Goal: Transaction & Acquisition: Purchase product/service

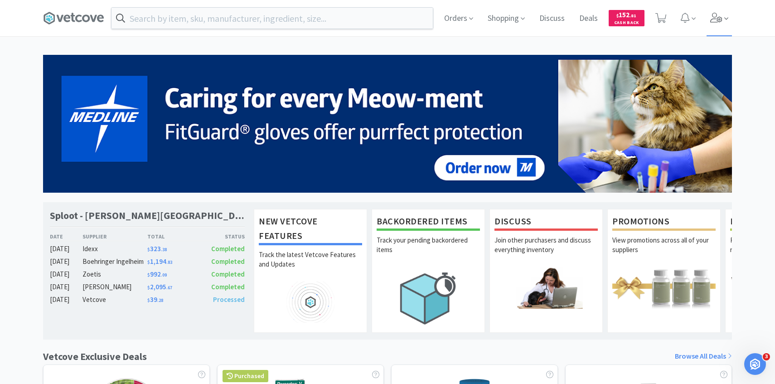
click at [714, 15] on icon at bounding box center [716, 18] width 13 height 10
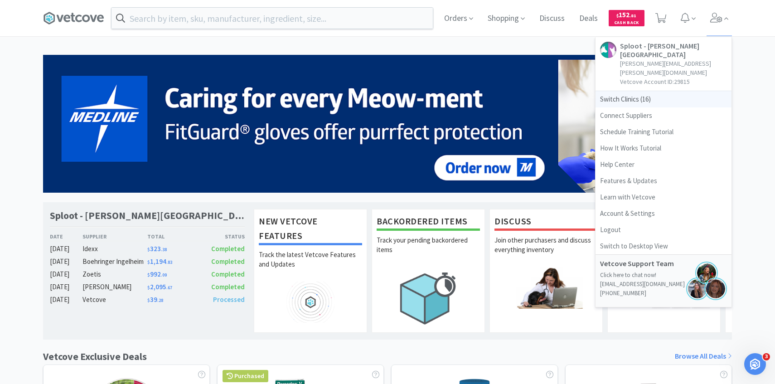
click at [657, 91] on span "Switch Clinics ( 16 )" at bounding box center [664, 99] width 136 height 16
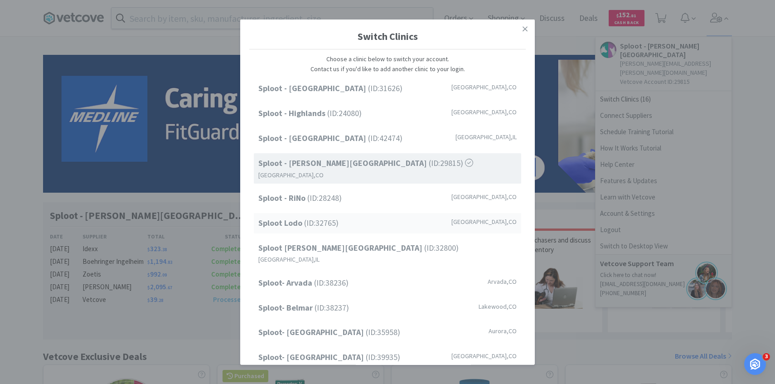
scroll to position [116, 0]
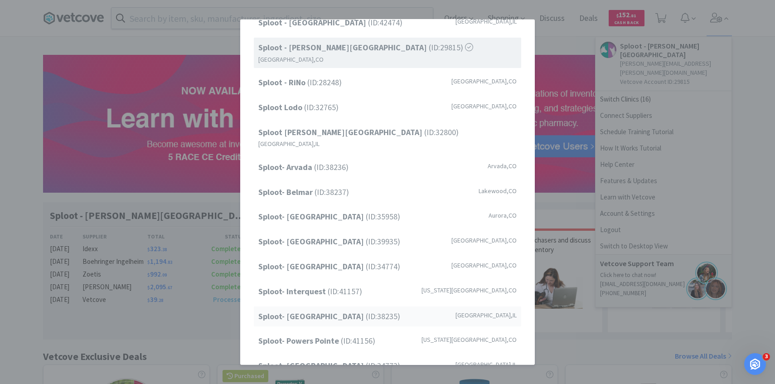
click at [360, 306] on div "Sploot- [GEOGRAPHIC_DATA] (ID: 38235 ) [GEOGRAPHIC_DATA] , [GEOGRAPHIC_DATA]" at bounding box center [388, 316] width 268 height 20
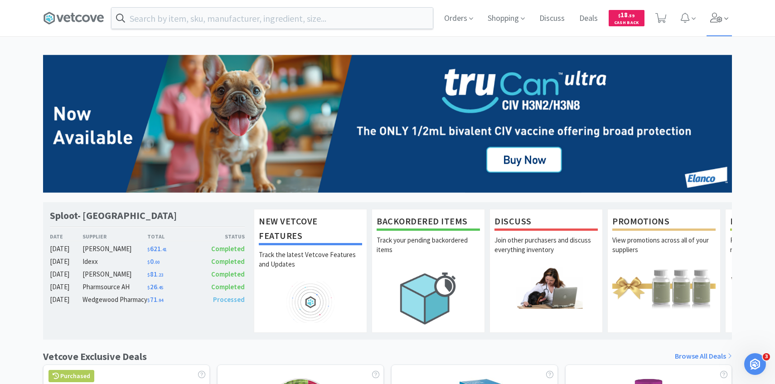
click at [716, 21] on icon at bounding box center [716, 18] width 13 height 10
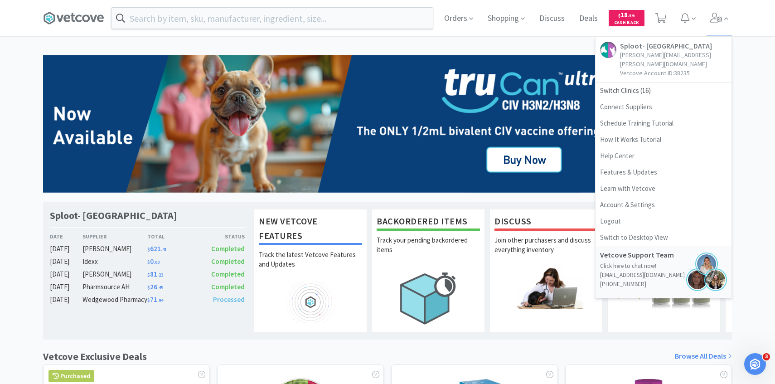
click at [650, 22] on div "Orders Shopping Discuss Discuss Deals Deals $ 18 . 59 Cash Back Sploot- [GEOGRA…" at bounding box center [584, 18] width 295 height 36
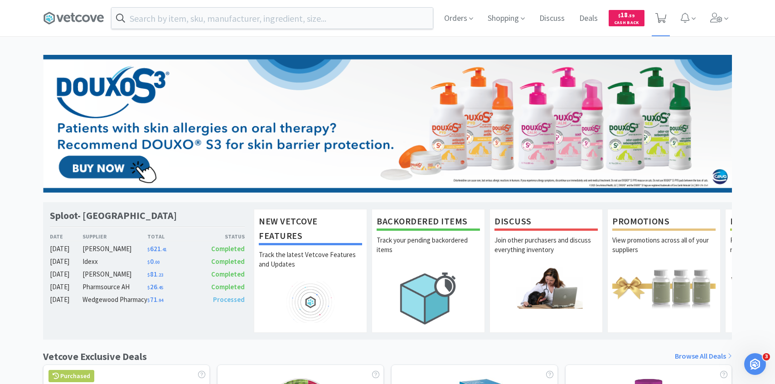
click at [661, 26] on span at bounding box center [661, 18] width 19 height 36
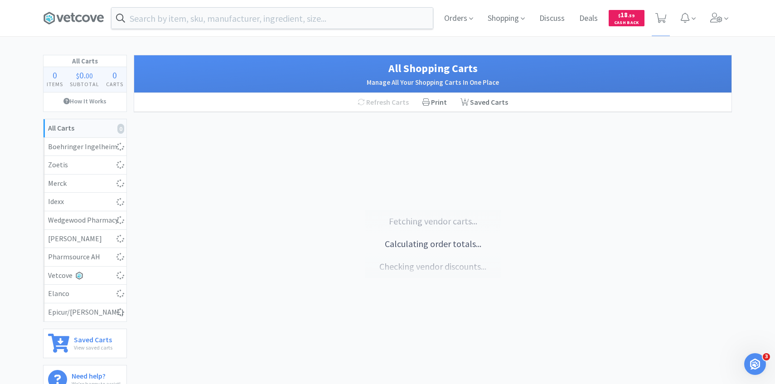
select select "5"
select select "4"
select select "1"
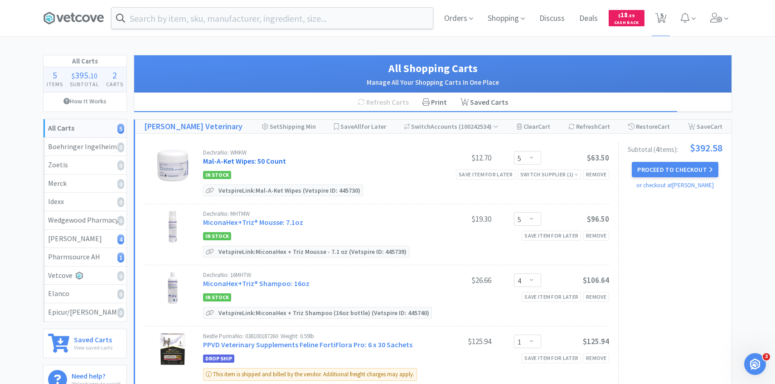
click at [257, 157] on link "Mal-A-Ket Wipes: 50 Count" at bounding box center [244, 160] width 83 height 9
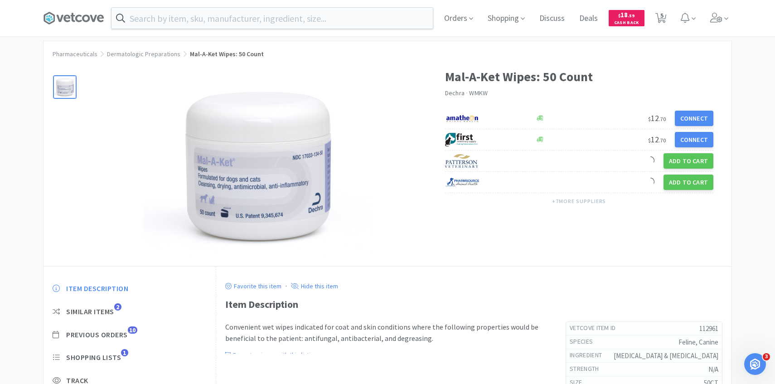
scroll to position [15, 0]
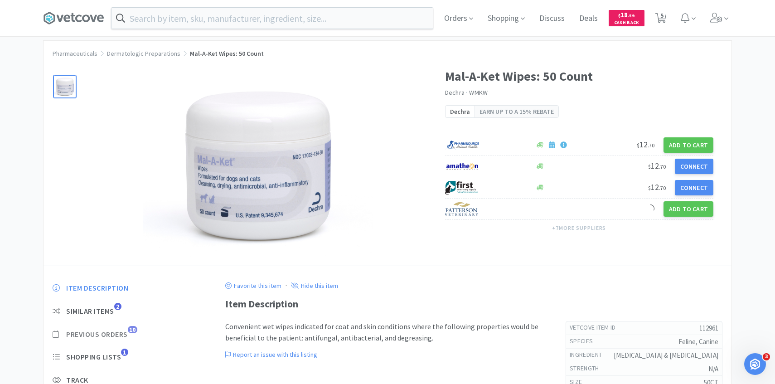
click at [124, 336] on span "Previous Orders" at bounding box center [97, 335] width 62 height 10
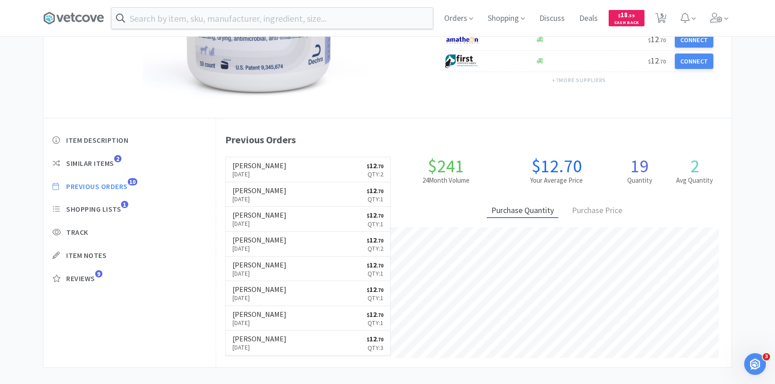
scroll to position [163, 0]
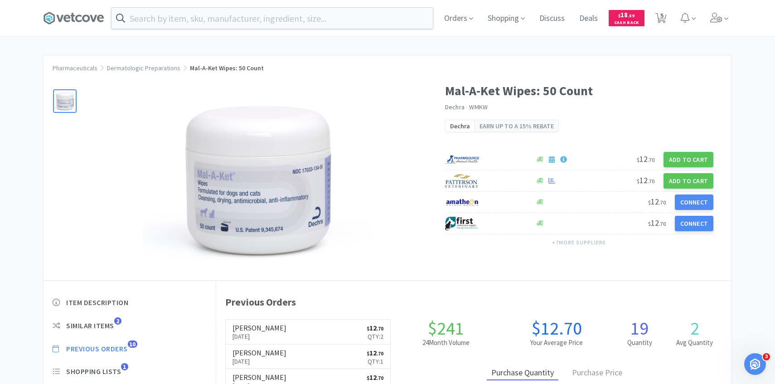
select select "5"
select select "4"
select select "1"
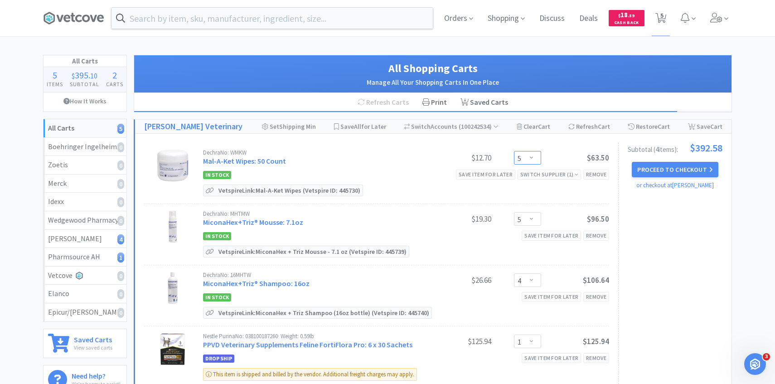
click at [535, 161] on select "Enter Quantity 1 2 3 4 5 6 7 8 9 10 11 12 13 14 15 16 17 18 19 20 Enter Quantity" at bounding box center [527, 158] width 27 height 14
click at [514, 151] on select "Enter Quantity 1 2 3 4 5 6 7 8 9 10 11 12 13 14 15 16 17 18 19 20 Enter Quantity" at bounding box center [527, 158] width 27 height 14
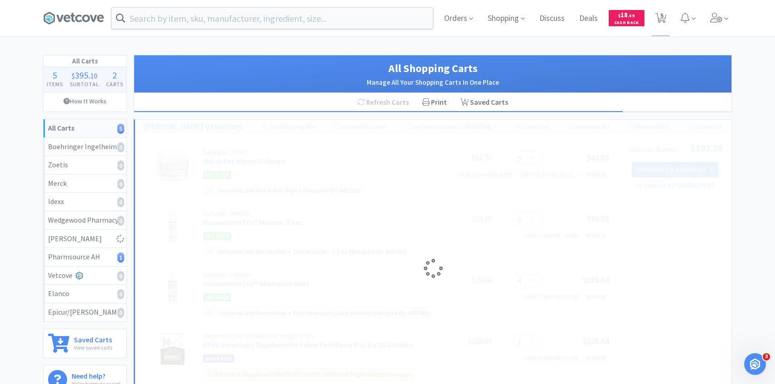
select select "3"
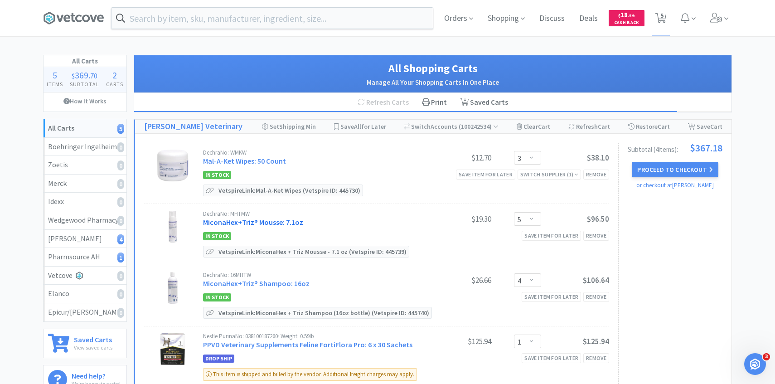
click at [250, 221] on link "MiconaHex+Triz® Mousse: 7.1oz" at bounding box center [253, 222] width 100 height 9
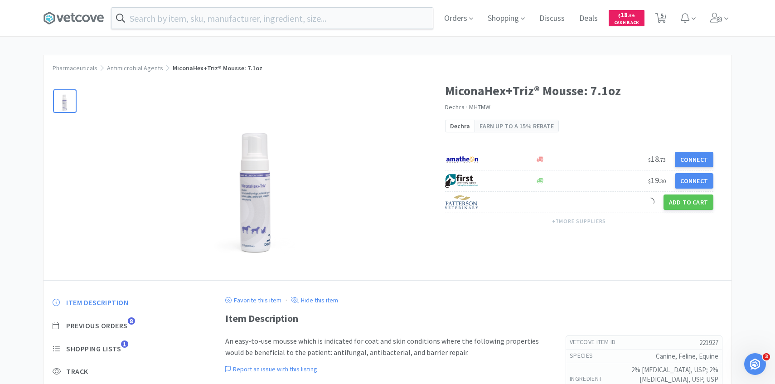
click at [123, 331] on div "Item Description Previous Orders 8 Shopping Lists 1 Track Item Notes Reviews 11" at bounding box center [130, 367] width 172 height 156
click at [123, 324] on span "Previous Orders" at bounding box center [97, 326] width 62 height 10
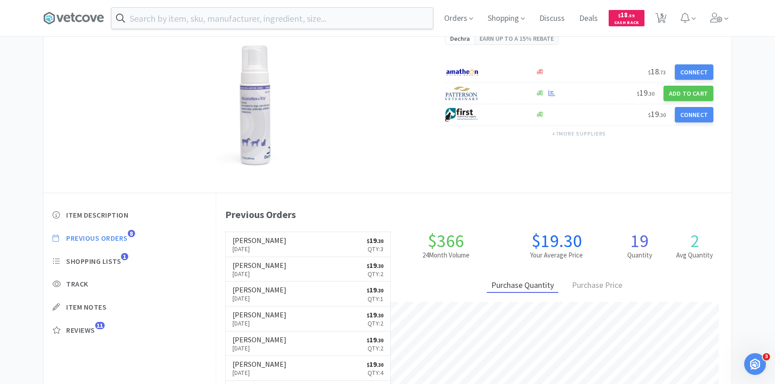
scroll to position [88, 0]
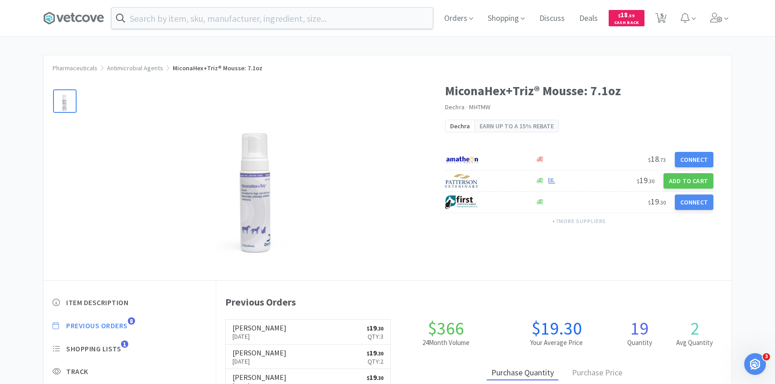
select select "3"
select select "5"
select select "4"
select select "1"
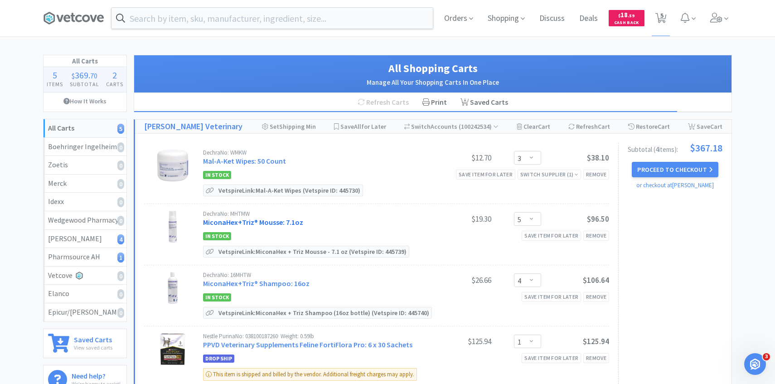
click at [272, 224] on link "MiconaHex+Triz® Mousse: 7.1oz" at bounding box center [253, 222] width 100 height 9
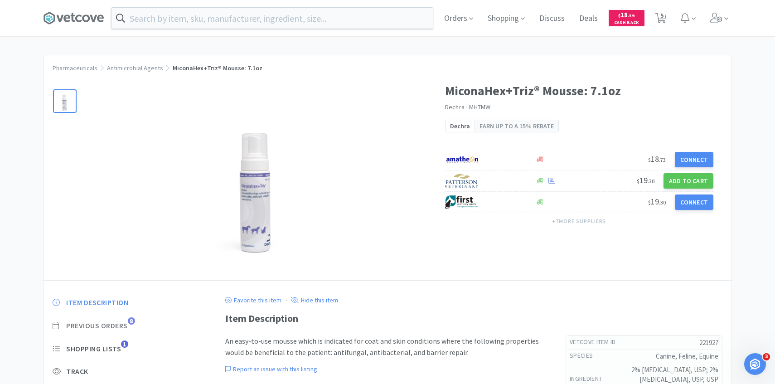
click at [113, 328] on span "Previous Orders" at bounding box center [97, 326] width 62 height 10
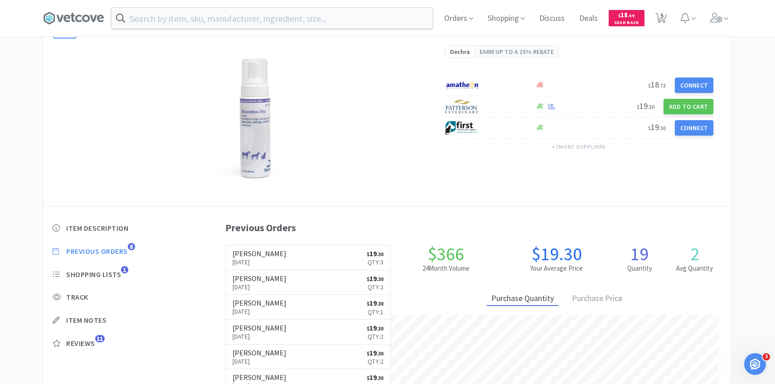
scroll to position [76, 0]
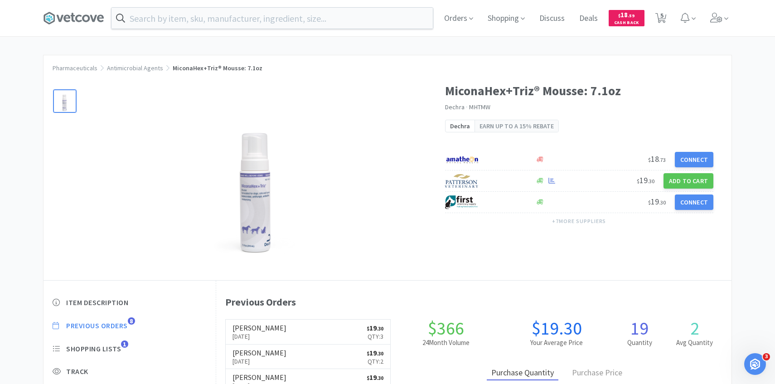
select select "3"
select select "5"
select select "4"
select select "1"
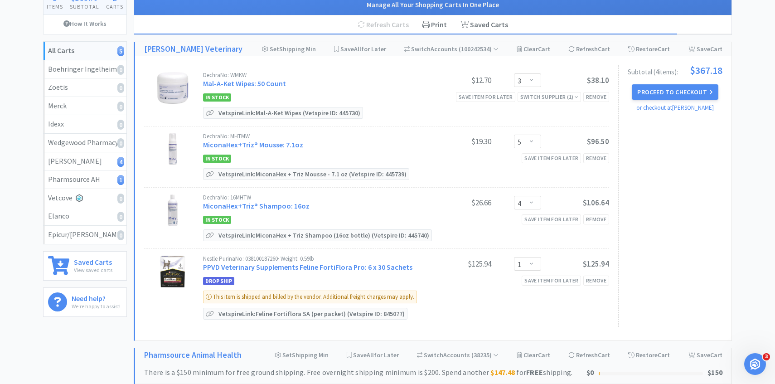
scroll to position [78, 0]
click at [236, 206] on link "MiconaHex+Triz® Shampoo: 16oz" at bounding box center [256, 205] width 107 height 9
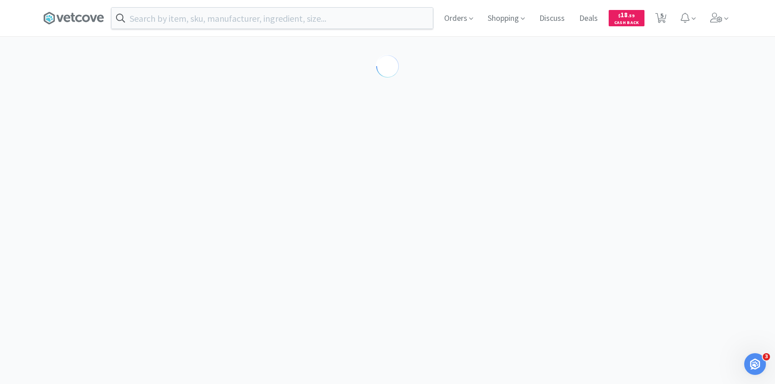
select select "86601"
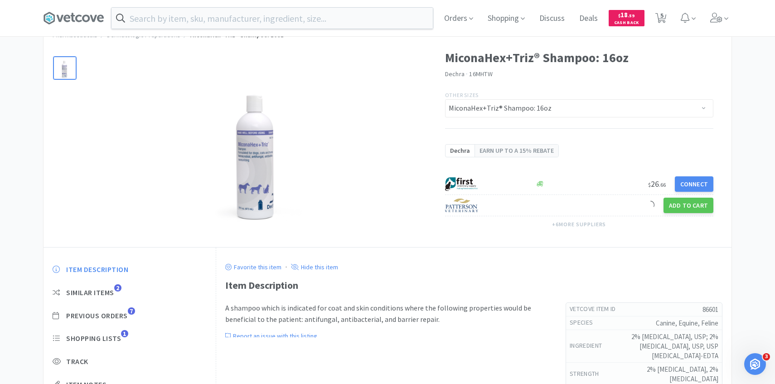
scroll to position [54, 0]
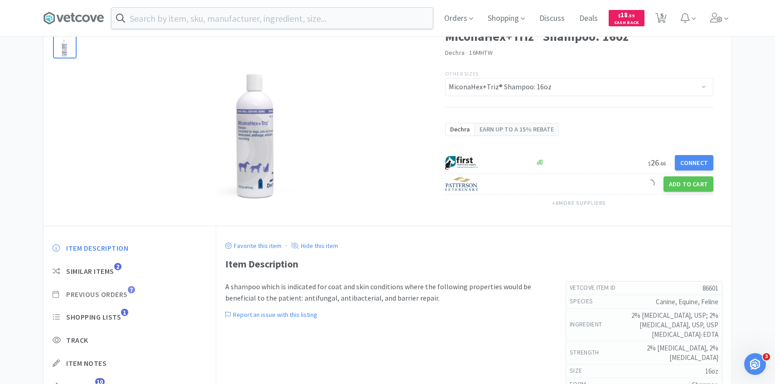
click at [111, 292] on span "Previous Orders" at bounding box center [97, 295] width 62 height 10
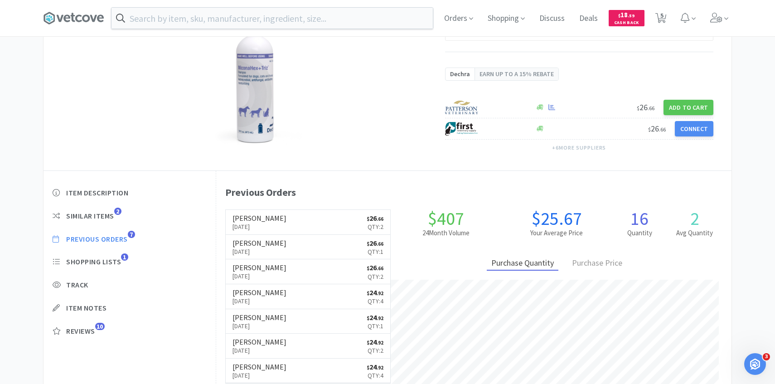
scroll to position [249, 516]
select select "3"
select select "5"
select select "4"
select select "1"
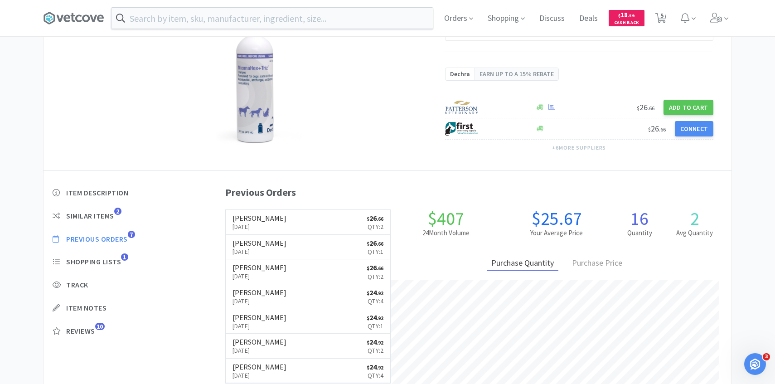
select select "1"
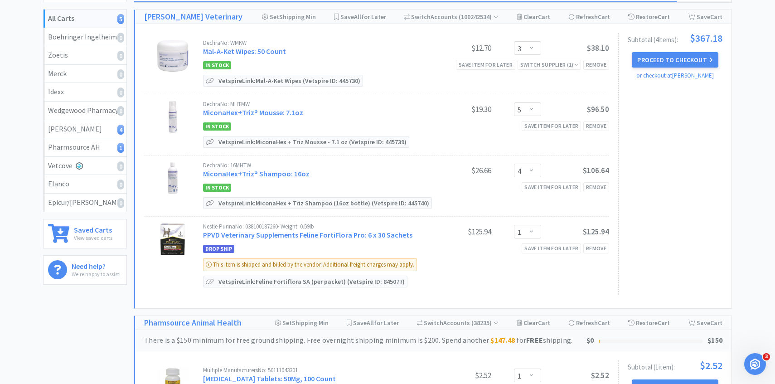
scroll to position [78, 0]
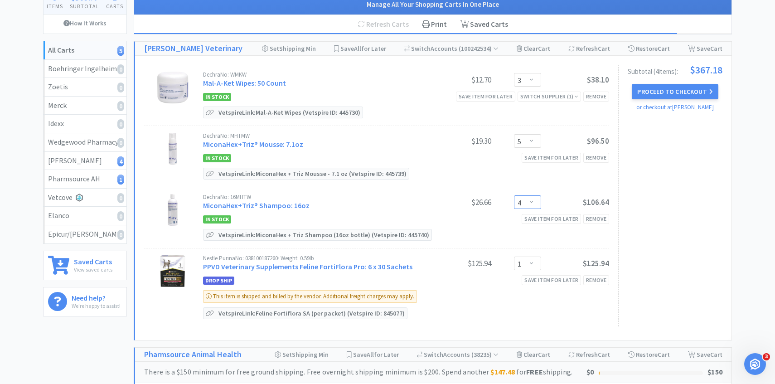
click at [530, 207] on select "Enter Quantity 1 2 3 4 5 6 7 8 9 10 11 12 13 14 15 16 17 18 19 20 Enter Quantity" at bounding box center [527, 202] width 27 height 14
click at [514, 195] on select "Enter Quantity 1 2 3 4 5 6 7 8 9 10 11 12 13 14 15 16 17 18 19 20 Enter Quantity" at bounding box center [527, 202] width 27 height 14
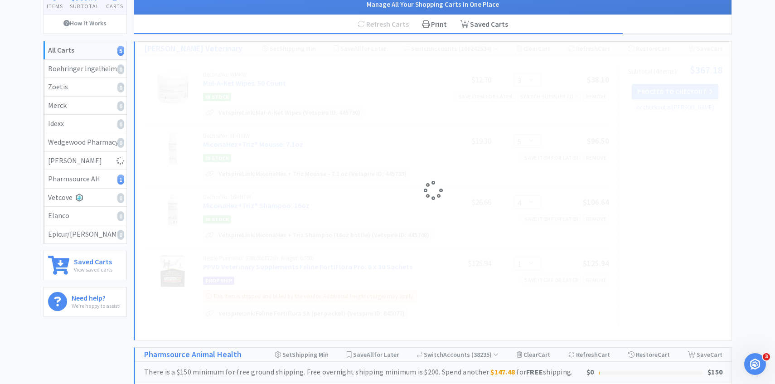
select select "3"
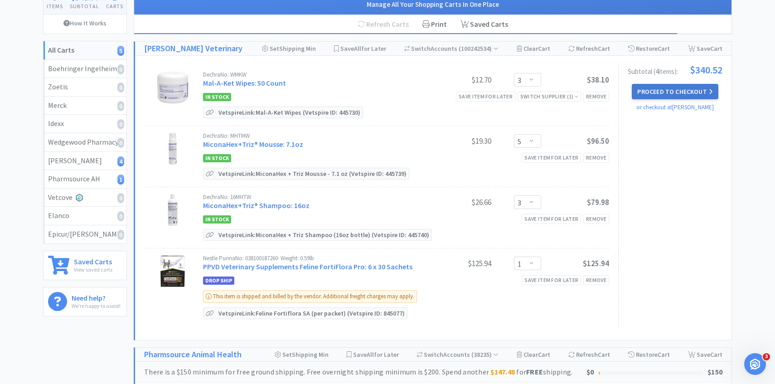
click at [673, 91] on button "Proceed to Checkout" at bounding box center [675, 91] width 86 height 15
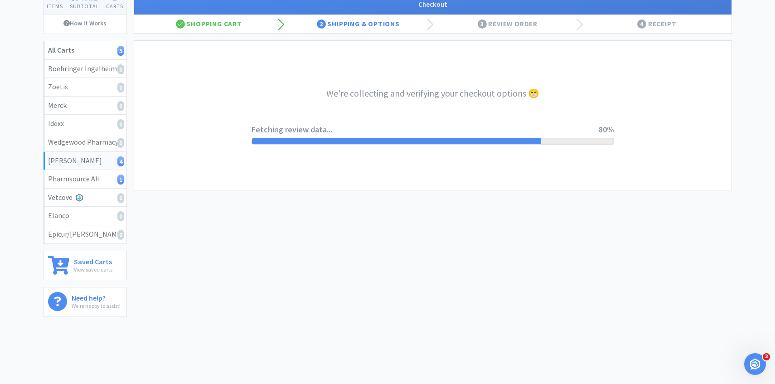
select select "1"
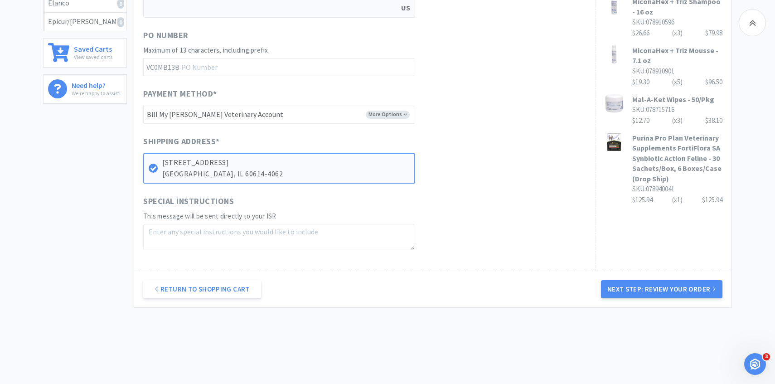
scroll to position [307, 0]
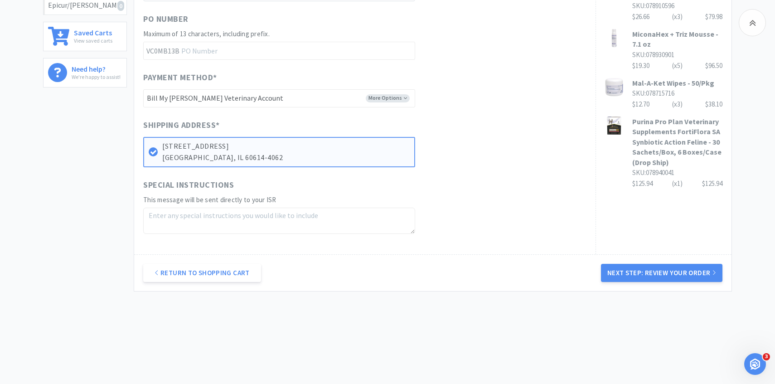
click at [654, 283] on div "Return to Shopping Cart Next Step: Review Your Order" at bounding box center [433, 272] width 598 height 37
click at [652, 277] on button "Next Step: Review Your Order" at bounding box center [662, 273] width 122 height 18
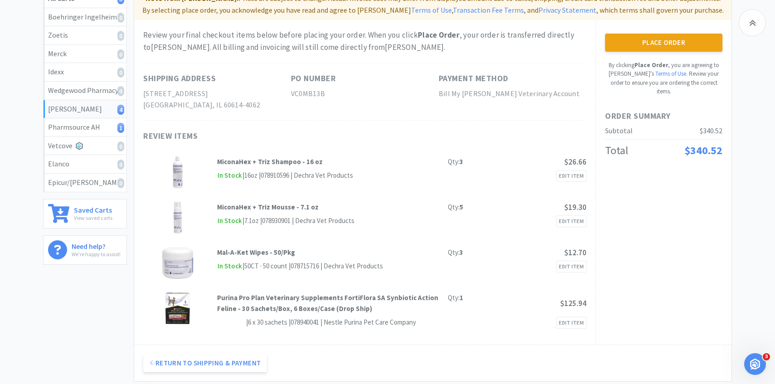
scroll to position [132, 0]
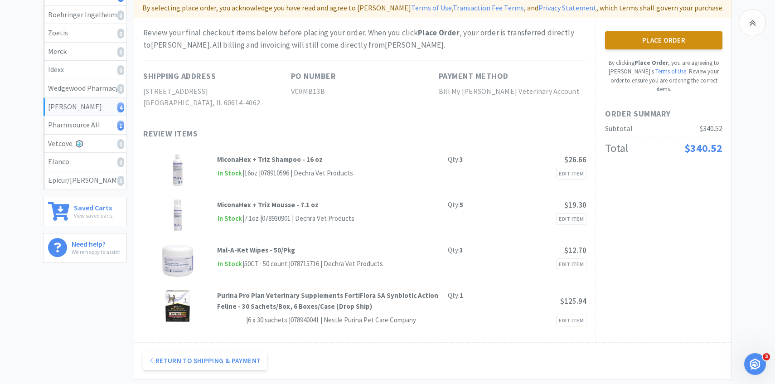
click at [658, 41] on button "Place Order" at bounding box center [663, 40] width 117 height 18
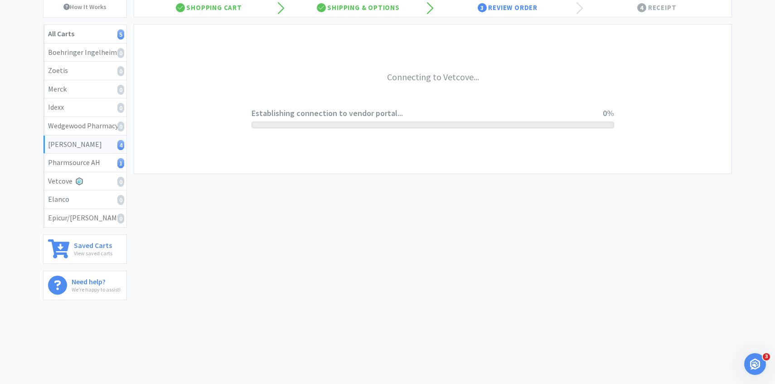
scroll to position [0, 0]
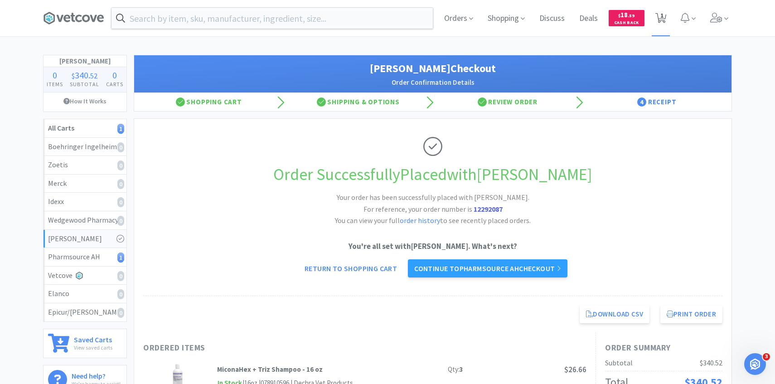
click at [662, 23] on span "1" at bounding box center [662, 15] width 3 height 36
select select "1"
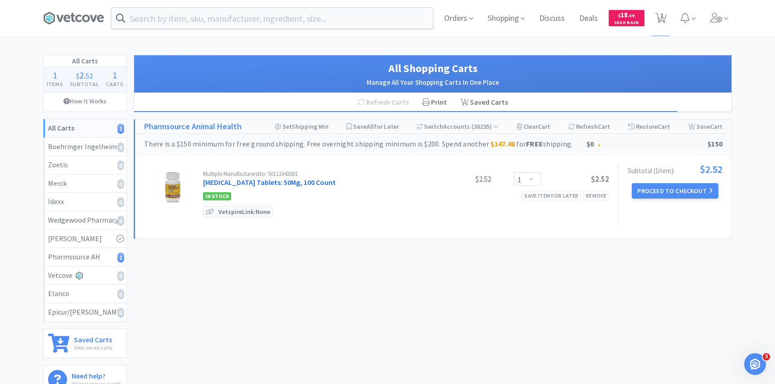
click at [251, 180] on link "Trazodone Tablets: 50Mg, 100 Count" at bounding box center [269, 182] width 133 height 9
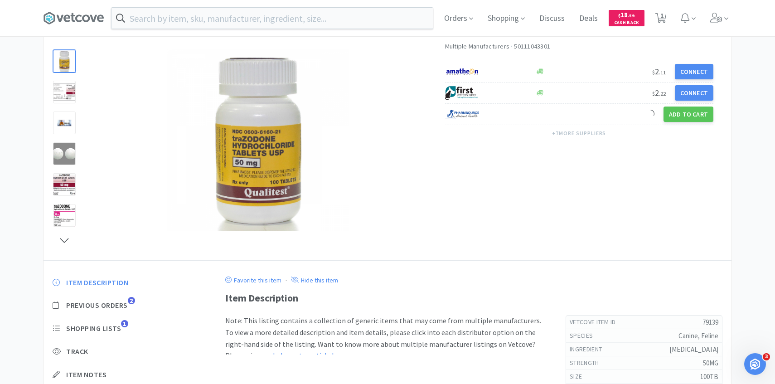
scroll to position [77, 0]
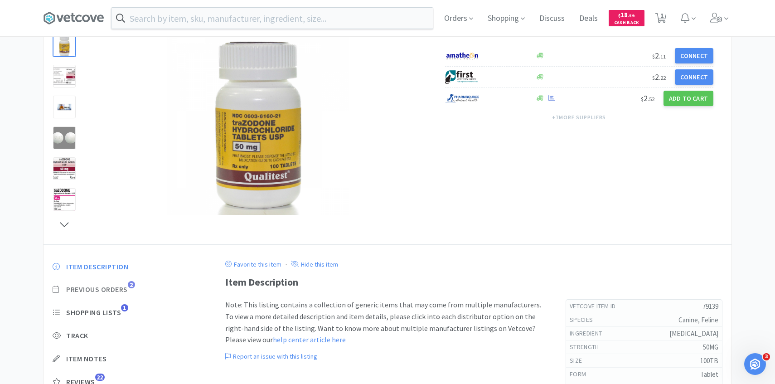
click at [130, 289] on span "Previous Orders 2" at bounding box center [130, 290] width 154 height 10
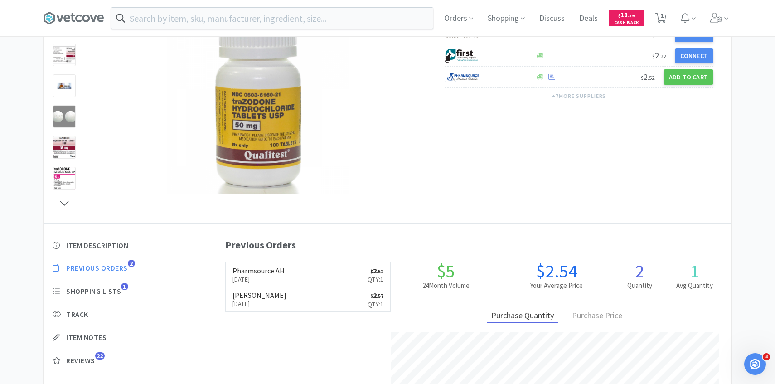
scroll to position [98, 0]
click at [256, 26] on input "text" at bounding box center [272, 18] width 321 height 21
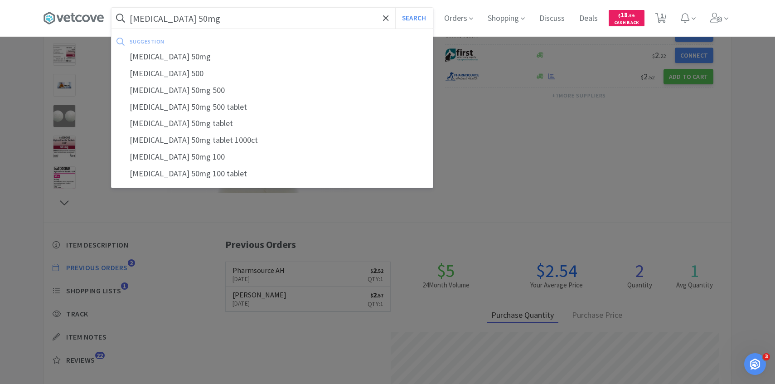
type input "trazodone 50mg"
click at [395, 8] on button "Search" at bounding box center [414, 18] width 38 height 21
select select "1"
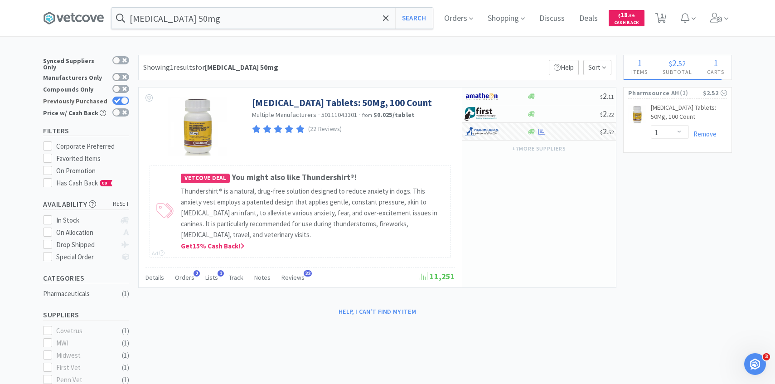
click at [121, 97] on div at bounding box center [120, 101] width 17 height 8
checkbox input "false"
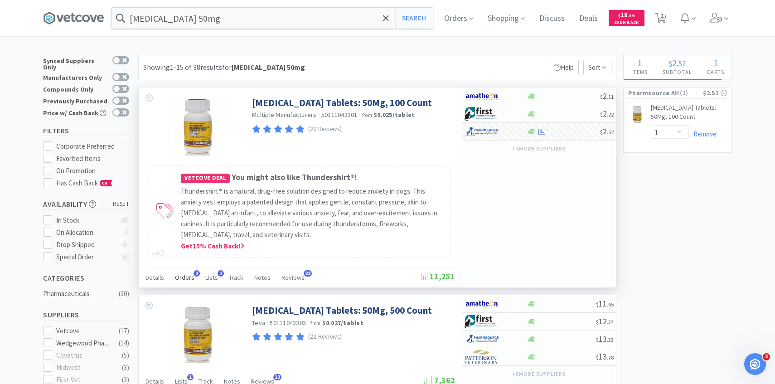
click at [188, 271] on div "Orders 2" at bounding box center [184, 278] width 19 height 17
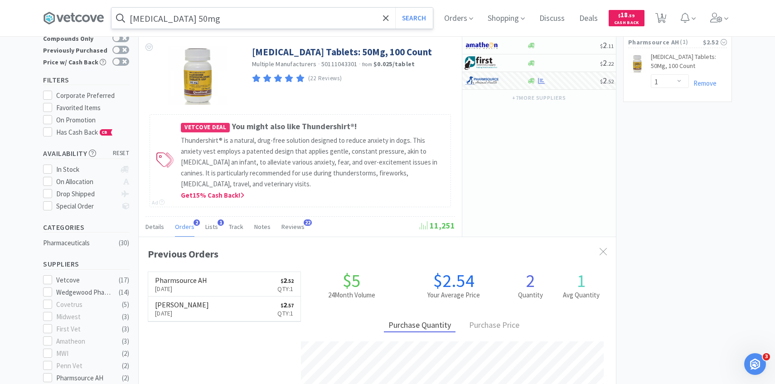
scroll to position [54, 0]
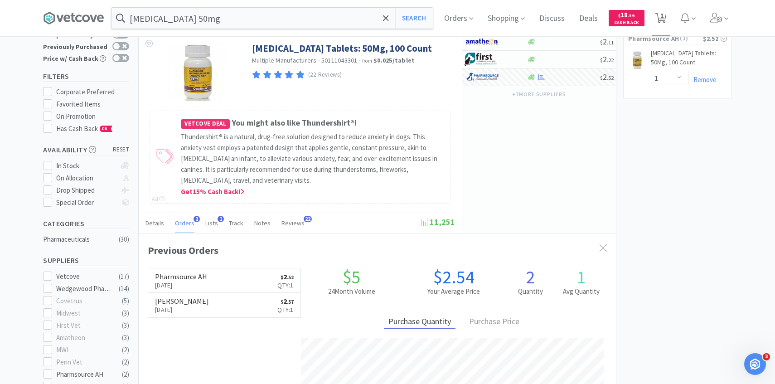
click at [660, 10] on span "1" at bounding box center [661, 18] width 19 height 36
select select "1"
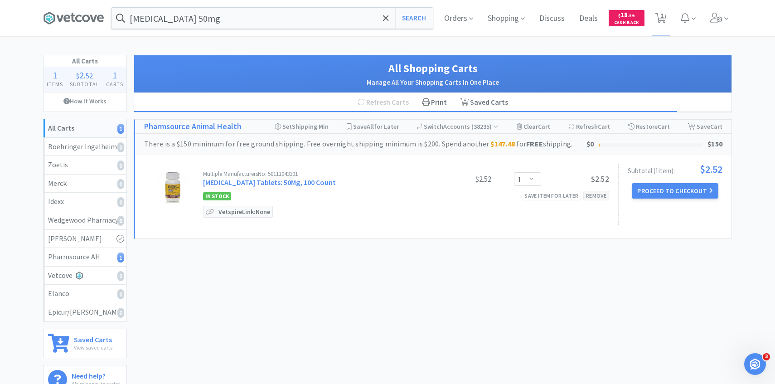
click at [600, 198] on div "Remove" at bounding box center [597, 196] width 26 height 10
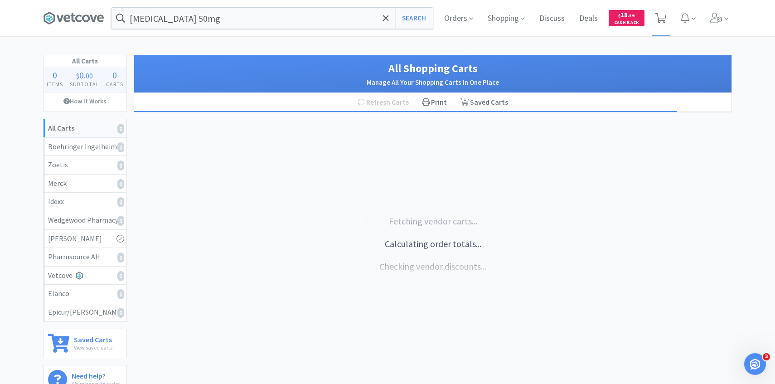
click at [662, 24] on span at bounding box center [661, 18] width 11 height 13
click at [730, 23] on span at bounding box center [720, 18] width 26 height 36
click at [660, 20] on icon at bounding box center [661, 18] width 11 height 10
click at [725, 20] on icon at bounding box center [727, 19] width 4 height 8
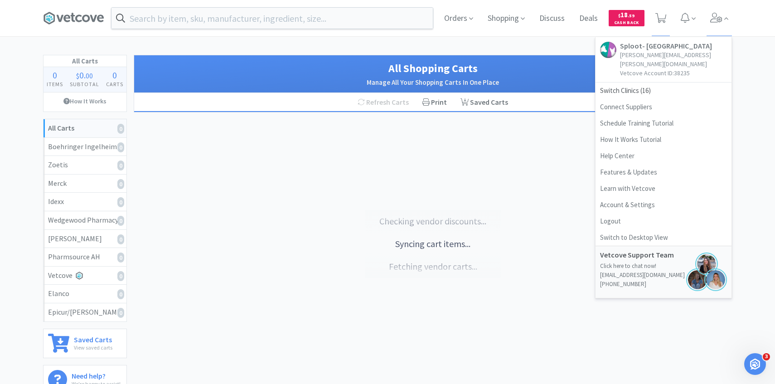
click at [654, 71] on link "Sploot- Lincoln Park patricia.hurtado@splootvets.com Vetcove Account ID: 38235" at bounding box center [664, 59] width 136 height 45
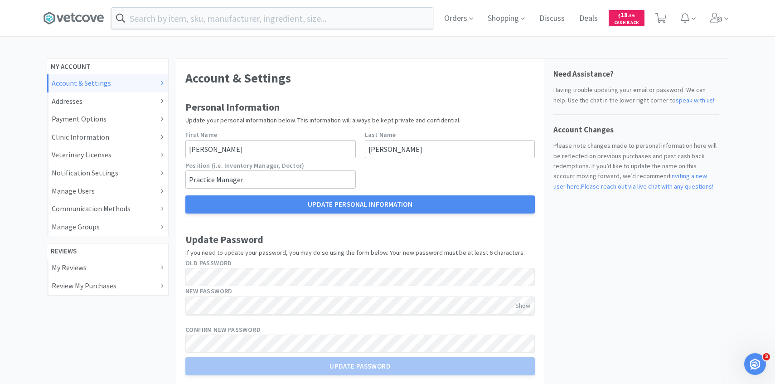
click at [713, 39] on div "Orders Shopping Discuss Discuss Deals Deals $ 18 . 59 Cash Back Account & Setti…" at bounding box center [387, 352] width 775 height 704
click at [715, 30] on span at bounding box center [720, 18] width 26 height 36
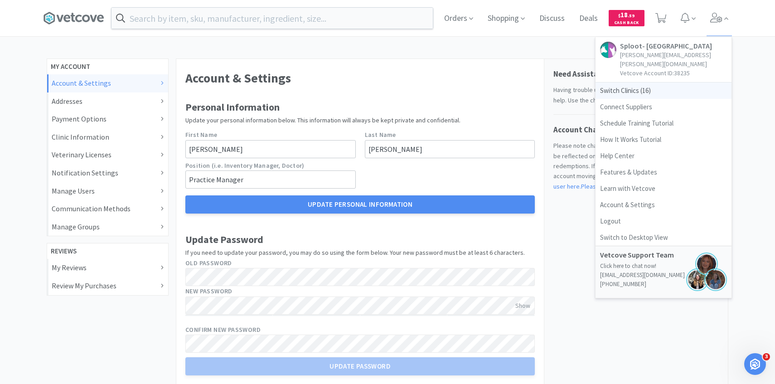
click at [675, 86] on span "Switch Clinics ( 16 )" at bounding box center [664, 91] width 136 height 16
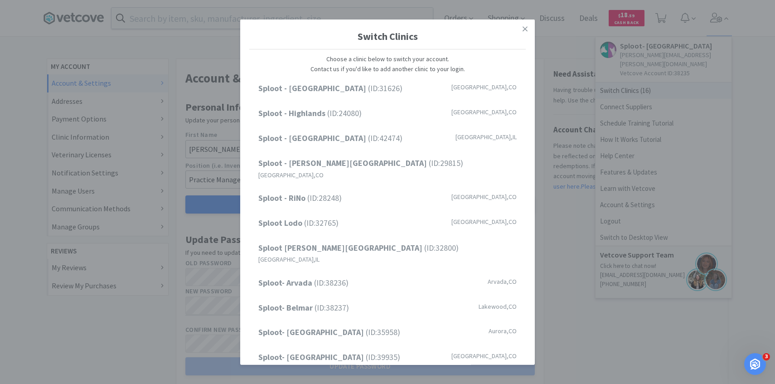
scroll to position [116, 0]
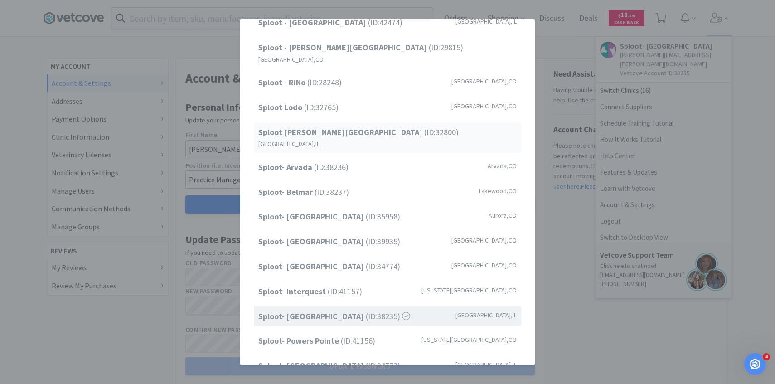
click at [398, 131] on div "Sploot Logan Square (ID: 32800 ) Chicago , IL" at bounding box center [388, 137] width 268 height 30
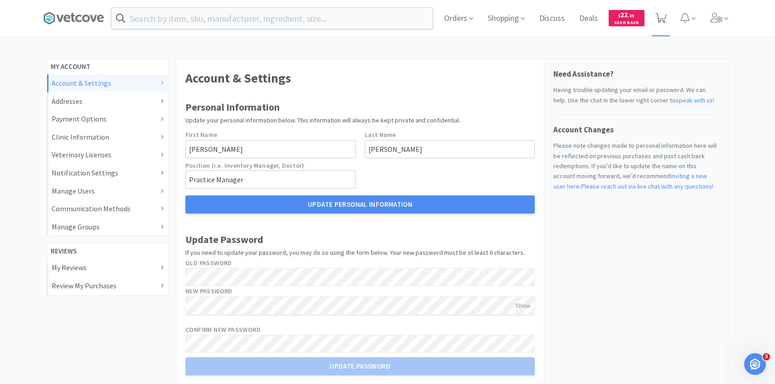
click at [653, 23] on span at bounding box center [661, 18] width 19 height 36
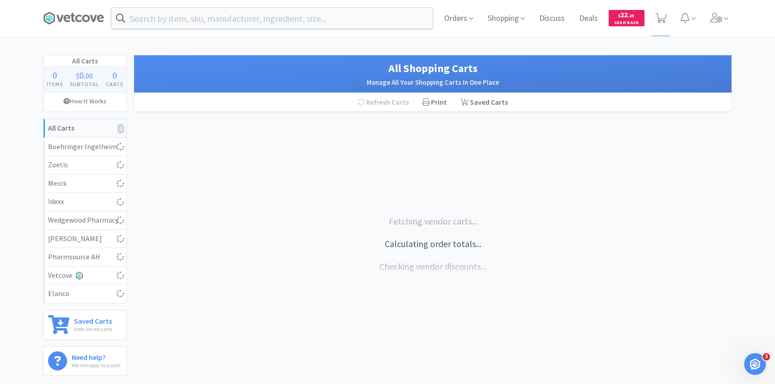
select select "1"
select select "100"
select select "1"
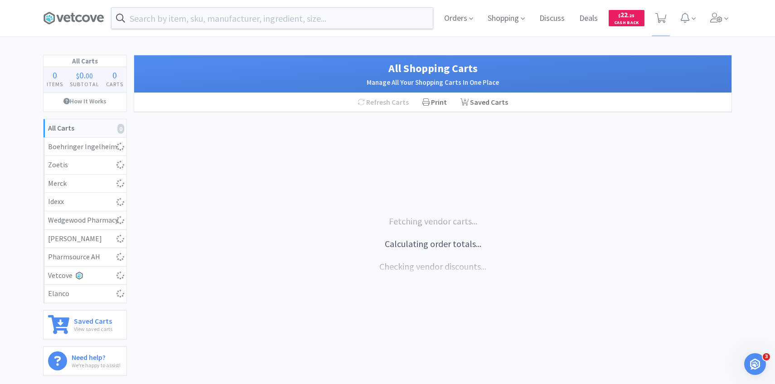
select select "1"
select select "5"
select select "1"
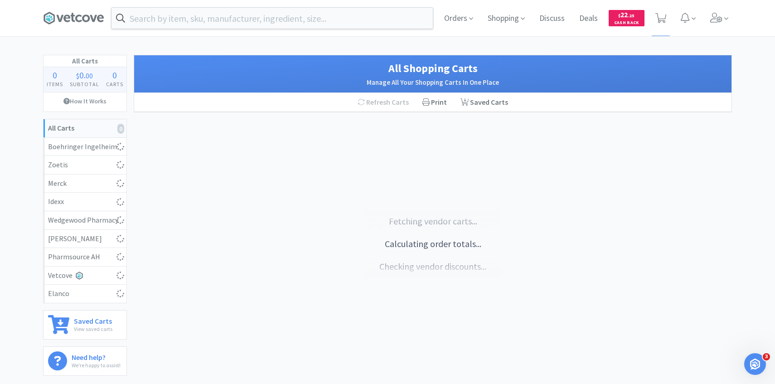
select select "2"
select select "3"
select select "20"
select select "1"
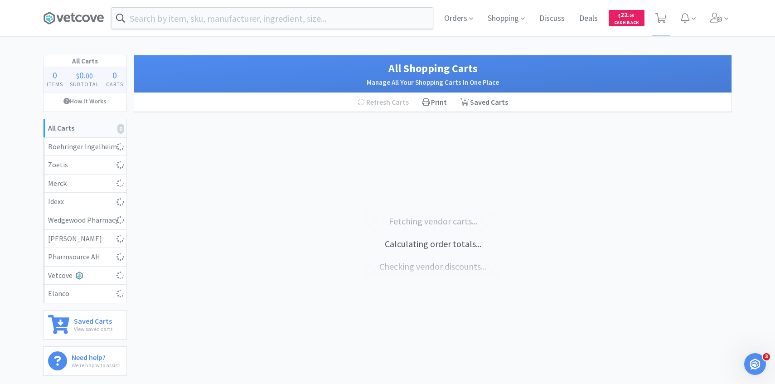
select select "2"
select select "3"
select select "6"
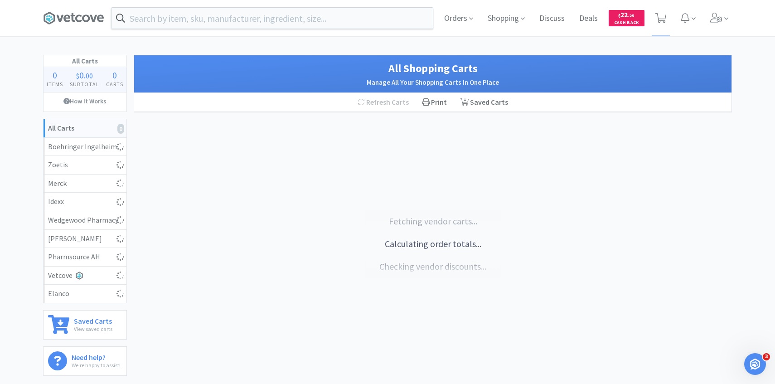
select select "1"
select select "2"
select select "20"
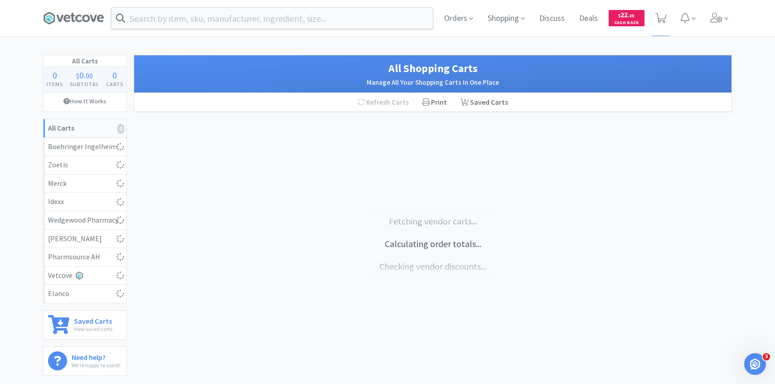
select select "3"
select select "50"
select select "1"
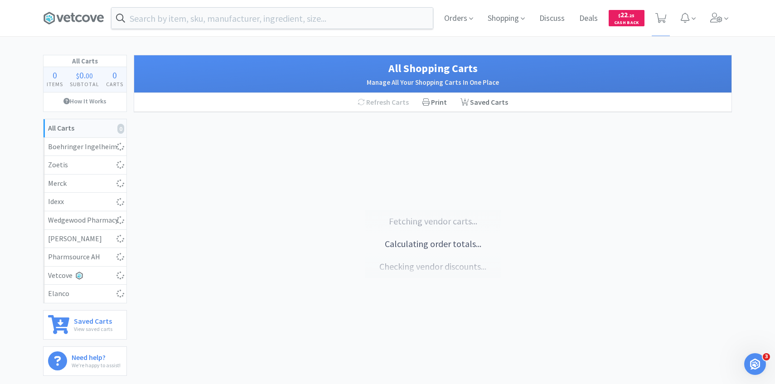
select select "1"
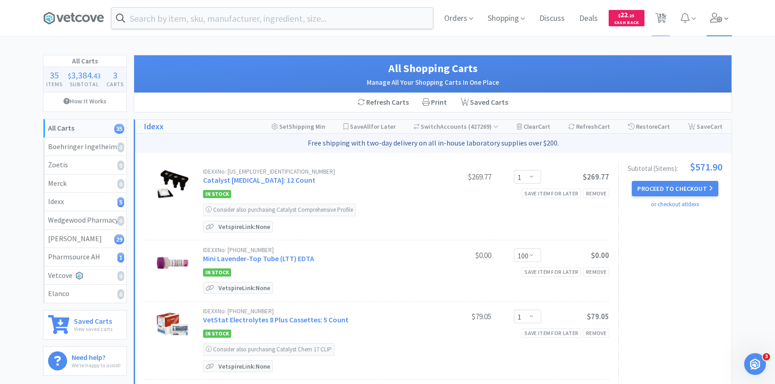
click at [717, 10] on span at bounding box center [720, 18] width 26 height 36
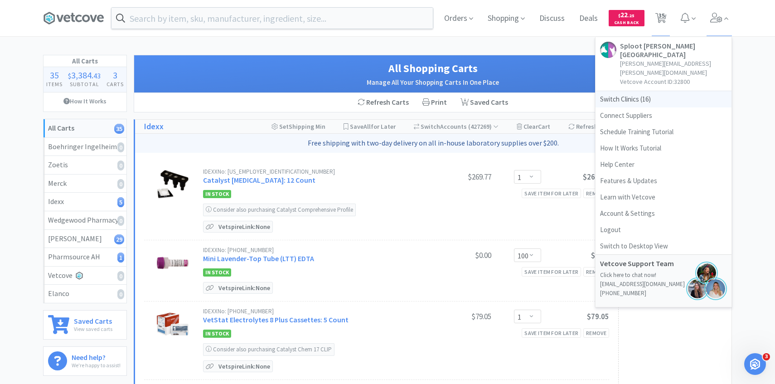
click at [623, 91] on span "Switch Clinics ( 16 )" at bounding box center [664, 99] width 136 height 16
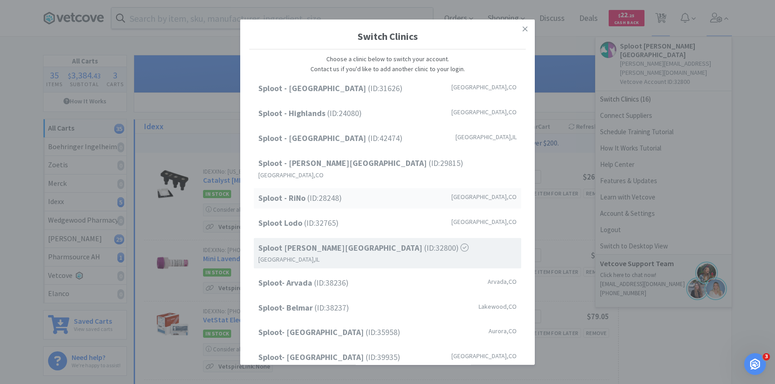
scroll to position [116, 0]
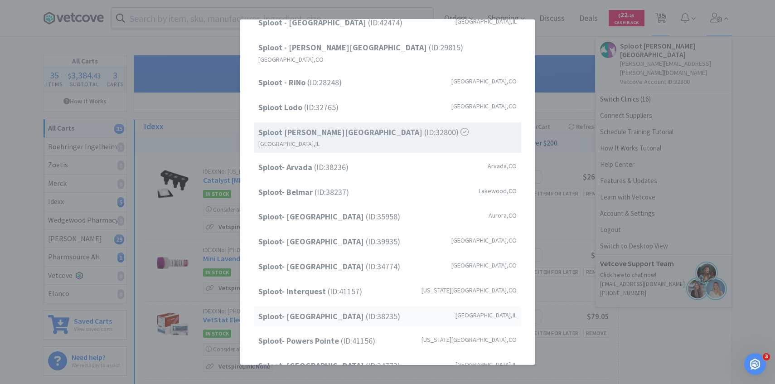
click at [326, 306] on div "Sploot- Lincoln Park (ID: 38235 ) Chicago , IL" at bounding box center [388, 316] width 268 height 20
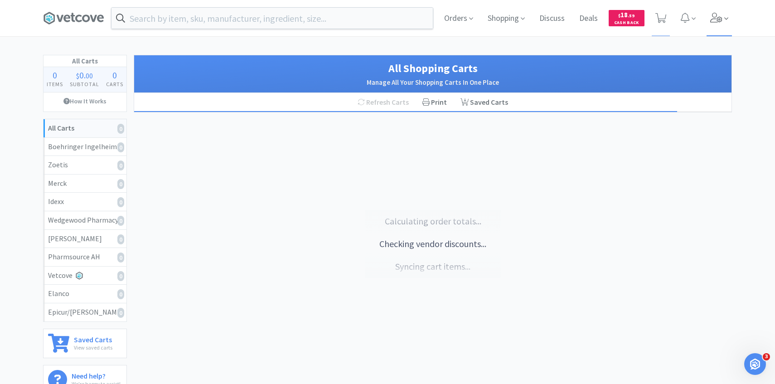
click at [724, 20] on span at bounding box center [720, 18] width 26 height 36
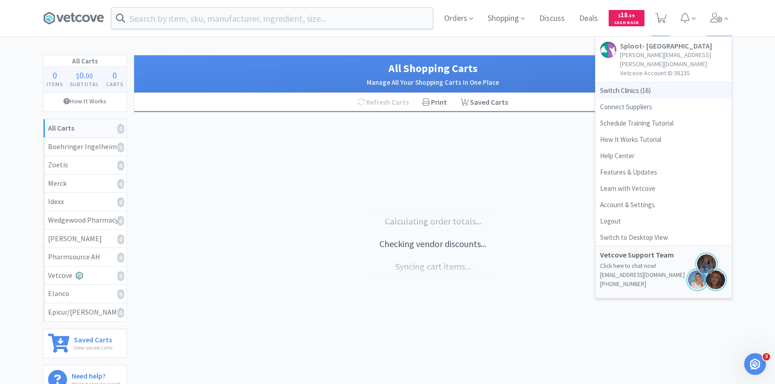
click at [643, 83] on span "Switch Clinics ( 16 )" at bounding box center [664, 91] width 136 height 16
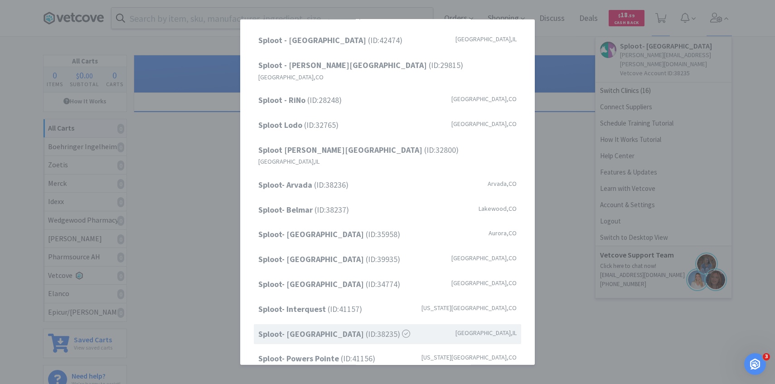
scroll to position [116, 0]
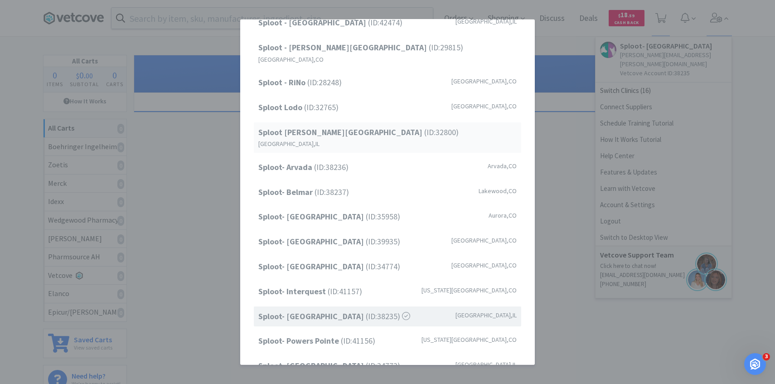
click at [391, 125] on div "Sploot [PERSON_NAME][GEOGRAPHIC_DATA] (ID: 32800 ) [GEOGRAPHIC_DATA] , [GEOGRAP…" at bounding box center [388, 137] width 268 height 30
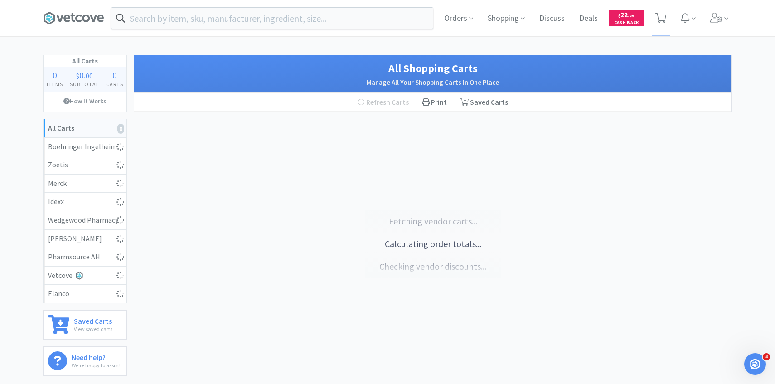
select select "1"
select select "100"
select select "1"
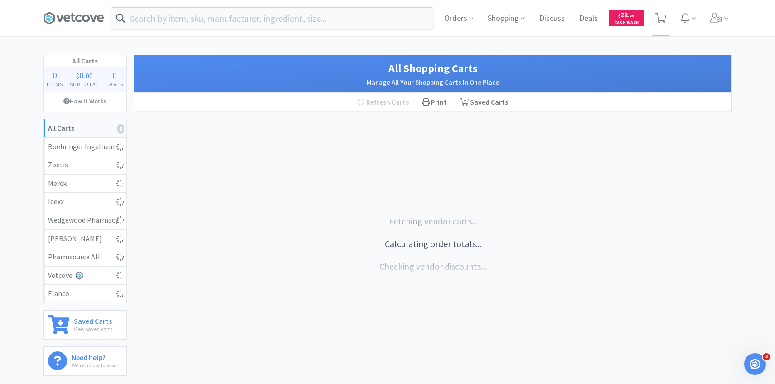
select select "1"
select select "5"
select select "1"
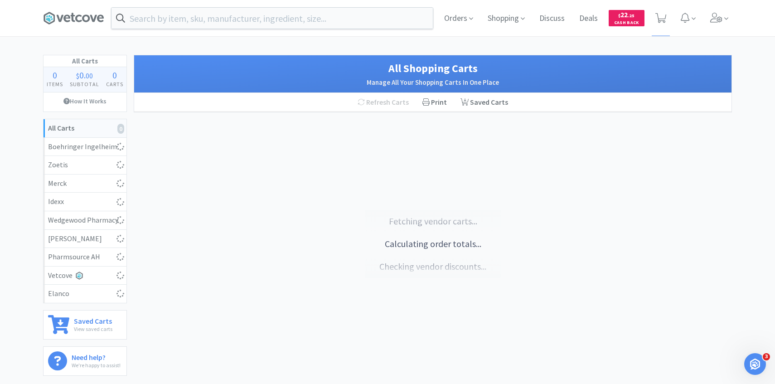
select select "2"
select select "3"
select select "20"
select select "1"
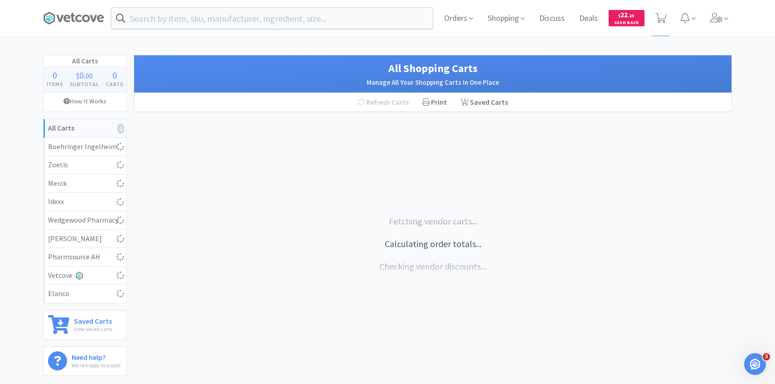
select select "2"
select select "3"
select select "6"
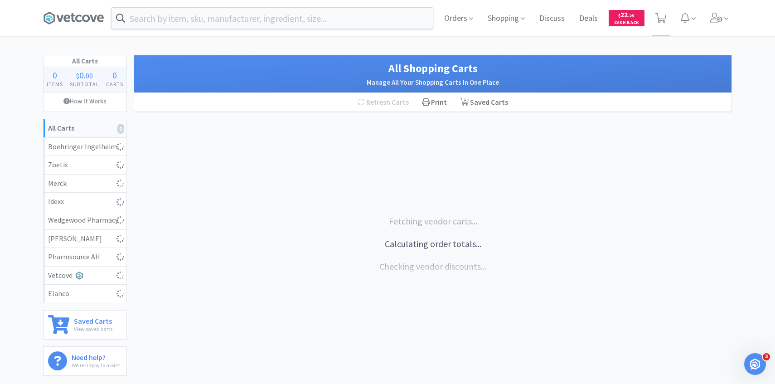
select select "1"
select select "2"
select select "20"
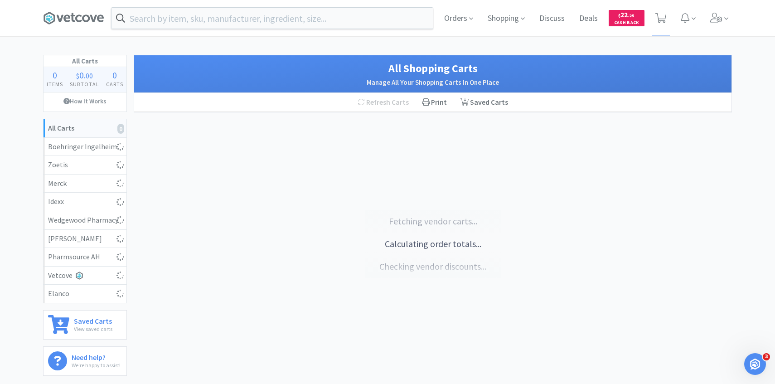
select select "3"
select select "50"
select select "1"
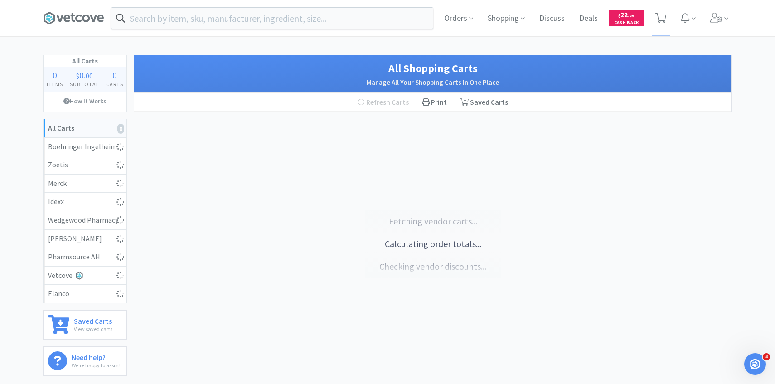
select select "1"
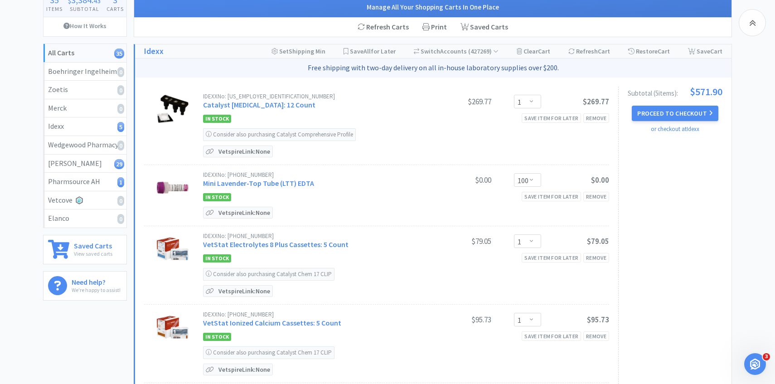
scroll to position [71, 0]
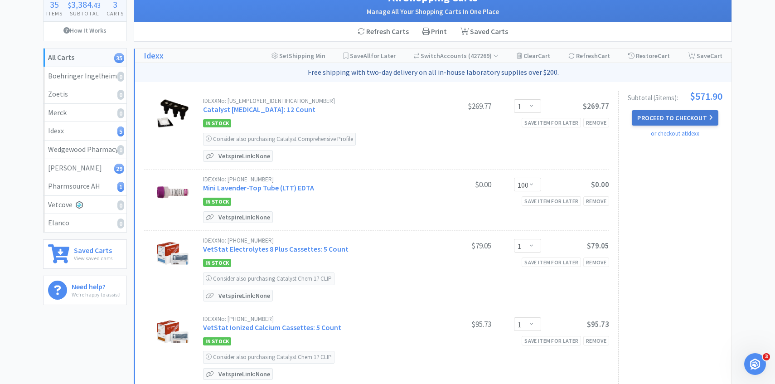
click at [698, 119] on button "Proceed to Checkout" at bounding box center [675, 117] width 86 height 15
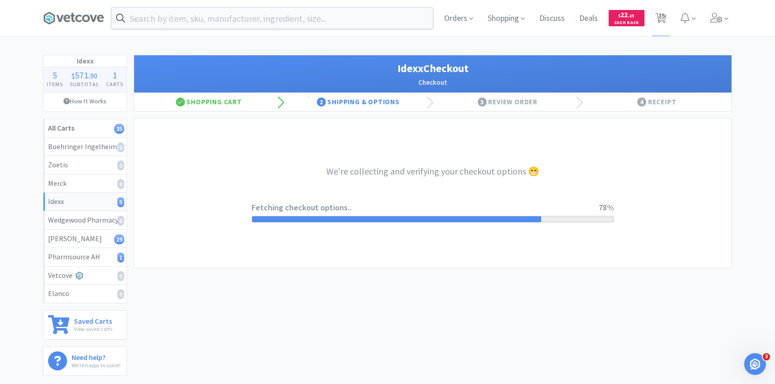
select select "904"
select select "003"
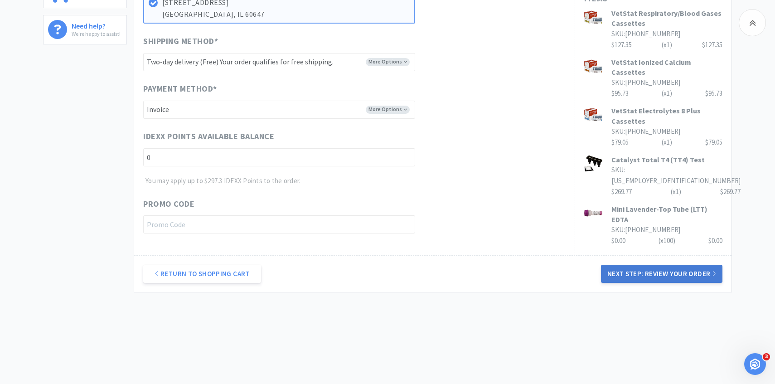
click at [630, 278] on button "Next Step: Review Your Order" at bounding box center [662, 274] width 122 height 18
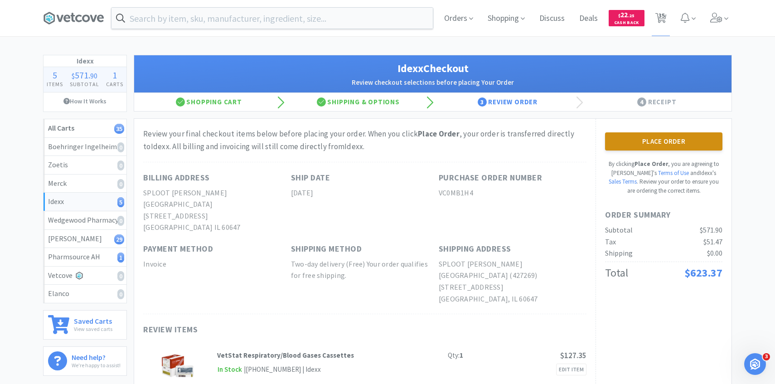
click at [686, 139] on button "Place Order" at bounding box center [663, 141] width 117 height 18
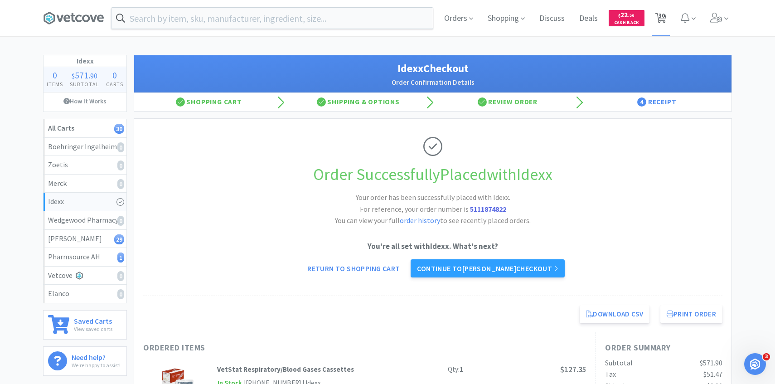
click at [661, 34] on span "30" at bounding box center [661, 18] width 19 height 36
select select "1"
select select "5"
select select "1"
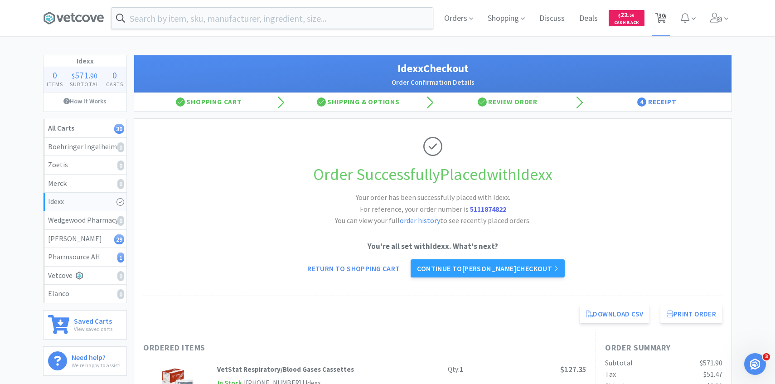
select select "1"
select select "2"
select select "3"
select select "20"
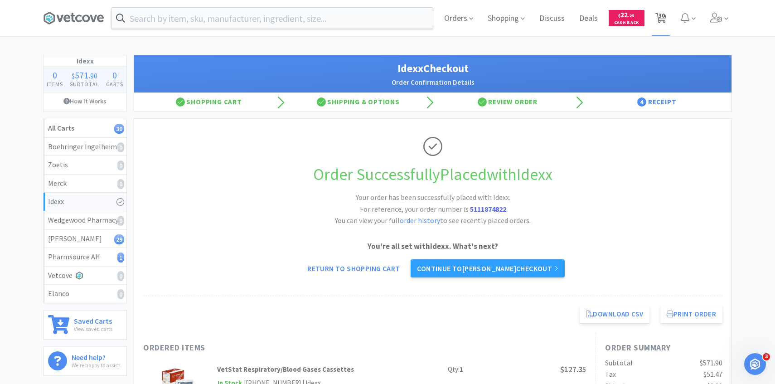
select select "1"
select select "2"
select select "3"
select select "6"
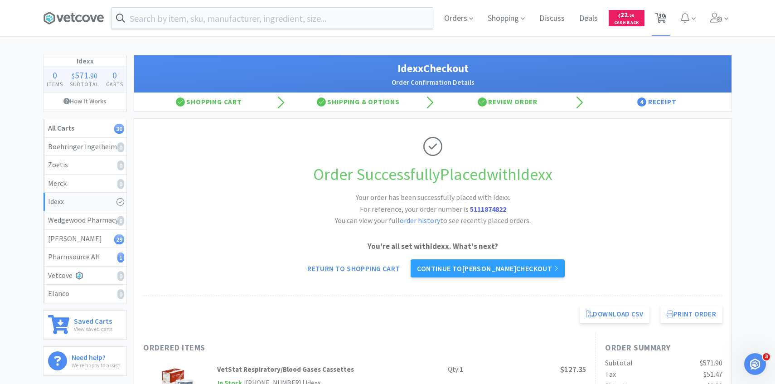
select select "6"
select select "1"
select select "2"
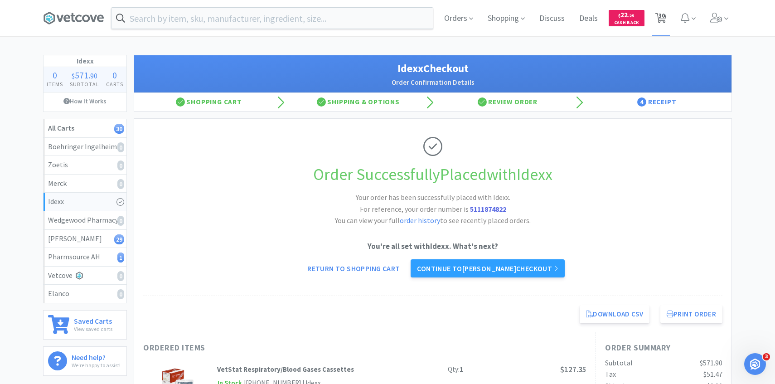
select select "20"
select select "3"
select select "50"
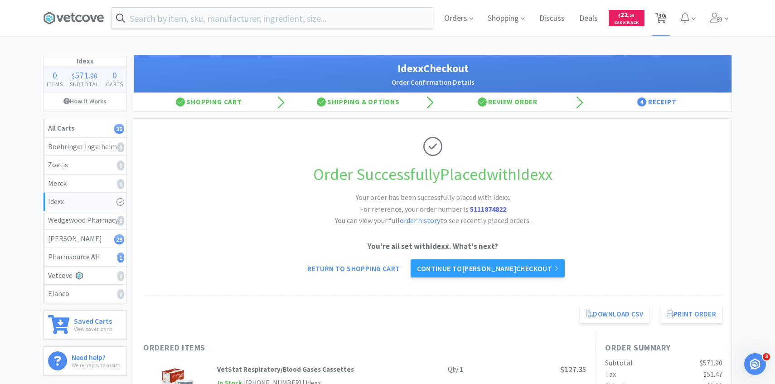
select select "1"
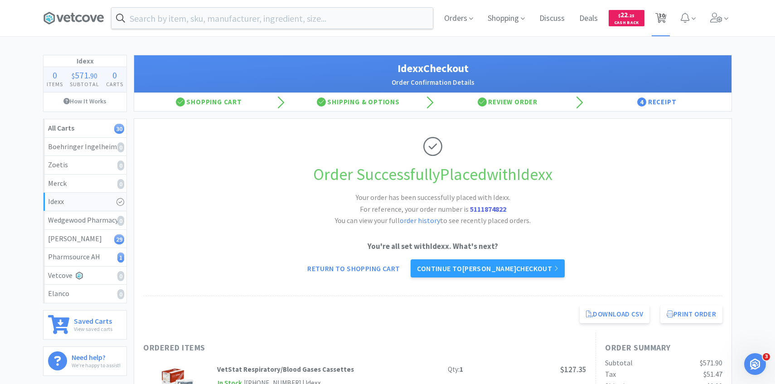
select select "1"
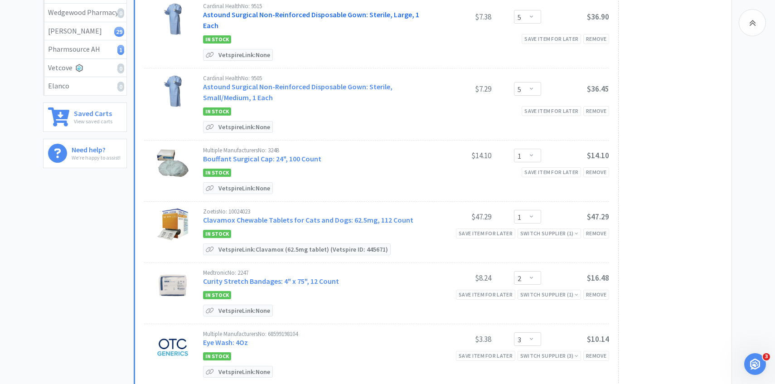
scroll to position [210, 0]
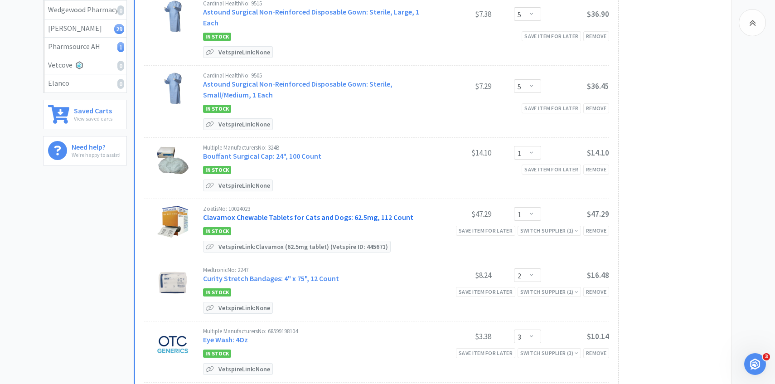
click at [298, 215] on link "Clavamox Chewable Tablets for Cats and Dogs: 62.5mg, 112 Count" at bounding box center [308, 217] width 210 height 9
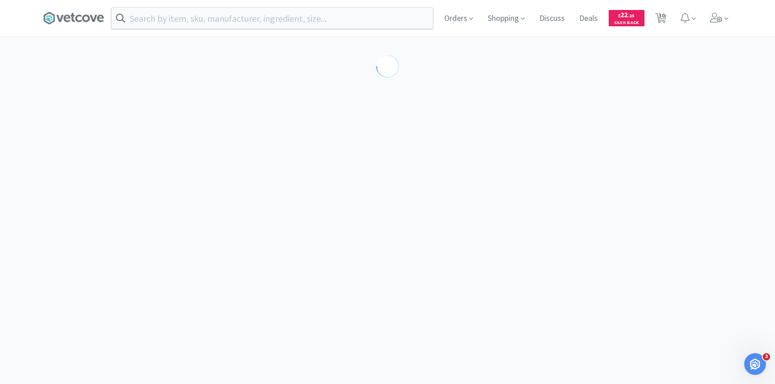
select select "453581"
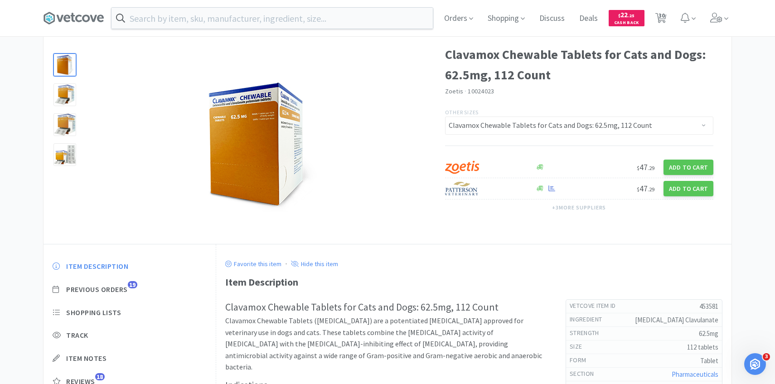
scroll to position [43, 0]
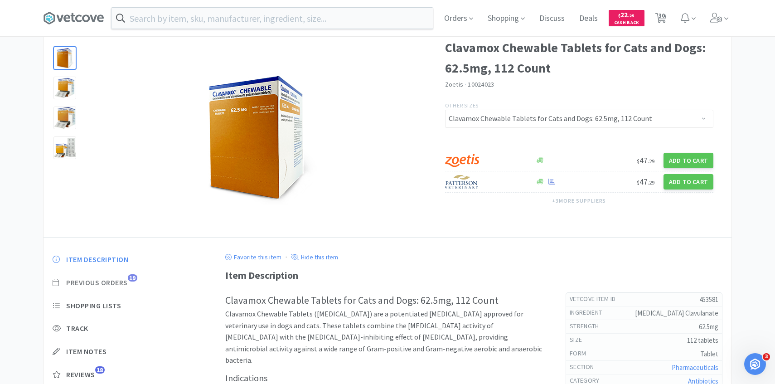
click at [123, 279] on span "Previous Orders" at bounding box center [97, 283] width 62 height 10
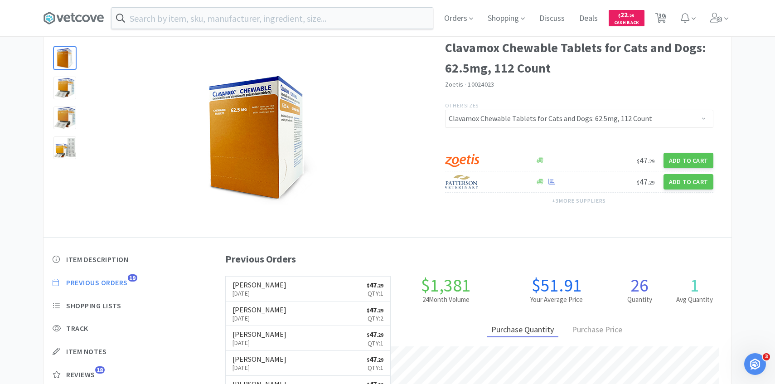
scroll to position [249, 516]
select select "1"
select select "5"
select select "1"
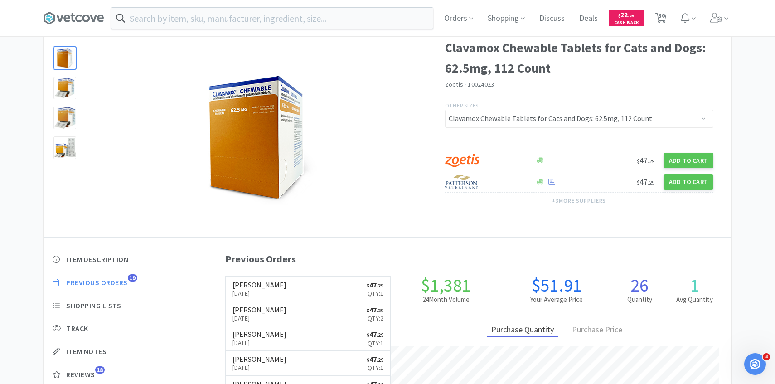
select select "1"
select select "2"
select select "3"
select select "20"
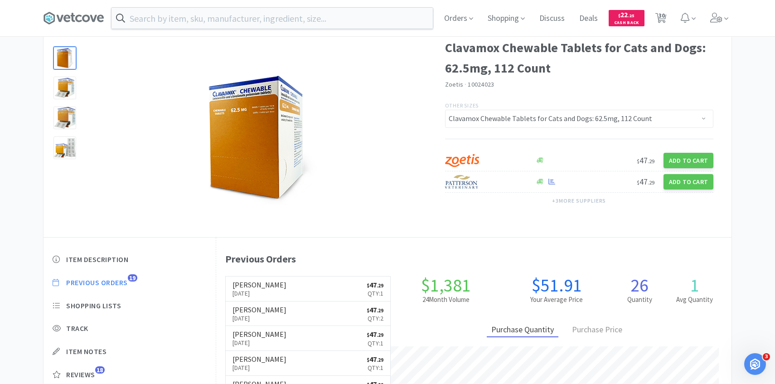
select select "1"
select select "2"
select select "3"
select select "6"
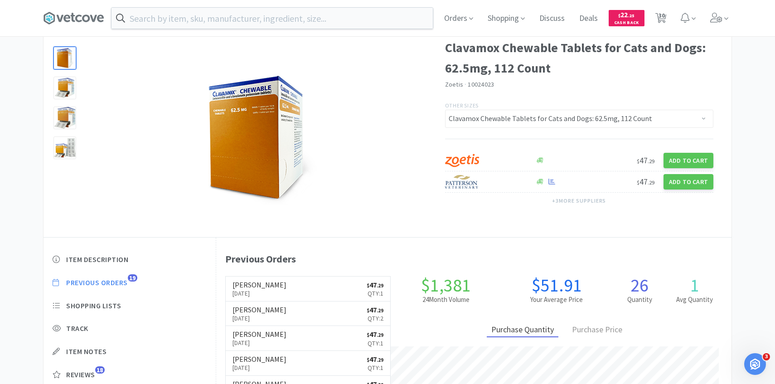
select select "6"
select select "1"
select select "2"
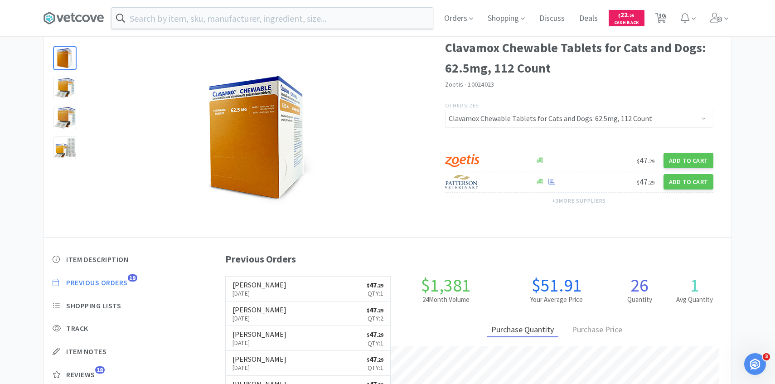
select select "20"
select select "3"
select select "50"
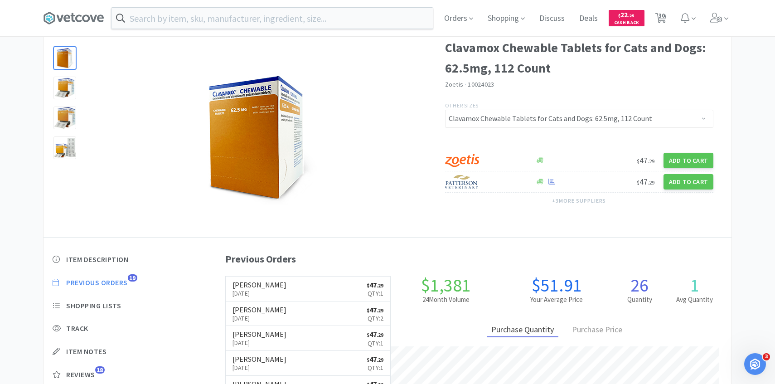
select select "1"
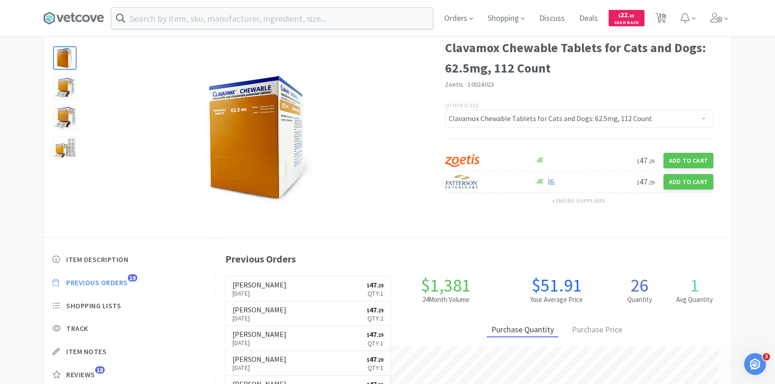
select select "1"
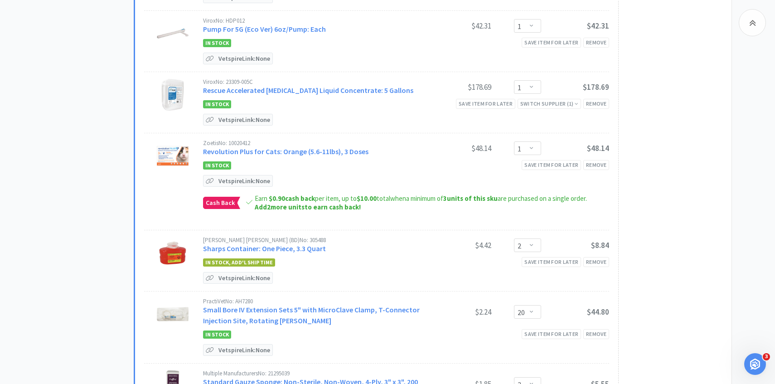
scroll to position [1099, 0]
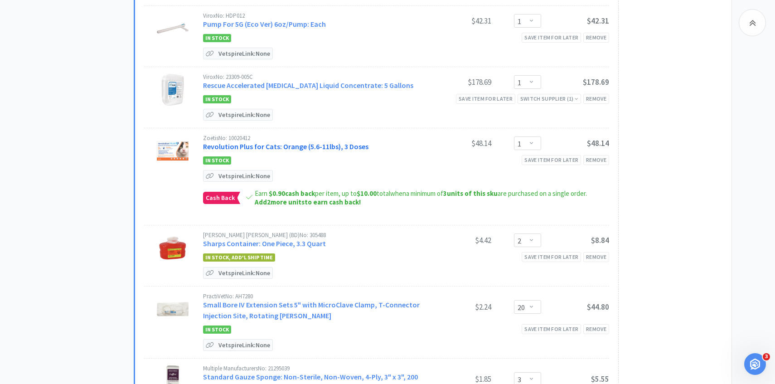
click at [326, 144] on link "Revolution Plus for Cats: Orange (5.6-11lbs), 3 Doses" at bounding box center [285, 146] width 165 height 9
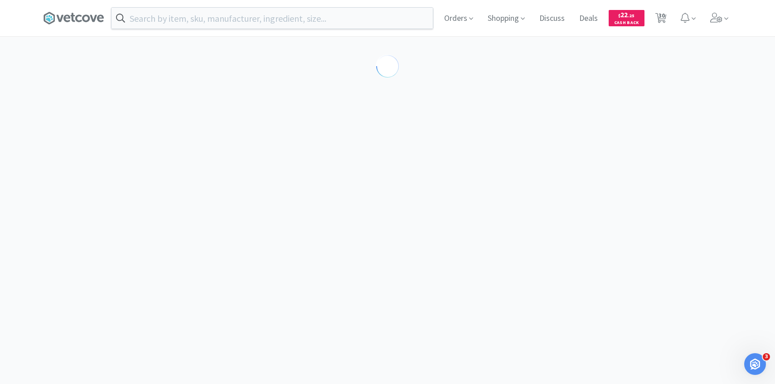
select select "286641"
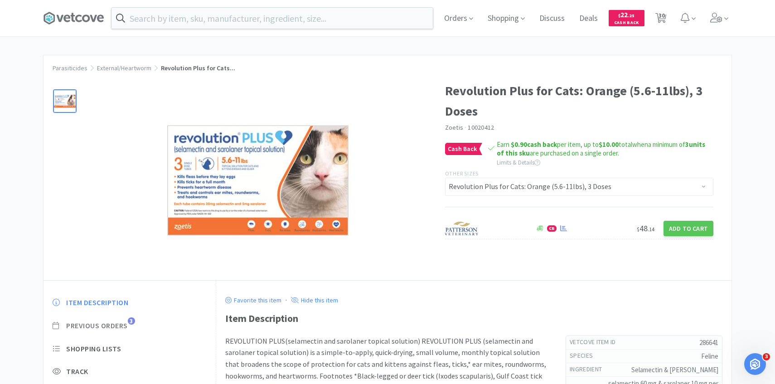
click at [121, 325] on span "Previous Orders" at bounding box center [97, 326] width 62 height 10
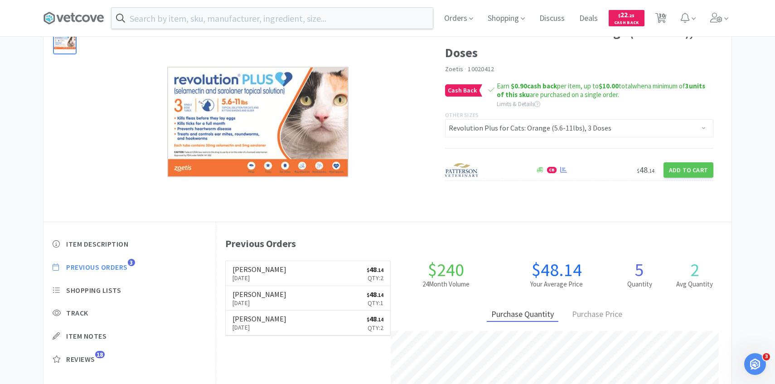
scroll to position [61, 0]
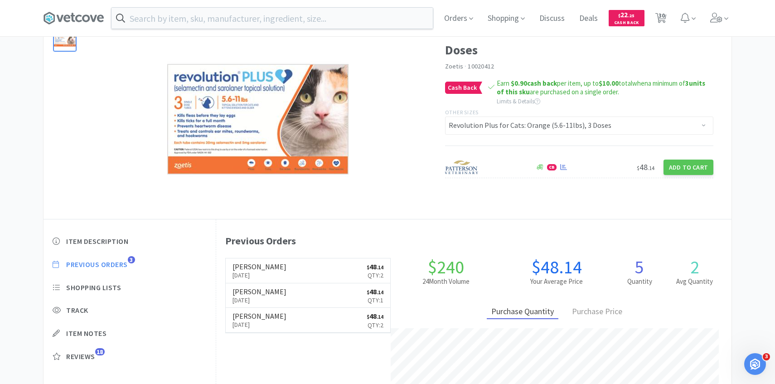
select select "1"
select select "5"
select select "1"
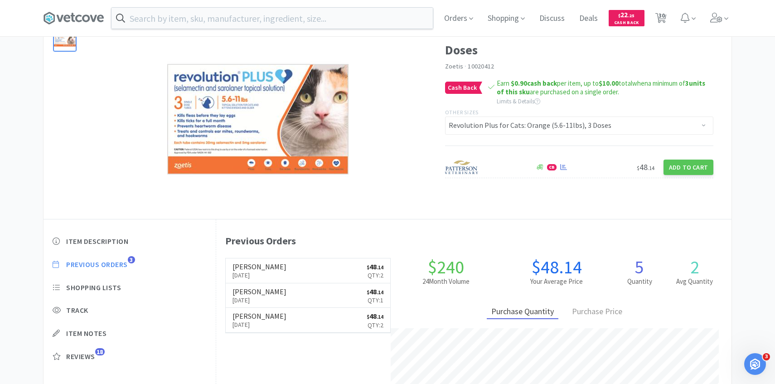
select select "2"
select select "3"
select select "20"
select select "1"
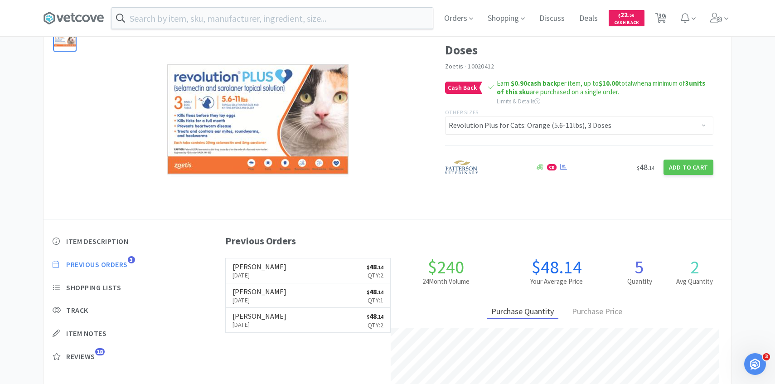
select select "2"
select select "3"
select select "6"
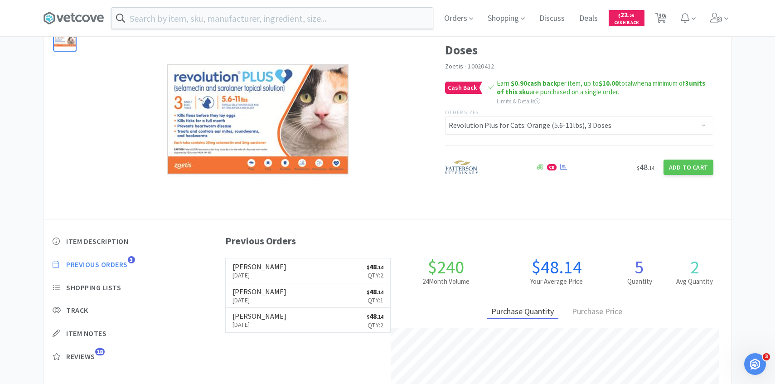
select select "1"
select select "2"
select select "20"
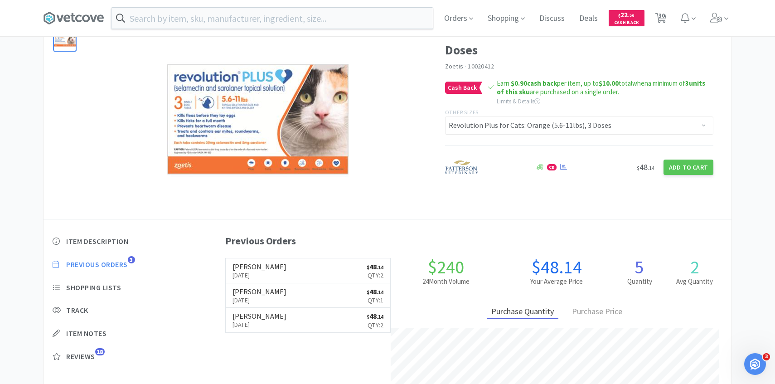
select select "3"
select select "50"
select select "1"
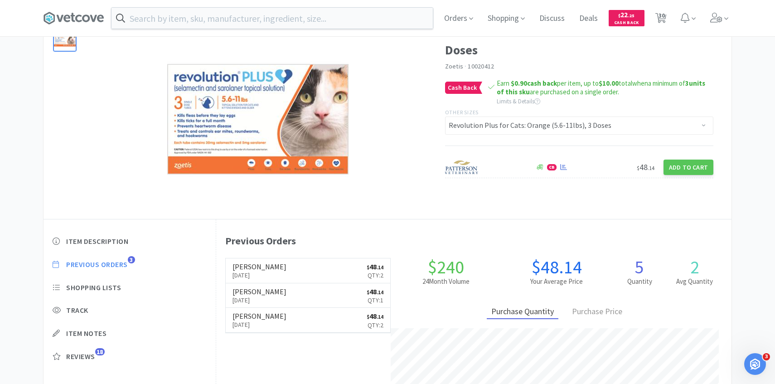
select select "1"
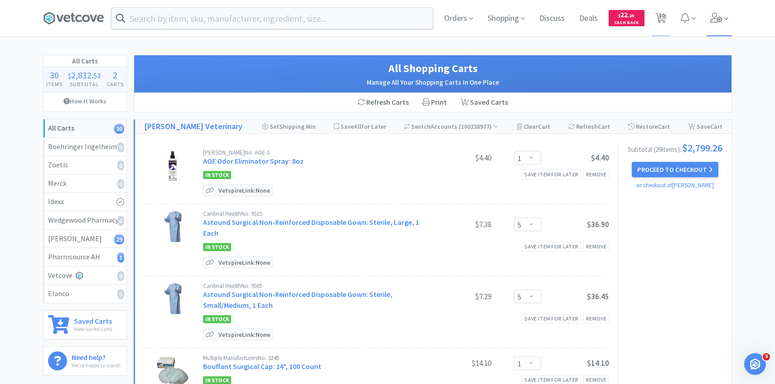
click at [710, 15] on icon at bounding box center [716, 18] width 13 height 10
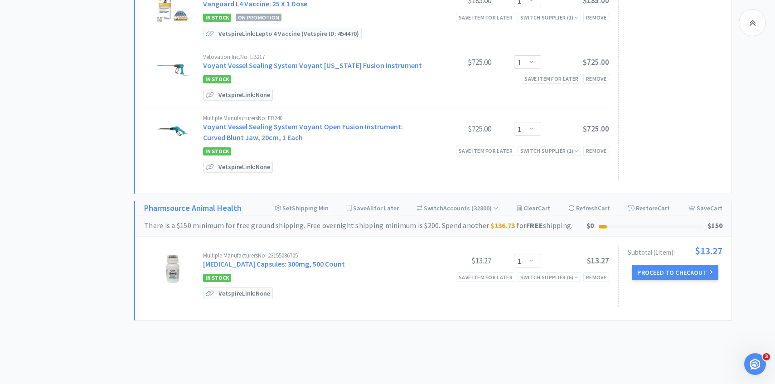
scroll to position [1854, 0]
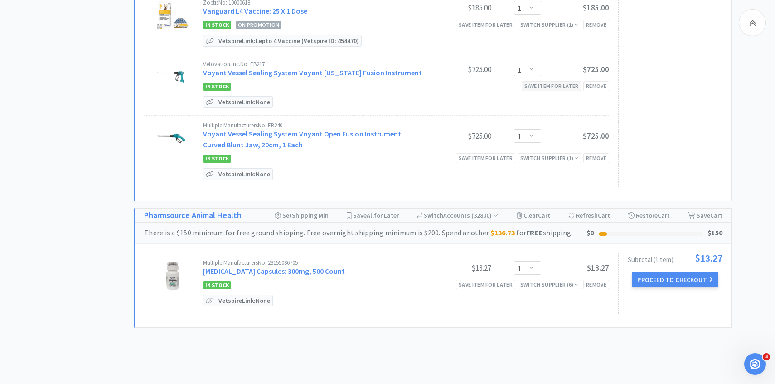
click at [551, 82] on div "Save item for later" at bounding box center [551, 86] width 59 height 10
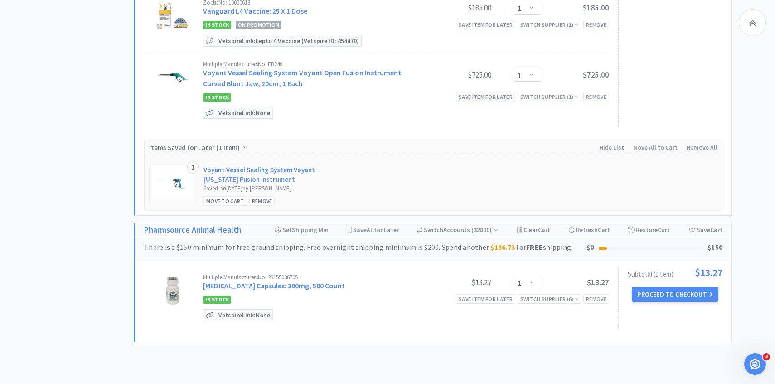
click at [496, 92] on div "Save item for later" at bounding box center [485, 97] width 59 height 10
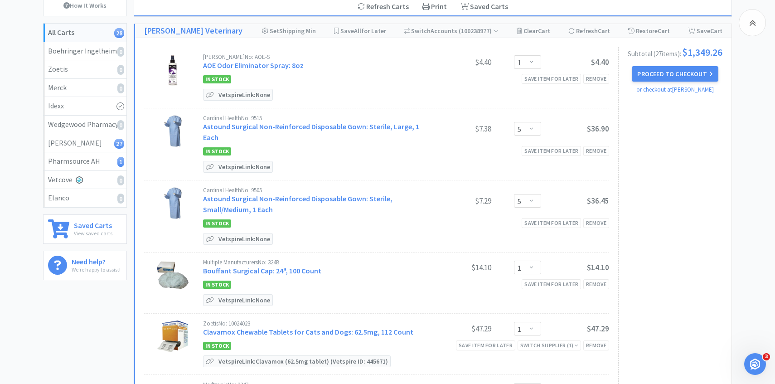
scroll to position [0, 0]
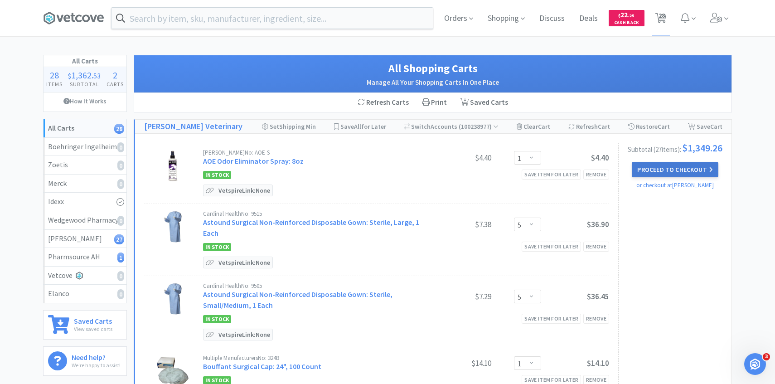
click at [683, 167] on button "Proceed to Checkout" at bounding box center [675, 169] width 86 height 15
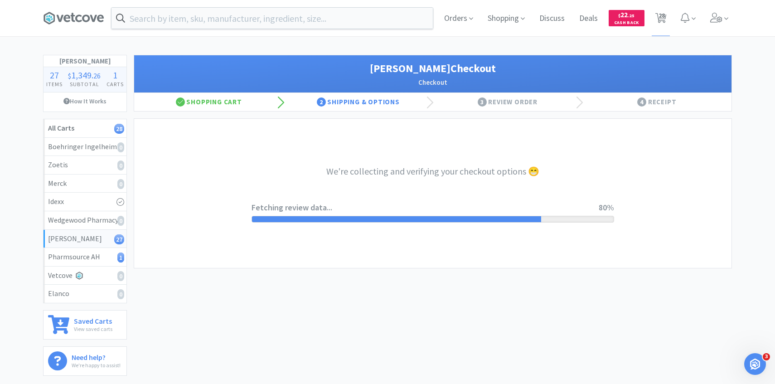
select select "1"
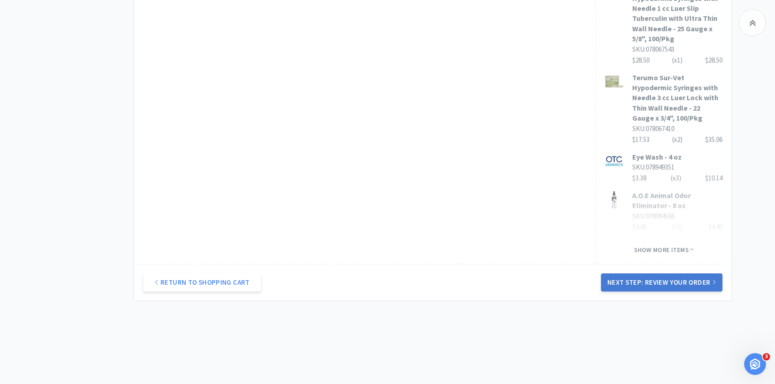
click at [629, 273] on button "Next Step: Review Your Order" at bounding box center [662, 282] width 122 height 18
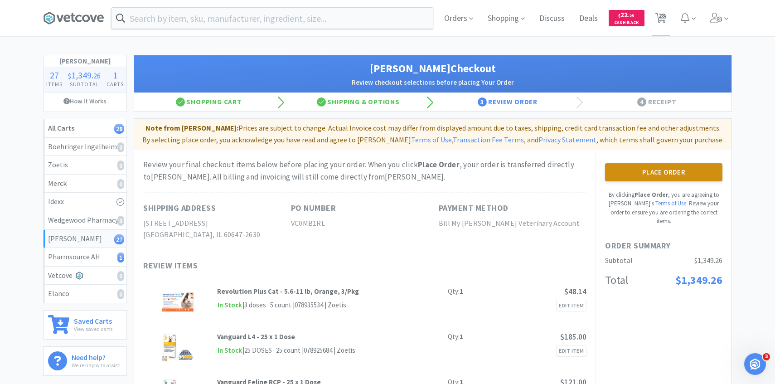
click at [638, 173] on button "Place Order" at bounding box center [663, 172] width 117 height 18
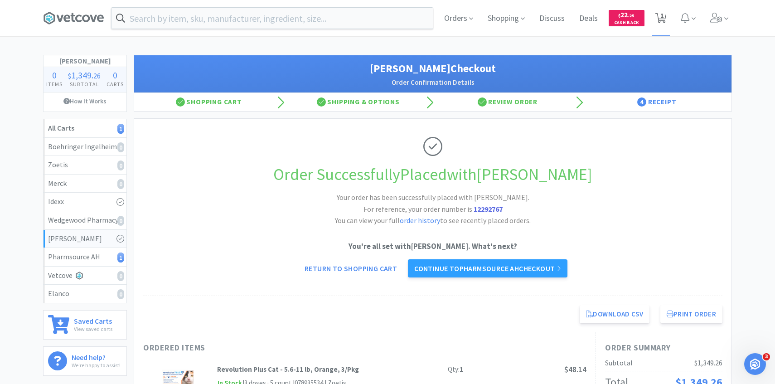
click at [669, 12] on span "1" at bounding box center [661, 18] width 19 height 36
select select "1"
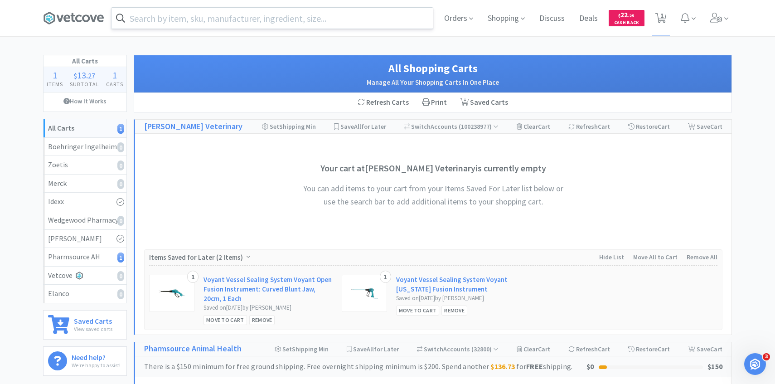
click at [271, 21] on input "text" at bounding box center [272, 18] width 321 height 21
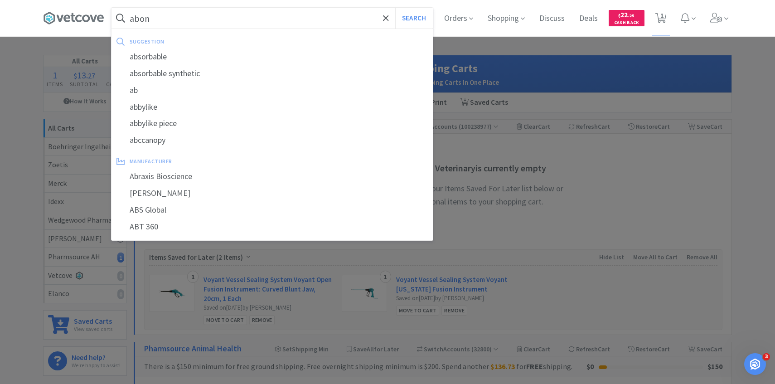
type input "abon"
click at [395, 8] on button "Search" at bounding box center [414, 18] width 38 height 21
select select "1"
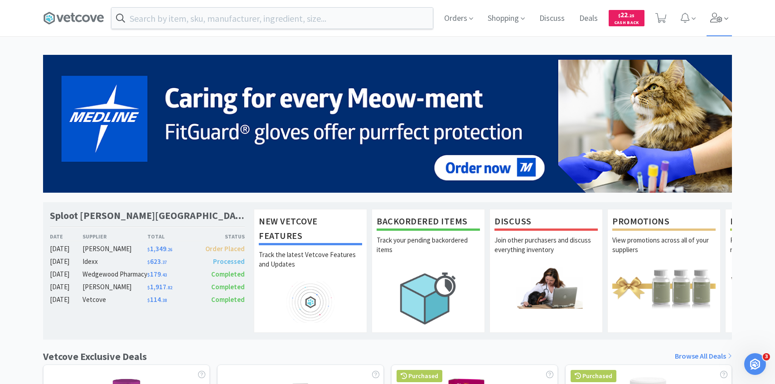
click at [711, 28] on span at bounding box center [720, 18] width 26 height 36
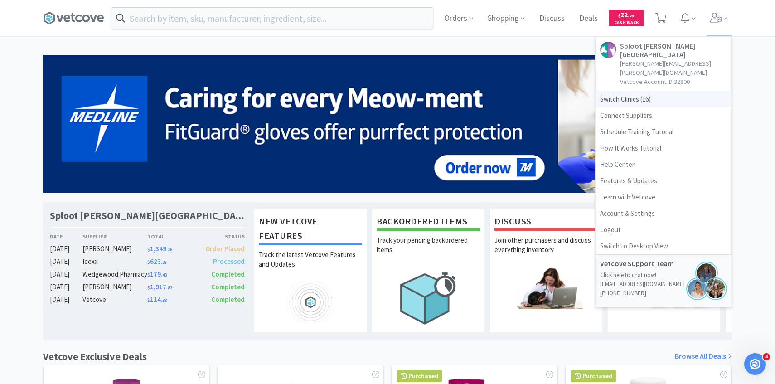
click at [654, 91] on span "Switch Clinics ( 16 )" at bounding box center [664, 99] width 136 height 16
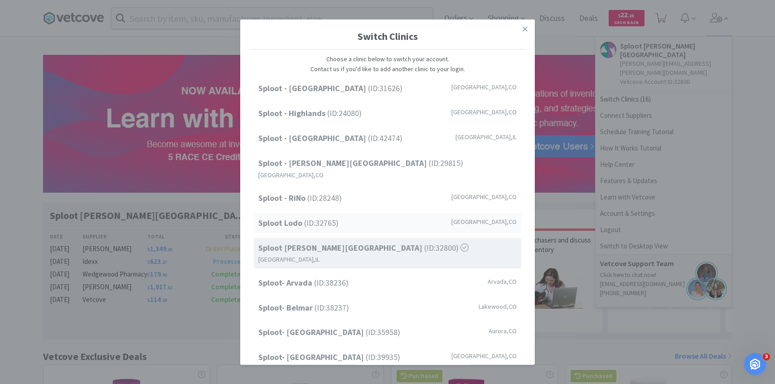
scroll to position [116, 0]
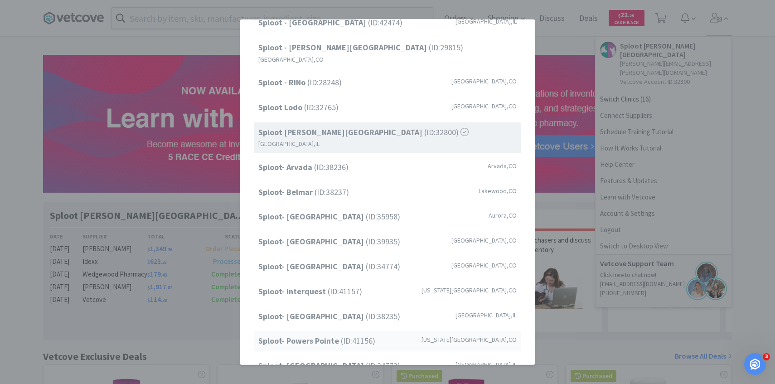
click at [325, 336] on strong "Sploot- Powers Pointe" at bounding box center [299, 341] width 83 height 10
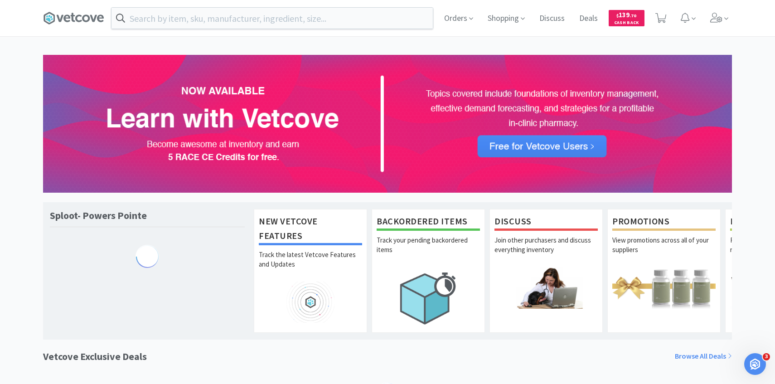
click at [258, 22] on input "text" at bounding box center [272, 18] width 321 height 21
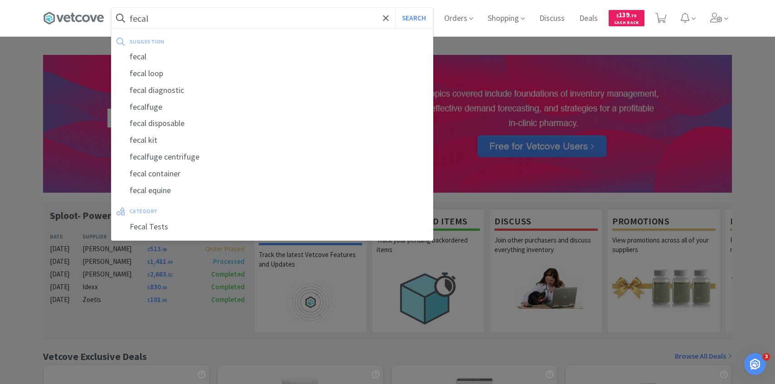
type input "fecal"
click at [395, 8] on button "Search" at bounding box center [414, 18] width 38 height 21
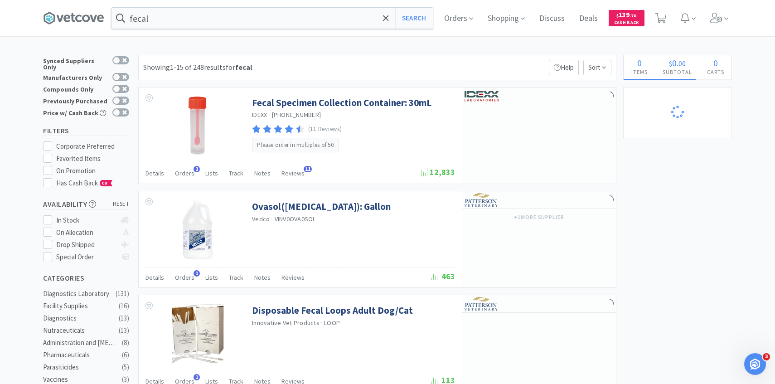
click at [133, 99] on div "Synced Suppliers Only Manufacturers Only Compounds Only Previously Purchased Pr…" at bounding box center [88, 88] width 91 height 66
click at [128, 97] on div at bounding box center [120, 101] width 17 height 8
checkbox input "true"
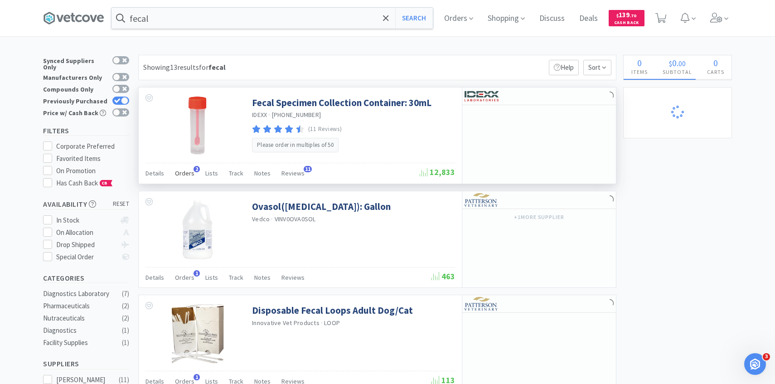
click at [187, 175] on span "Orders" at bounding box center [184, 173] width 19 height 8
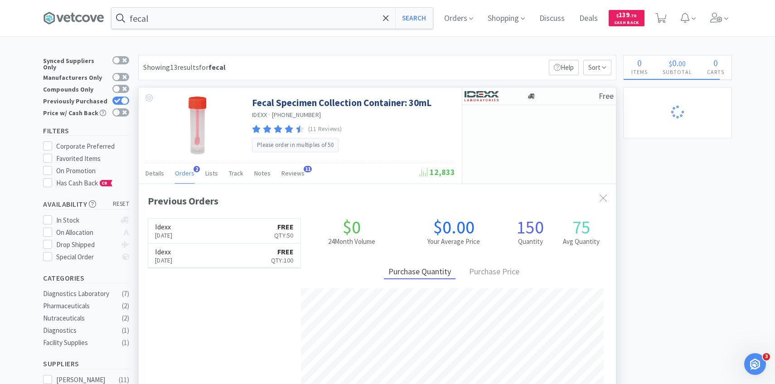
scroll to position [235, 477]
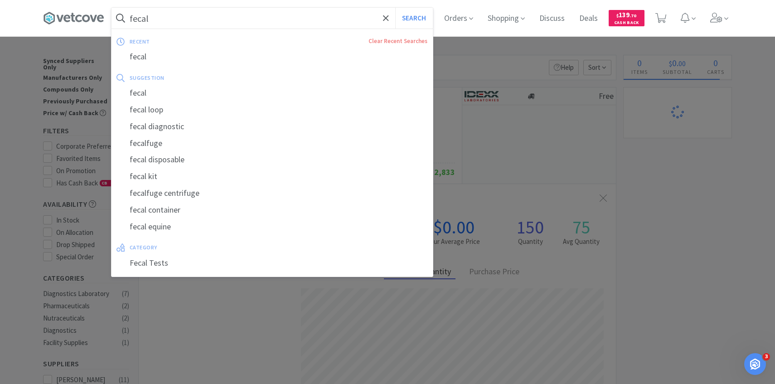
click at [259, 17] on input "fecal" at bounding box center [272, 18] width 321 height 21
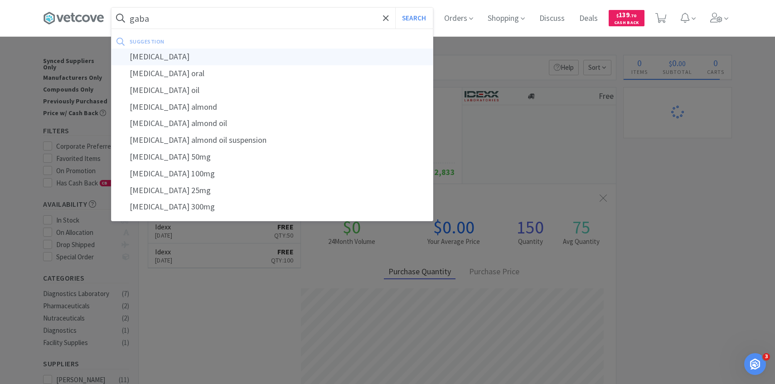
click at [199, 55] on div "gabapentin" at bounding box center [272, 57] width 321 height 17
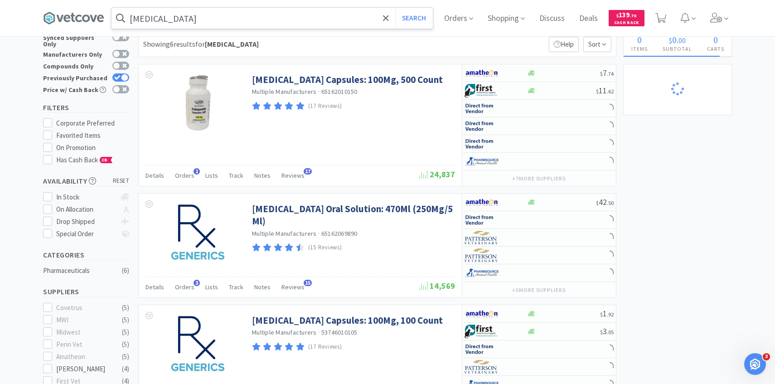
scroll to position [31, 0]
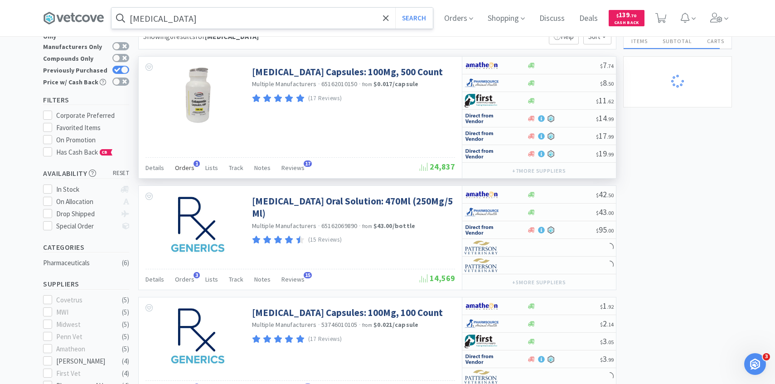
click at [181, 167] on span "Orders" at bounding box center [184, 168] width 19 height 8
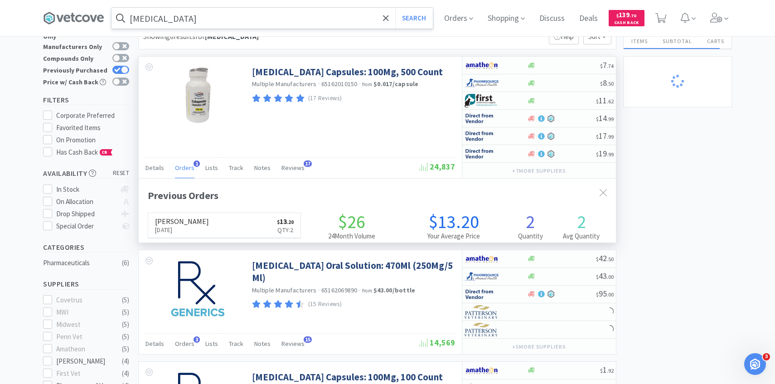
scroll to position [235, 477]
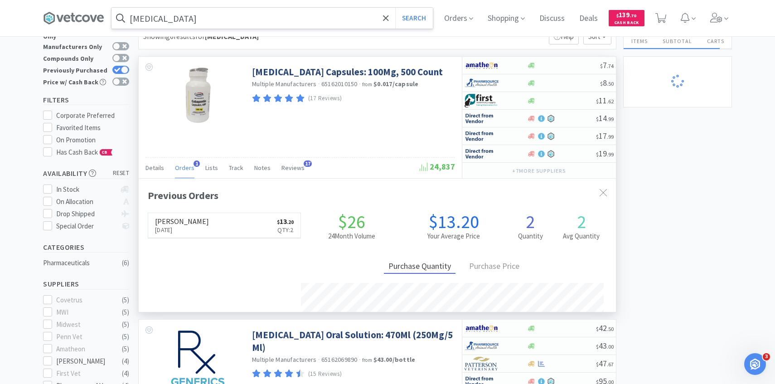
click at [181, 167] on span "Orders" at bounding box center [184, 168] width 19 height 8
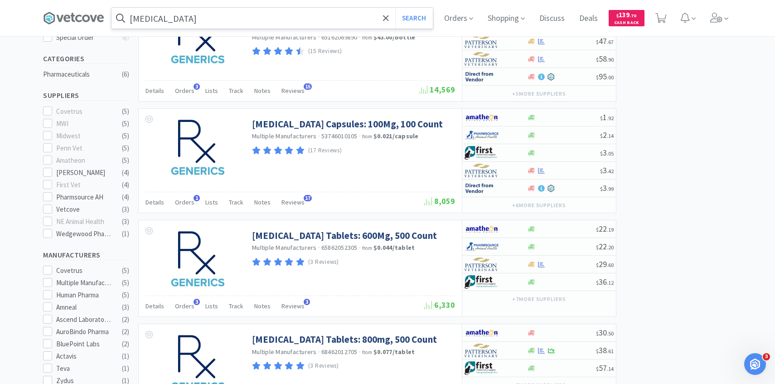
scroll to position [227, 0]
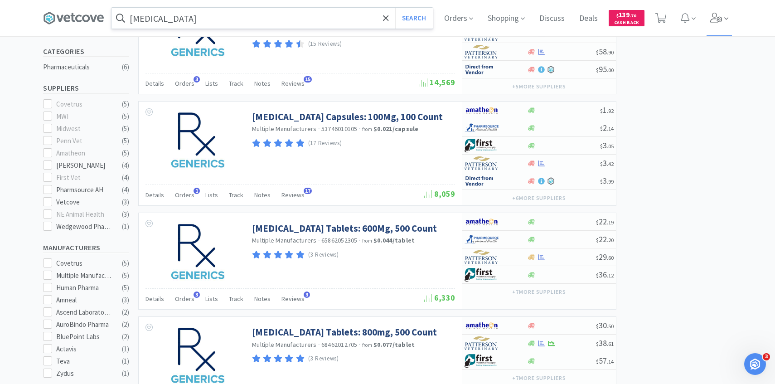
click at [728, 27] on span at bounding box center [720, 18] width 26 height 36
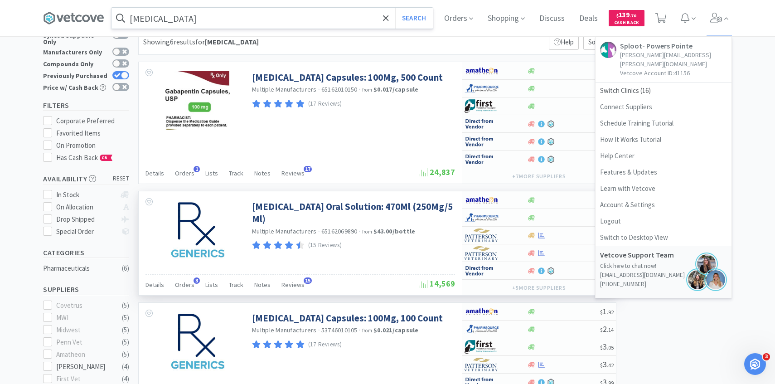
scroll to position [0, 0]
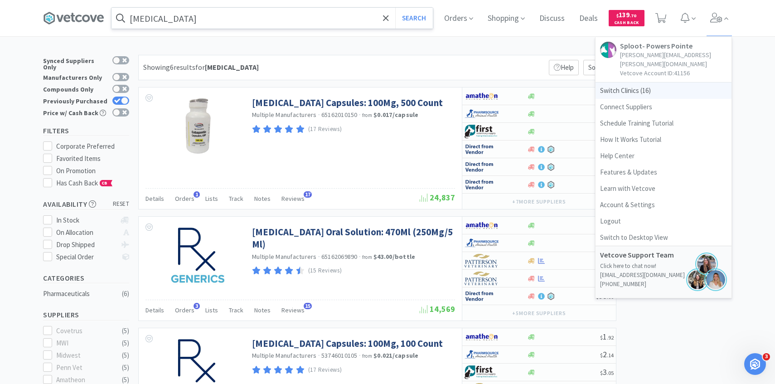
click at [623, 83] on span "Switch Clinics ( 16 )" at bounding box center [664, 91] width 136 height 16
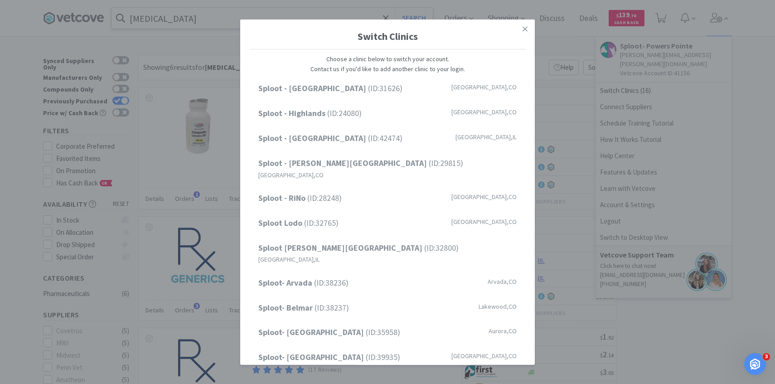
click at [195, 26] on div "Switch Clinics Choose a clinic below to switch your account. Contact us if you'…" at bounding box center [387, 192] width 775 height 384
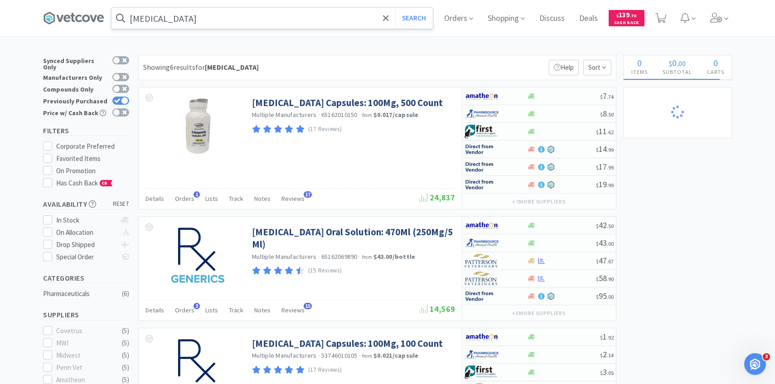
click at [194, 21] on input "gabapentin" at bounding box center [272, 18] width 321 height 21
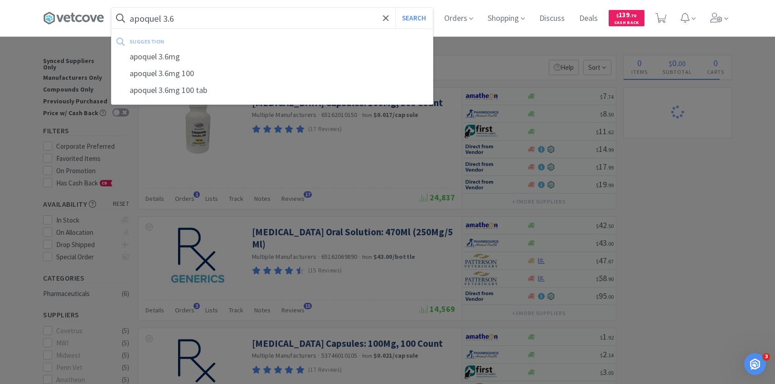
click at [395, 8] on button "Search" at bounding box center [414, 18] width 38 height 21
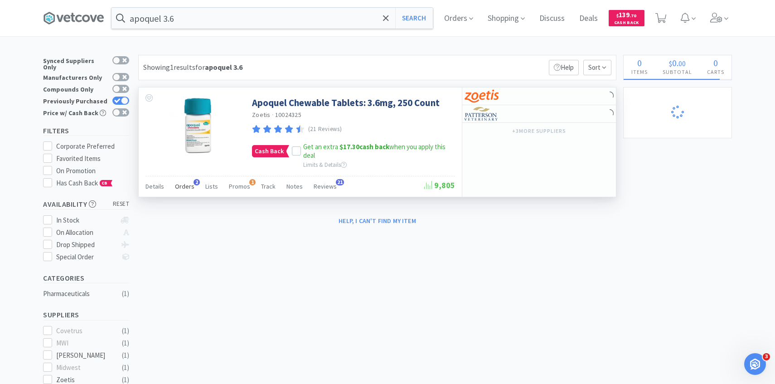
click at [186, 182] on div "Orders 2" at bounding box center [184, 187] width 19 height 17
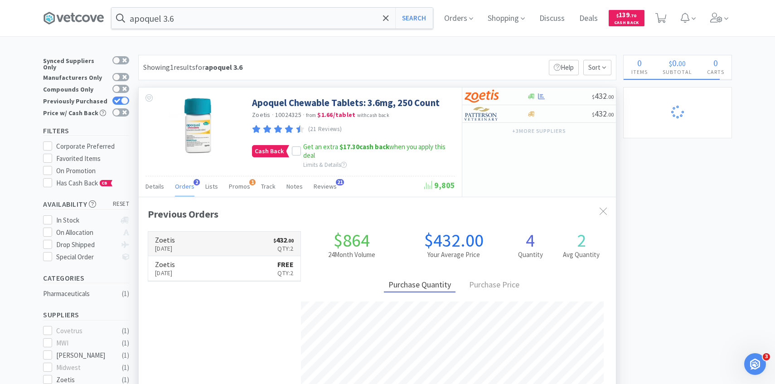
scroll to position [235, 477]
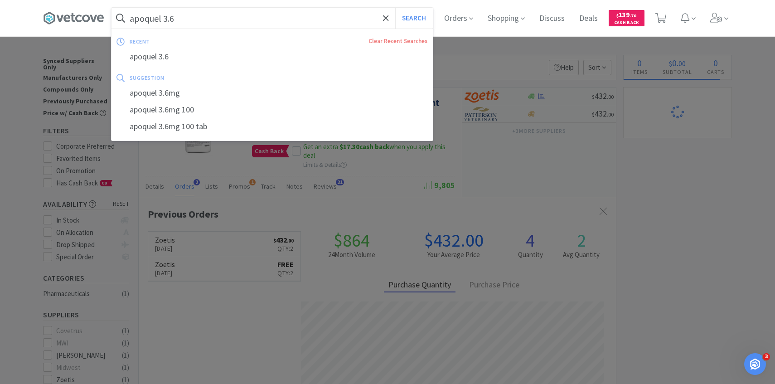
click at [209, 22] on input "apoquel 3.6" at bounding box center [272, 18] width 321 height 21
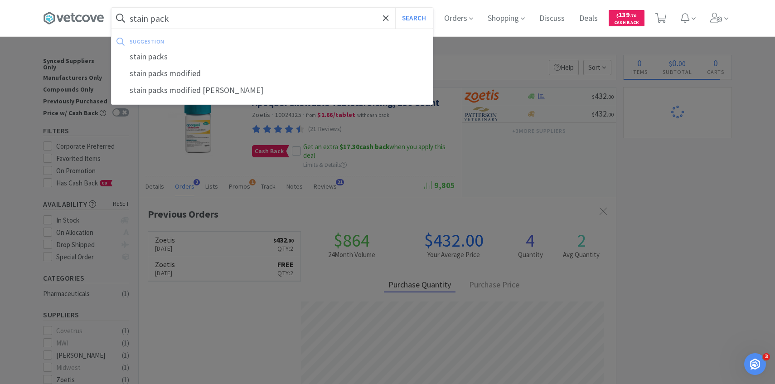
type input "stain pack"
click at [395, 8] on button "Search" at bounding box center [414, 18] width 38 height 21
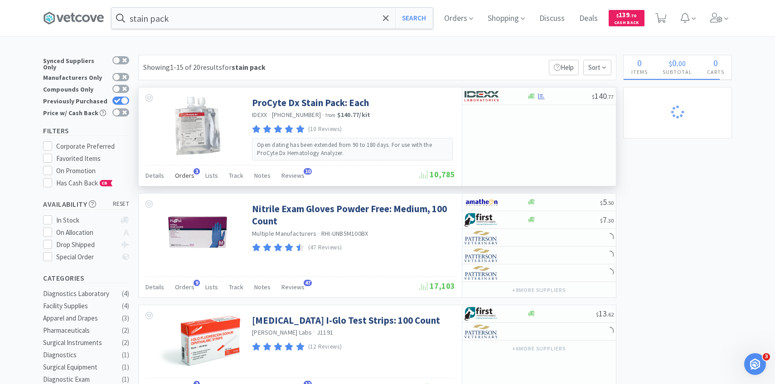
click at [190, 177] on span "Orders" at bounding box center [184, 175] width 19 height 8
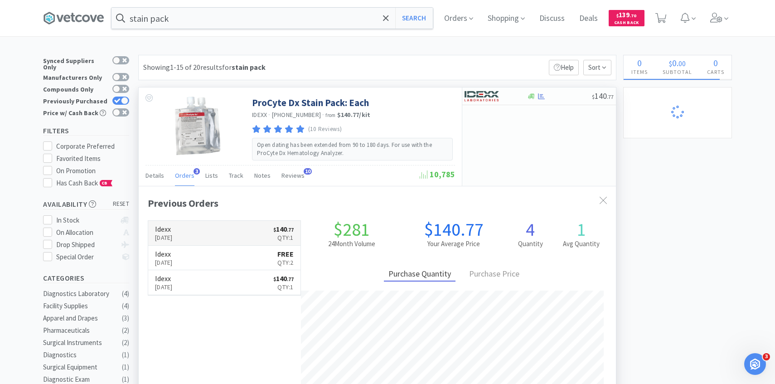
scroll to position [235, 477]
click at [216, 235] on link "Idexx Sep 10th, 2025 $ 140 . 77 Qty: 1" at bounding box center [224, 233] width 152 height 25
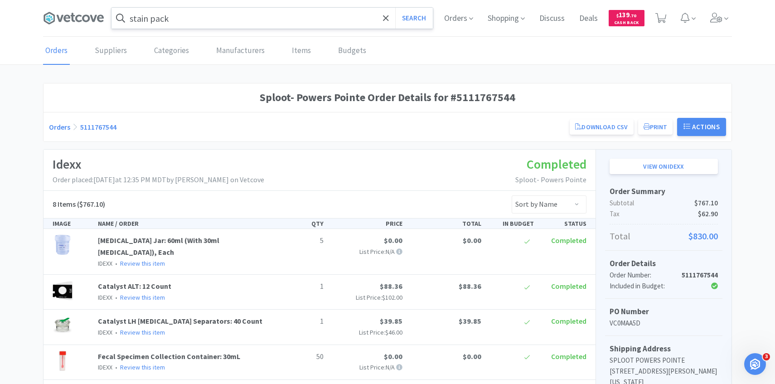
click at [248, 24] on input "stain pack" at bounding box center [272, 18] width 321 height 21
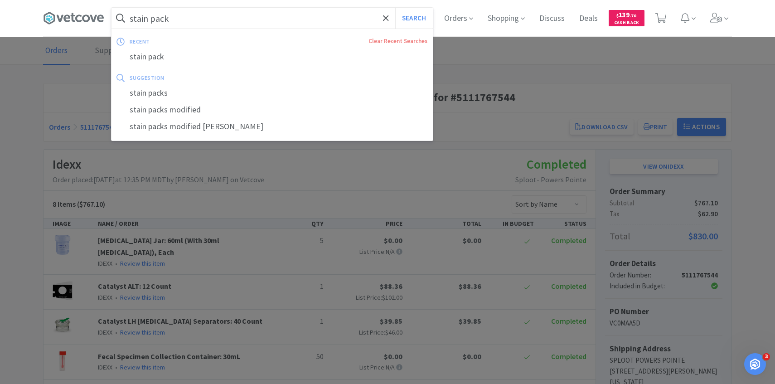
click at [395, 8] on button "Search" at bounding box center [414, 18] width 38 height 21
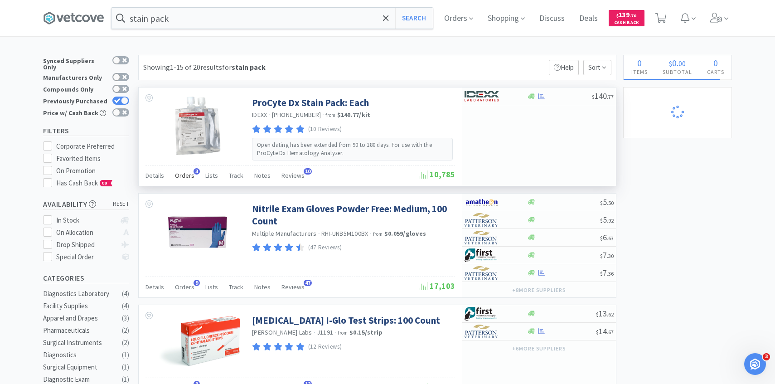
click at [186, 180] on div "Orders 3" at bounding box center [184, 176] width 19 height 17
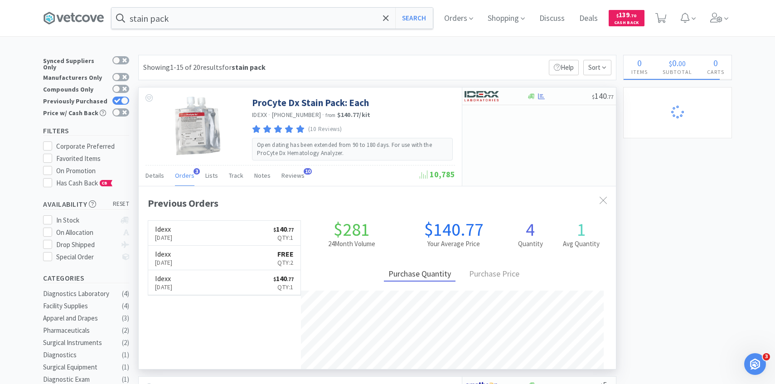
scroll to position [235, 477]
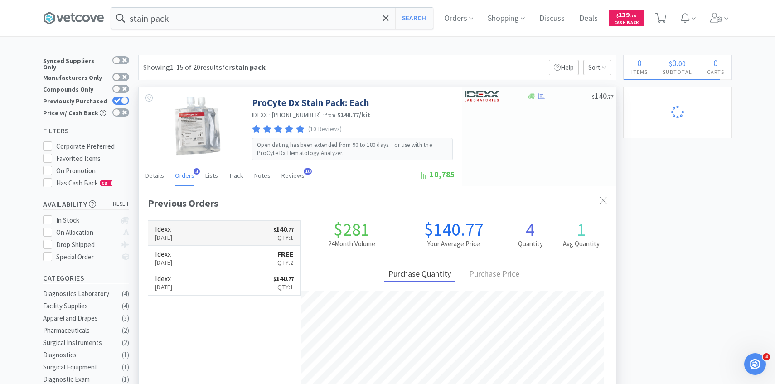
click at [173, 233] on p "Sep 10th, 2025" at bounding box center [164, 238] width 18 height 10
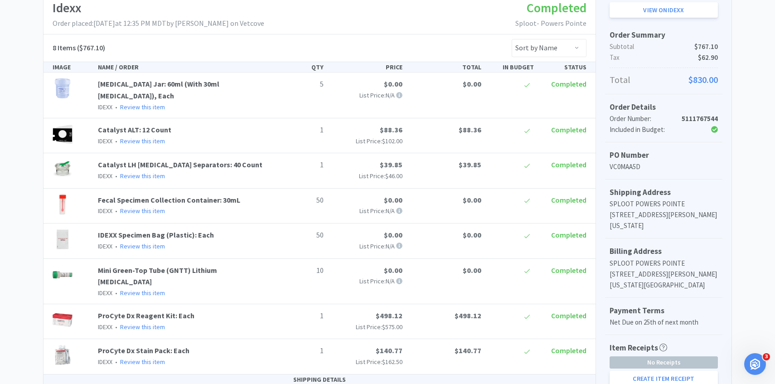
scroll to position [324, 0]
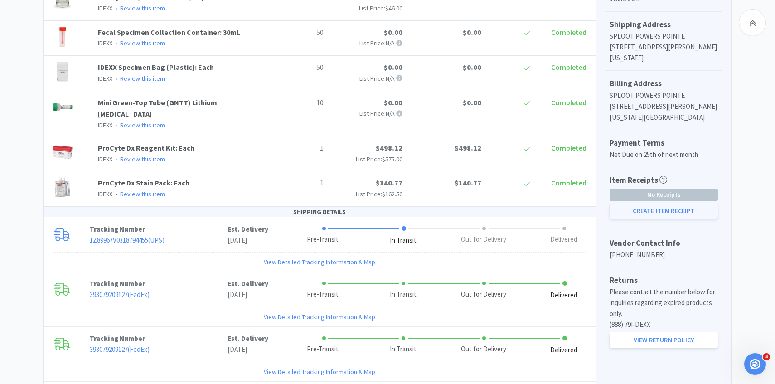
click at [660, 211] on button "Create Item Receipt" at bounding box center [664, 210] width 108 height 15
select select "5"
select select "1"
select select "50"
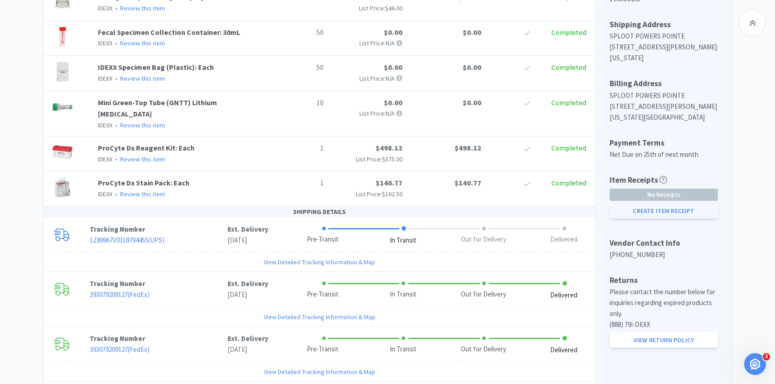
select select "50"
select select "10"
select select "1"
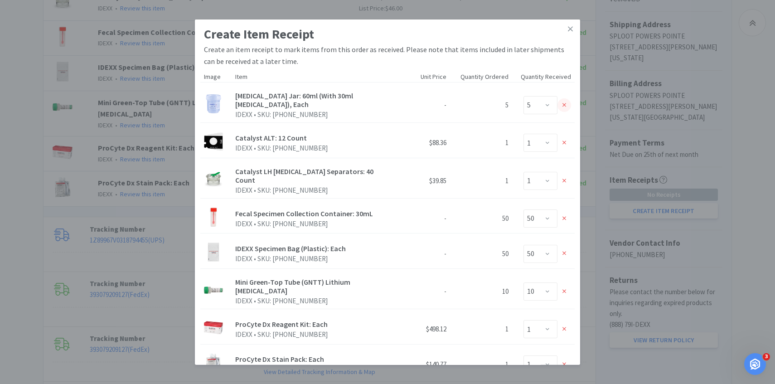
click at [565, 102] on icon at bounding box center [565, 105] width 4 height 6
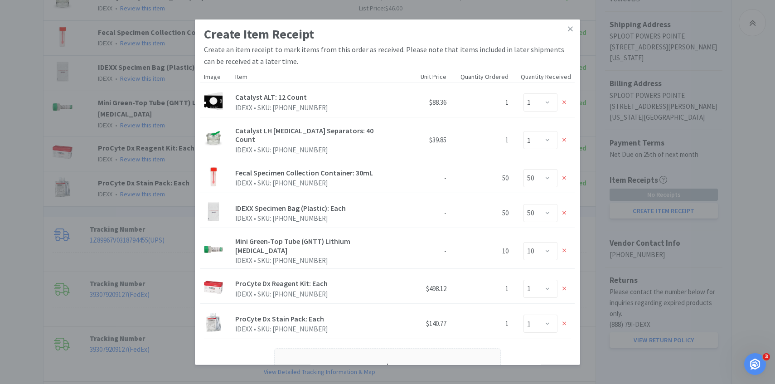
click at [565, 101] on icon at bounding box center [565, 102] width 4 height 6
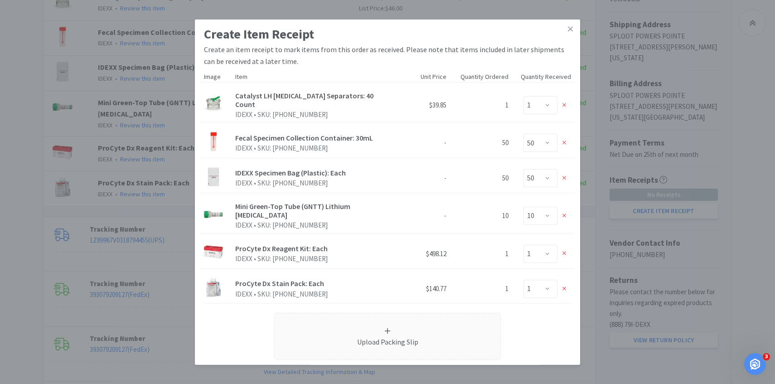
click at [565, 102] on icon at bounding box center [565, 105] width 4 height 6
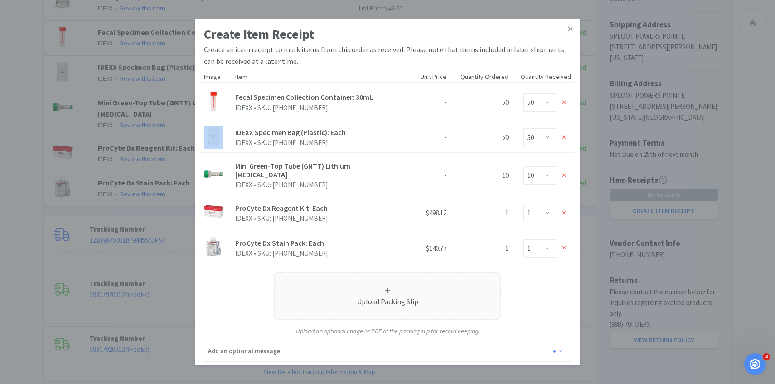
click at [565, 101] on icon at bounding box center [565, 102] width 4 height 6
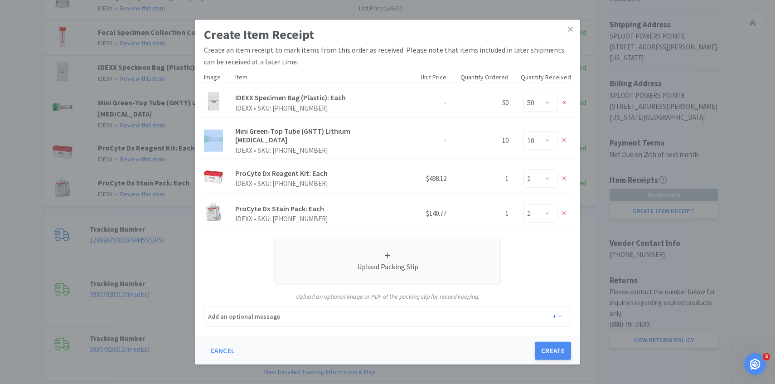
click at [565, 101] on div at bounding box center [565, 103] width 14 height 14
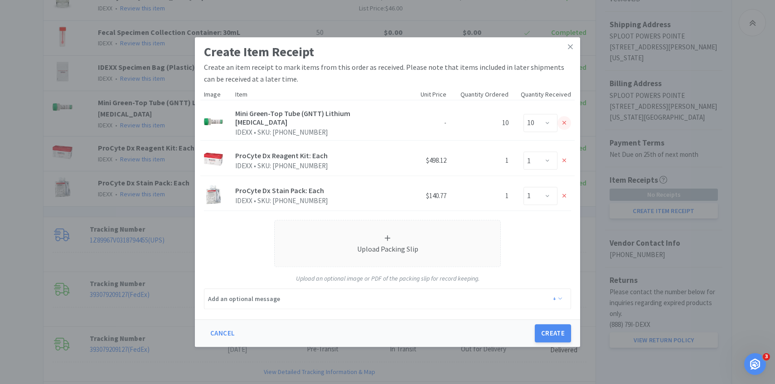
click at [565, 122] on icon at bounding box center [565, 123] width 4 height 6
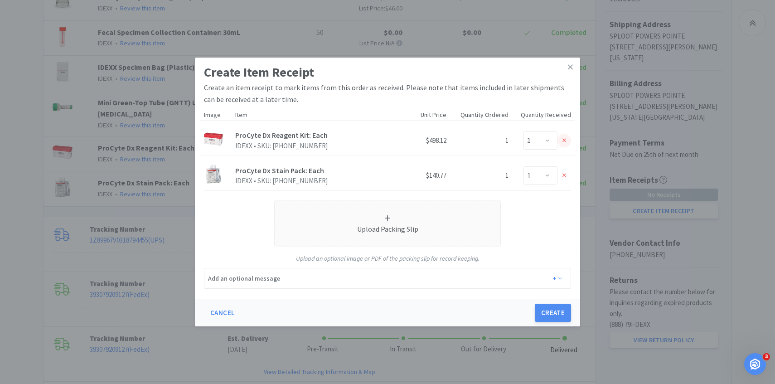
click at [565, 146] on div at bounding box center [565, 141] width 14 height 14
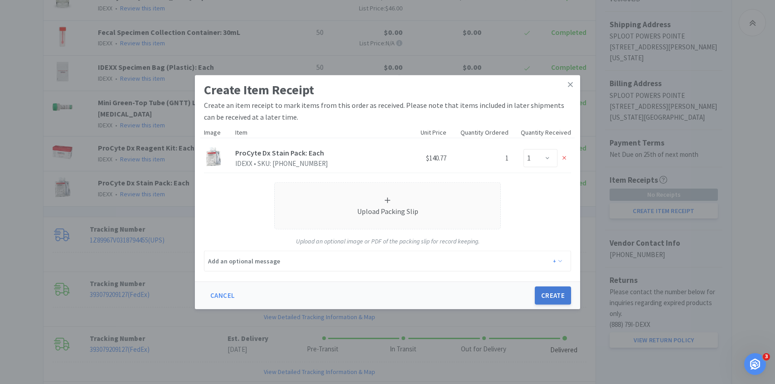
click at [560, 296] on button "Create" at bounding box center [553, 296] width 36 height 18
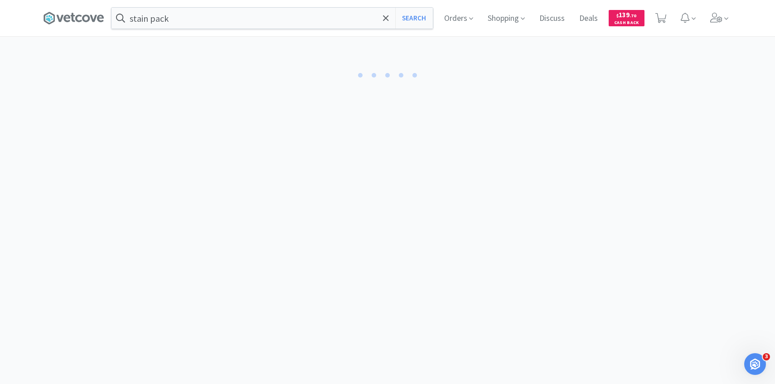
select select "1"
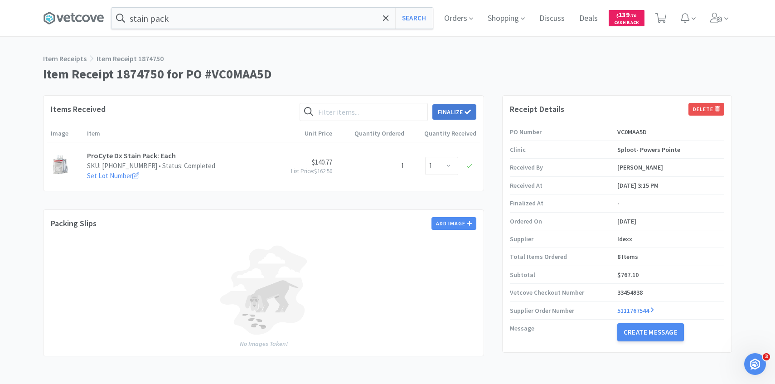
click at [465, 108] on span at bounding box center [468, 112] width 6 height 8
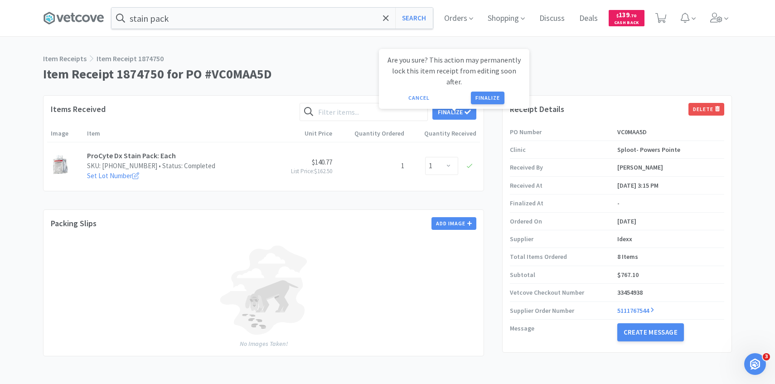
click at [483, 94] on div "Are you sure? This action may permanently lock this item receipt from editing s…" at bounding box center [454, 79] width 151 height 60
click at [483, 93] on div "Are you sure? This action may permanently lock this item receipt from editing s…" at bounding box center [454, 79] width 151 height 60
click at [473, 92] on button "Finalize" at bounding box center [488, 98] width 34 height 13
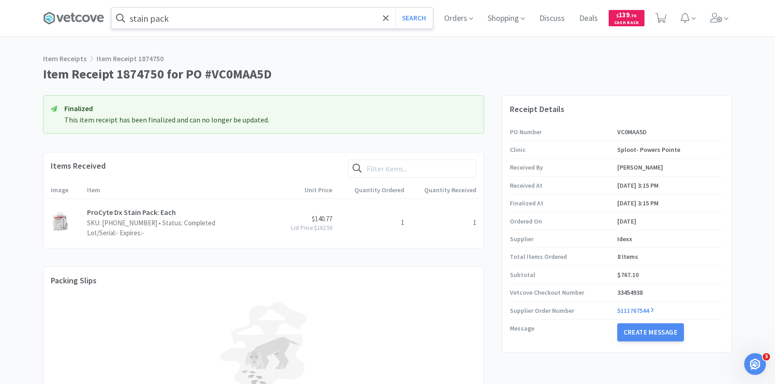
click at [198, 17] on input "stain pack" at bounding box center [272, 18] width 321 height 21
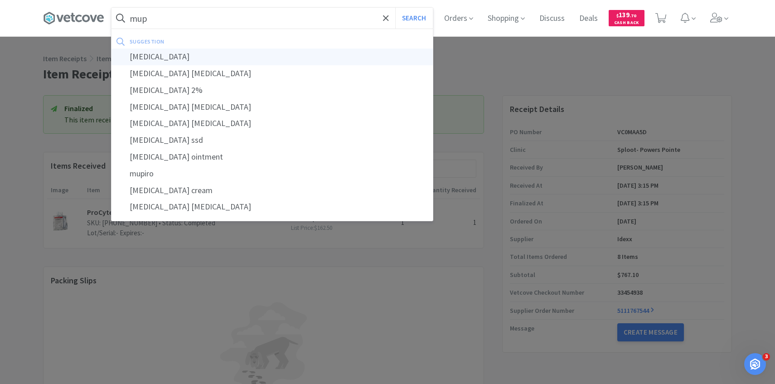
click at [202, 50] on div "mupirocin" at bounding box center [272, 57] width 321 height 17
type input "mupirocin"
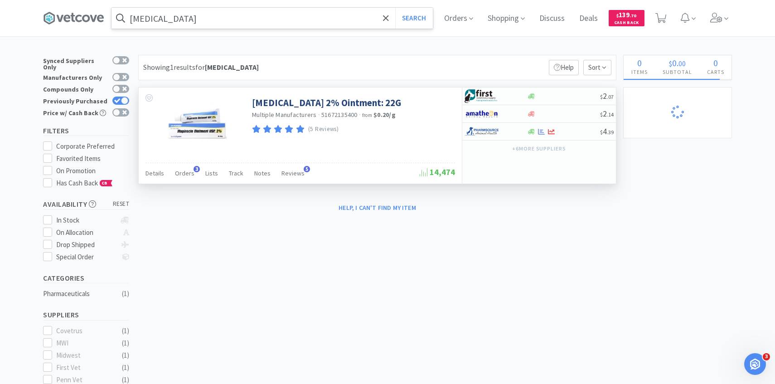
click at [187, 164] on div "Details Orders 3 Lists Track Notes Reviews 5 14,474" at bounding box center [301, 173] width 310 height 21
click at [187, 171] on span "Orders" at bounding box center [184, 173] width 19 height 8
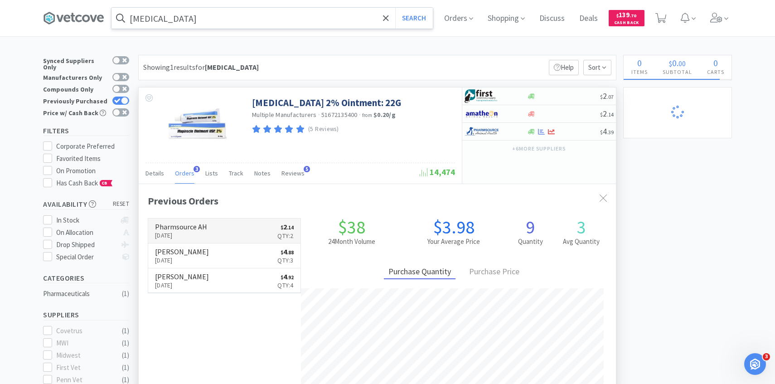
scroll to position [235, 477]
click at [209, 225] on link "Pharmsource AH Sep 5th, 2025 $ 2 . 14 Qty: 2" at bounding box center [224, 231] width 152 height 25
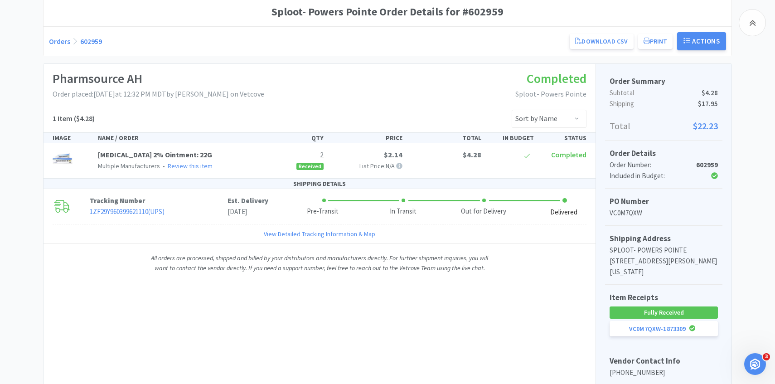
scroll to position [119, 0]
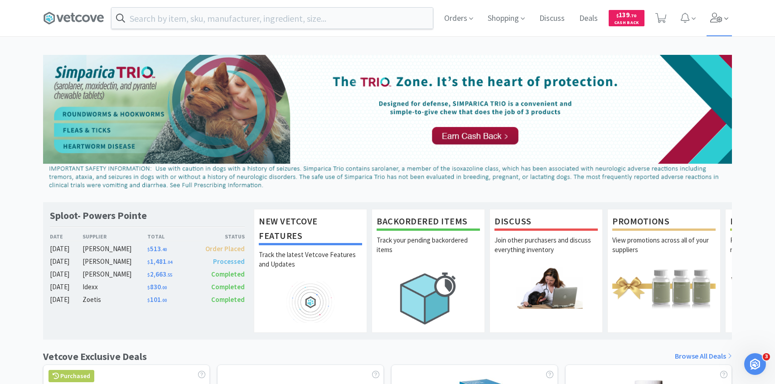
click at [715, 20] on icon at bounding box center [716, 18] width 13 height 10
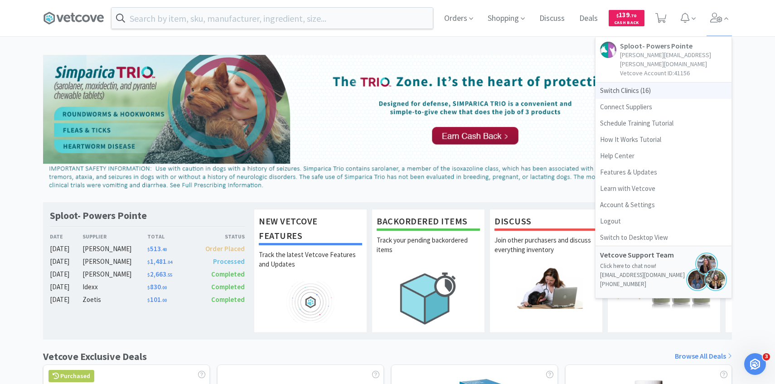
click at [669, 83] on span "Switch Clinics ( 16 )" at bounding box center [664, 91] width 136 height 16
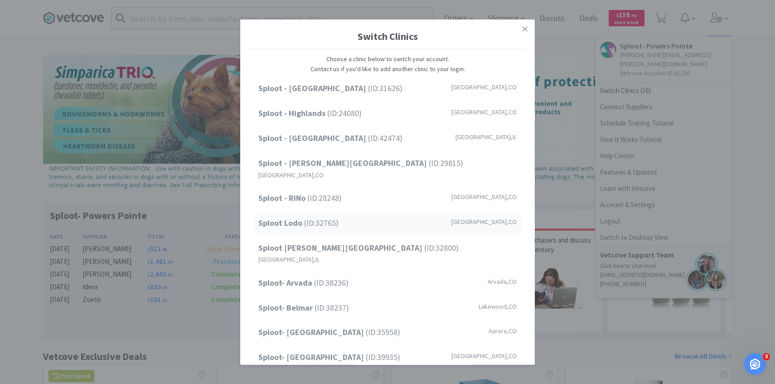
scroll to position [52, 0]
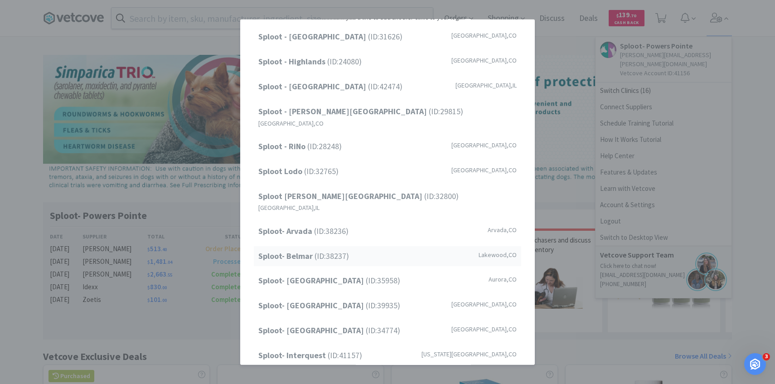
click at [324, 249] on span "Sploot- Belmar (ID: 38237 )" at bounding box center [303, 255] width 91 height 13
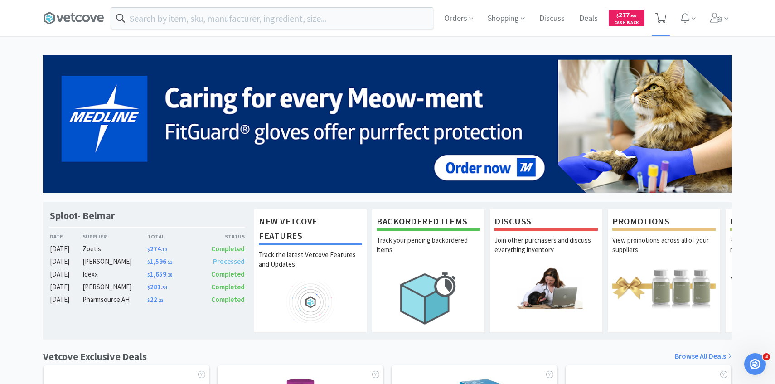
click at [653, 9] on span at bounding box center [661, 18] width 19 height 36
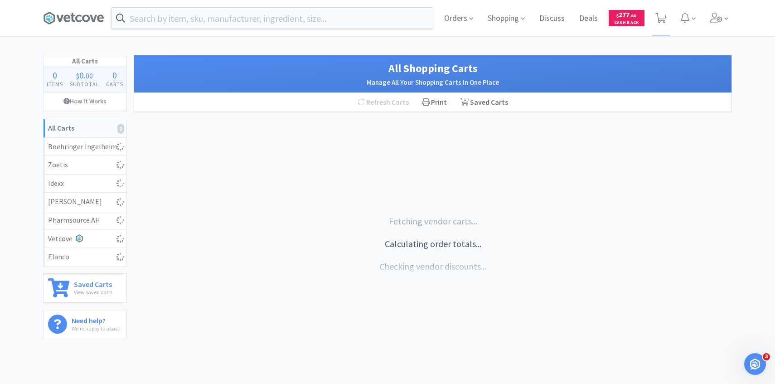
select select "10"
select select "3"
select select "1"
select select "2"
select select "3"
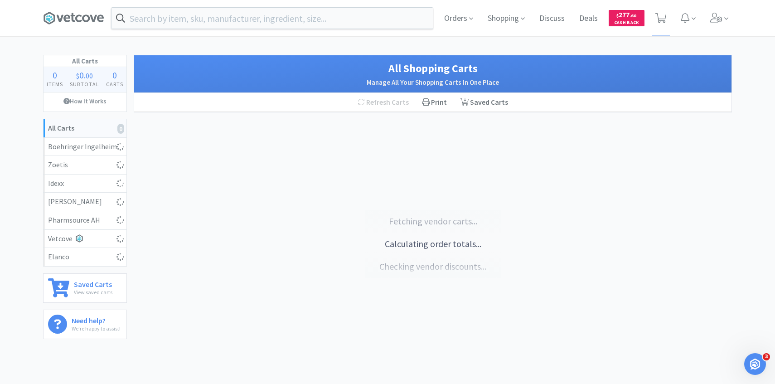
select select "1"
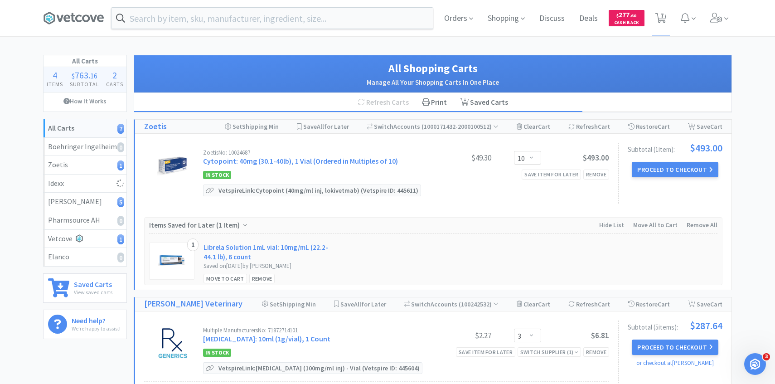
scroll to position [13, 0]
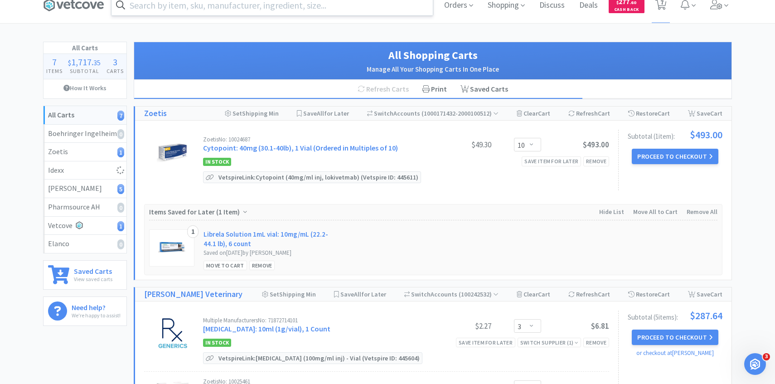
select select "1"
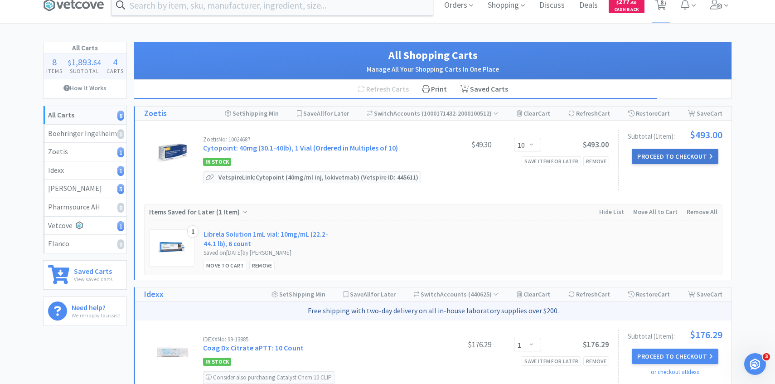
click at [672, 160] on button "Proceed to Checkout" at bounding box center [675, 156] width 86 height 15
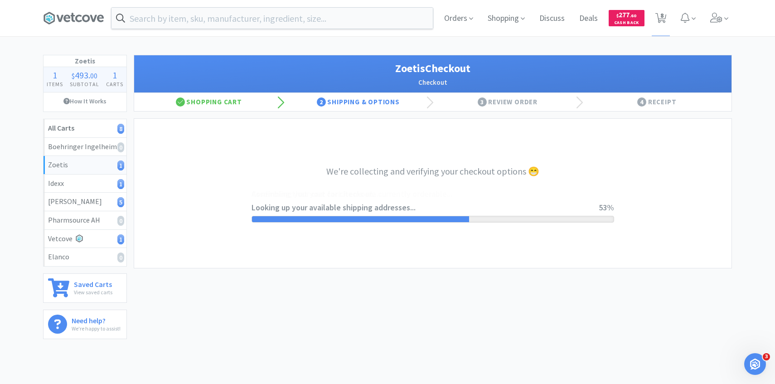
select select "invoice"
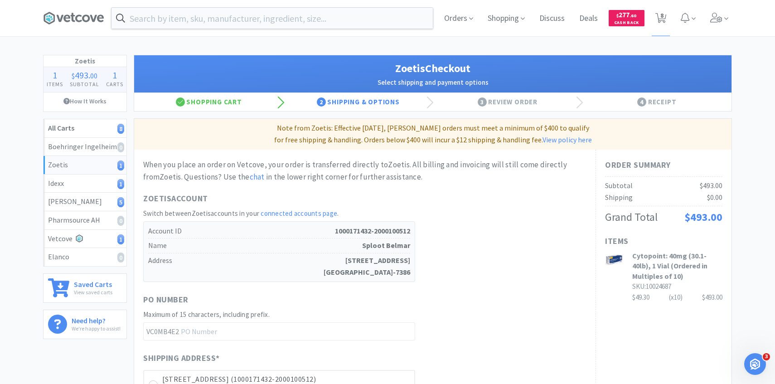
scroll to position [256, 0]
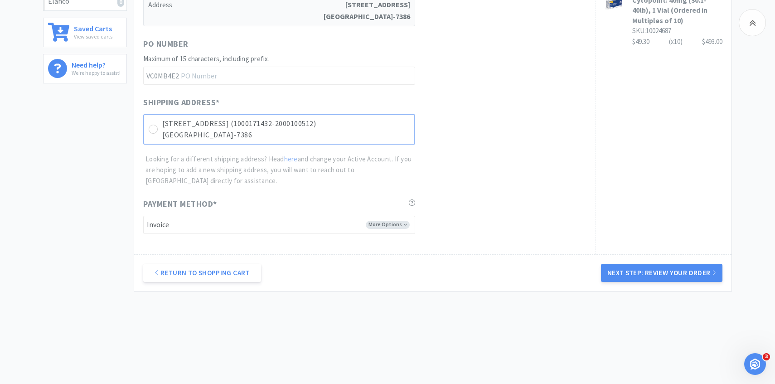
click at [390, 129] on p "Lakewood, CO 80226-7386" at bounding box center [286, 135] width 248 height 12
click at [614, 272] on button "Next Step: Review Your Order" at bounding box center [662, 273] width 122 height 18
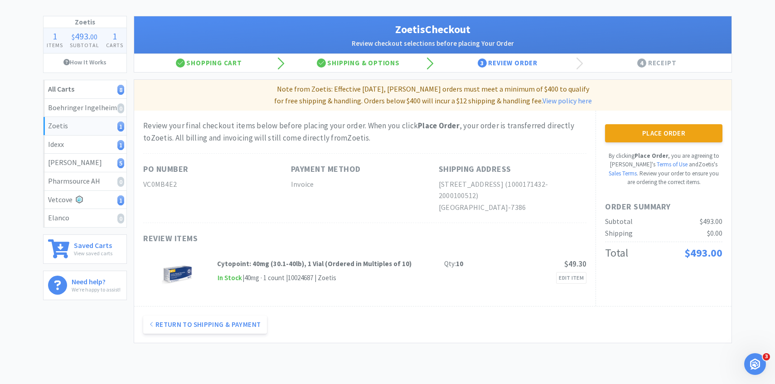
scroll to position [0, 0]
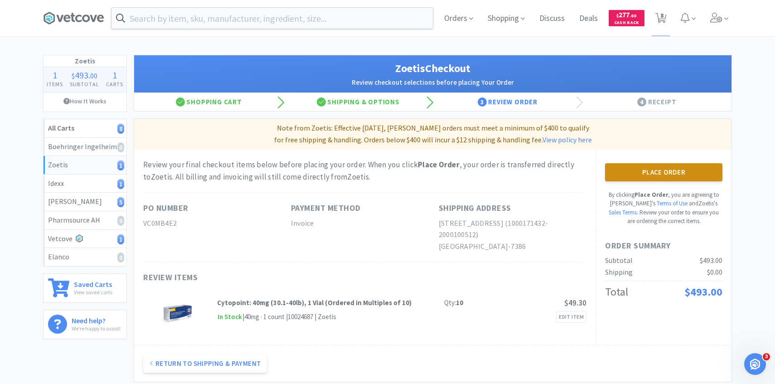
click at [645, 174] on button "Place Order" at bounding box center [663, 172] width 117 height 18
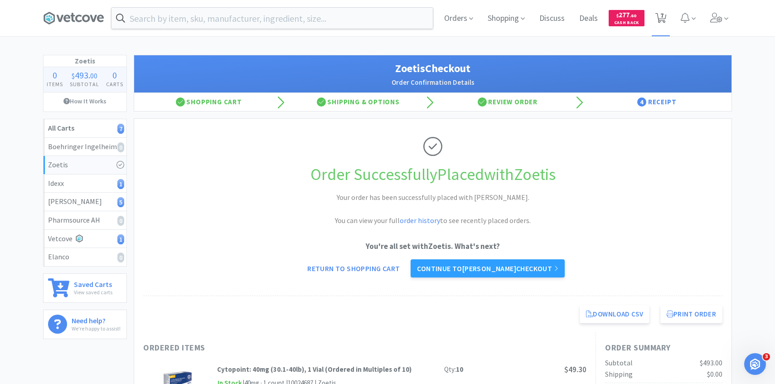
click at [668, 15] on span "7" at bounding box center [661, 18] width 19 height 36
select select "1"
select select "3"
select select "1"
select select "2"
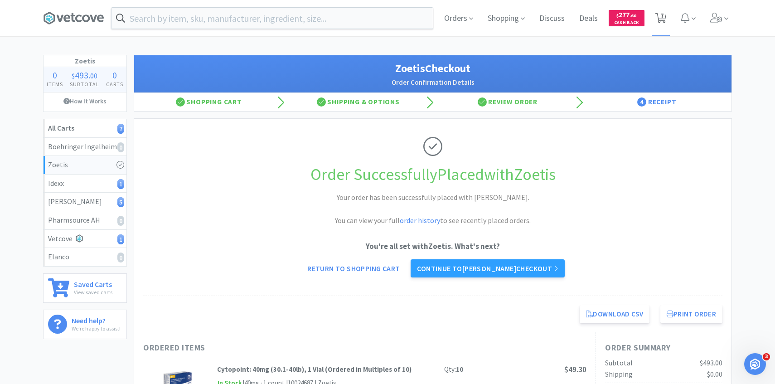
select select "3"
select select "1"
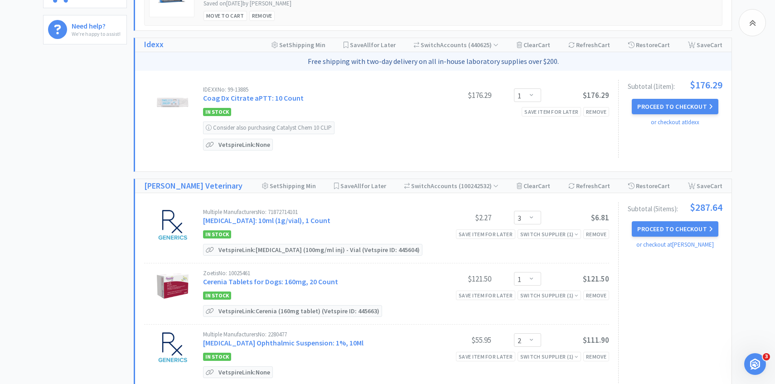
scroll to position [297, 0]
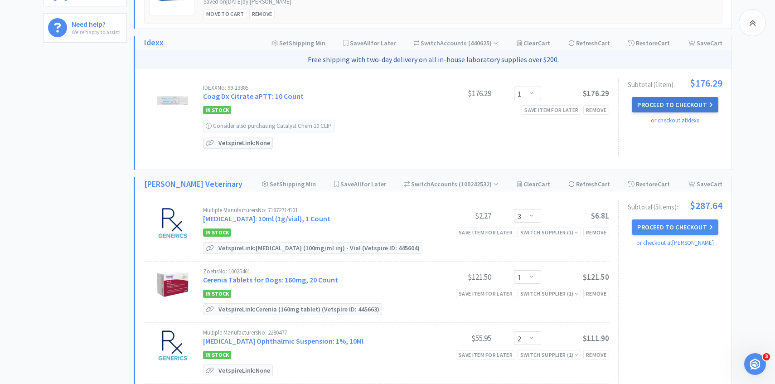
click at [701, 100] on button "Proceed to Checkout" at bounding box center [675, 104] width 86 height 15
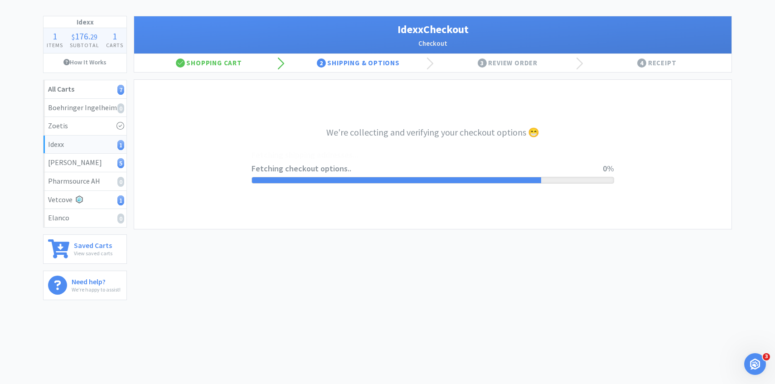
select select "904"
select select "003"
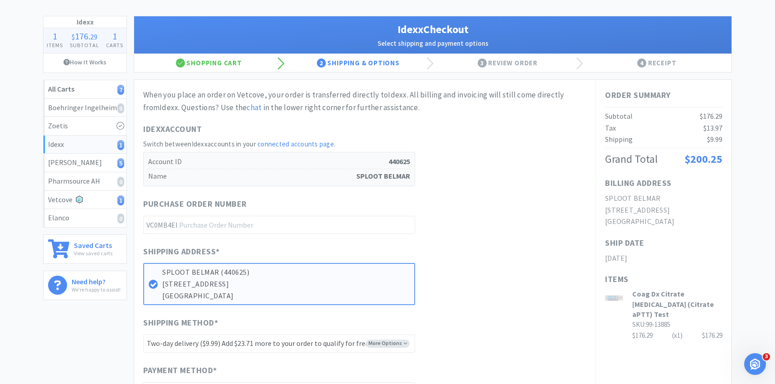
scroll to position [0, 0]
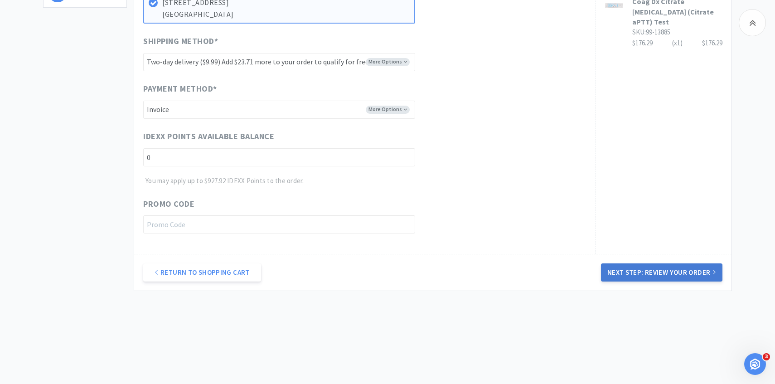
click at [673, 268] on button "Next Step: Review Your Order" at bounding box center [662, 272] width 122 height 18
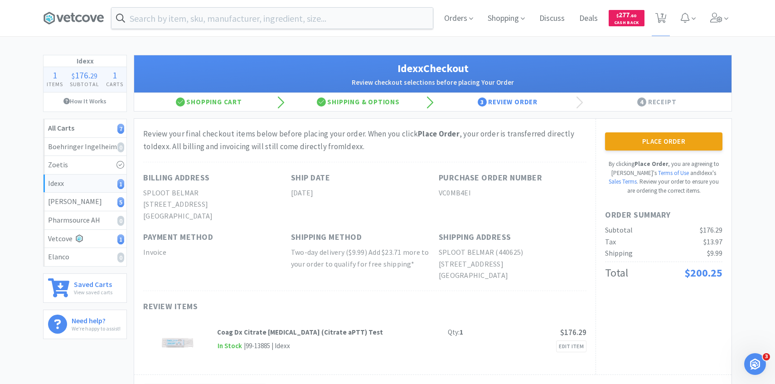
click at [633, 136] on button "Place Order" at bounding box center [663, 141] width 117 height 18
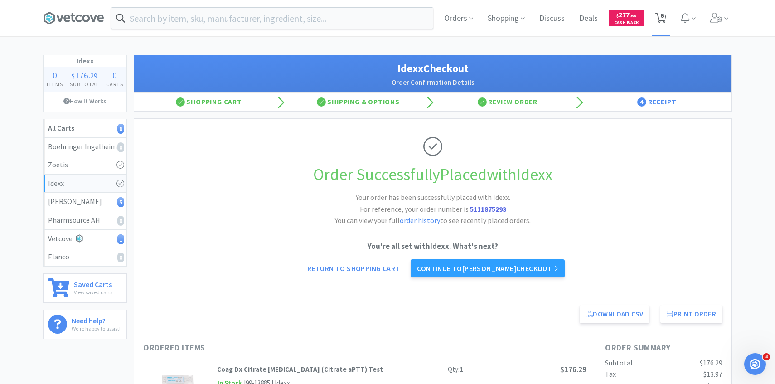
click at [662, 13] on span "6" at bounding box center [662, 15] width 3 height 36
select select "3"
select select "1"
select select "2"
select select "3"
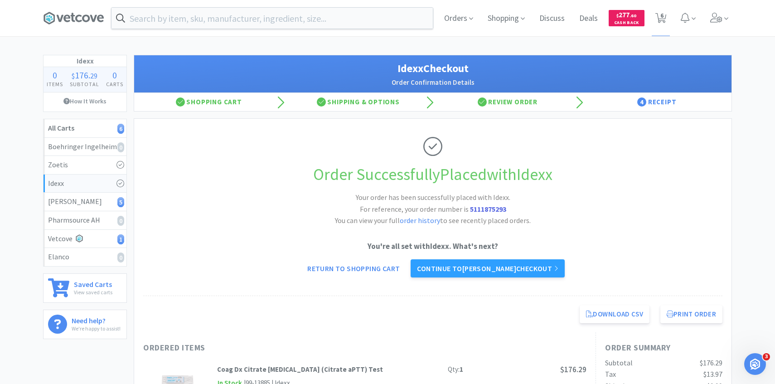
select select "1"
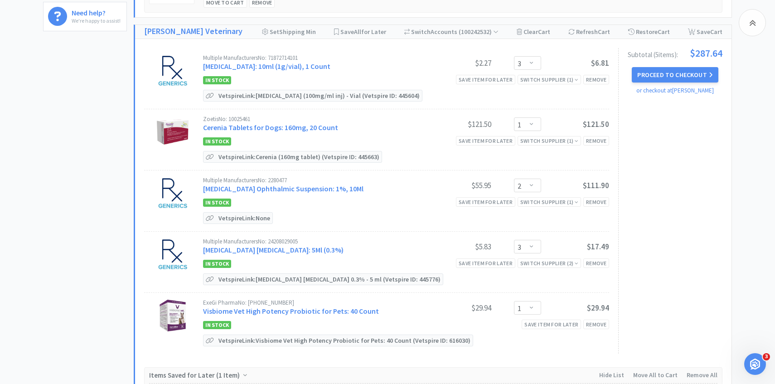
scroll to position [308, 0]
click at [269, 66] on link "Cefazolin Sodium: 10ml (1g/vial), 1 Count" at bounding box center [266, 65] width 127 height 9
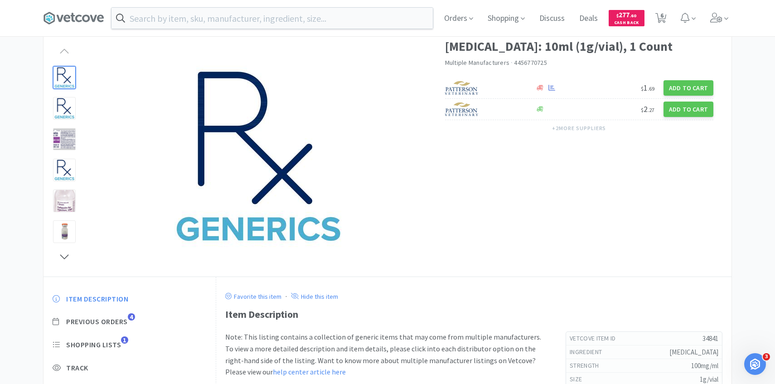
scroll to position [79, 0]
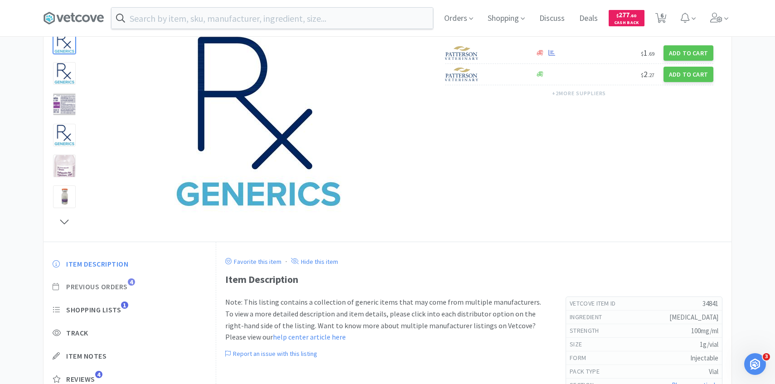
click at [125, 286] on span "Previous Orders" at bounding box center [97, 287] width 62 height 10
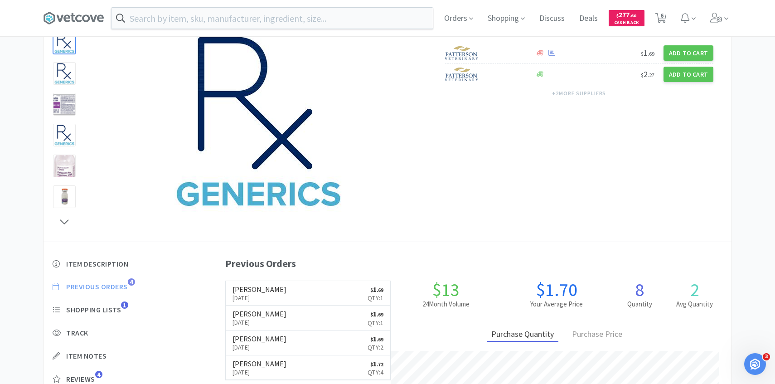
scroll to position [249, 516]
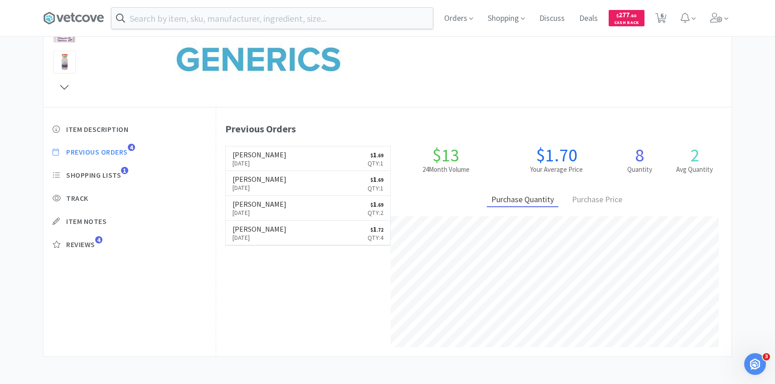
select select "3"
select select "1"
select select "2"
select select "3"
select select "1"
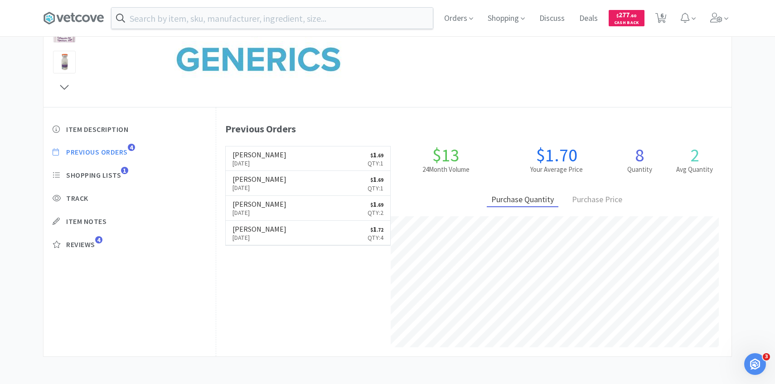
select select "1"
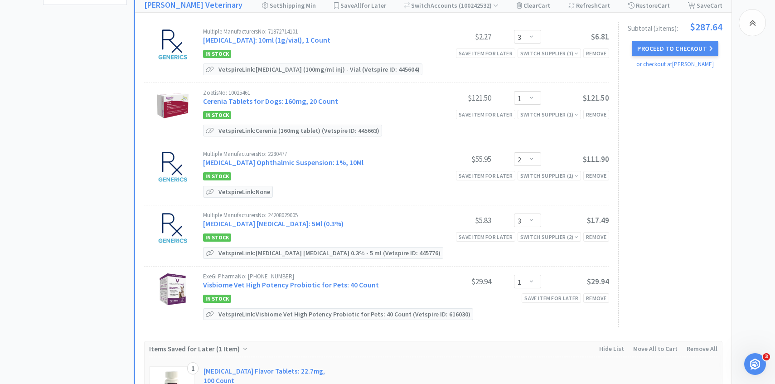
scroll to position [344, 0]
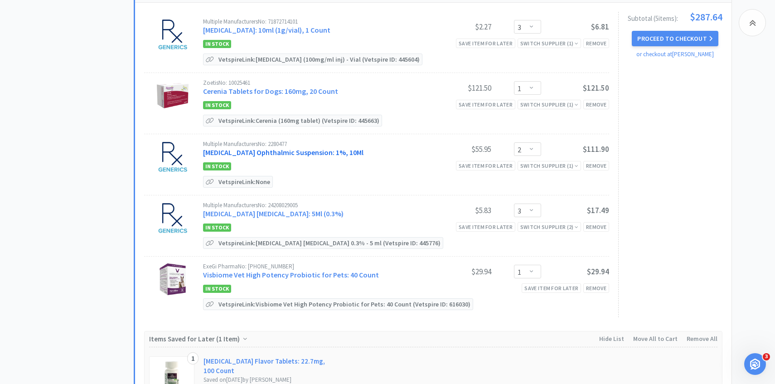
click at [274, 149] on link "Prednisolone Acetate Ophthalmic Suspension: 1%, 10Ml" at bounding box center [283, 152] width 161 height 9
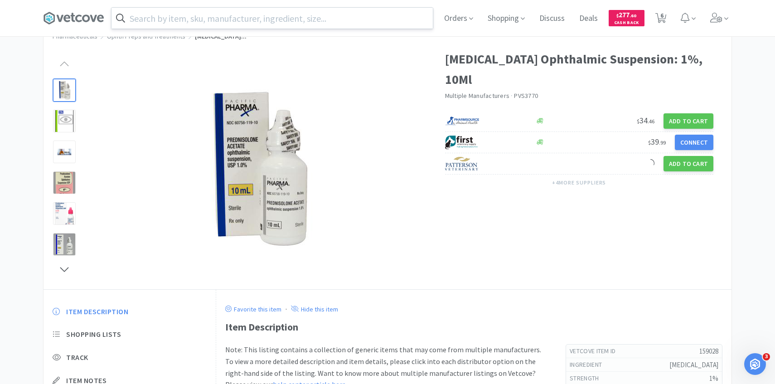
scroll to position [21, 0]
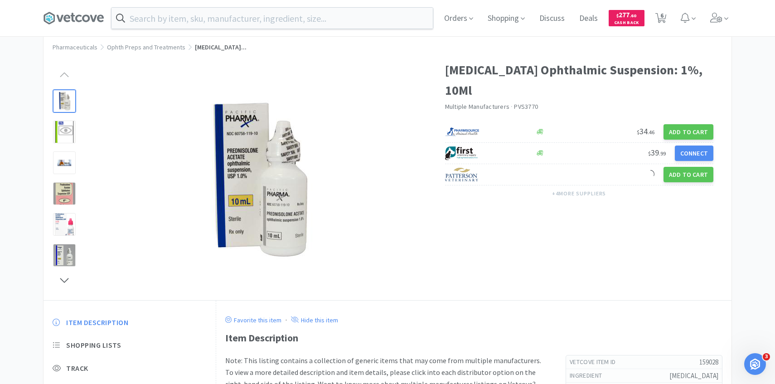
scroll to position [344, 0]
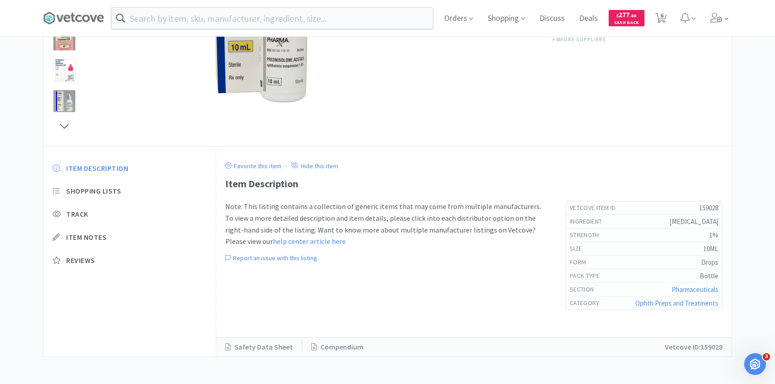
select select "3"
select select "1"
select select "2"
select select "3"
select select "1"
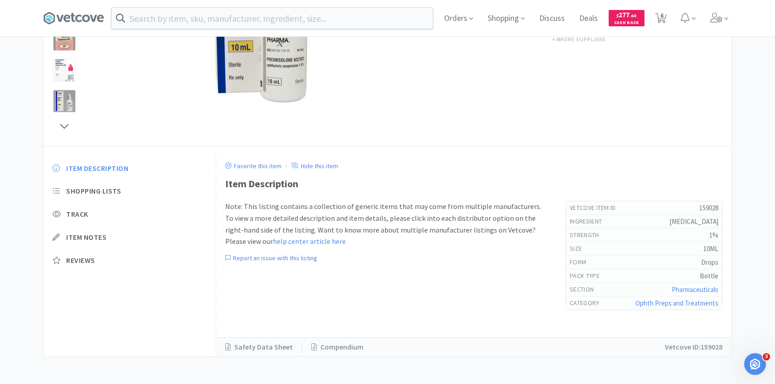
select select "1"
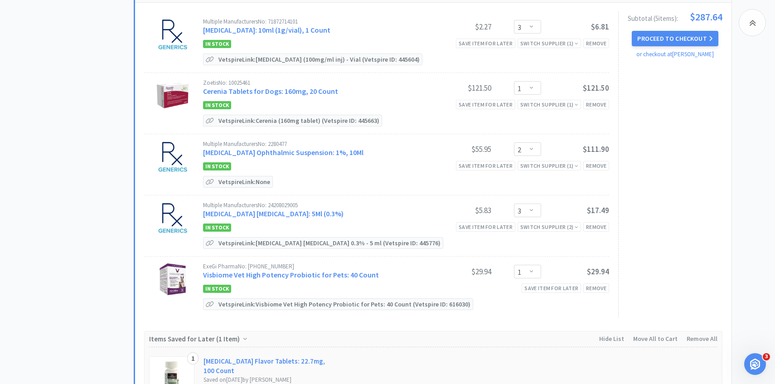
scroll to position [0, 0]
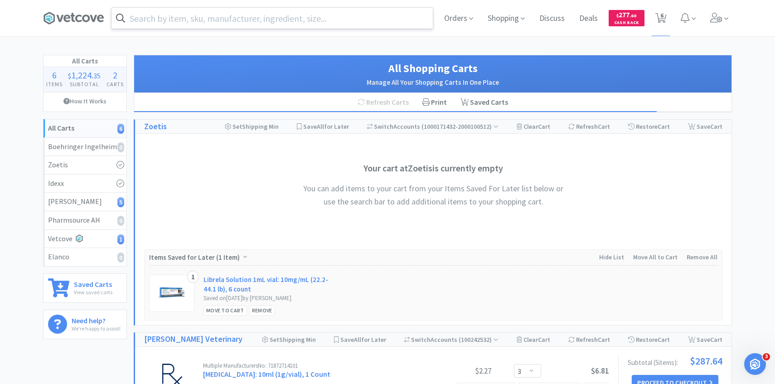
click at [190, 18] on input "text" at bounding box center [272, 18] width 321 height 21
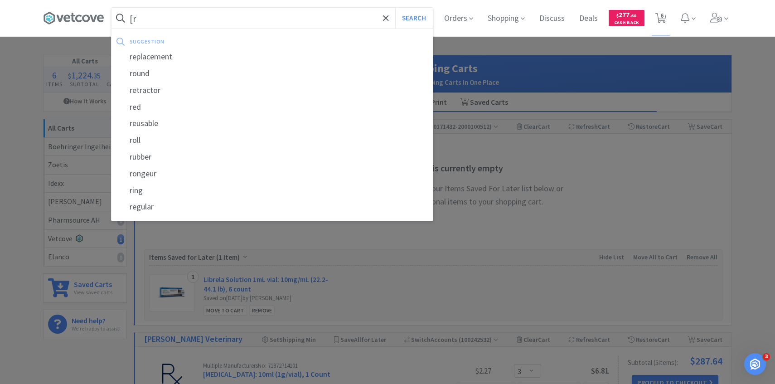
type input "["
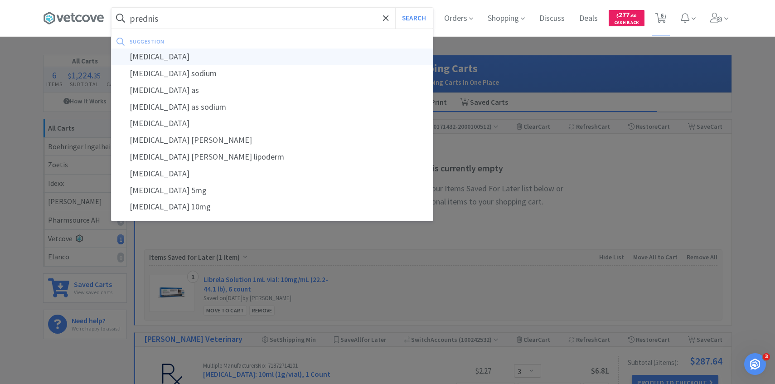
click at [194, 54] on div "prednisolone" at bounding box center [272, 57] width 321 height 17
type input "prednisolone"
select select "3"
select select "1"
select select "2"
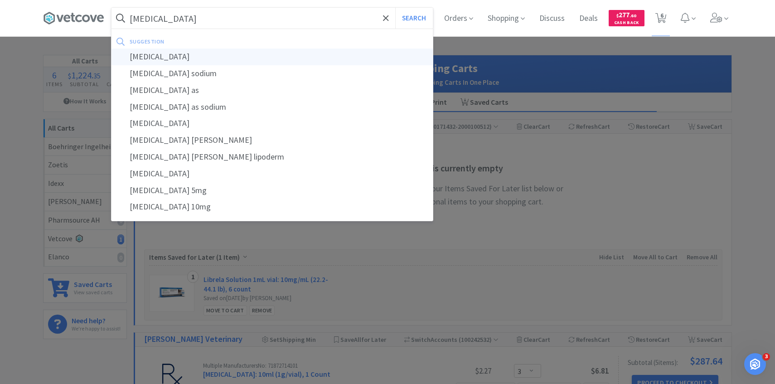
select select "3"
select select "1"
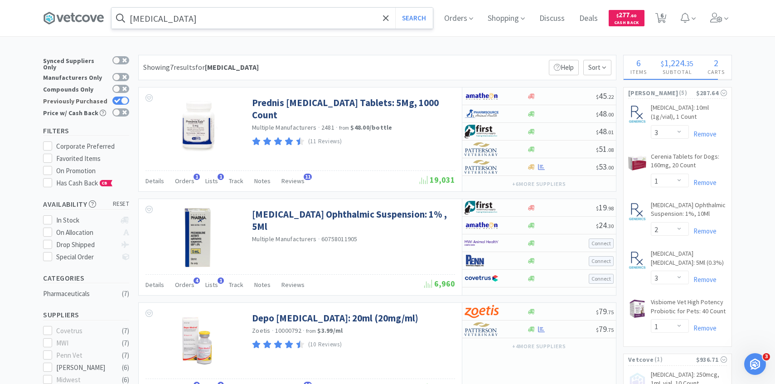
click at [124, 97] on div at bounding box center [124, 100] width 7 height 7
checkbox input "false"
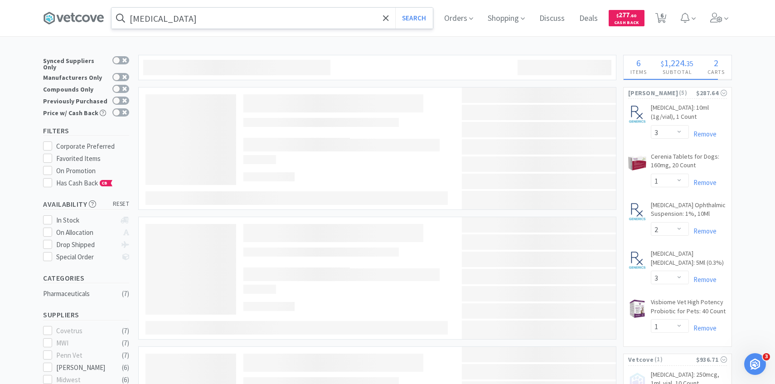
click at [195, 20] on input "prednisolone" at bounding box center [272, 18] width 321 height 21
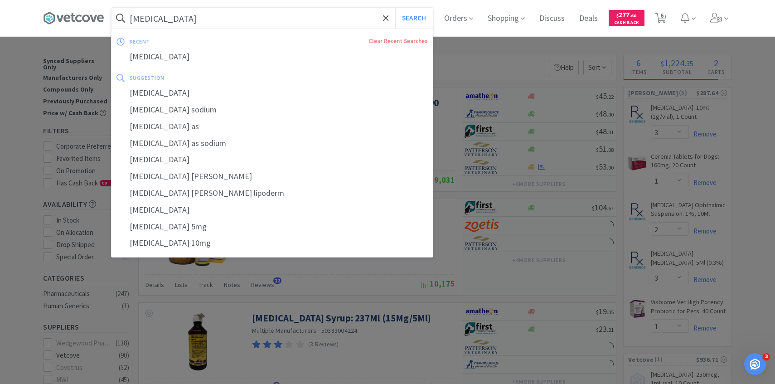
click at [193, 20] on input "prednisolone" at bounding box center [272, 18] width 321 height 21
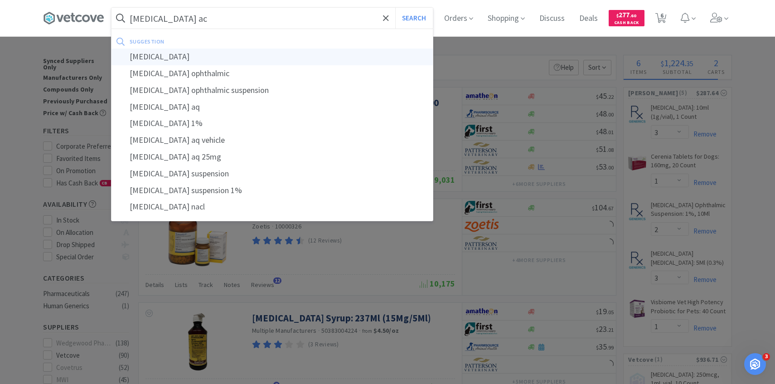
click at [195, 50] on div "prednisolone acetate" at bounding box center [272, 57] width 321 height 17
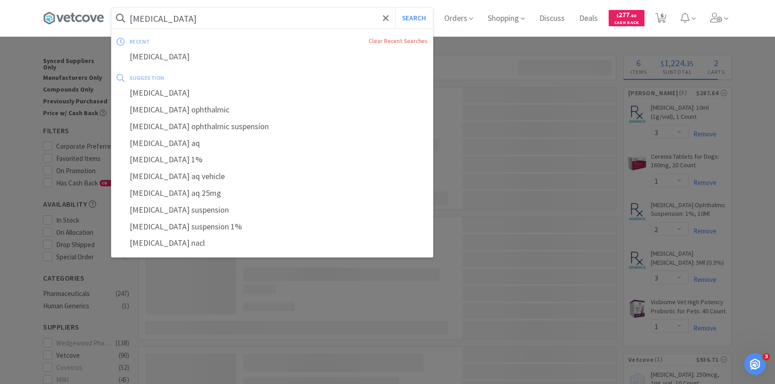
click at [220, 21] on input "prednisolone acetate" at bounding box center [272, 18] width 321 height 21
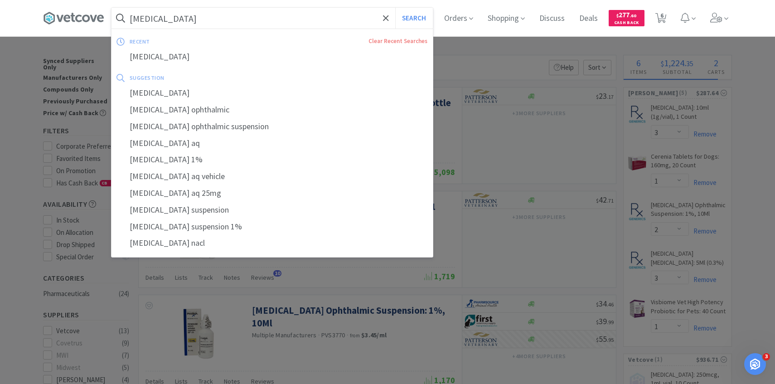
click at [214, 19] on input "prednisolone acetate" at bounding box center [272, 18] width 321 height 21
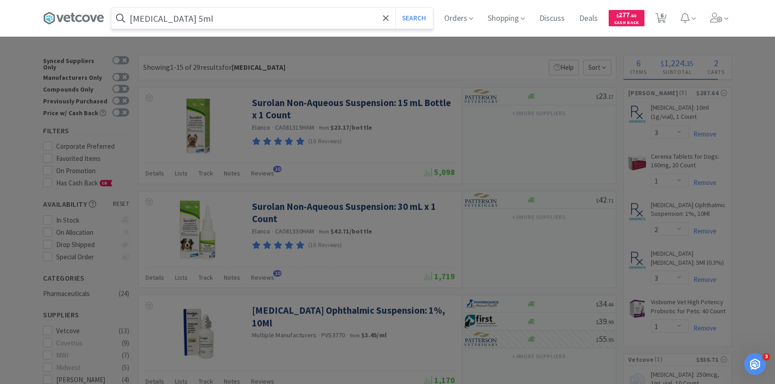
type input "prednisolone acetate 5ml"
click at [395, 8] on button "Search" at bounding box center [414, 18] width 38 height 21
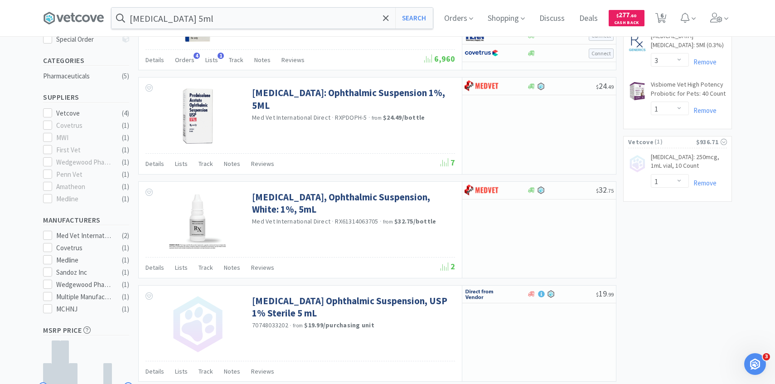
scroll to position [216, 0]
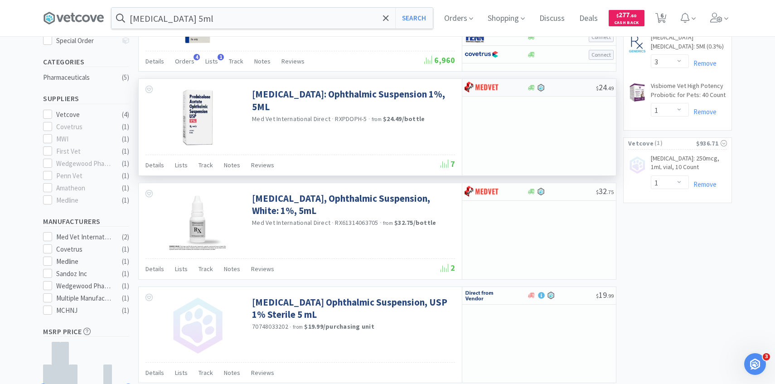
click at [484, 90] on img at bounding box center [482, 88] width 34 height 14
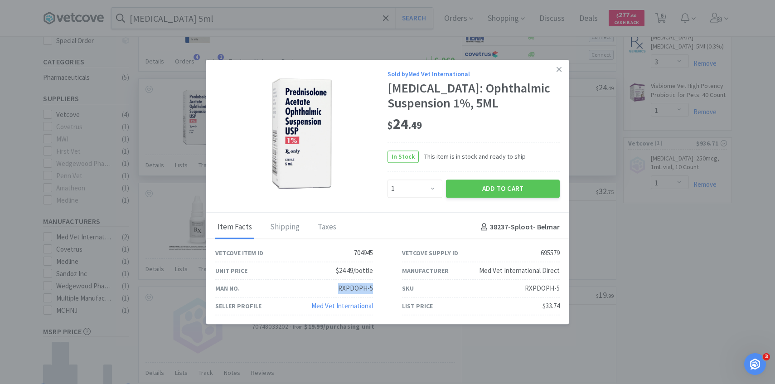
drag, startPoint x: 363, startPoint y: 293, endPoint x: 339, endPoint y: 292, distance: 24.5
click at [339, 292] on div "Man No. RXPDOPH-5" at bounding box center [294, 289] width 187 height 18
copy div "RXPDOPH-5"
click at [429, 191] on select "Enter Quantity 1 2 3 4 5 6 7 8 9 10 11 12 13 14 15 16 17 18 19 20 Enter Quantity" at bounding box center [415, 189] width 55 height 18
select select "2"
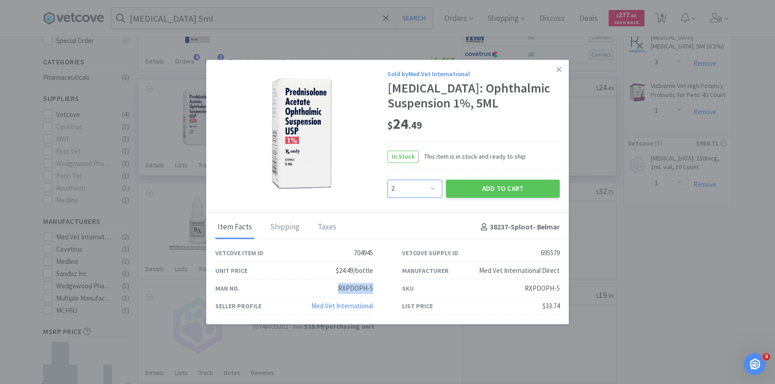
click at [388, 187] on select "Enter Quantity 1 2 3 4 5 6 7 8 9 10 11 12 13 14 15 16 17 18 19 20 Enter Quantity" at bounding box center [415, 189] width 55 height 18
click at [483, 198] on button "Add to Cart" at bounding box center [503, 189] width 114 height 18
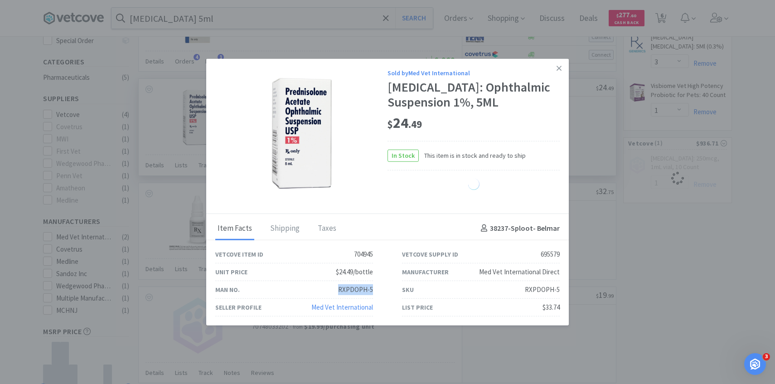
select select "2"
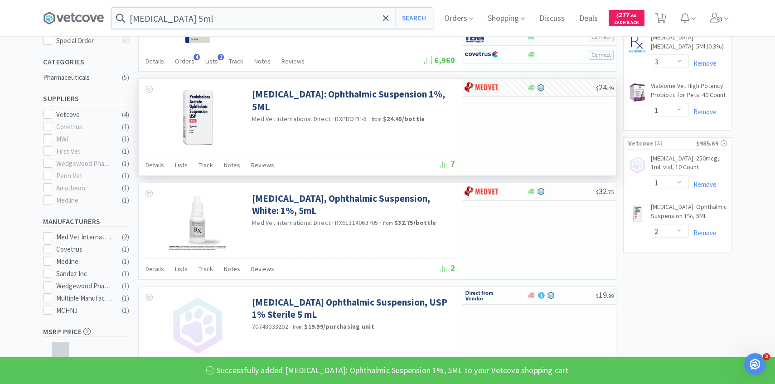
click at [466, 18] on span "Orders" at bounding box center [459, 18] width 36 height 36
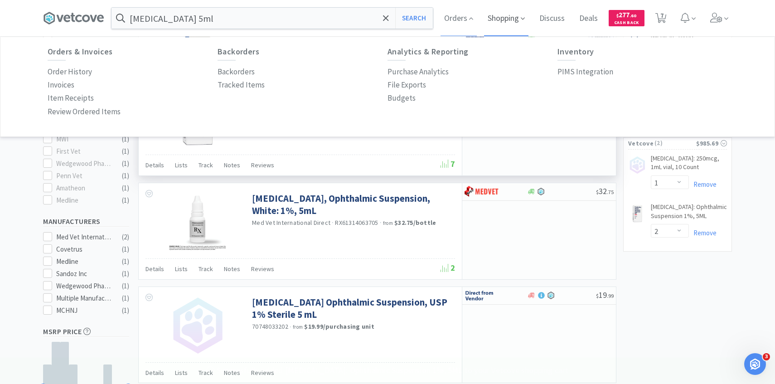
click at [497, 21] on span "Shopping" at bounding box center [506, 18] width 44 height 36
click at [453, 27] on span "Orders" at bounding box center [459, 18] width 36 height 36
click at [499, 26] on span "Shopping" at bounding box center [506, 18] width 44 height 36
click at [461, 10] on span "Orders" at bounding box center [459, 18] width 36 height 36
click at [608, 75] on p "PIMS Integration" at bounding box center [586, 72] width 56 height 12
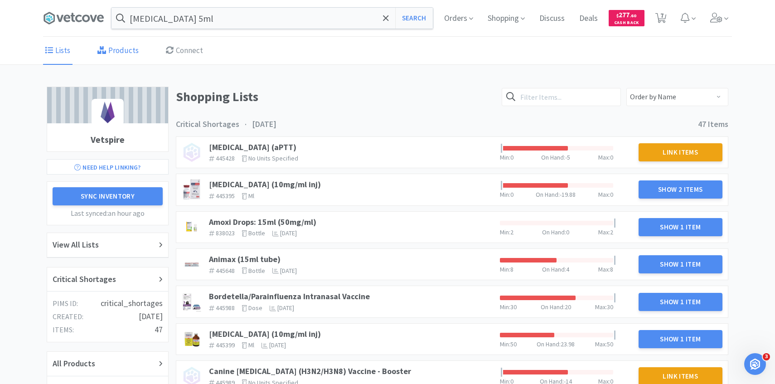
click at [122, 50] on link "Products" at bounding box center [118, 51] width 46 height 28
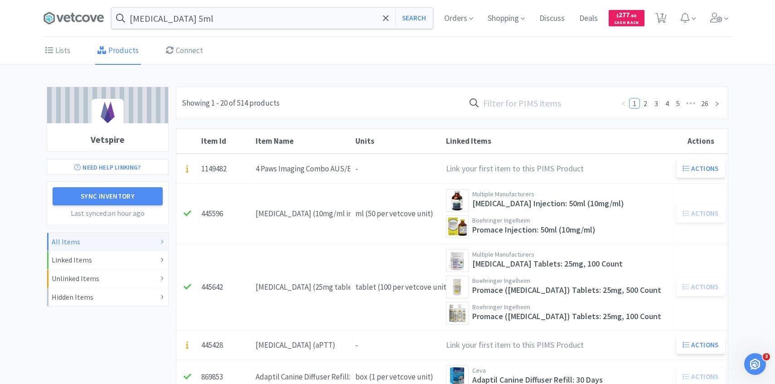
click at [589, 107] on input "text" at bounding box center [540, 102] width 150 height 21
type input "r"
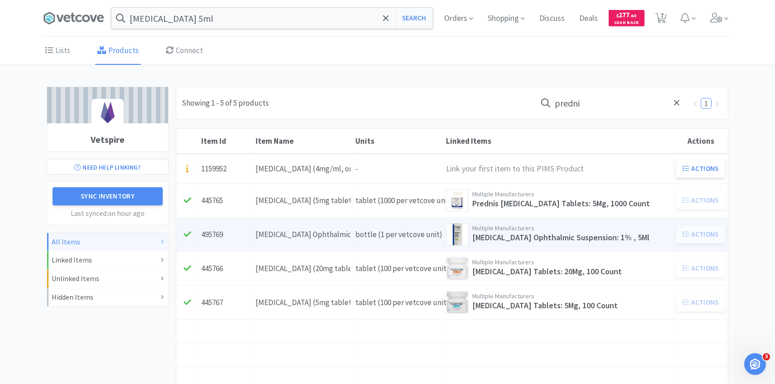
type input "predni"
click at [317, 231] on div "Prednisolone Acetate Ophthalmic Suspension 1% 5mL" at bounding box center [303, 235] width 95 height 12
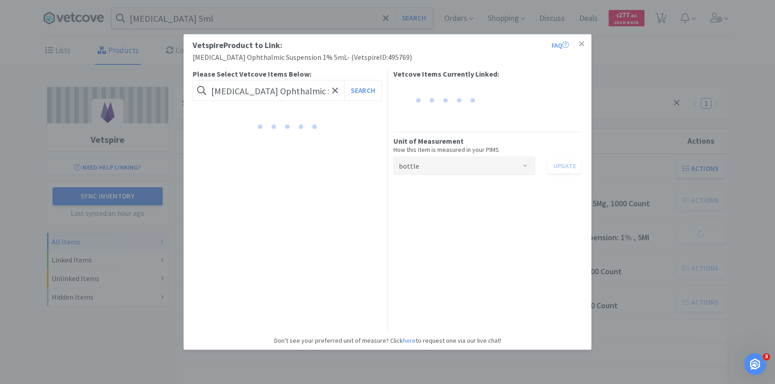
scroll to position [0, 87]
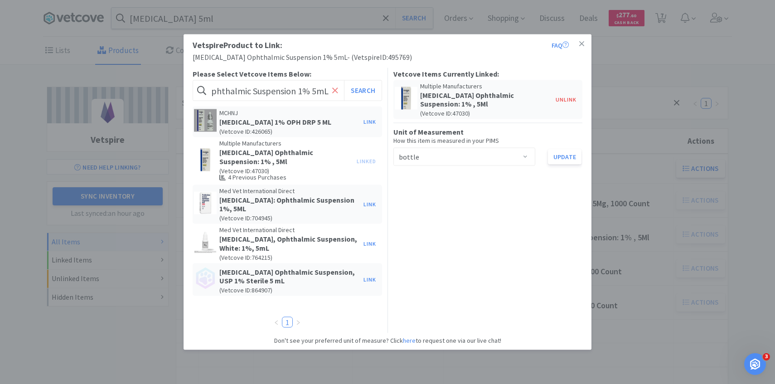
click at [335, 91] on icon at bounding box center [335, 90] width 6 height 9
paste input "RXPDOPH-5"
type input "RXPDOPH-5"
click at [344, 80] on button "Search" at bounding box center [363, 90] width 38 height 21
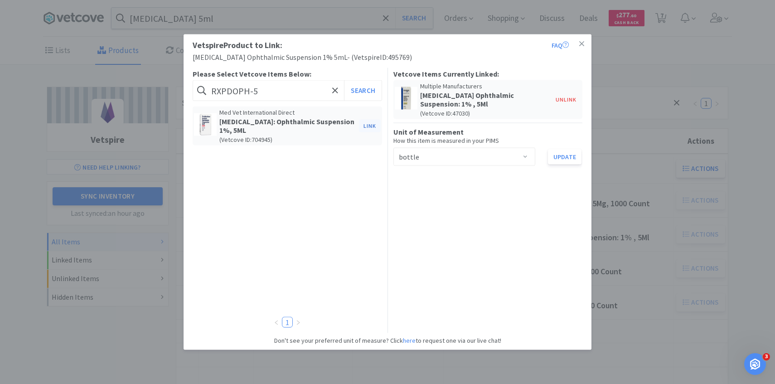
click at [365, 120] on button "Link" at bounding box center [370, 126] width 22 height 13
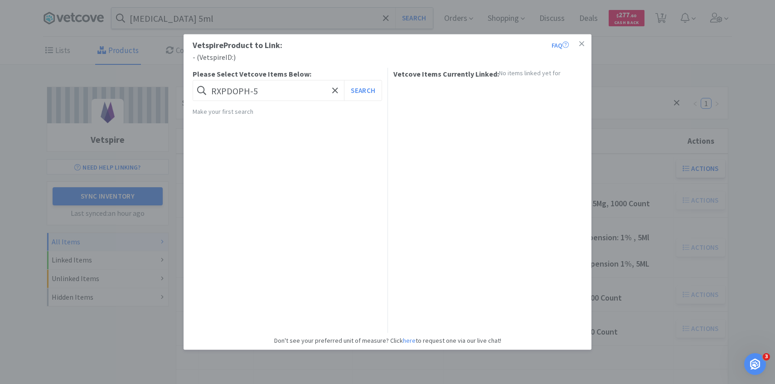
click at [629, 196] on div "Vetspire Product to Link: FAQ - ( Vetspire ID: ) Please Select Vetcove Items Be…" at bounding box center [387, 192] width 775 height 384
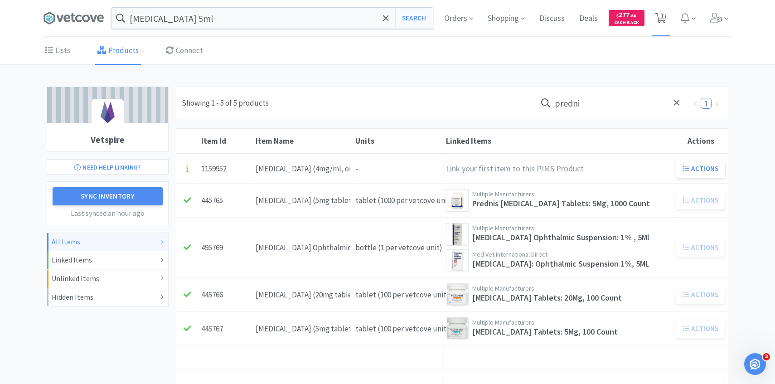
click at [660, 24] on span "7" at bounding box center [661, 18] width 19 height 36
select select "3"
select select "1"
select select "2"
select select "3"
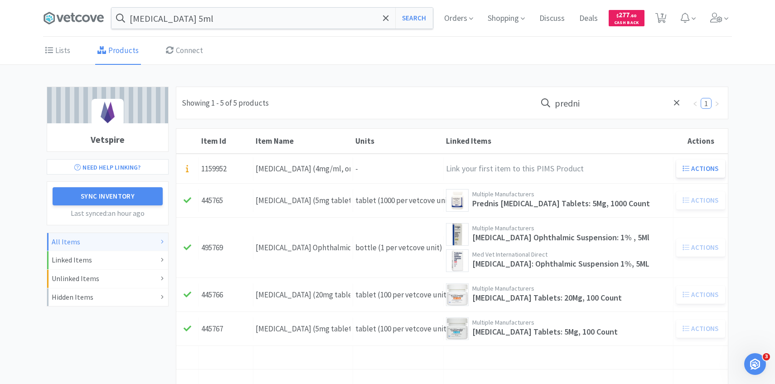
select select "1"
select select "2"
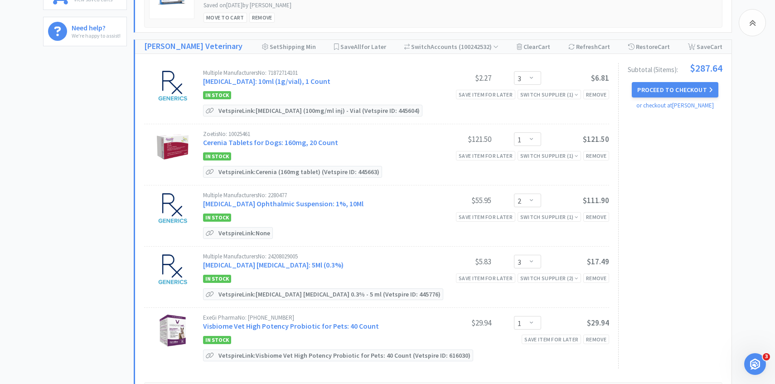
scroll to position [298, 0]
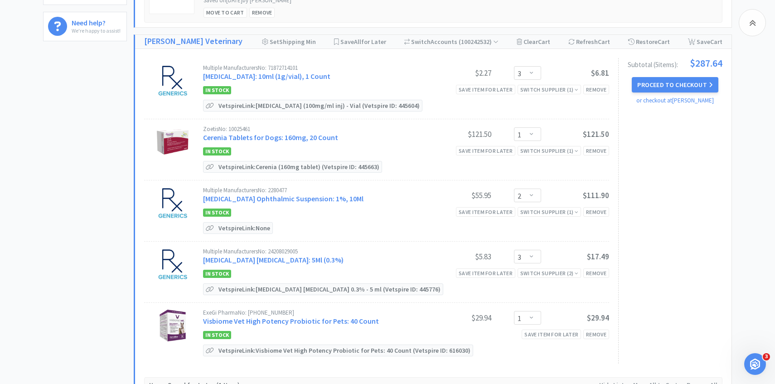
click at [285, 253] on div "Multiple Manufacturers No: 24208029005" at bounding box center [313, 251] width 220 height 6
click at [285, 256] on link "Tobramycin Ophthalmic Solution: 5Ml (0.3%)" at bounding box center [273, 259] width 141 height 9
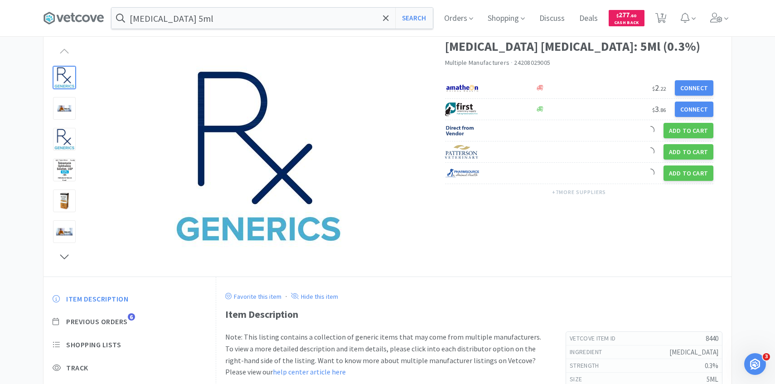
scroll to position [86, 0]
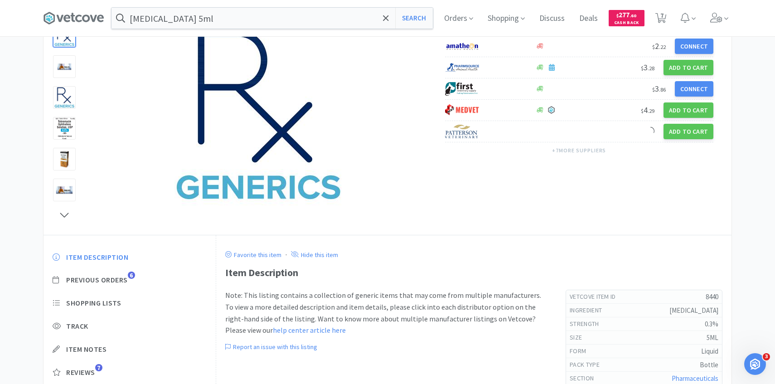
click at [125, 286] on div "Item Description Previous Orders 6 Shopping Lists Track Item Notes Reviews 7" at bounding box center [130, 321] width 172 height 156
click at [125, 281] on span "Previous Orders" at bounding box center [97, 280] width 62 height 10
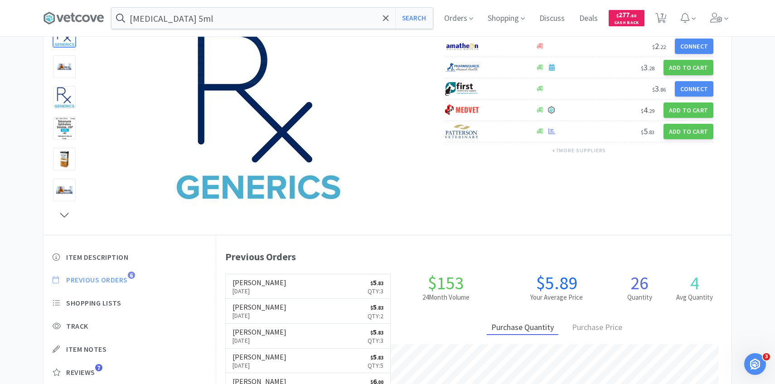
scroll to position [249, 516]
select select "3"
select select "1"
select select "2"
select select "3"
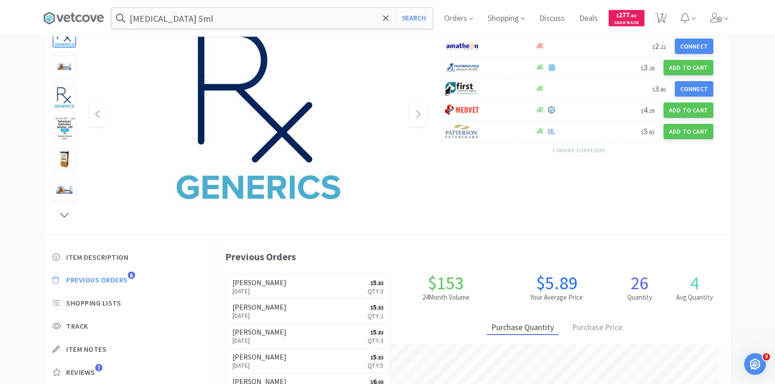
select select "1"
select select "2"
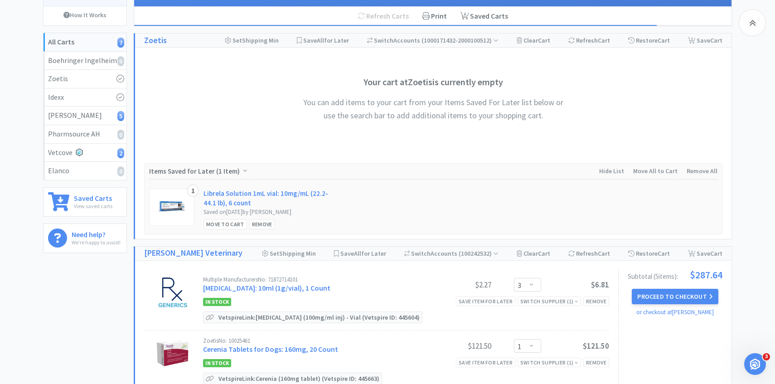
scroll to position [298, 0]
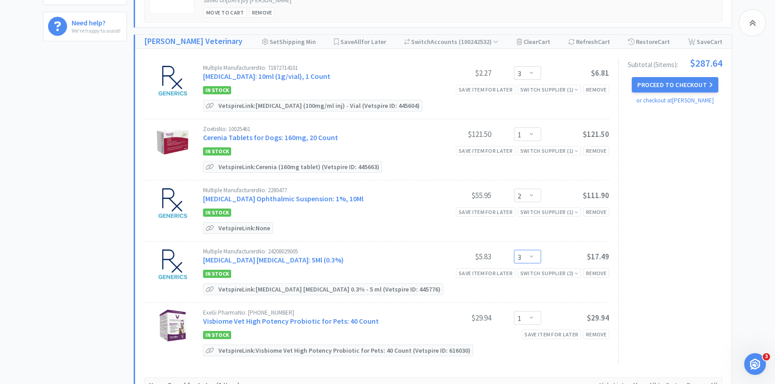
click at [530, 258] on select "Enter Quantity 1 2 3 4 5 6 7 8 9 10 11 12 13 14 15 16 17 18 19 20 Enter Quantity" at bounding box center [527, 257] width 27 height 14
click at [514, 250] on select "Enter Quantity 1 2 3 4 5 6 7 8 9 10 11 12 13 14 15 16 17 18 19 20 Enter Quantity" at bounding box center [527, 257] width 27 height 14
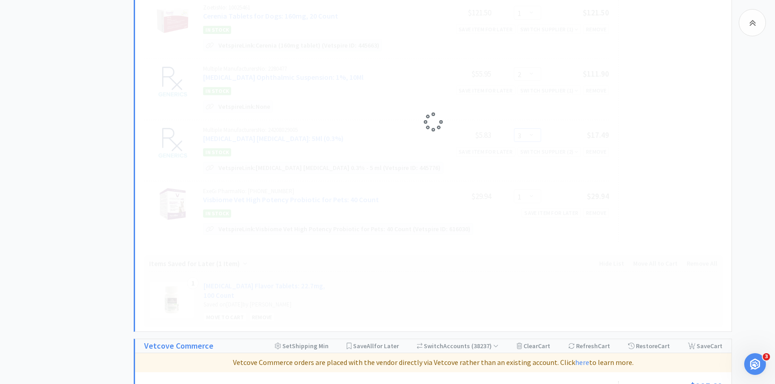
scroll to position [421, 0]
select select "1"
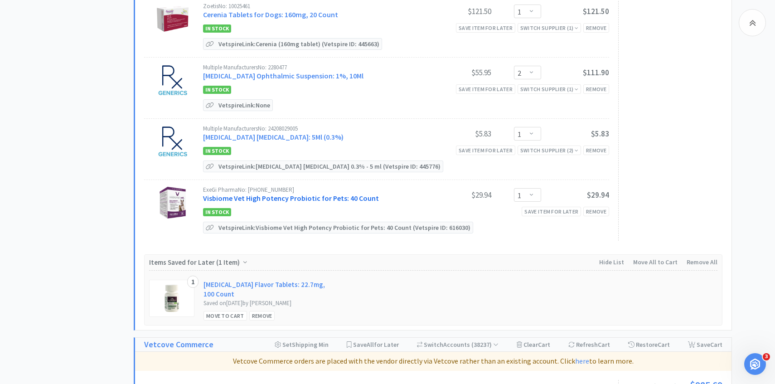
click at [293, 200] on link "Visbiome Vet High Potency Probiotic for Pets: 40 Count" at bounding box center [291, 198] width 176 height 9
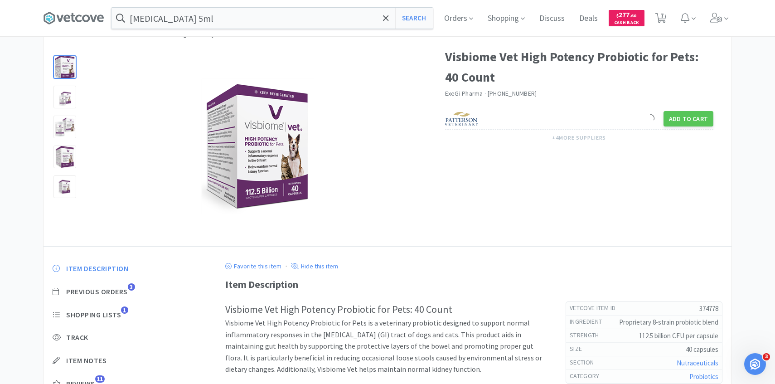
scroll to position [40, 0]
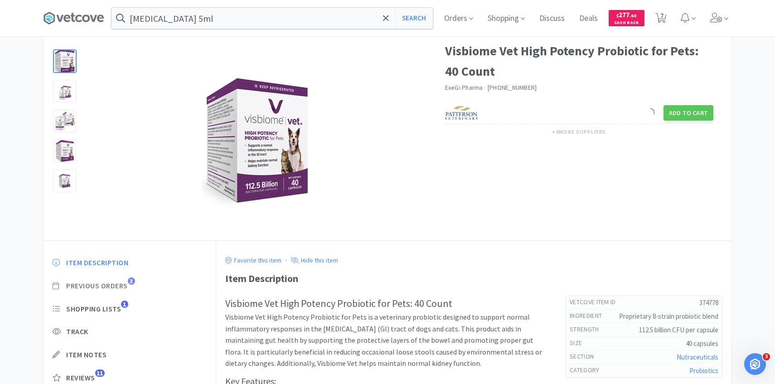
click at [125, 286] on span "Previous Orders" at bounding box center [97, 286] width 62 height 10
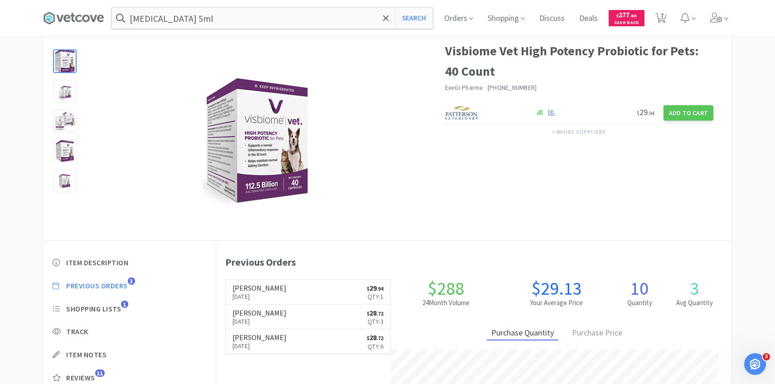
scroll to position [249, 516]
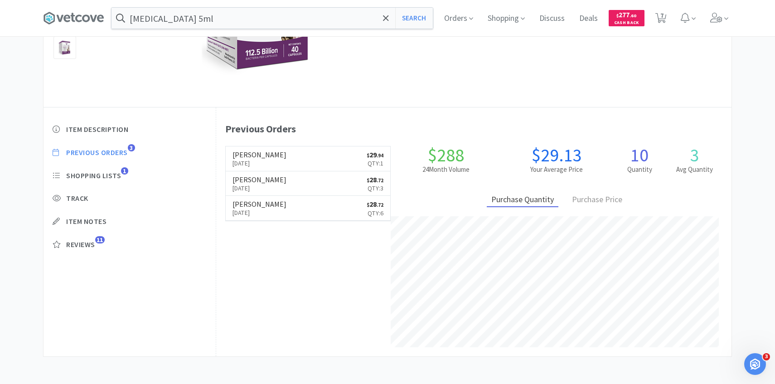
select select "3"
select select "1"
select select "2"
select select "1"
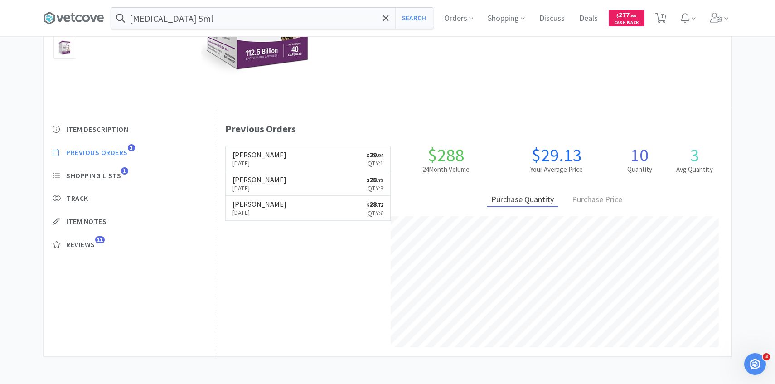
select select "1"
select select "2"
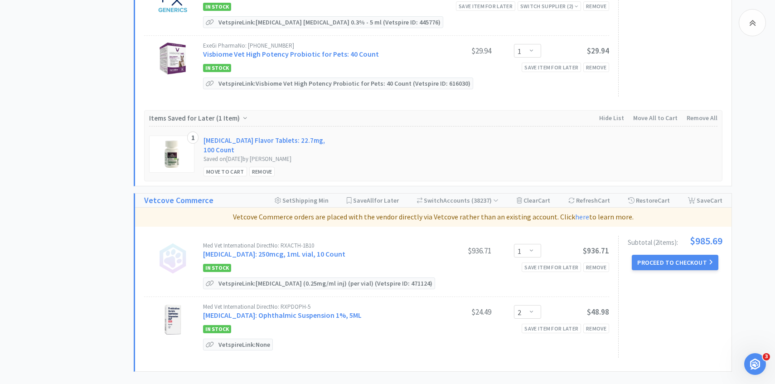
scroll to position [579, 0]
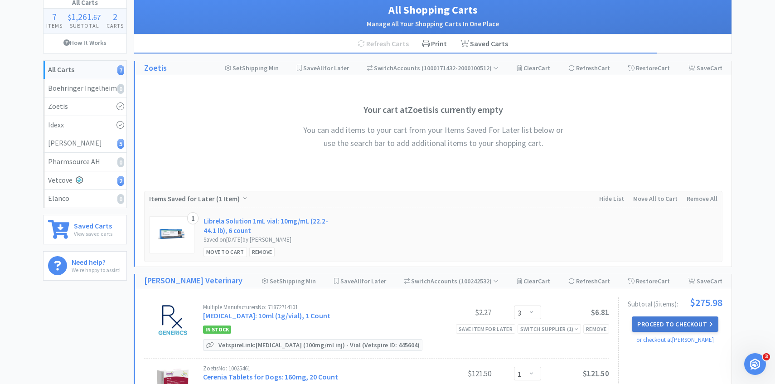
click at [655, 326] on button "Proceed to Checkout" at bounding box center [675, 323] width 86 height 15
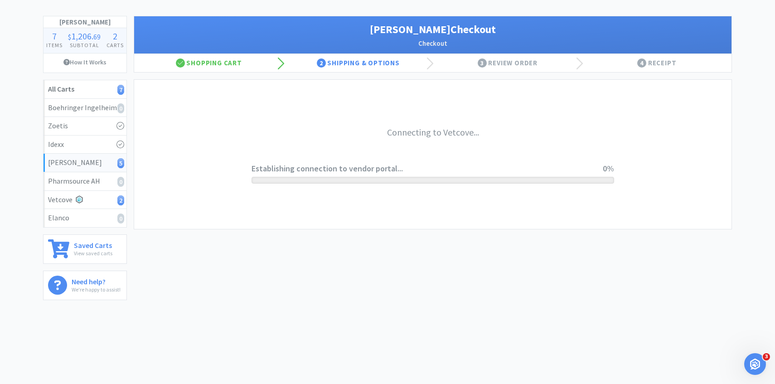
scroll to position [39, 0]
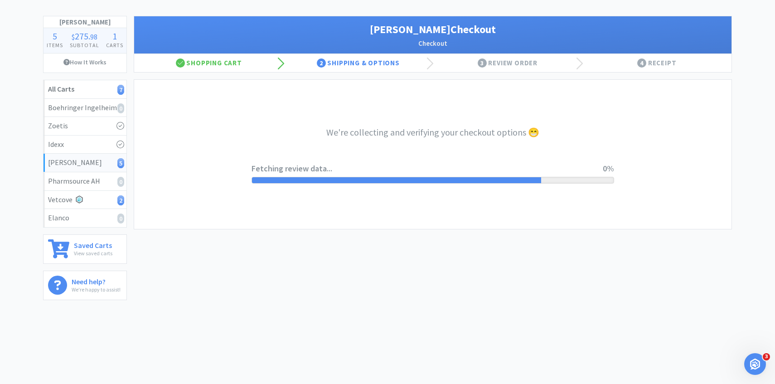
select select "1"
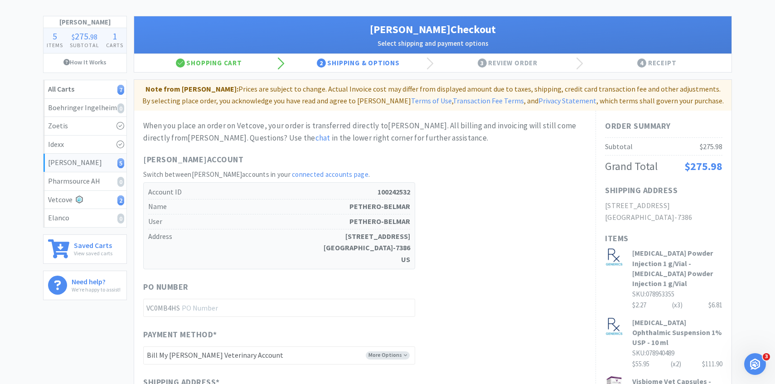
scroll to position [0, 0]
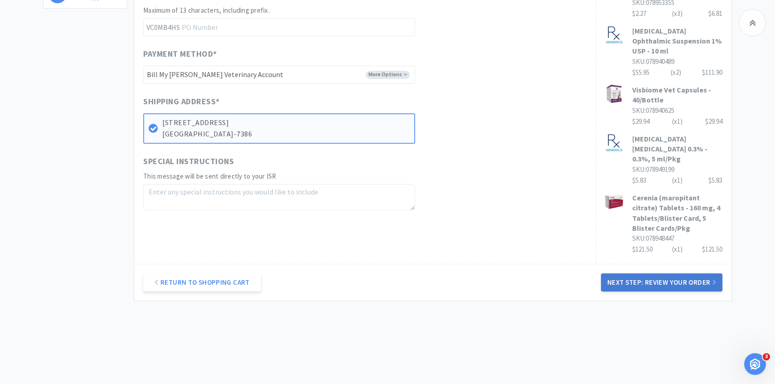
click at [666, 274] on button "Next Step: Review Your Order" at bounding box center [662, 282] width 122 height 18
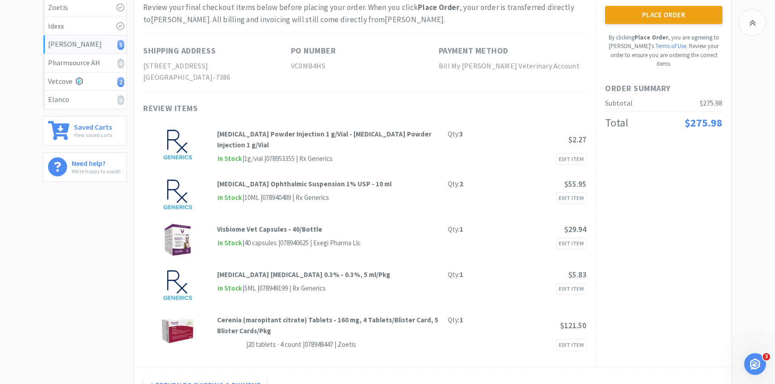
scroll to position [146, 0]
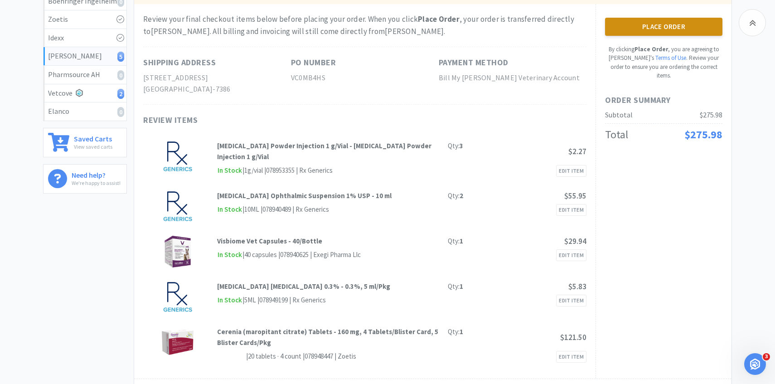
click at [642, 25] on button "Place Order" at bounding box center [663, 27] width 117 height 18
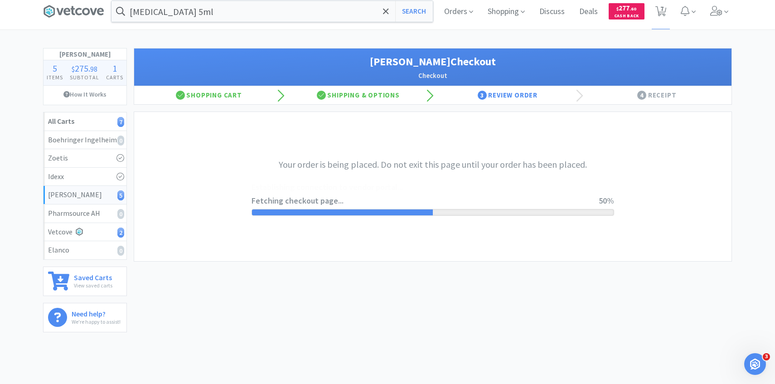
scroll to position [0, 0]
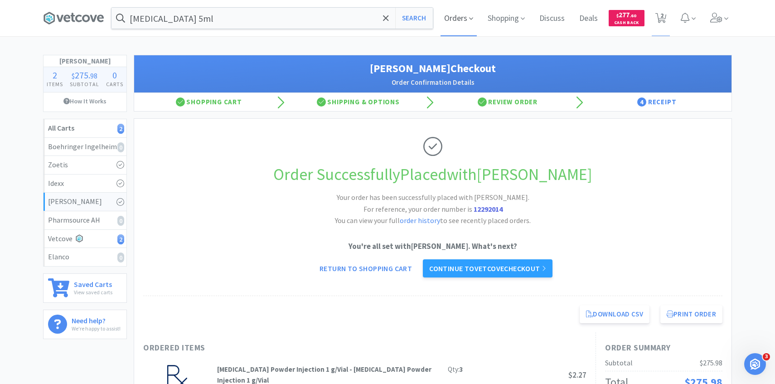
click at [471, 26] on span "Orders" at bounding box center [459, 18] width 36 height 36
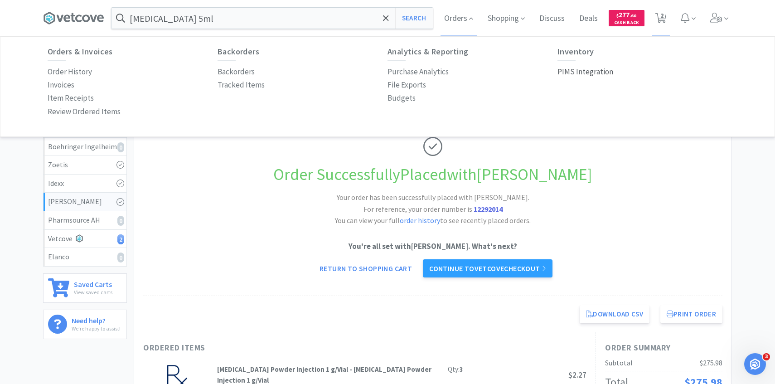
click at [599, 65] on link "PIMS Integration" at bounding box center [586, 71] width 56 height 13
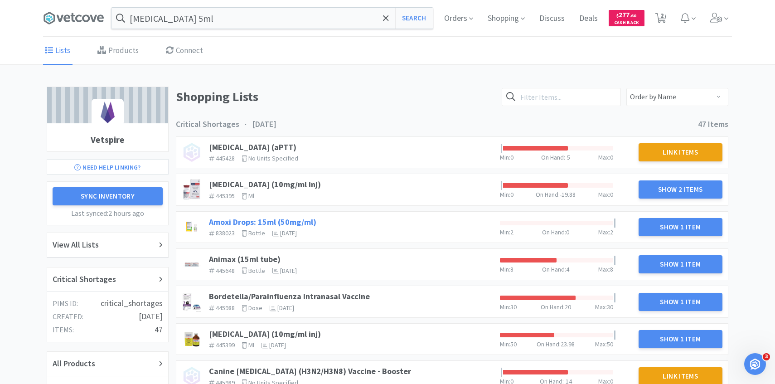
click at [281, 219] on link "Amoxi Drops: 15ml (50mg/ml)" at bounding box center [262, 222] width 107 height 10
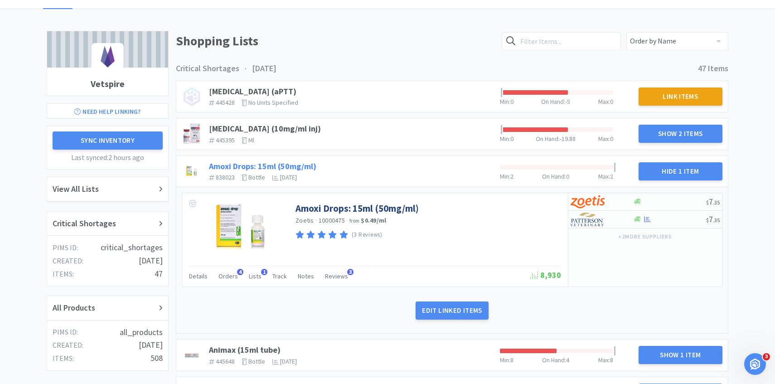
scroll to position [109, 0]
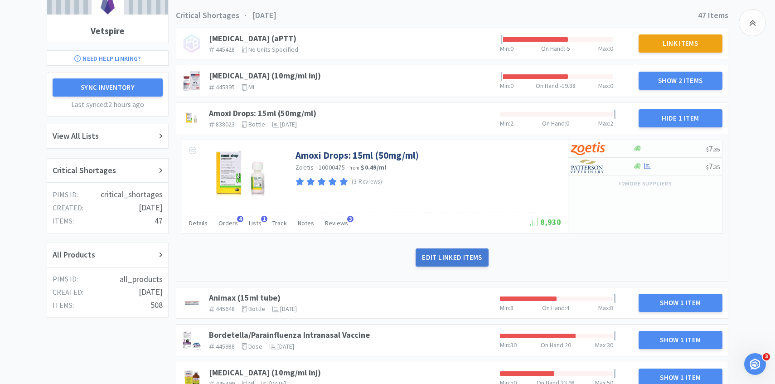
click at [436, 259] on button "Edit Linked Items" at bounding box center [452, 257] width 73 height 18
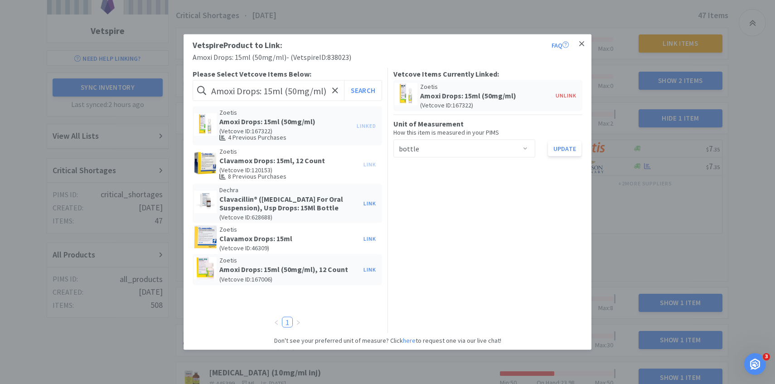
click at [579, 42] on icon at bounding box center [581, 43] width 5 height 8
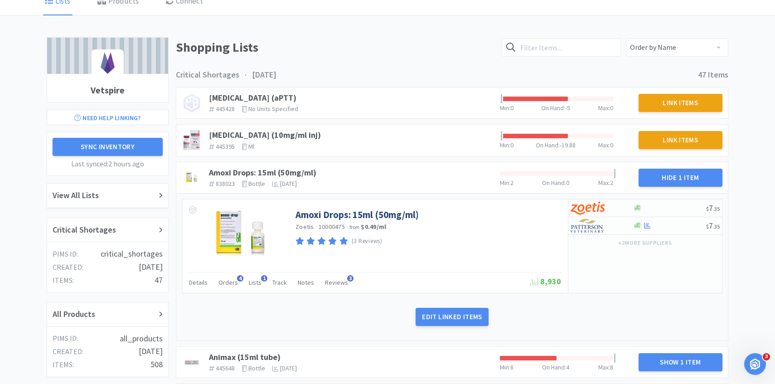
scroll to position [0, 0]
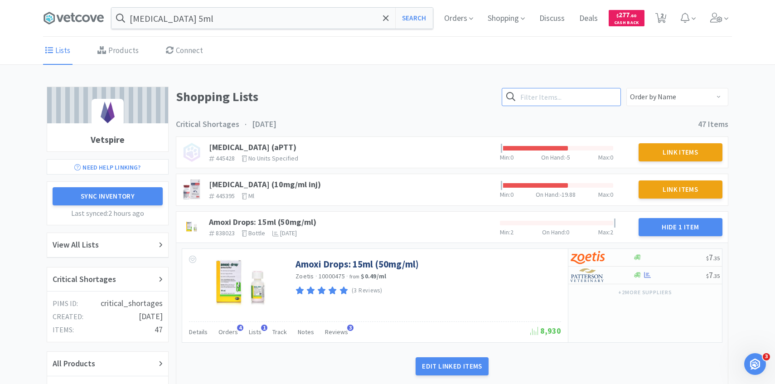
click at [562, 99] on input "text" at bounding box center [561, 97] width 119 height 18
type input "ceren"
click at [593, 98] on button "Search" at bounding box center [602, 97] width 37 height 18
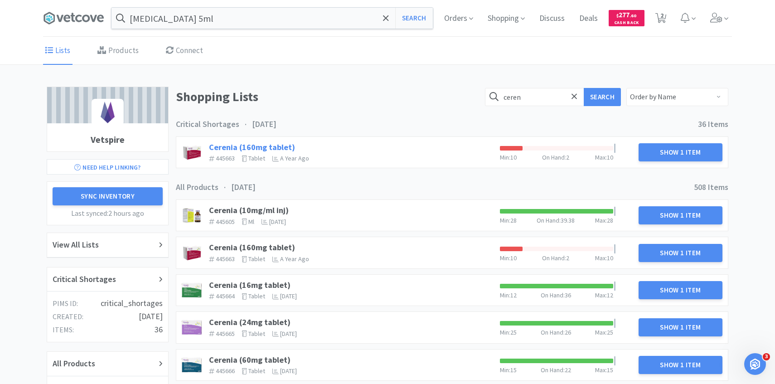
click at [280, 148] on link "Cerenia (160mg tablet)" at bounding box center [252, 147] width 86 height 10
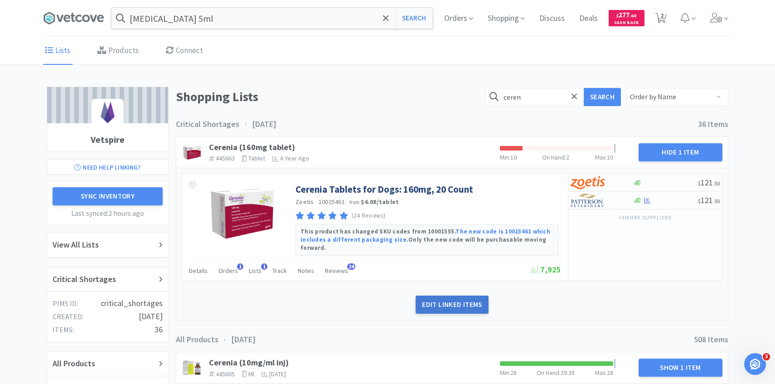
click at [437, 296] on button "Edit Linked Items" at bounding box center [452, 305] width 73 height 18
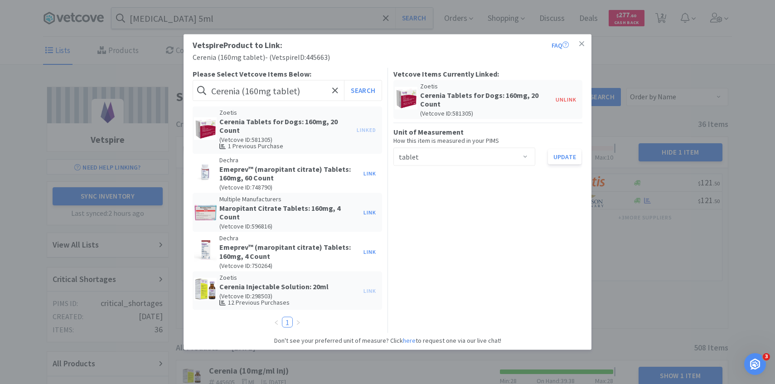
click at [684, 94] on div "Vetspire Product to Link: FAQ Cerenia (160mg tablet) - ( Vetspire ID: 445663 ) …" at bounding box center [387, 192] width 775 height 384
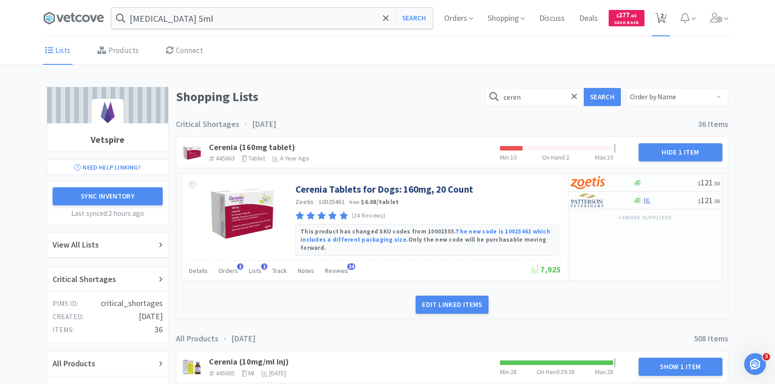
click at [662, 18] on span "2" at bounding box center [662, 15] width 3 height 36
select select "1"
select select "2"
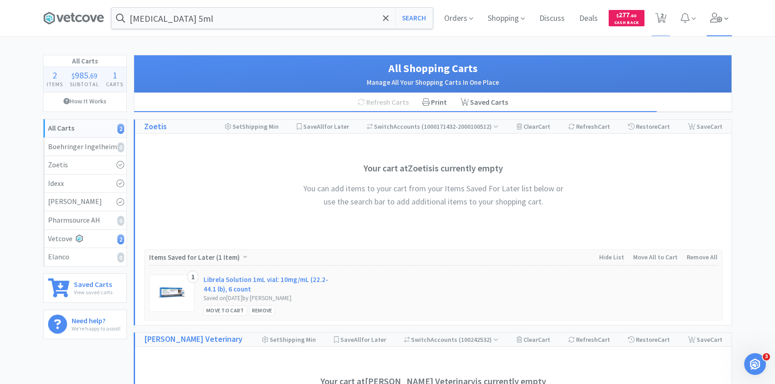
click at [730, 28] on span at bounding box center [720, 18] width 26 height 36
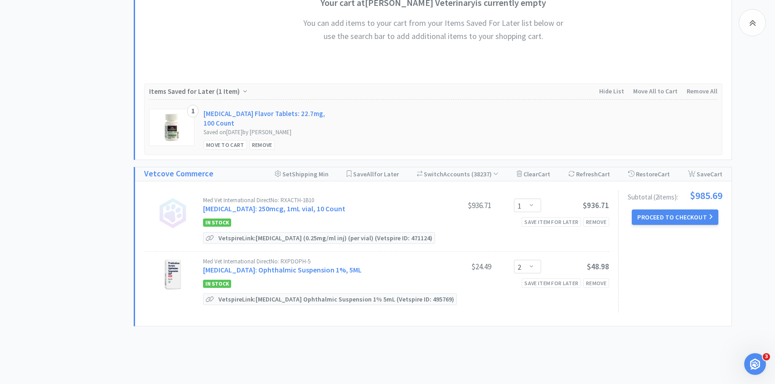
scroll to position [391, 0]
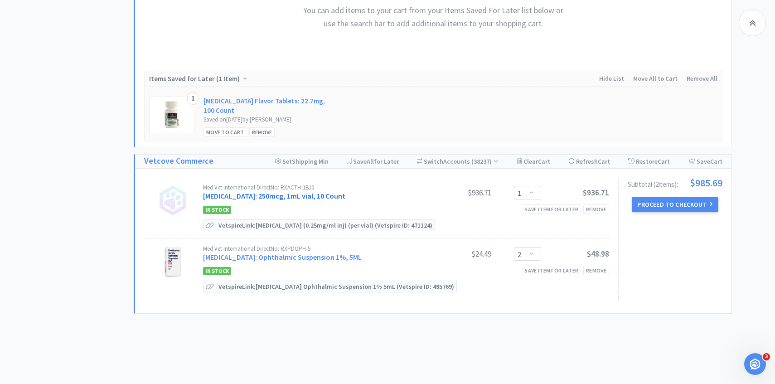
click at [302, 195] on link "Cortrosyn: 250mcg, 1mL vial, 10 Count" at bounding box center [274, 195] width 142 height 9
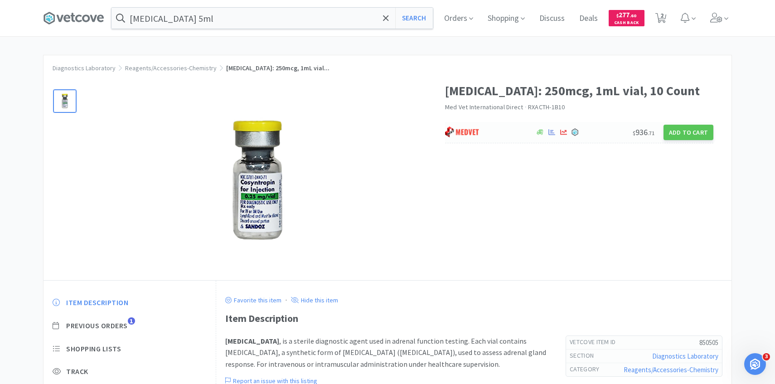
click at [489, 127] on div at bounding box center [485, 132] width 81 height 15
select select "1"
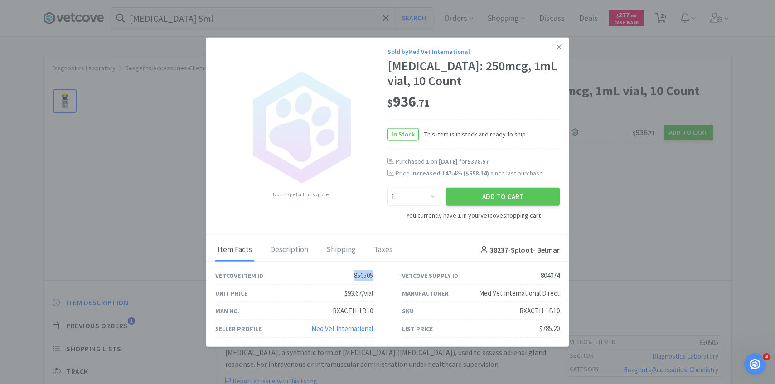
drag, startPoint x: 376, startPoint y: 272, endPoint x: 345, endPoint y: 272, distance: 30.8
click at [345, 272] on div "Vetcove Item ID 850505" at bounding box center [294, 276] width 187 height 18
copy div "850505"
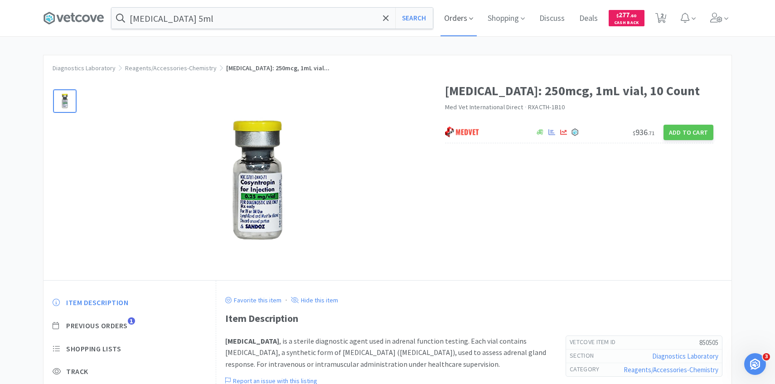
click at [454, 32] on span "Orders" at bounding box center [459, 18] width 36 height 36
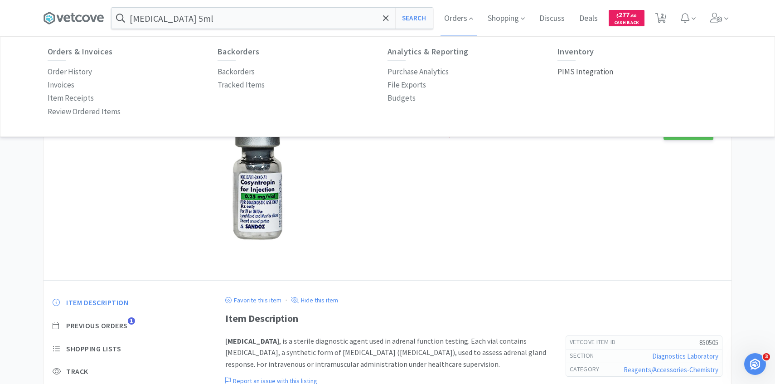
click at [586, 70] on p "PIMS Integration" at bounding box center [586, 72] width 56 height 12
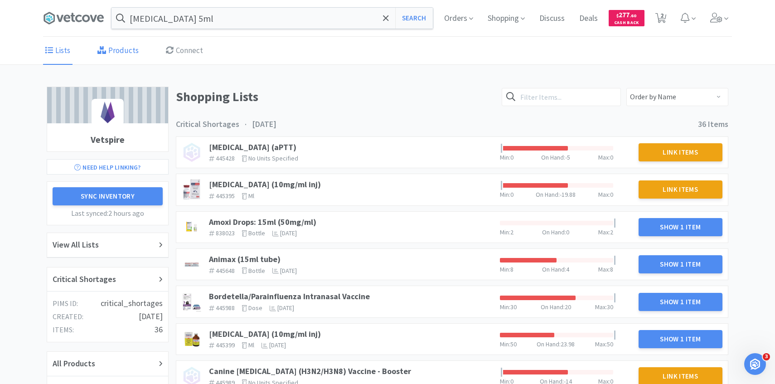
click at [129, 43] on link "Products" at bounding box center [118, 51] width 46 height 28
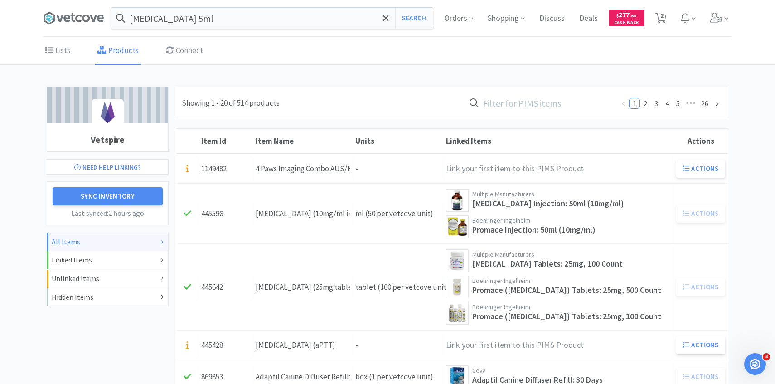
click at [545, 107] on input "text" at bounding box center [540, 102] width 150 height 21
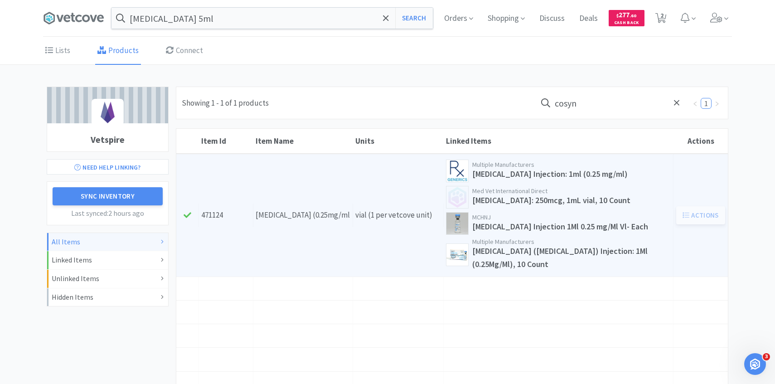
type input "cosyn"
click at [326, 205] on div "Item Name Cosyntropin (0.25mg/ml inj) (per vial)" at bounding box center [303, 215] width 100 height 23
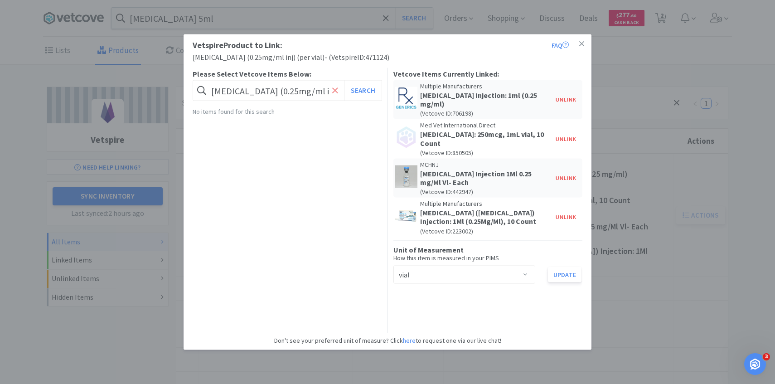
click at [334, 89] on icon at bounding box center [334, 90] width 5 height 5
paste input "850505"
type input "850505"
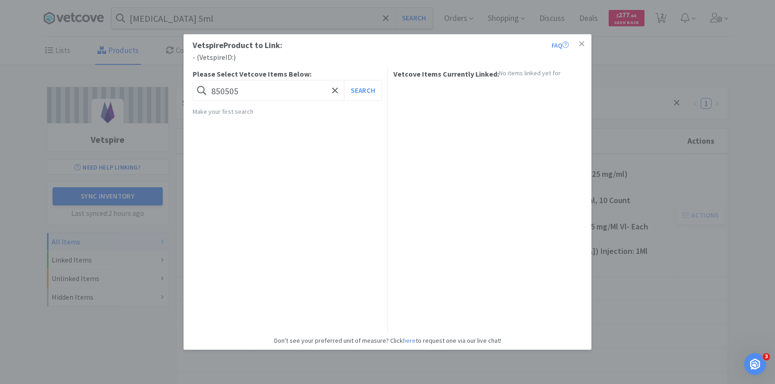
click at [98, 234] on div "Vetspire Product to Link: FAQ - ( Vetspire ID: ) Please Select Vetcove Items Be…" at bounding box center [387, 192] width 775 height 384
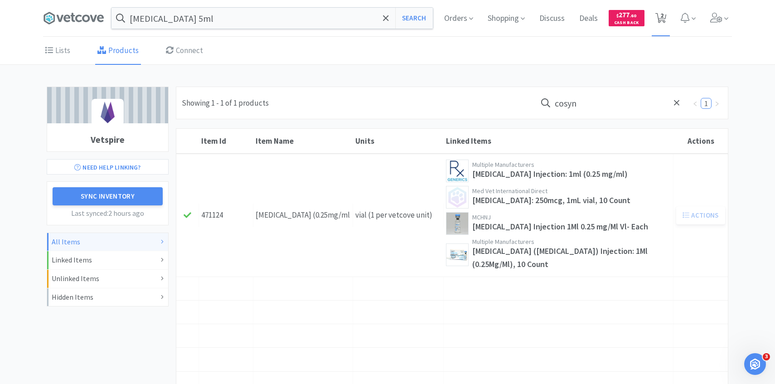
click at [665, 24] on span "2" at bounding box center [661, 18] width 11 height 13
select select "1"
select select "2"
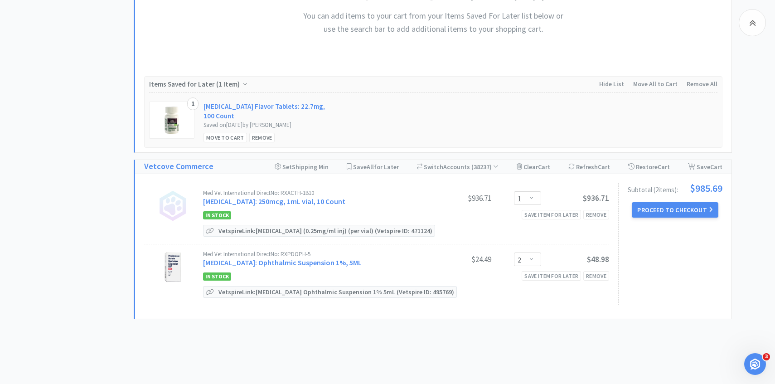
scroll to position [399, 0]
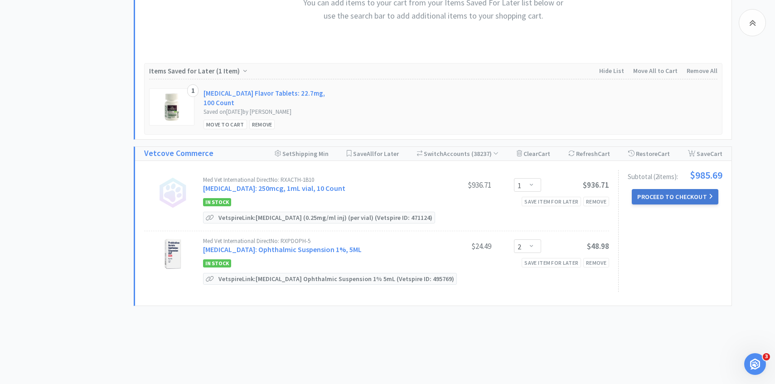
click at [652, 197] on button "Proceed to Checkout" at bounding box center [675, 196] width 86 height 15
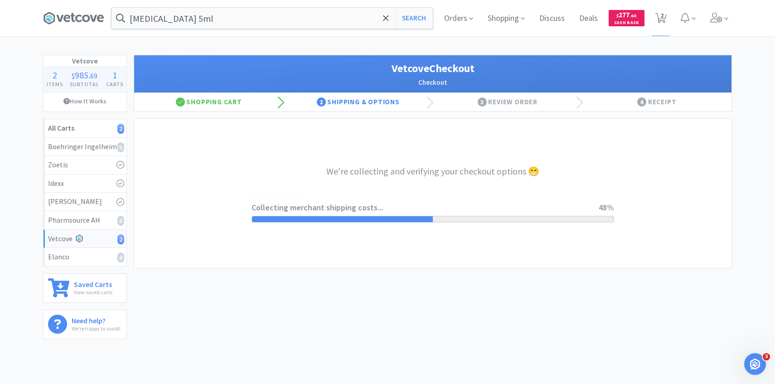
select select "2489"
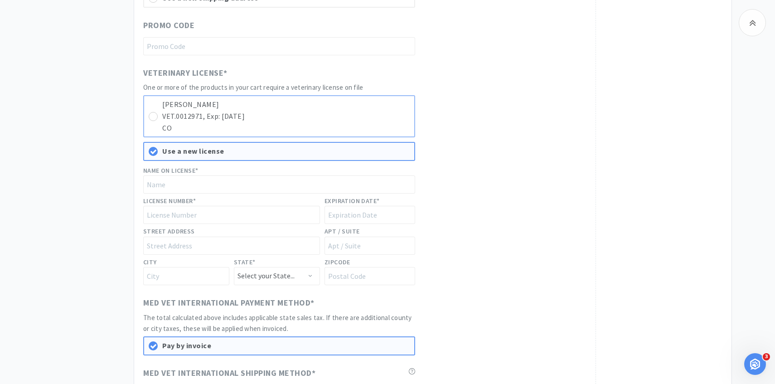
click at [360, 117] on p "VET.0012971, Exp: 10/31/2026" at bounding box center [286, 117] width 248 height 12
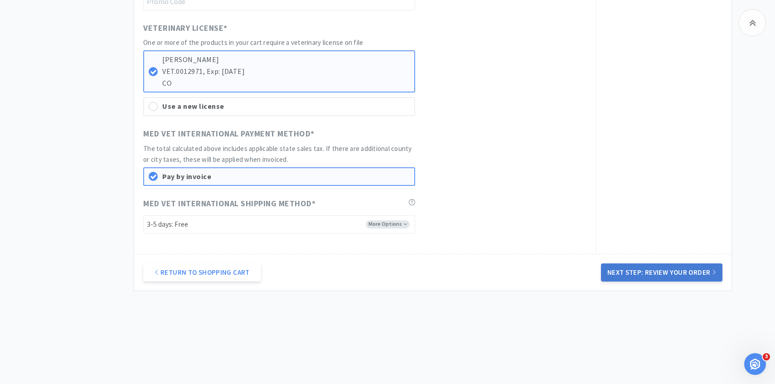
click at [669, 275] on button "Next Step: Review Your Order" at bounding box center [662, 272] width 122 height 18
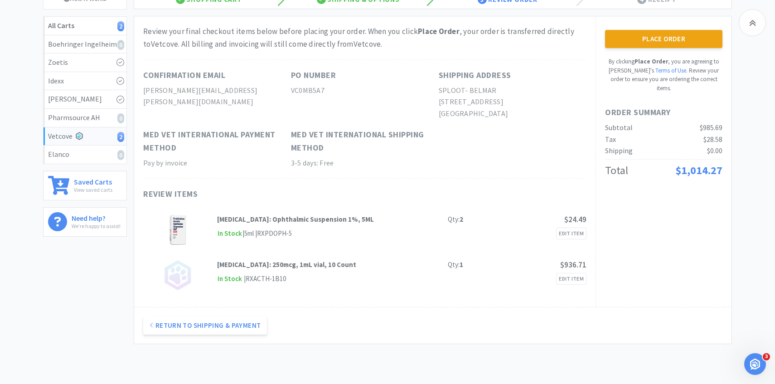
scroll to position [19, 0]
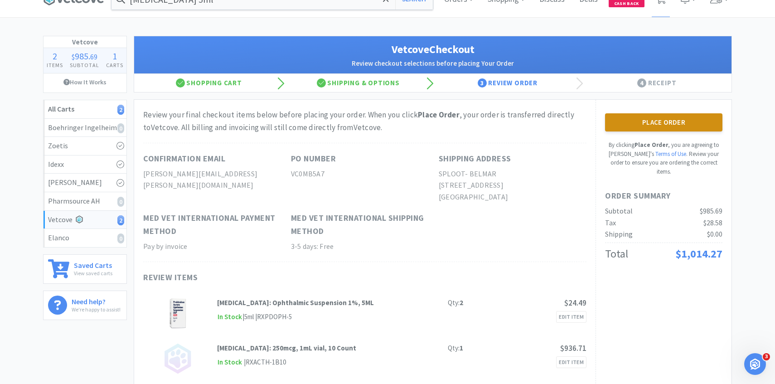
click at [631, 122] on button "Place Order" at bounding box center [663, 122] width 117 height 18
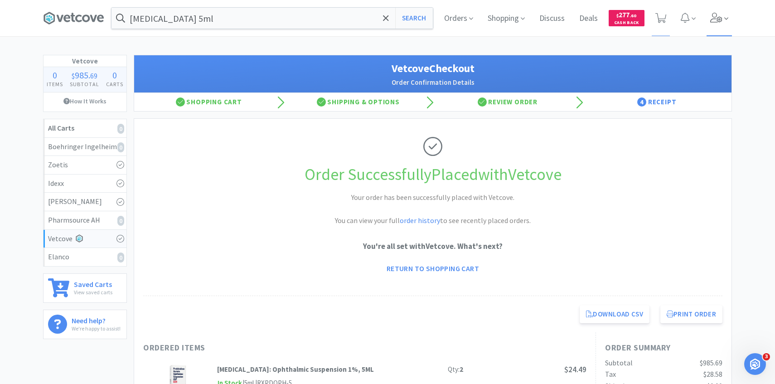
click at [729, 17] on span at bounding box center [720, 18] width 26 height 36
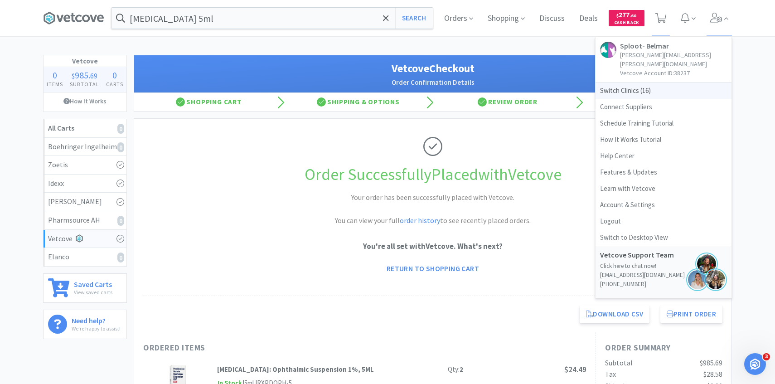
click at [673, 83] on span "Switch Clinics ( 16 )" at bounding box center [664, 91] width 136 height 16
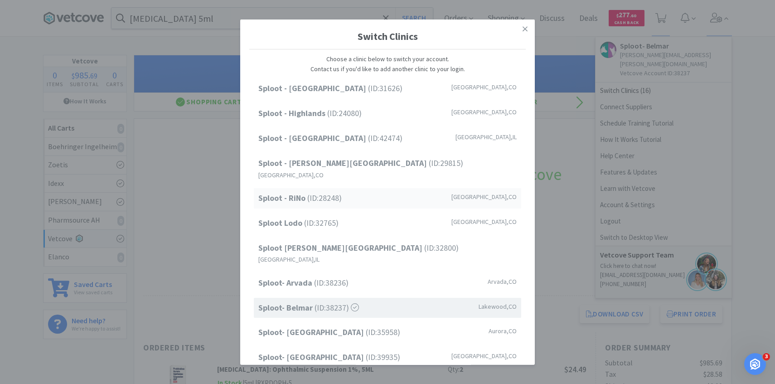
scroll to position [116, 0]
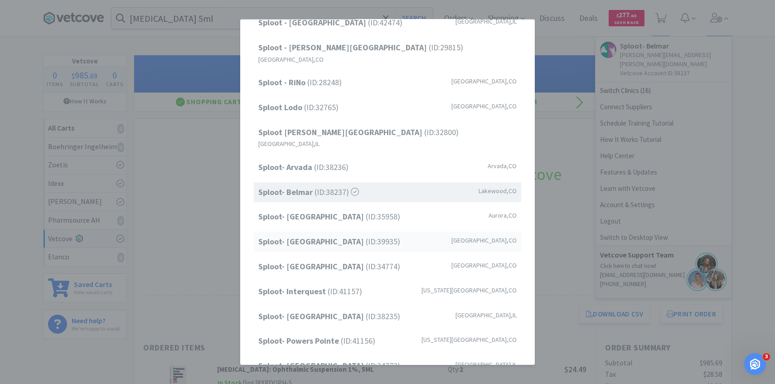
click at [372, 235] on span "Sploot- Greenwood Village (ID: 39935 )" at bounding box center [329, 241] width 142 height 13
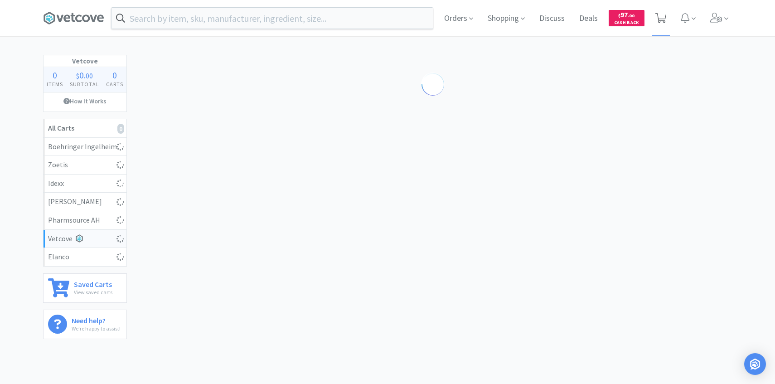
click at [657, 26] on span at bounding box center [661, 18] width 19 height 36
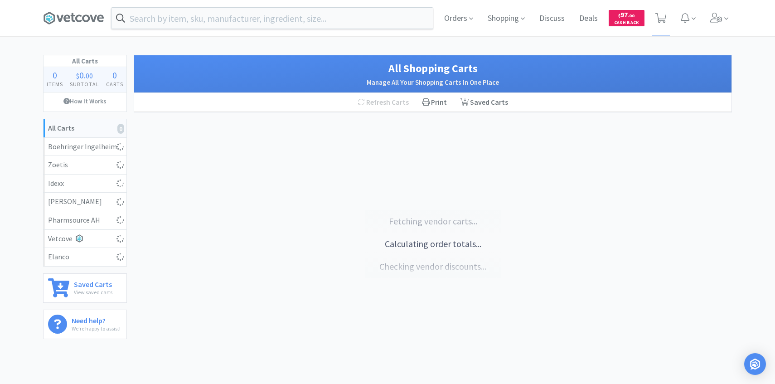
select select "1"
select select "2"
select select "3"
select select "1"
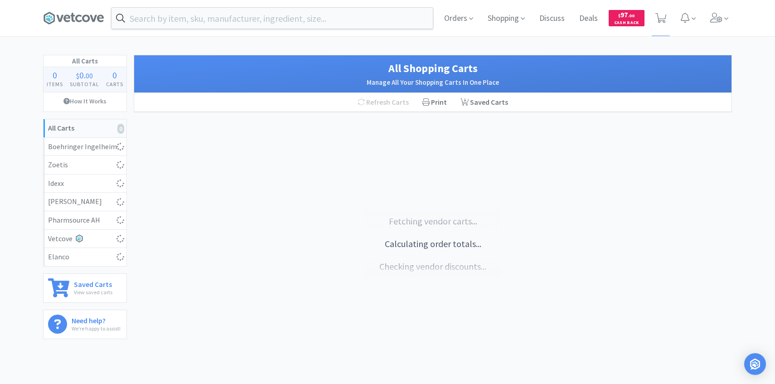
select select "2"
select select "3"
select select "1"
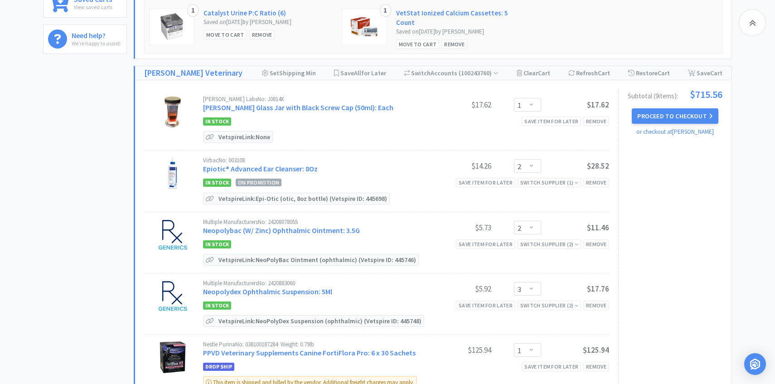
scroll to position [267, 0]
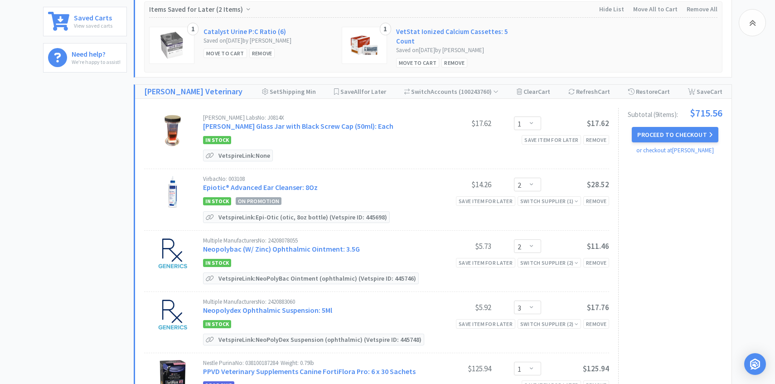
click at [277, 128] on div "[PERSON_NAME] Labs No: J0814X [PERSON_NAME] Glass Jar with Black Screw Cap (50m…" at bounding box center [406, 124] width 406 height 18
click at [277, 124] on link "[PERSON_NAME] Glass Jar with Black Screw Cap (50ml): Each" at bounding box center [298, 126] width 190 height 9
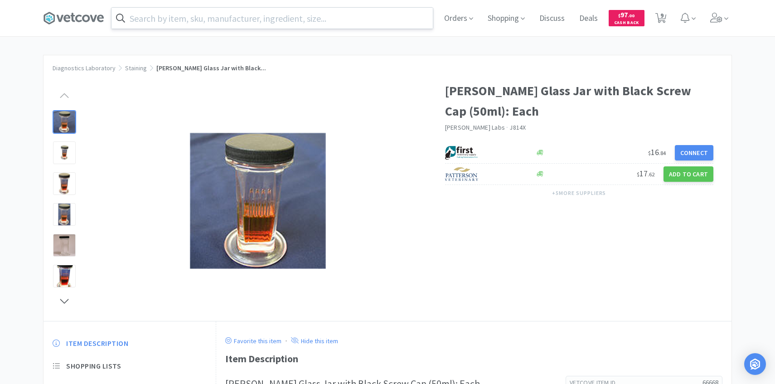
click at [175, 18] on input "text" at bounding box center [272, 18] width 321 height 21
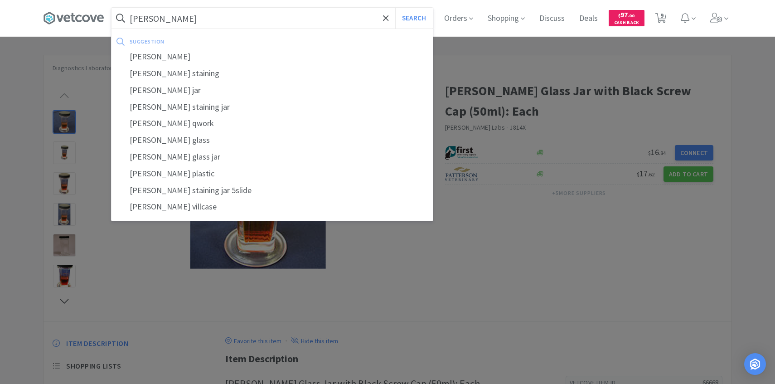
type input "[PERSON_NAME]"
click at [395, 8] on button "Search" at bounding box center [414, 18] width 38 height 21
select select "1"
select select "2"
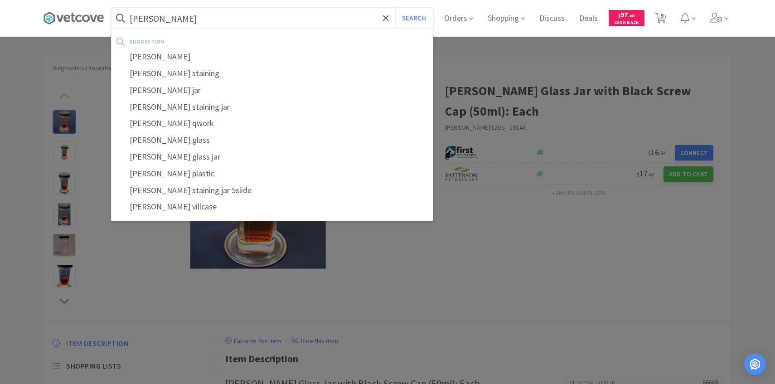
select select "3"
select select "1"
select select "2"
select select "3"
select select "1"
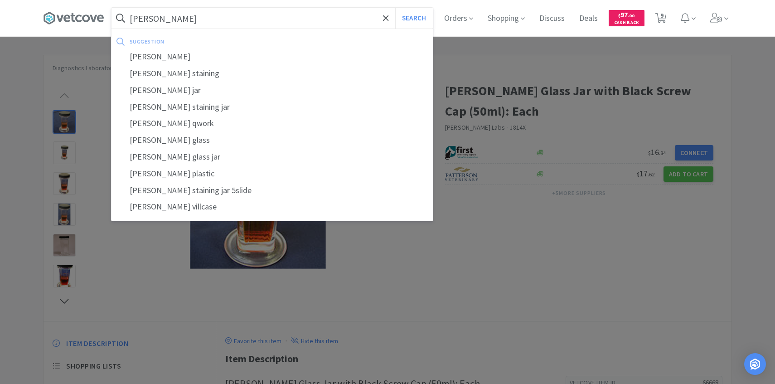
select select "1"
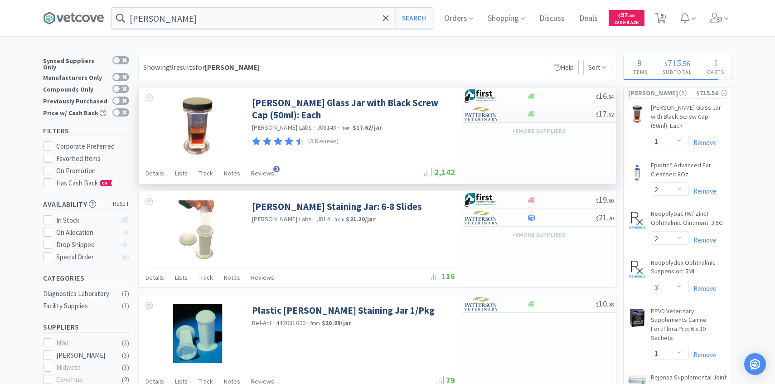
click at [491, 120] on img at bounding box center [482, 114] width 34 height 14
select select "1"
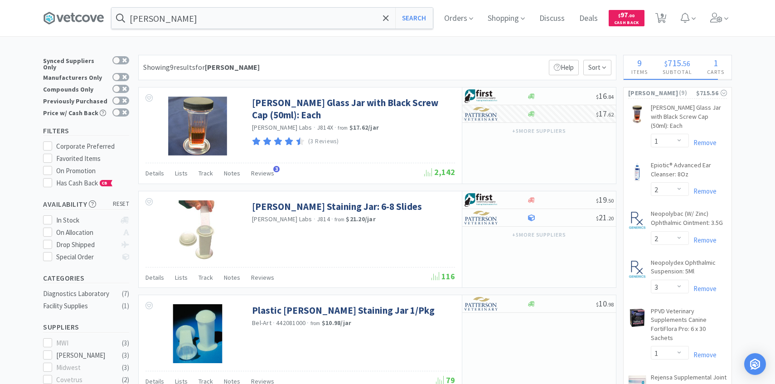
drag, startPoint x: 618, startPoint y: 131, endPoint x: 645, endPoint y: 39, distance: 95.0
click at [665, 20] on icon at bounding box center [661, 18] width 11 height 10
select select "1"
select select "2"
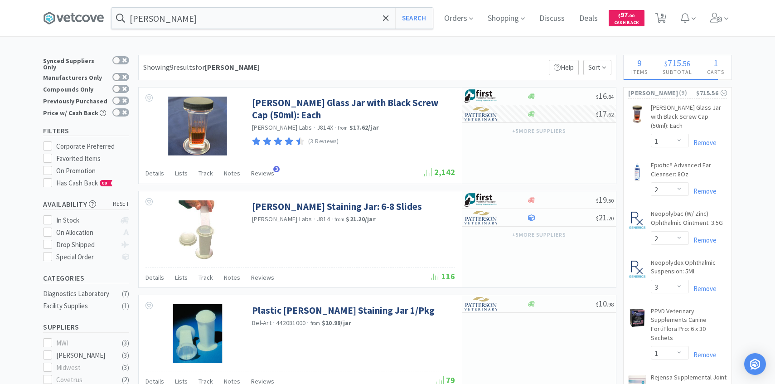
select select "3"
select select "1"
select select "2"
select select "3"
select select "1"
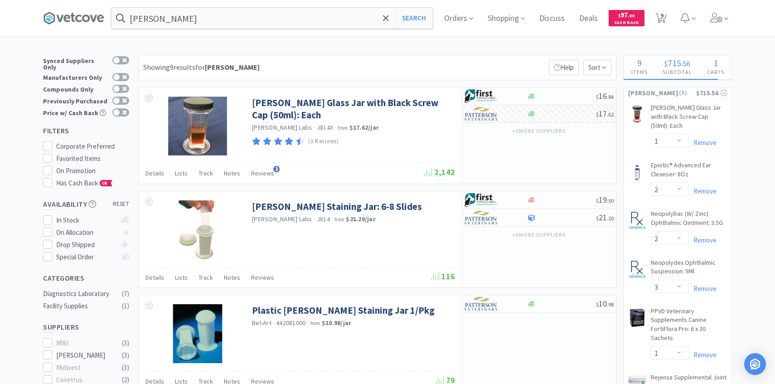
select select "1"
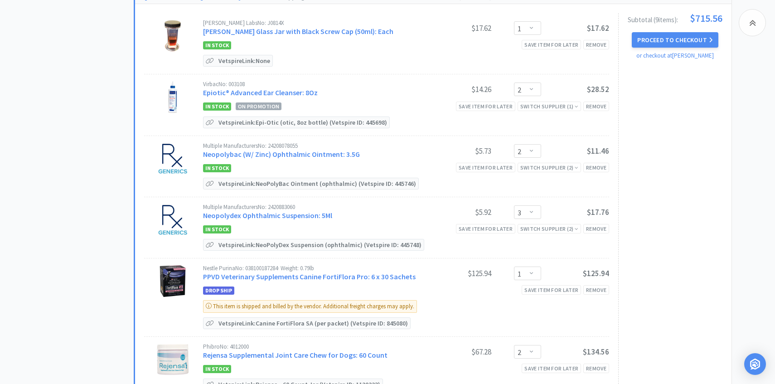
scroll to position [375, 0]
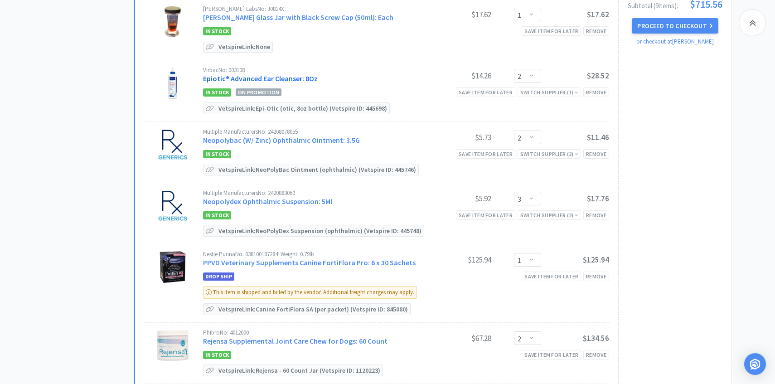
click at [232, 74] on link "Epiotic® Advanced Ear Cleanser: 8Oz" at bounding box center [260, 78] width 115 height 9
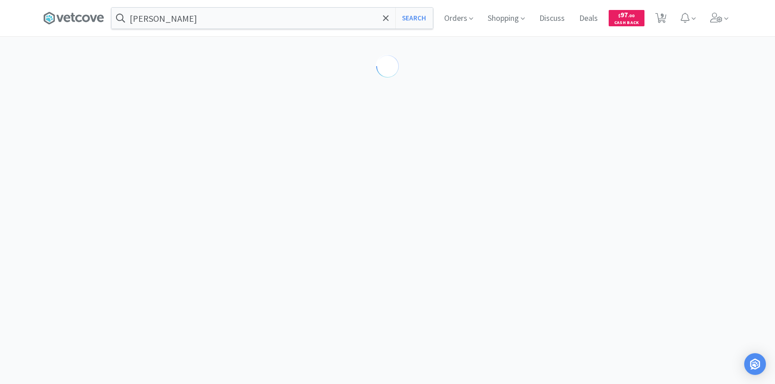
select select "189581"
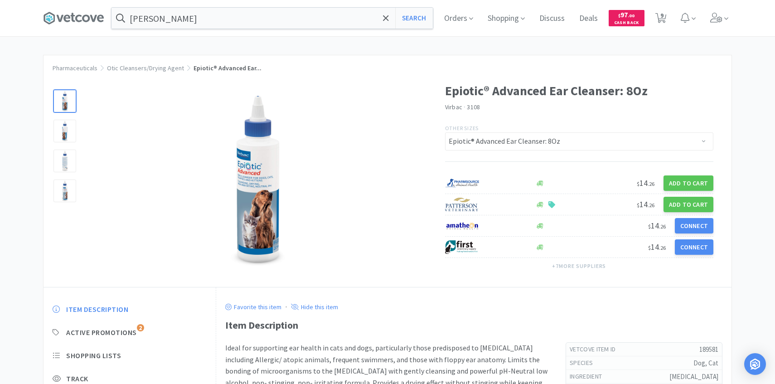
select select "1"
select select "2"
select select "3"
select select "1"
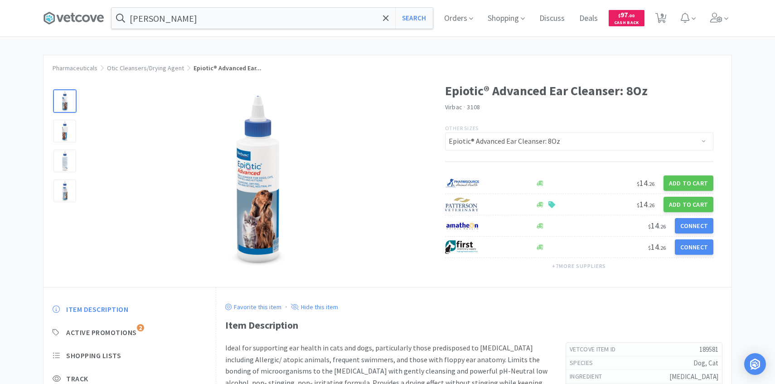
select select "2"
select select "3"
select select "1"
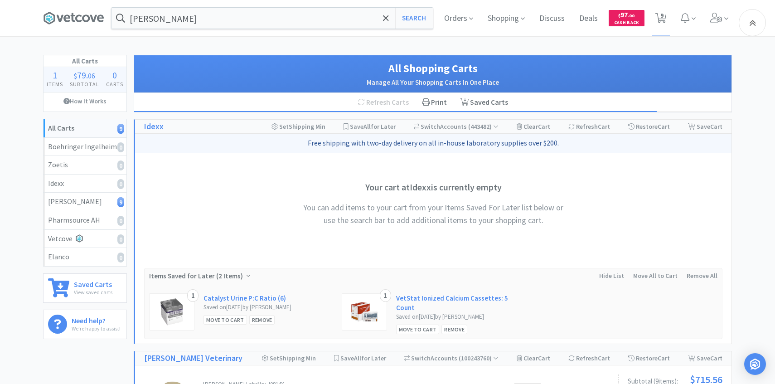
scroll to position [375, 0]
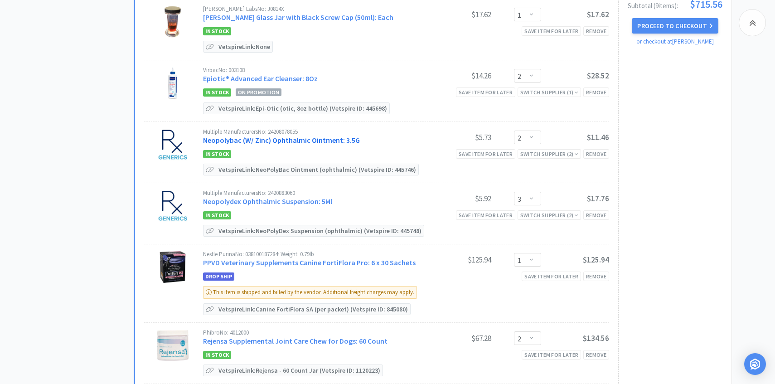
click at [301, 140] on link "Neopolybac (W/ Zinc) Ophthalmic Ointment: 3.5G" at bounding box center [281, 140] width 157 height 9
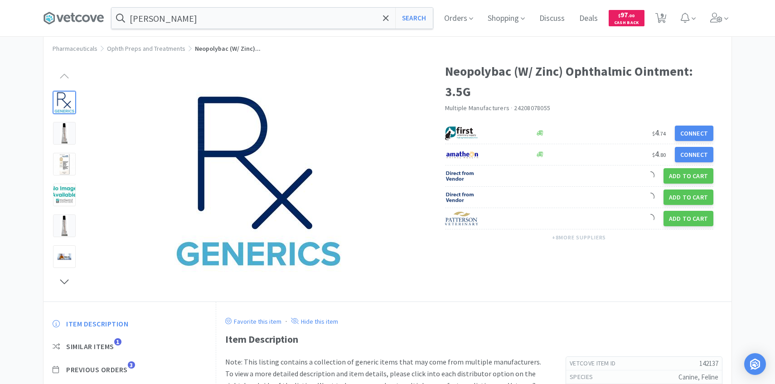
scroll to position [68, 0]
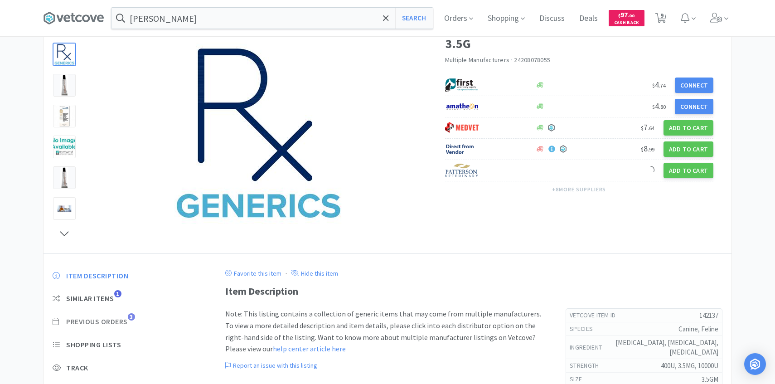
click at [131, 321] on span "Previous Orders 3" at bounding box center [130, 322] width 154 height 10
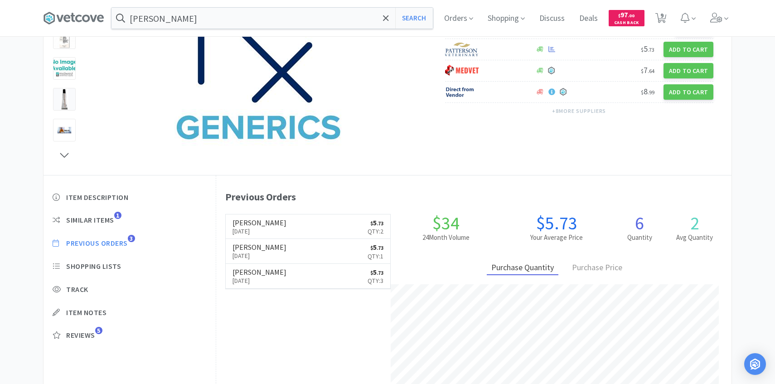
scroll to position [249, 516]
select select "1"
select select "2"
select select "3"
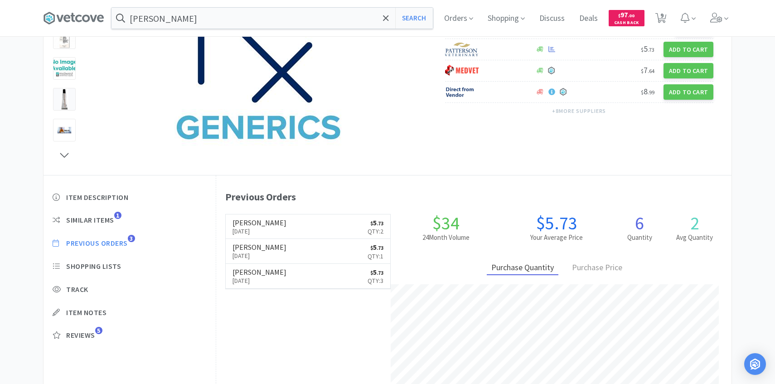
select select "1"
select select "2"
select select "3"
select select "1"
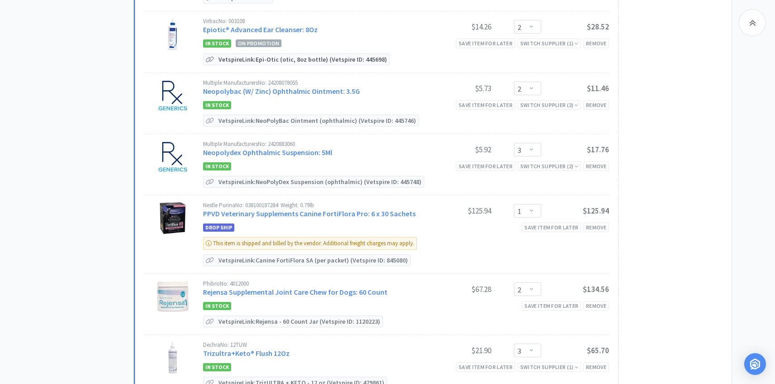
scroll to position [444, 0]
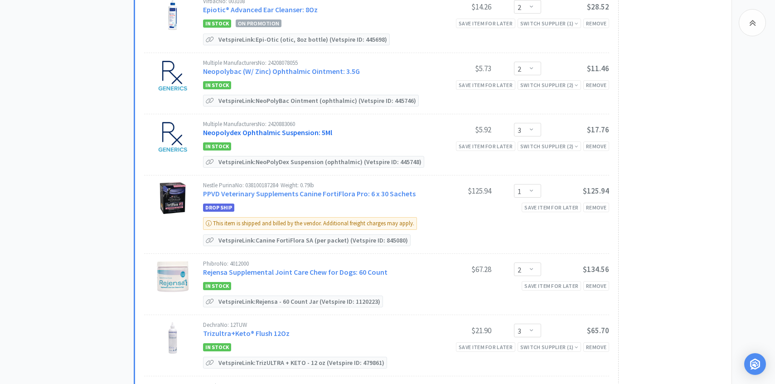
click at [300, 130] on link "Neopolydex Ophthalmic Suspension: 5Ml" at bounding box center [267, 132] width 129 height 9
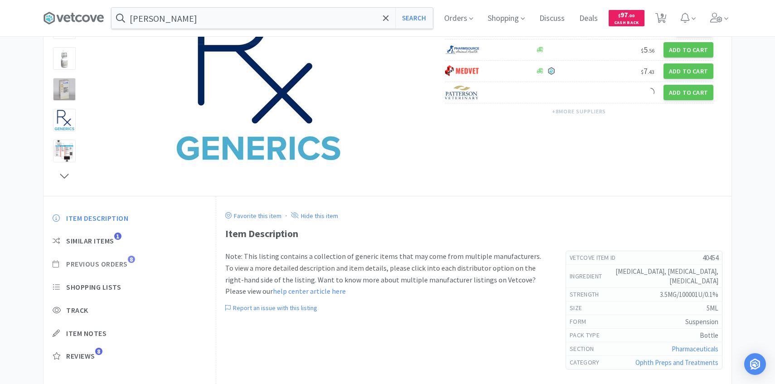
click at [129, 263] on span "Previous Orders 8" at bounding box center [130, 264] width 154 height 10
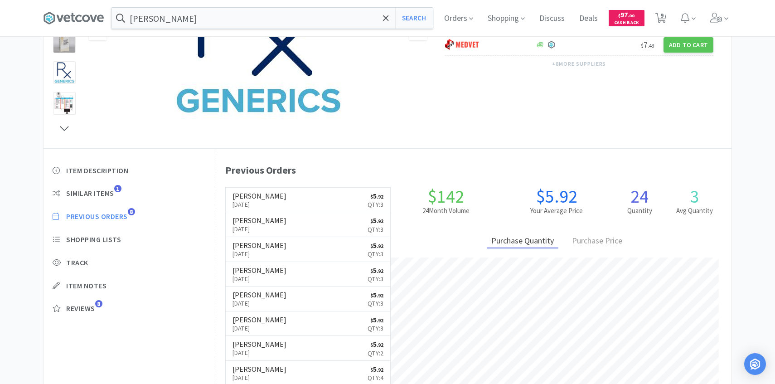
scroll to position [249, 516]
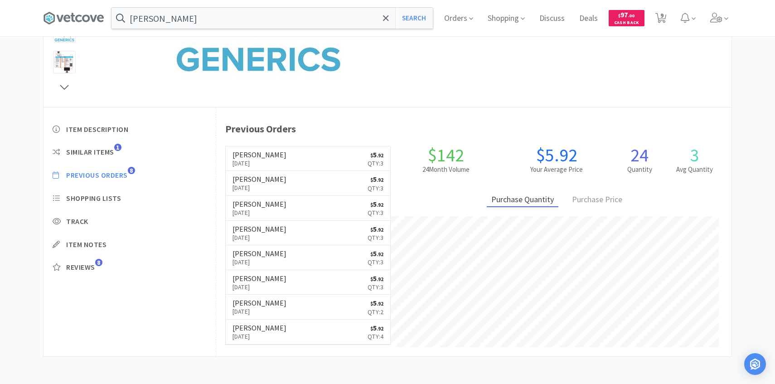
select select "1"
select select "2"
select select "3"
select select "1"
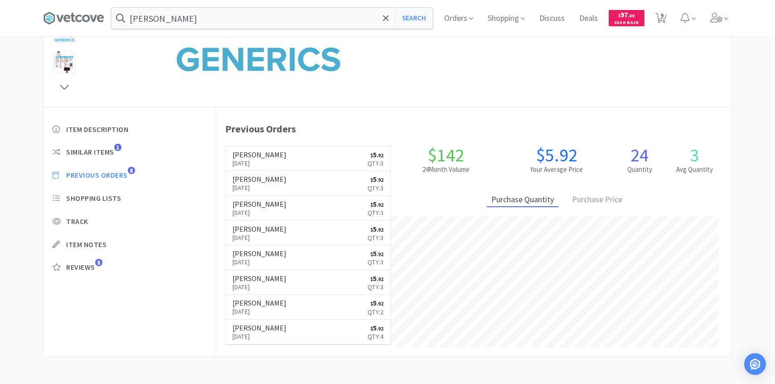
select select "2"
select select "3"
select select "1"
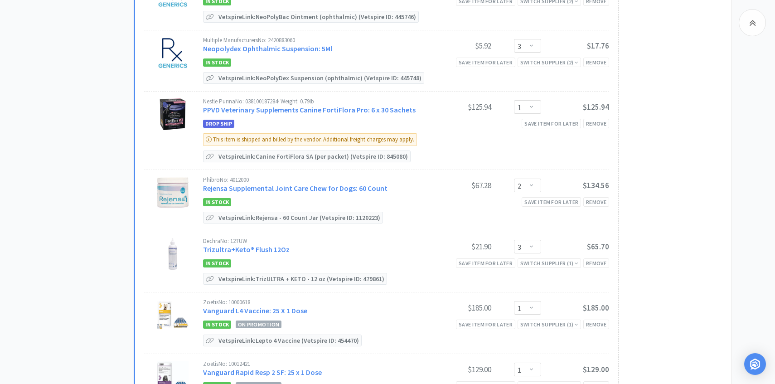
scroll to position [540, 0]
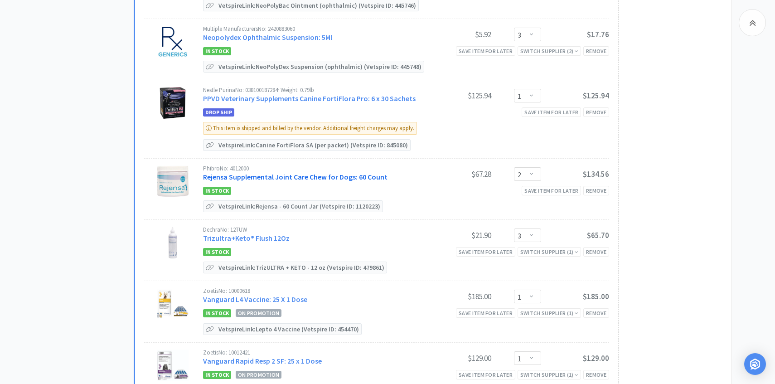
click at [310, 174] on link "Rejensa Supplemental Joint Care Chew for Dogs: 60 Count" at bounding box center [295, 176] width 185 height 9
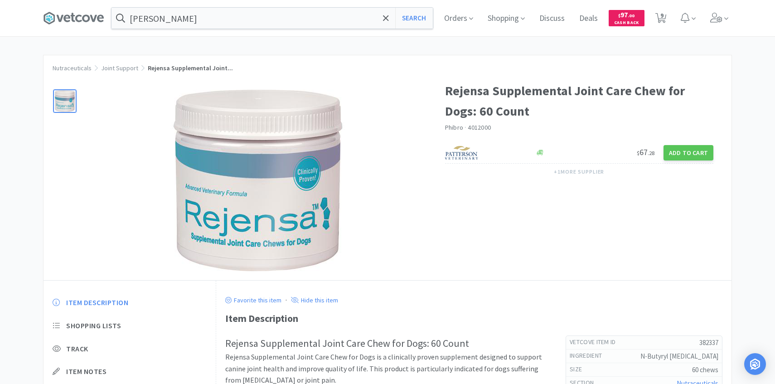
select select "1"
select select "2"
select select "3"
select select "1"
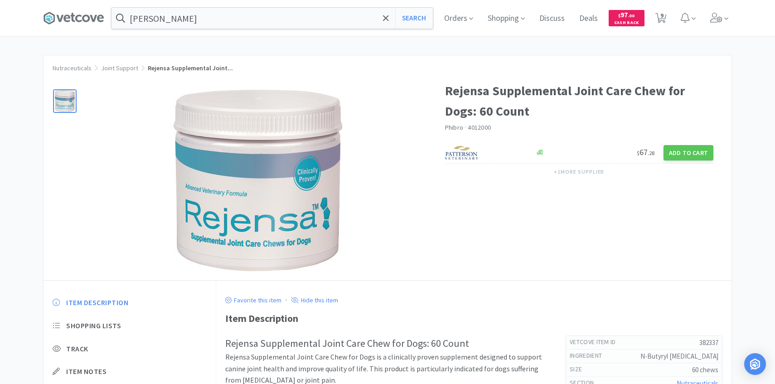
select select "2"
select select "3"
select select "1"
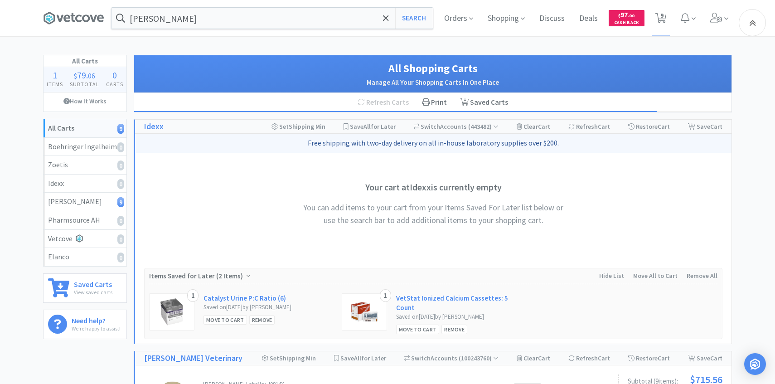
scroll to position [540, 0]
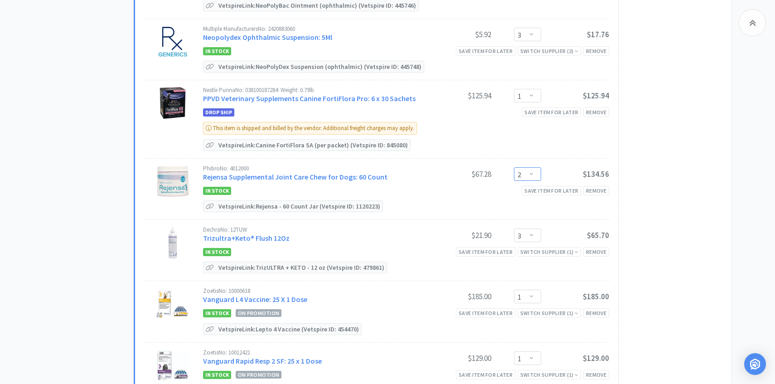
click at [529, 167] on select "Enter Quantity 1 2 3 4 5 6 7 8 9 10 11 12 13 14 15 16 17 18 19 20 Enter Quantity" at bounding box center [527, 174] width 27 height 14
click at [514, 167] on select "Enter Quantity 1 2 3 4 5 6 7 8 9 10 11 12 13 14 15 16 17 18 19 20 Enter Quantity" at bounding box center [527, 174] width 27 height 14
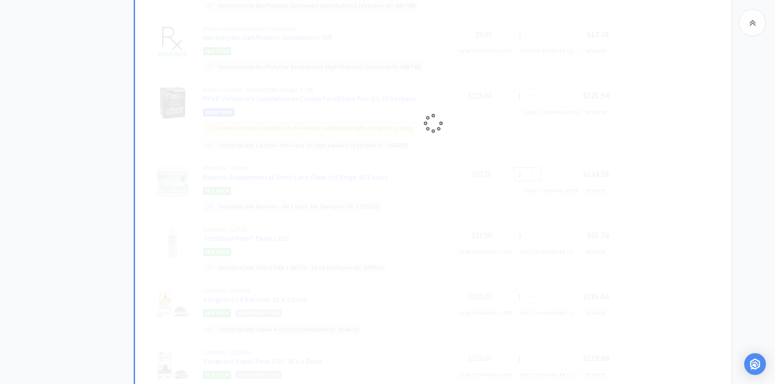
select select "1"
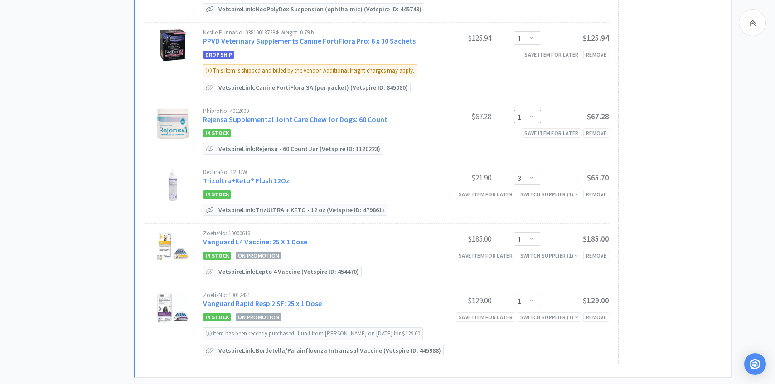
scroll to position [608, 0]
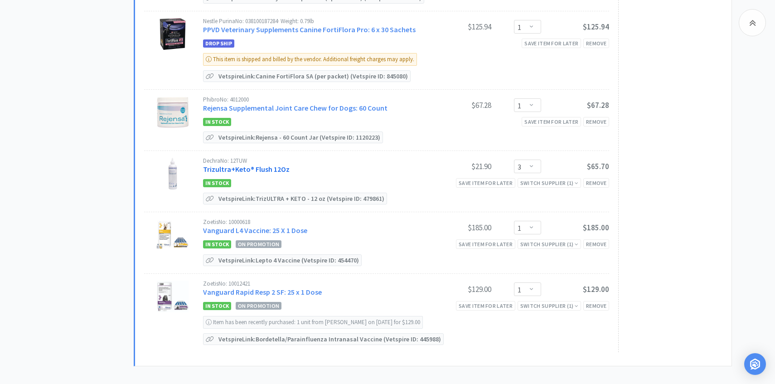
click at [267, 165] on link "Trizultra+Keto® Flush 12Oz" at bounding box center [246, 169] width 87 height 9
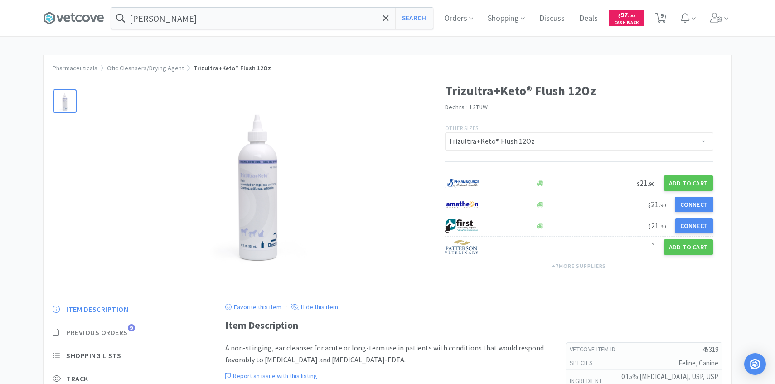
click at [121, 336] on span "Previous Orders" at bounding box center [97, 333] width 62 height 10
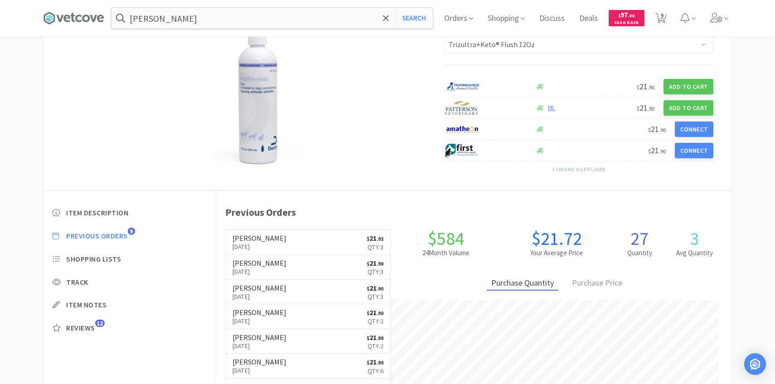
scroll to position [249, 516]
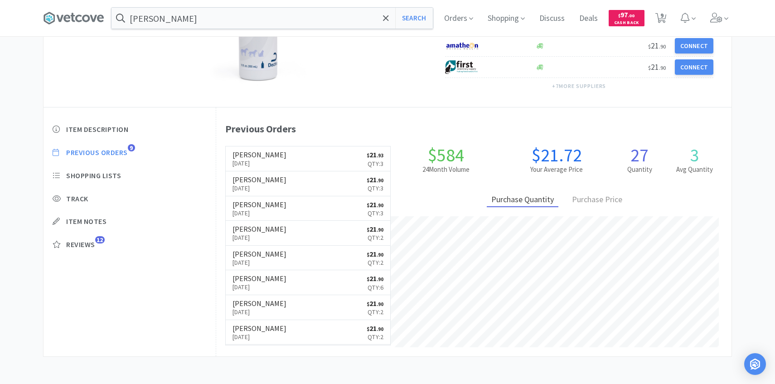
select select "1"
select select "2"
select select "3"
select select "1"
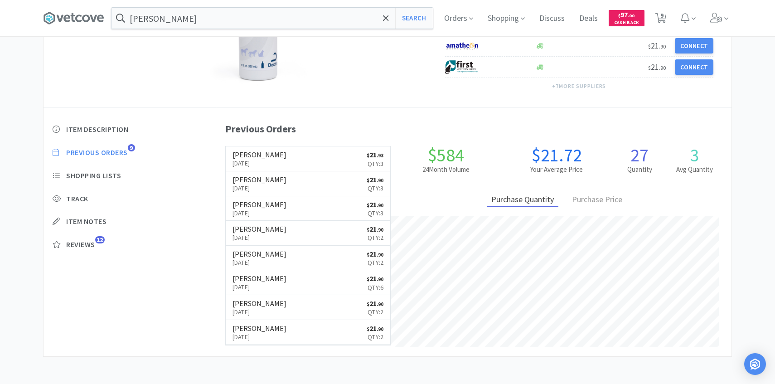
select select "1"
select select "3"
select select "1"
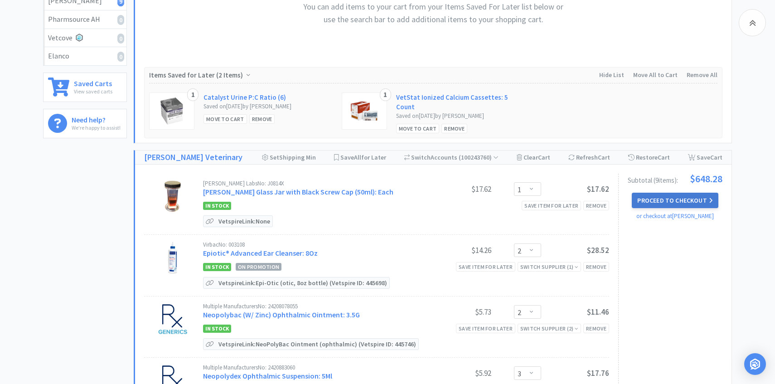
click at [670, 197] on button "Proceed to Checkout" at bounding box center [675, 200] width 86 height 15
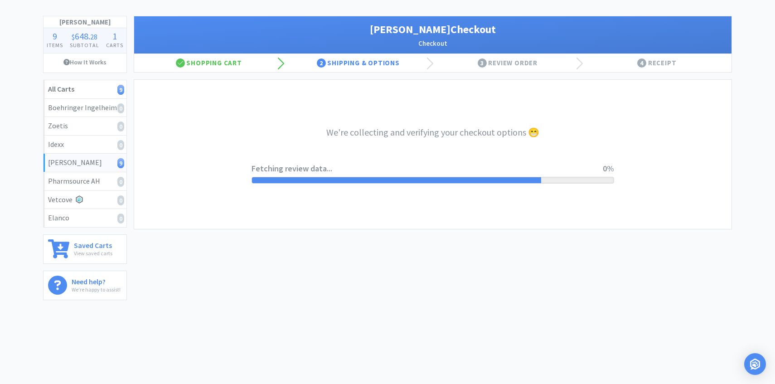
select select "1"
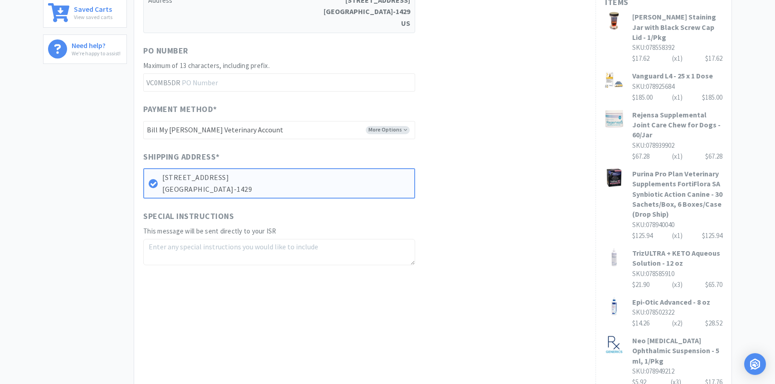
scroll to position [507, 0]
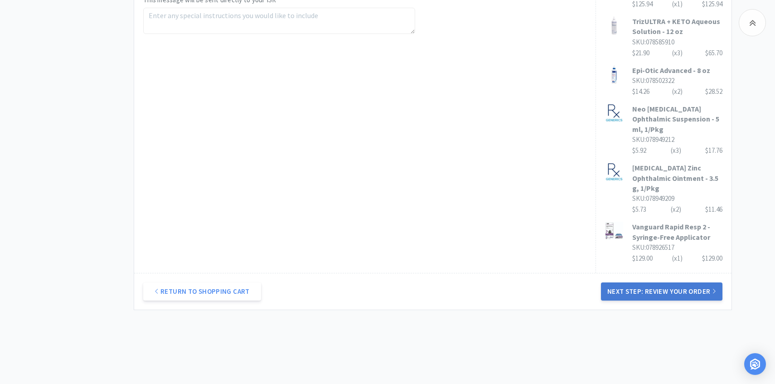
click at [608, 282] on button "Next Step: Review Your Order" at bounding box center [662, 291] width 122 height 18
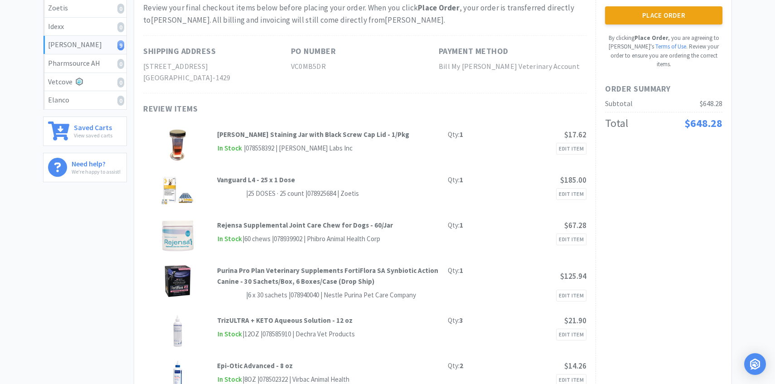
scroll to position [0, 0]
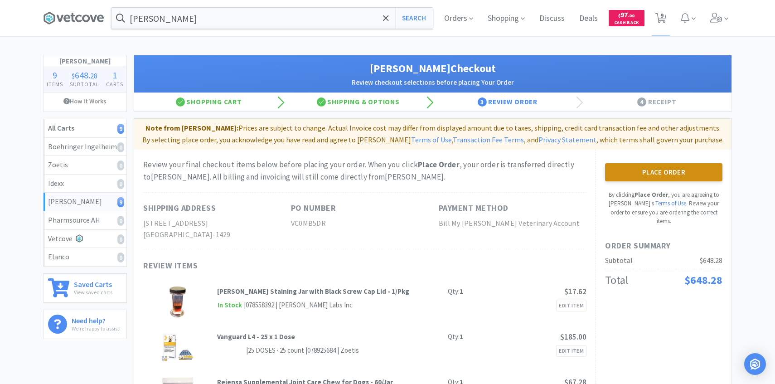
click at [650, 168] on button "Place Order" at bounding box center [663, 172] width 117 height 18
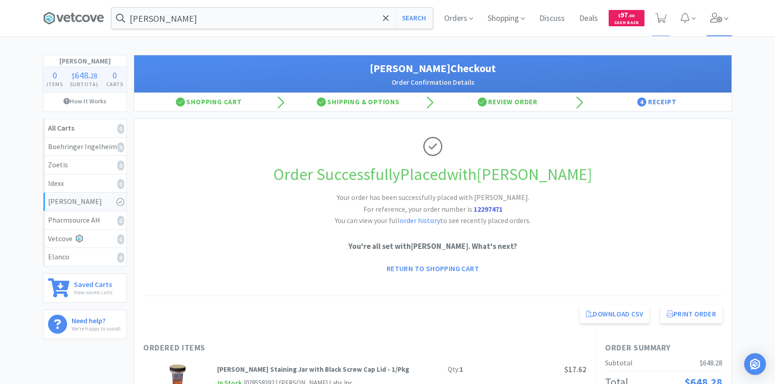
click at [709, 13] on span at bounding box center [720, 18] width 26 height 36
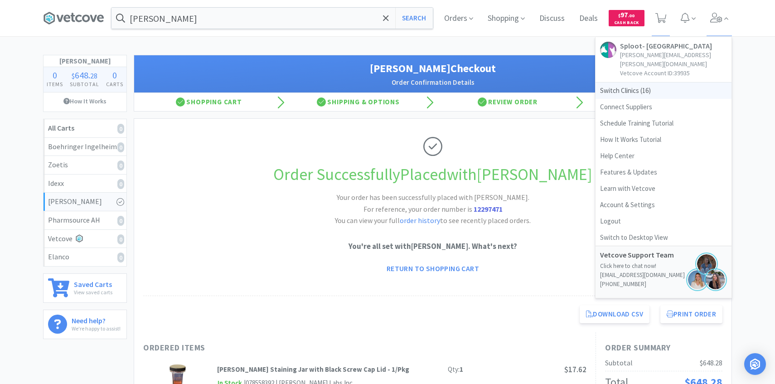
click at [641, 83] on span "Switch Clinics ( 16 )" at bounding box center [664, 91] width 136 height 16
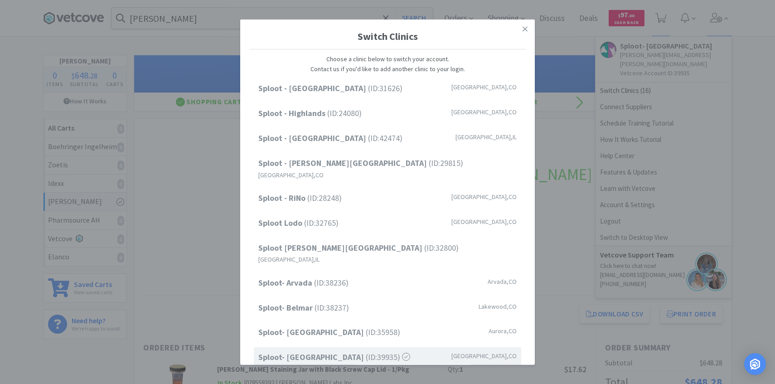
scroll to position [116, 0]
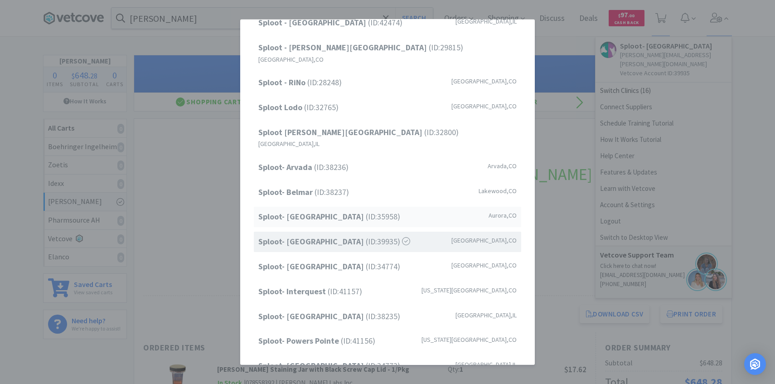
click at [363, 210] on span "Sploot- Central Park (ID: 35958 )" at bounding box center [329, 216] width 142 height 13
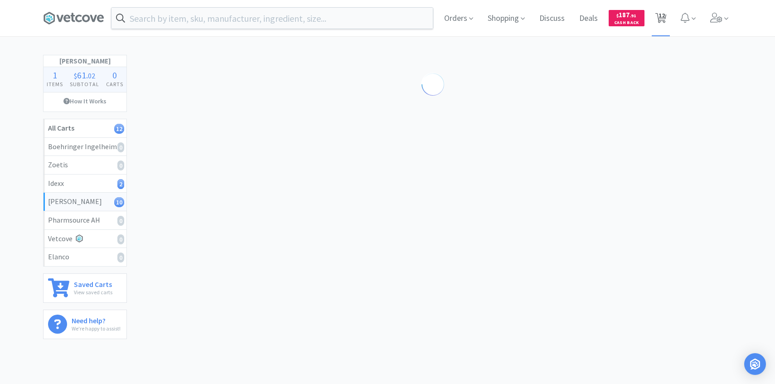
click at [665, 21] on span "12" at bounding box center [662, 15] width 6 height 36
select select "50"
select select "1"
select select "4"
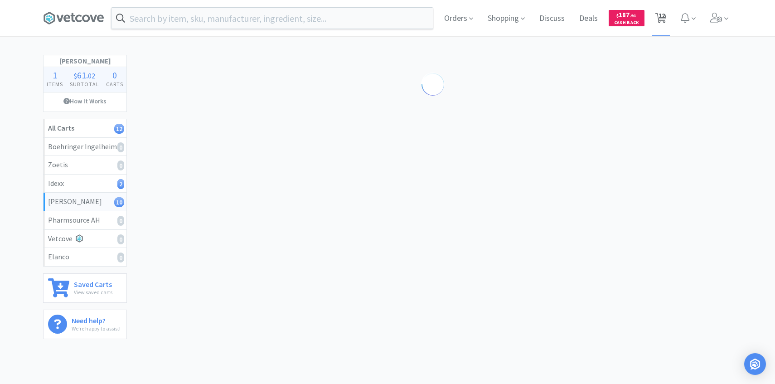
select select "1"
select select "50"
select select "4"
select select "6"
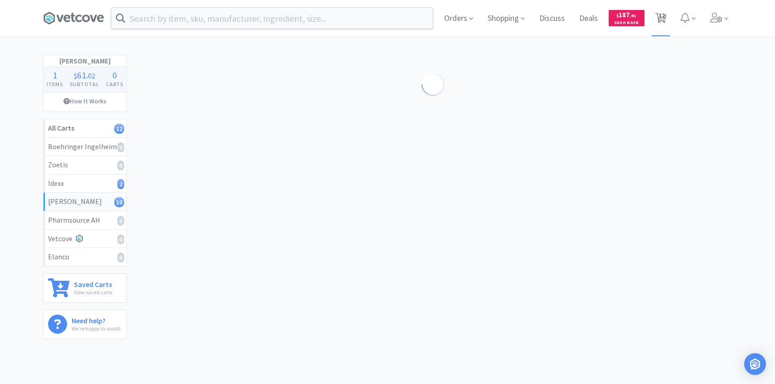
select select "1"
select select "6"
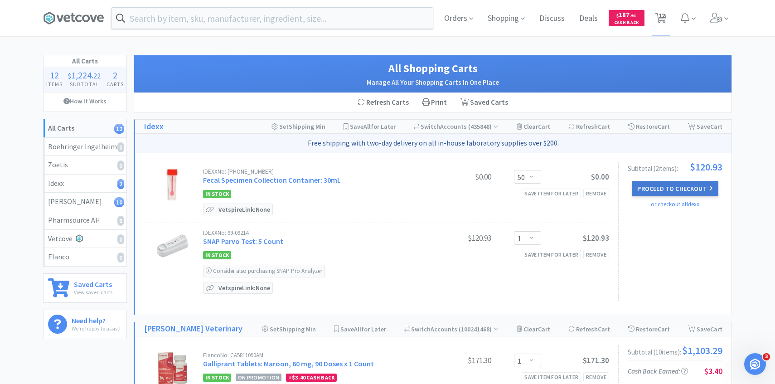
click at [666, 189] on button "Proceed to Checkout" at bounding box center [675, 188] width 86 height 15
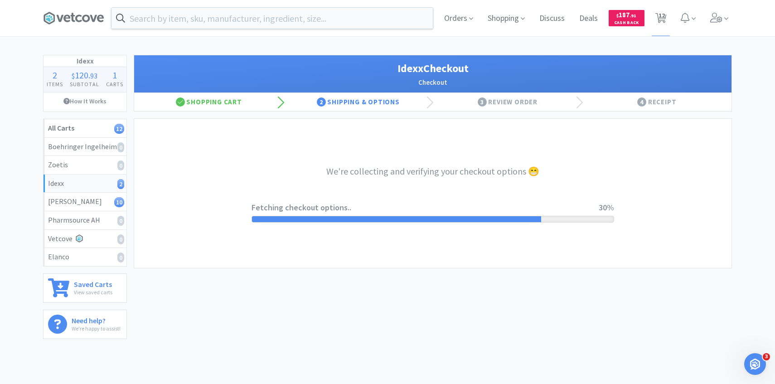
select select "904"
select select "003"
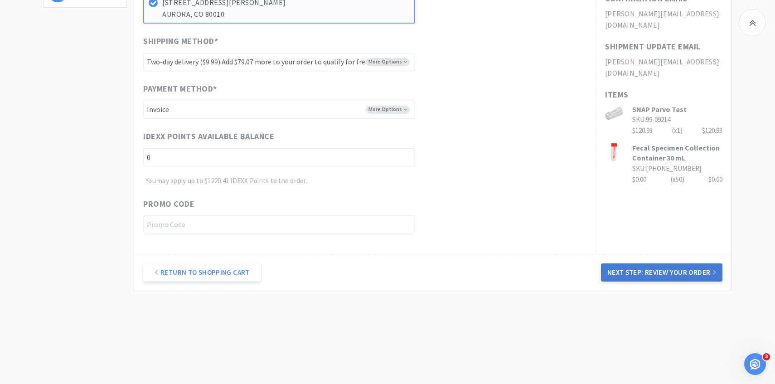
click at [646, 281] on button "Next Step: Review Your Order" at bounding box center [662, 272] width 122 height 18
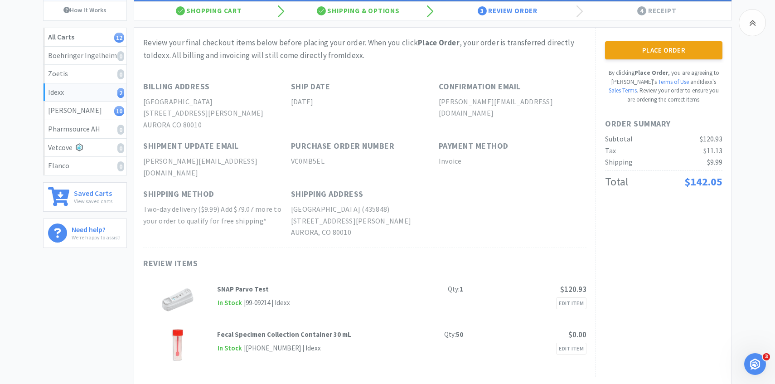
scroll to position [33, 0]
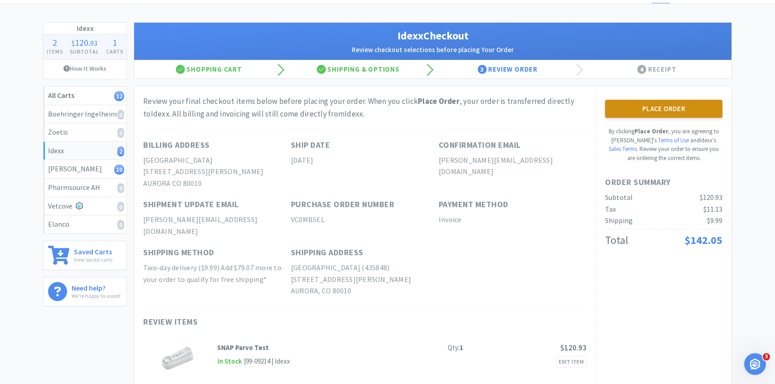
click at [642, 103] on button "Place Order" at bounding box center [663, 109] width 117 height 18
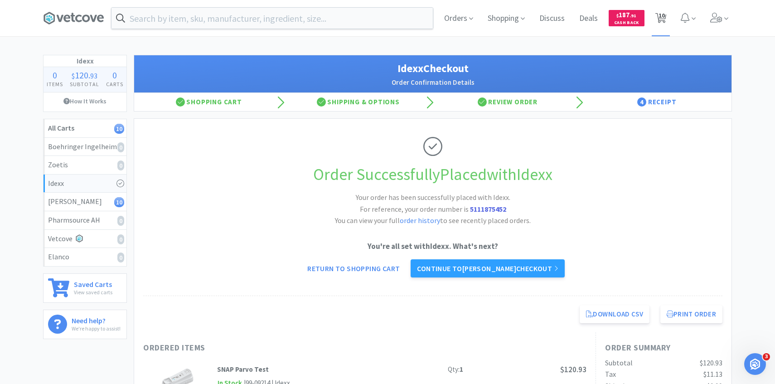
click at [662, 22] on span "10" at bounding box center [662, 15] width 6 height 36
select select "1"
select select "4"
select select "1"
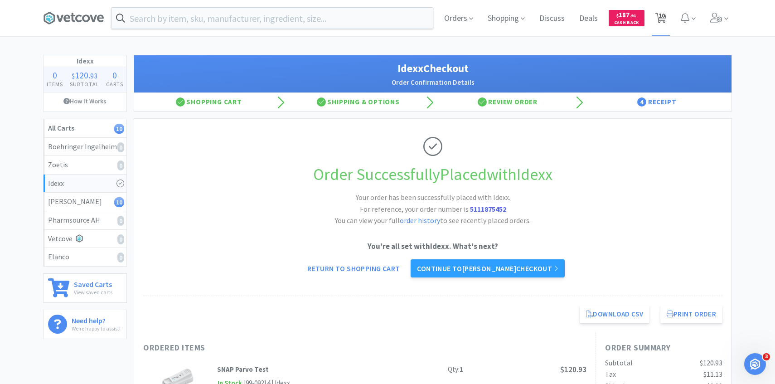
select select "50"
select select "4"
select select "6"
select select "1"
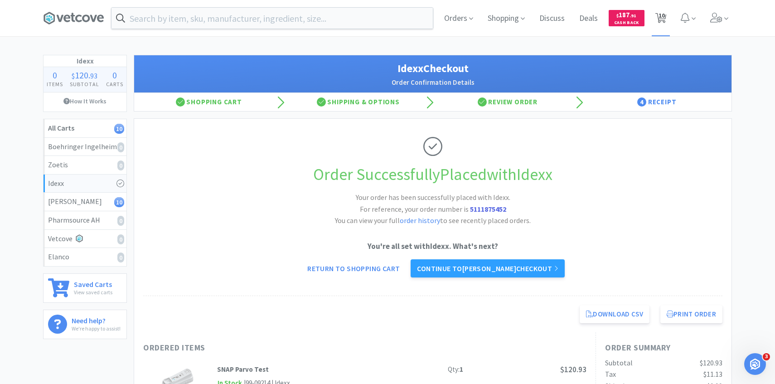
select select "6"
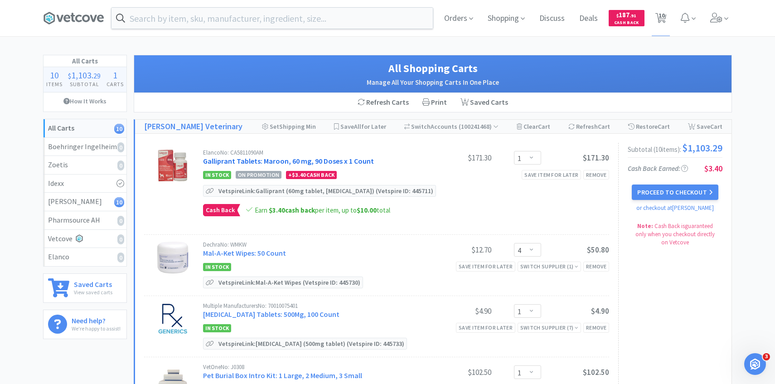
click at [308, 161] on link "Galliprant Tablets: Maroon, 60 mg, 90 Doses x 1 Count" at bounding box center [288, 160] width 171 height 9
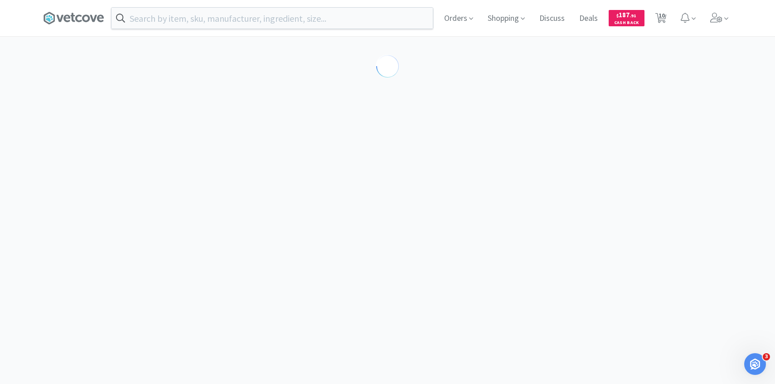
select select "209899"
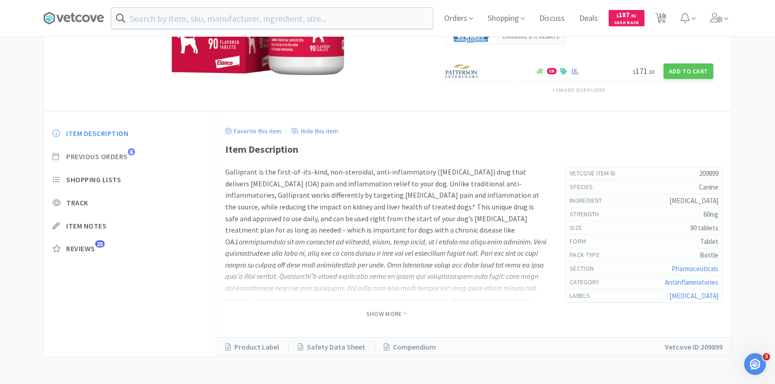
click at [115, 156] on span "Previous Orders" at bounding box center [97, 157] width 62 height 10
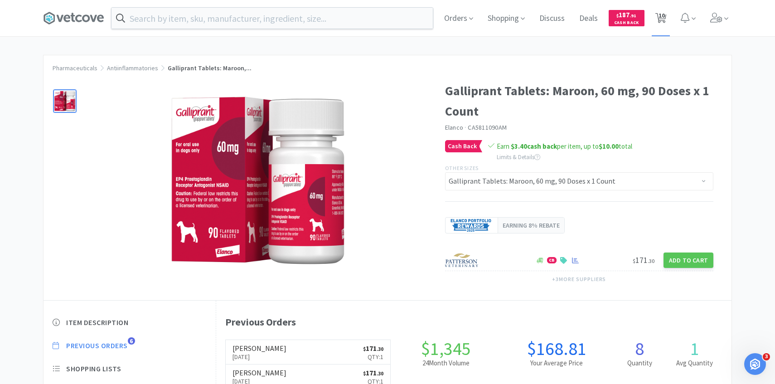
click at [667, 15] on span "10" at bounding box center [661, 18] width 19 height 36
select select "1"
select select "4"
select select "1"
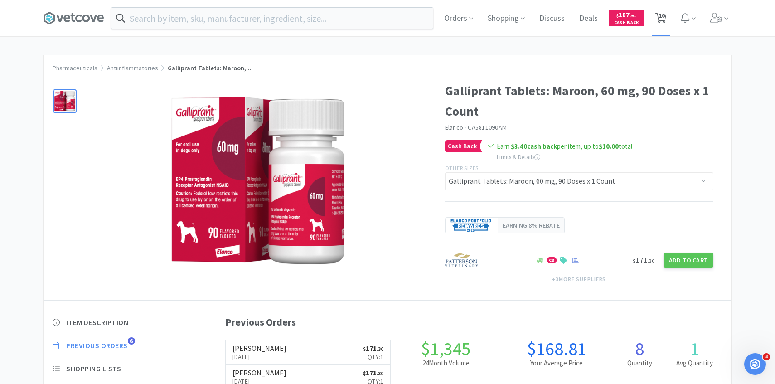
select select "50"
select select "4"
select select "6"
select select "1"
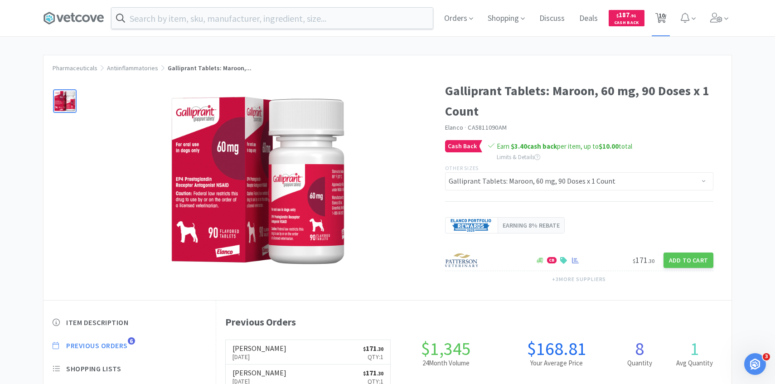
select select "6"
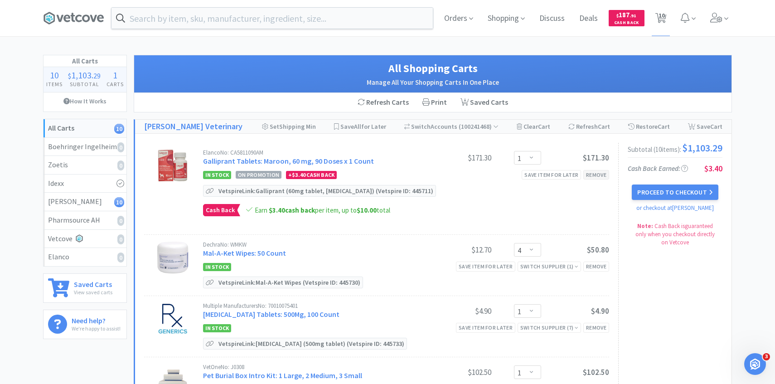
click at [599, 176] on div "Remove" at bounding box center [597, 175] width 26 height 10
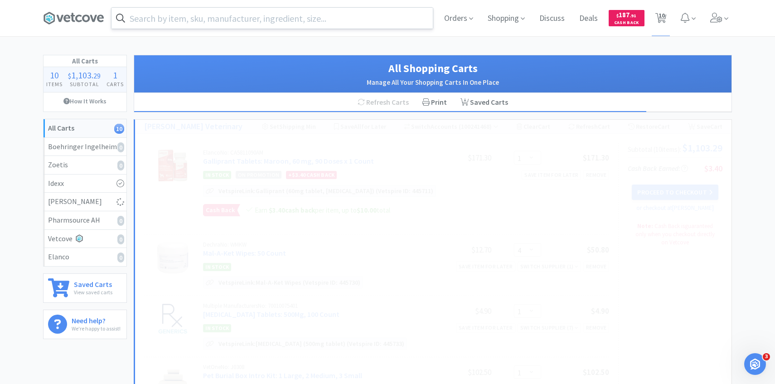
select select "4"
select select "1"
select select "4"
select select "6"
select select "1"
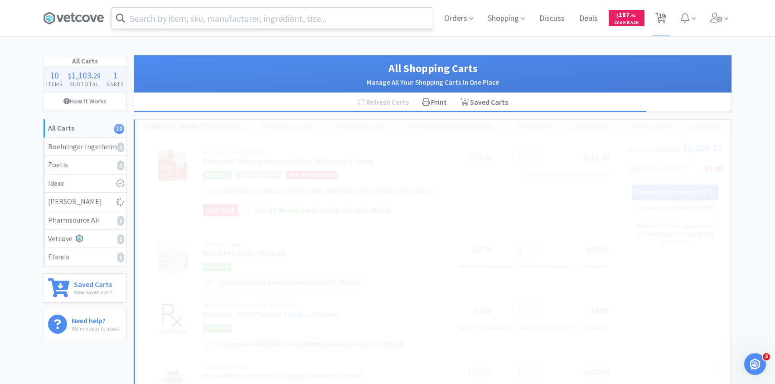
select select "6"
select select "50"
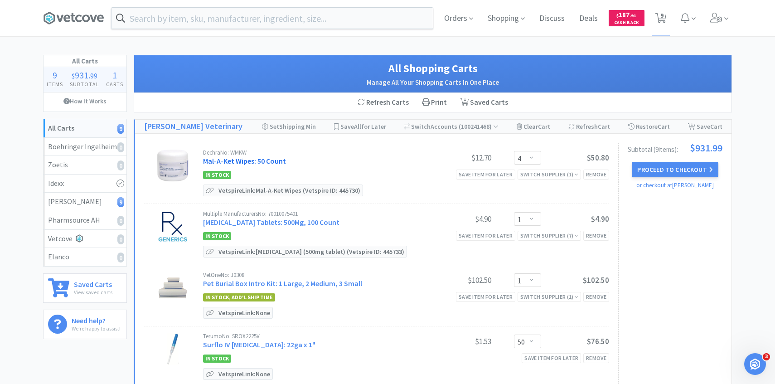
click at [233, 163] on link "Mal-A-Ket Wipes: 50 Count" at bounding box center [244, 160] width 83 height 9
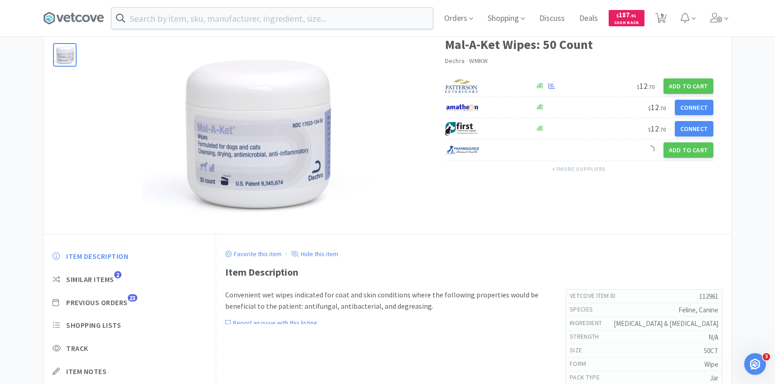
scroll to position [60, 0]
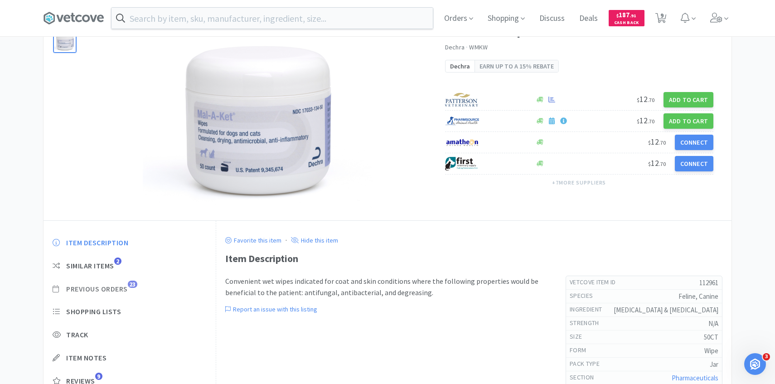
click at [128, 286] on span "Previous Orders 23" at bounding box center [130, 289] width 154 height 10
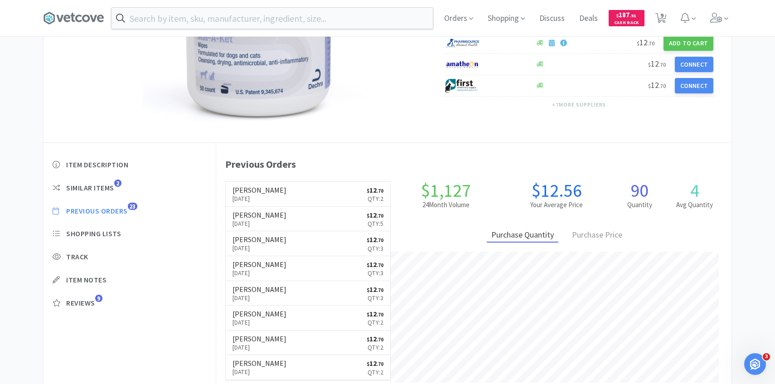
scroll to position [249, 516]
click at [661, 22] on span "9" at bounding box center [662, 15] width 3 height 36
select select "4"
select select "1"
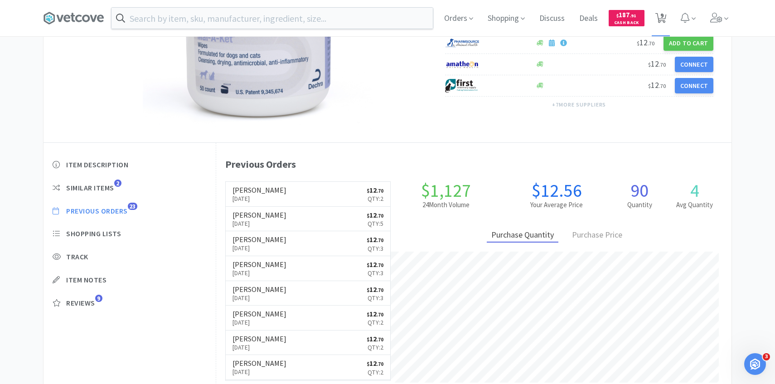
select select "50"
select select "4"
select select "6"
select select "1"
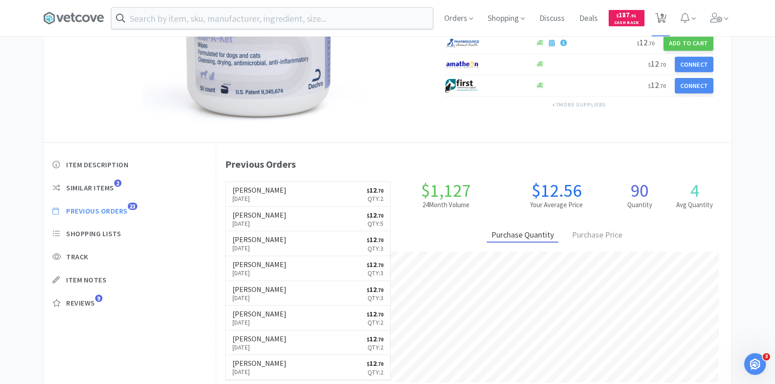
select select "6"
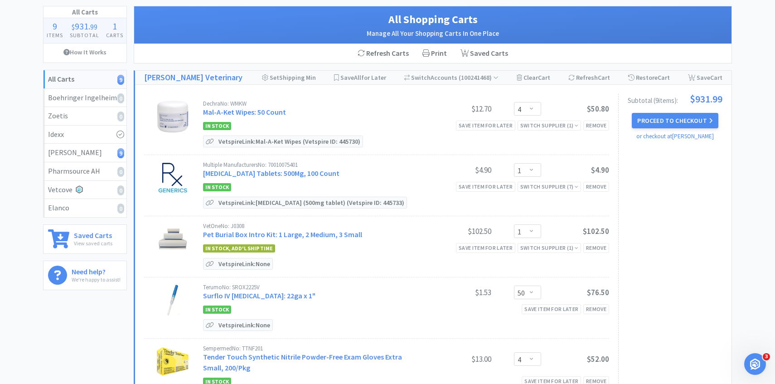
scroll to position [95, 0]
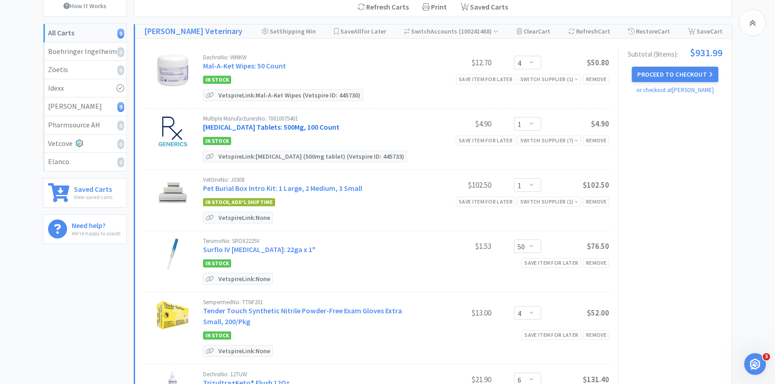
click at [324, 122] on link "Methocarbamol Tablets: 500Mg, 100 Count" at bounding box center [271, 126] width 136 height 9
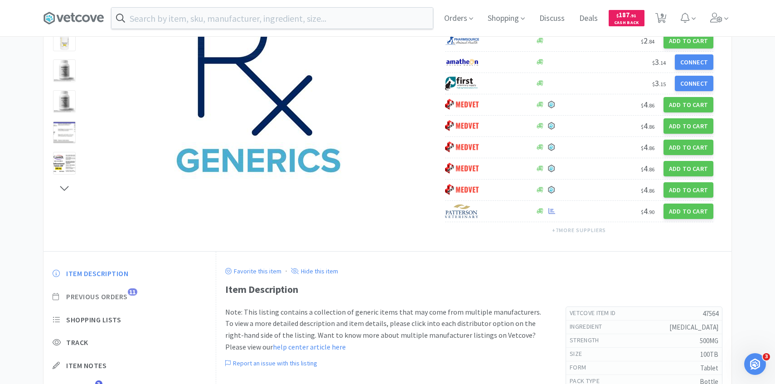
click at [126, 297] on span "Previous Orders" at bounding box center [97, 297] width 62 height 10
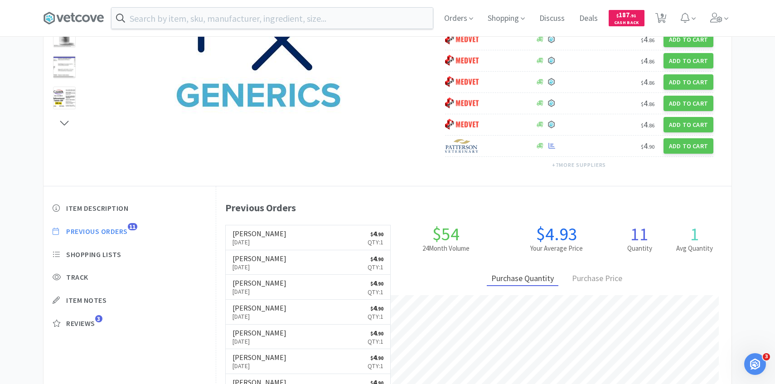
scroll to position [249, 516]
select select "4"
select select "1"
select select "50"
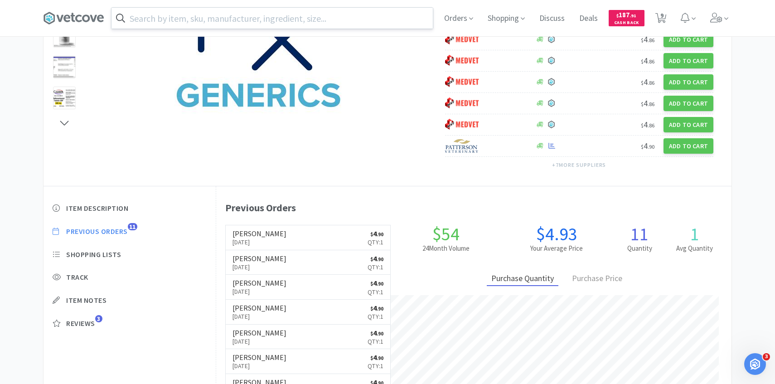
select select "4"
select select "6"
select select "1"
select select "6"
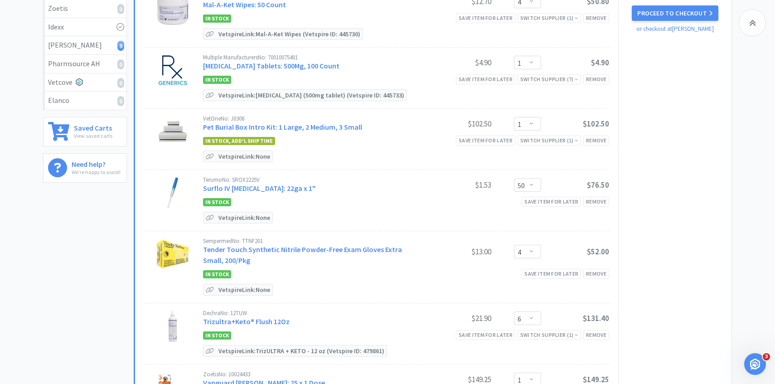
scroll to position [160, 0]
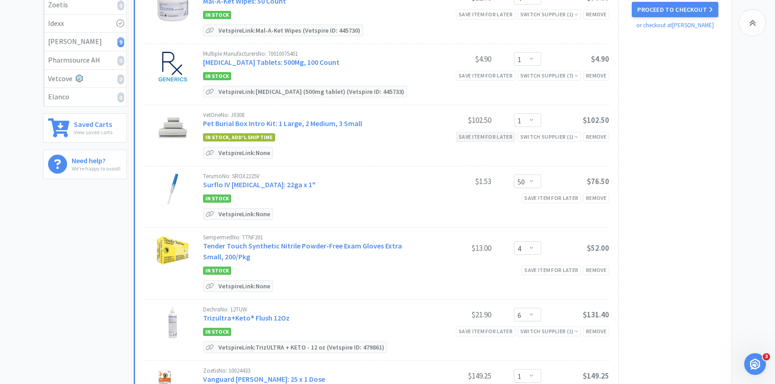
click at [498, 139] on div "Save item for later" at bounding box center [485, 137] width 59 height 10
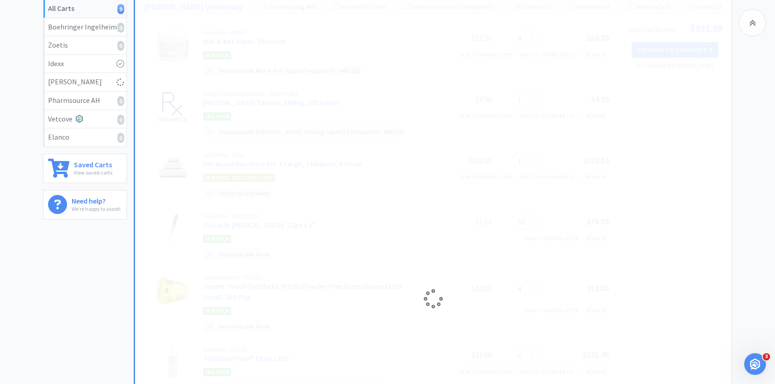
scroll to position [0, 0]
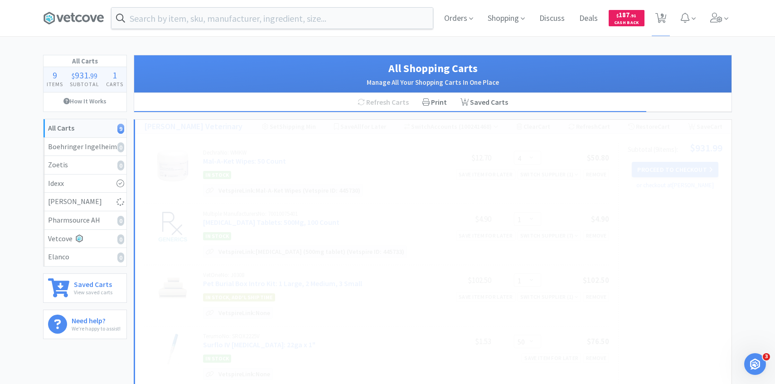
select select "4"
select select "6"
select select "1"
select select "6"
select select "50"
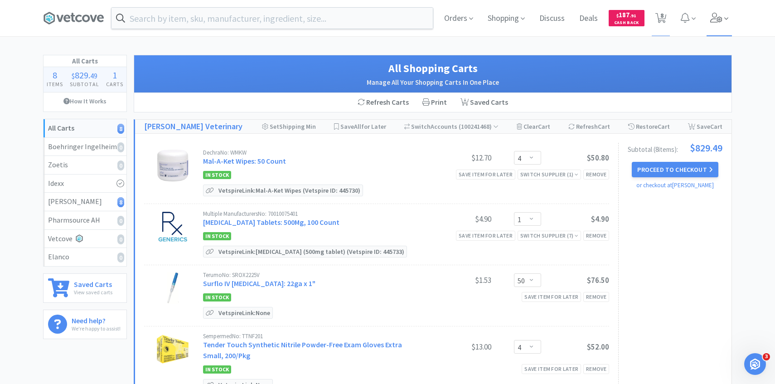
click at [715, 27] on span at bounding box center [720, 18] width 26 height 36
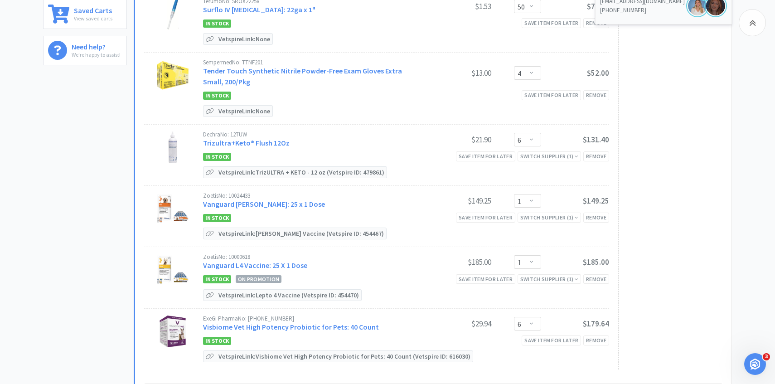
scroll to position [266, 0]
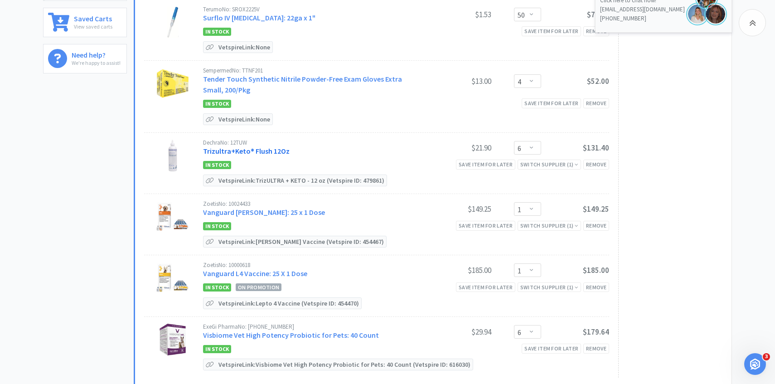
click at [263, 147] on link "Trizultra+Keto® Flush 12Oz" at bounding box center [246, 150] width 87 height 9
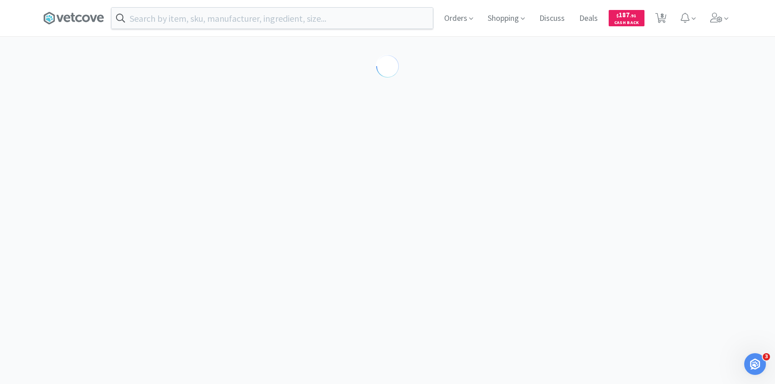
scroll to position [40, 0]
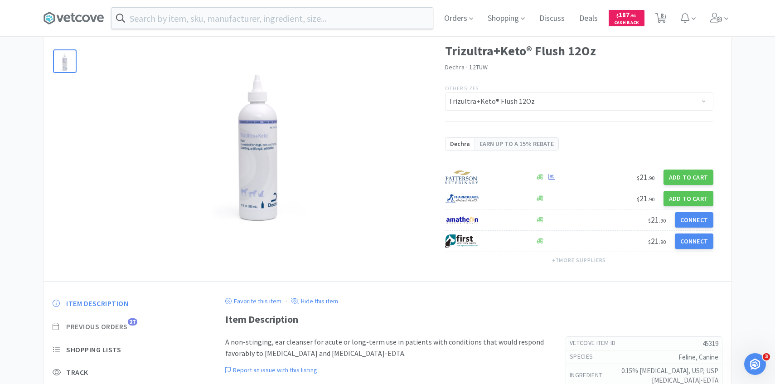
click at [125, 325] on span "Previous Orders" at bounding box center [97, 327] width 62 height 10
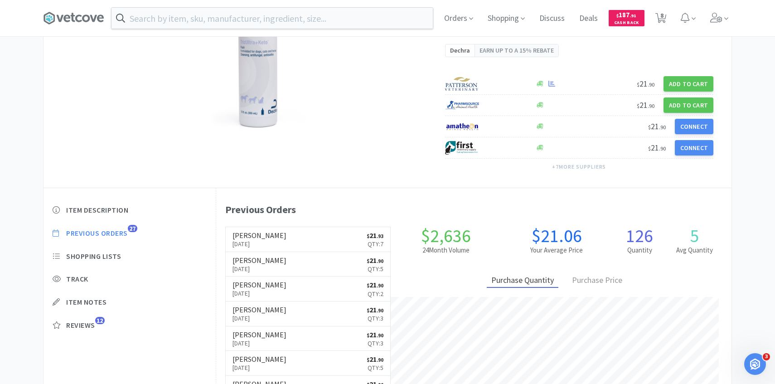
scroll to position [137, 0]
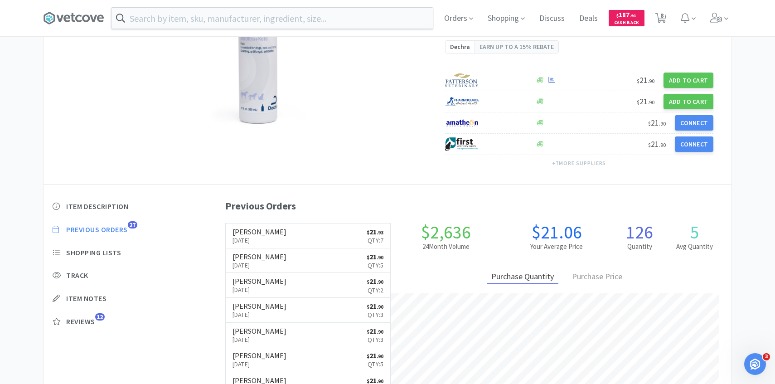
select select "4"
select select "1"
select select "50"
select select "4"
select select "6"
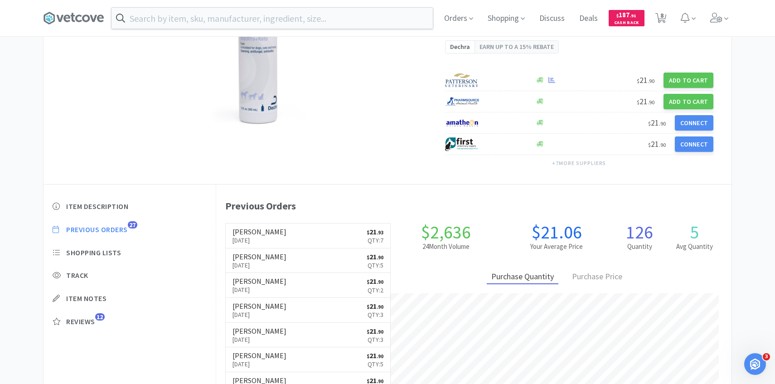
select select "1"
select select "6"
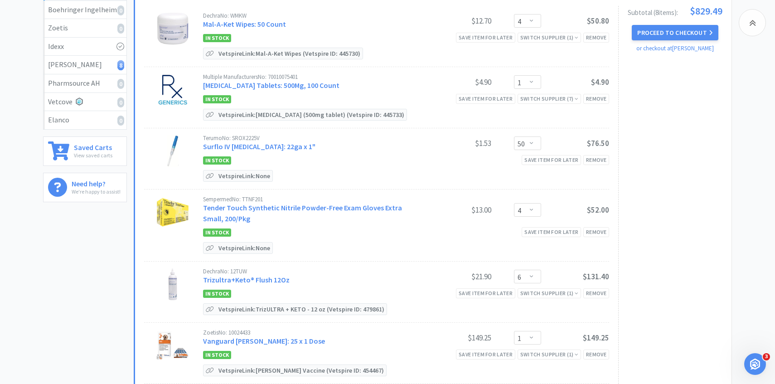
scroll to position [266, 0]
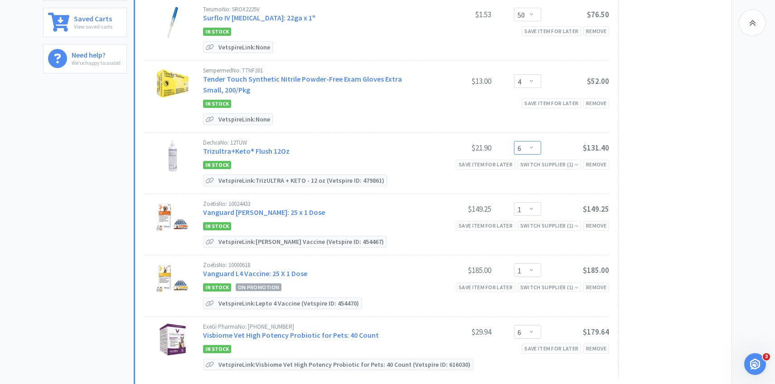
click at [539, 143] on select "Enter Quantity 1 2 3 4 5 6 7 8 9 10 11 12 13 14 15 16 17 18 19 20 Enter Quantity" at bounding box center [527, 148] width 27 height 14
click at [514, 141] on select "Enter Quantity 1 2 3 4 5 6 7 8 9 10 11 12 13 14 15 16 17 18 19 20 Enter Quantity" at bounding box center [527, 148] width 27 height 14
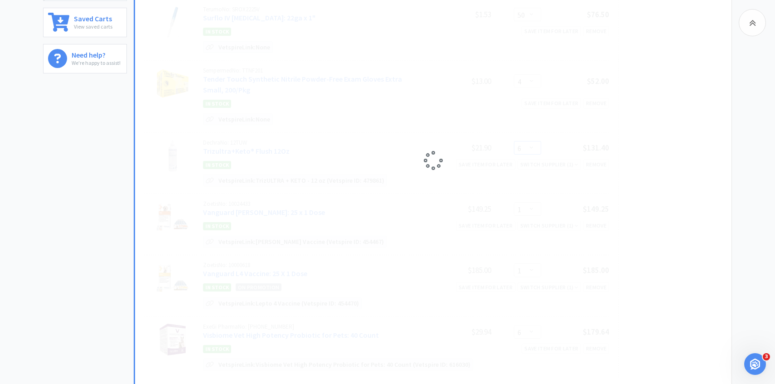
select select "10"
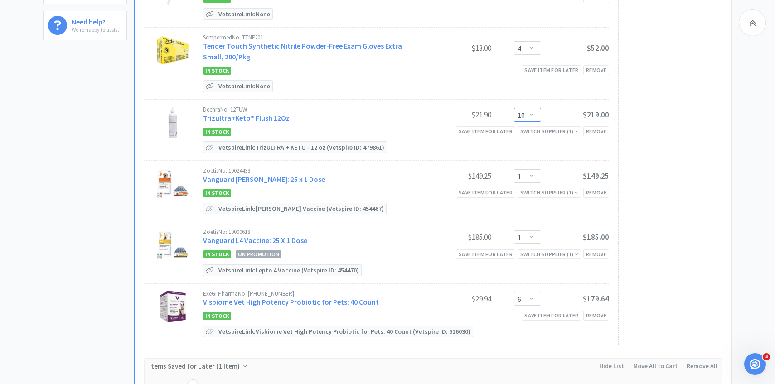
scroll to position [300, 0]
click at [331, 302] on link "Visbiome Vet High Potency Probiotic for Pets: 40 Count" at bounding box center [291, 301] width 176 height 9
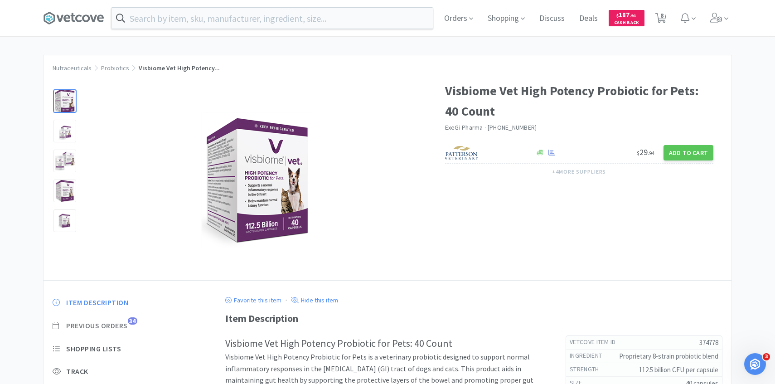
click at [128, 324] on span "Previous Orders" at bounding box center [97, 326] width 62 height 10
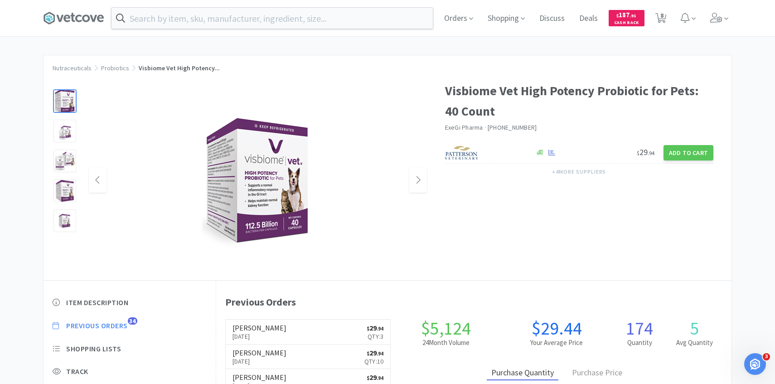
scroll to position [249, 516]
select select "4"
select select "1"
select select "50"
select select "4"
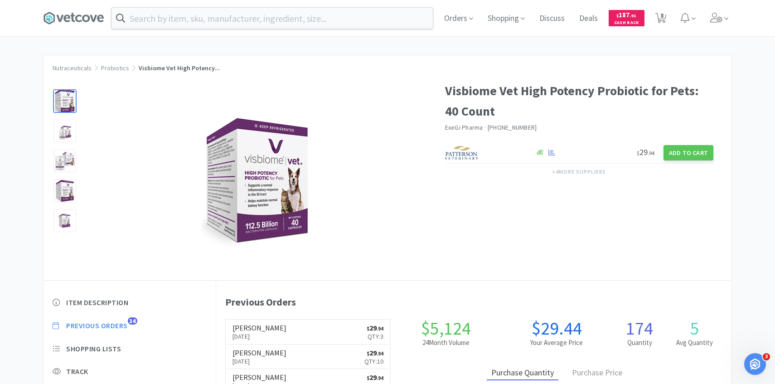
select select "10"
select select "1"
select select "6"
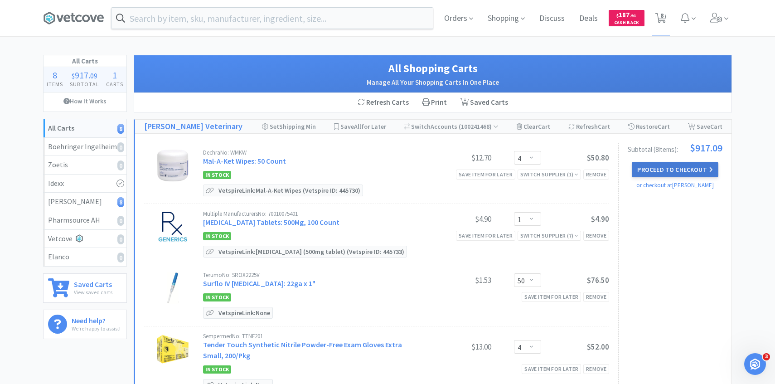
click at [649, 169] on button "Proceed to Checkout" at bounding box center [675, 169] width 86 height 15
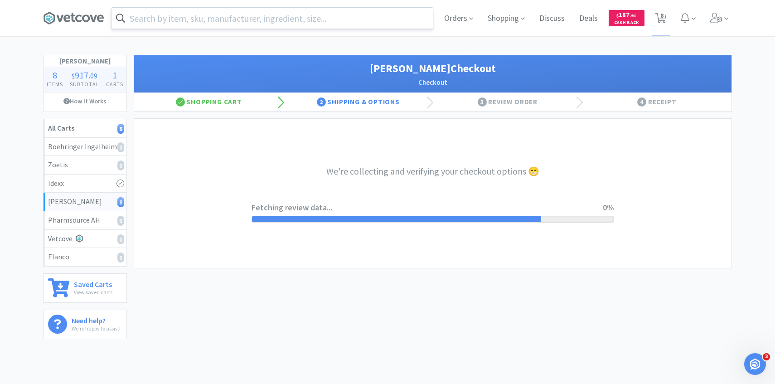
select select "1"
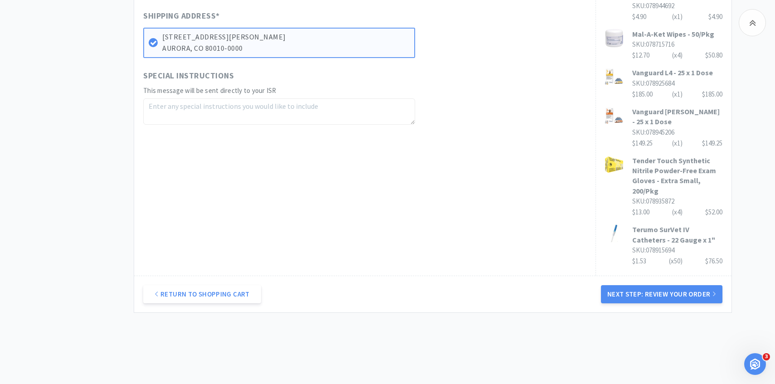
click at [647, 285] on button "Next Step: Review Your Order" at bounding box center [662, 294] width 122 height 18
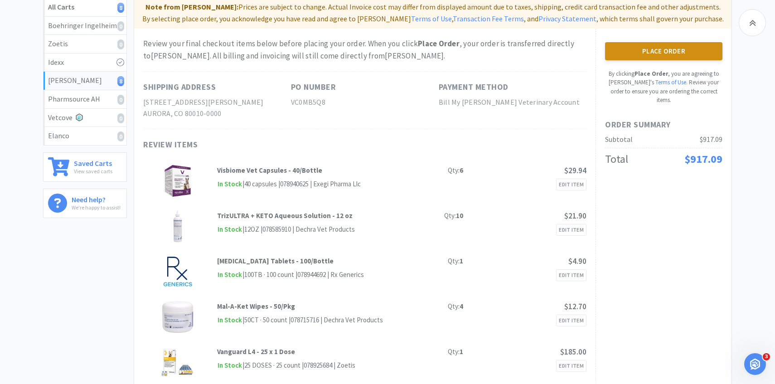
click at [668, 51] on button "Place Order" at bounding box center [663, 51] width 117 height 18
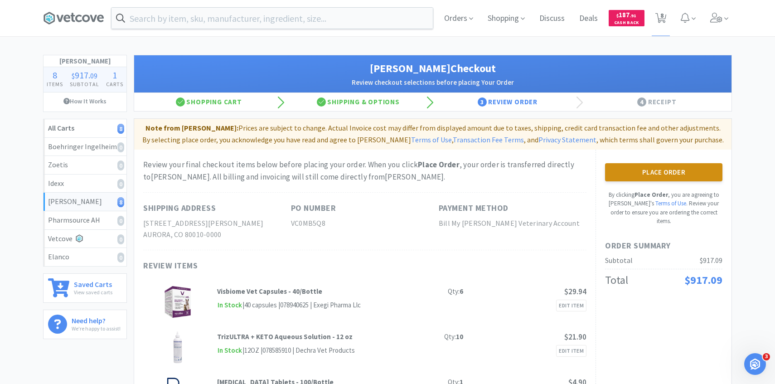
click at [671, 168] on button "Place Order" at bounding box center [663, 172] width 117 height 18
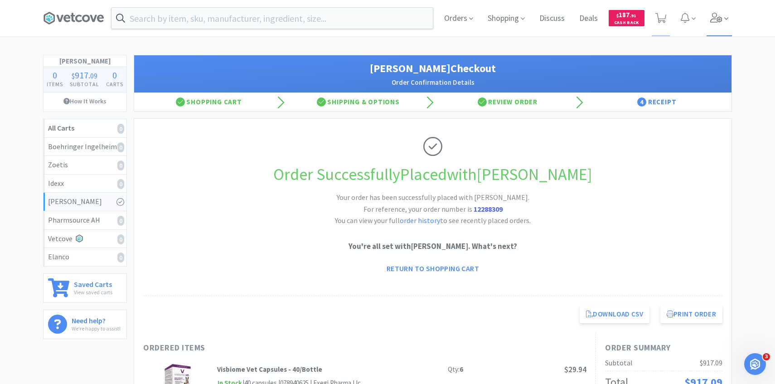
click at [715, 20] on icon at bounding box center [716, 18] width 13 height 10
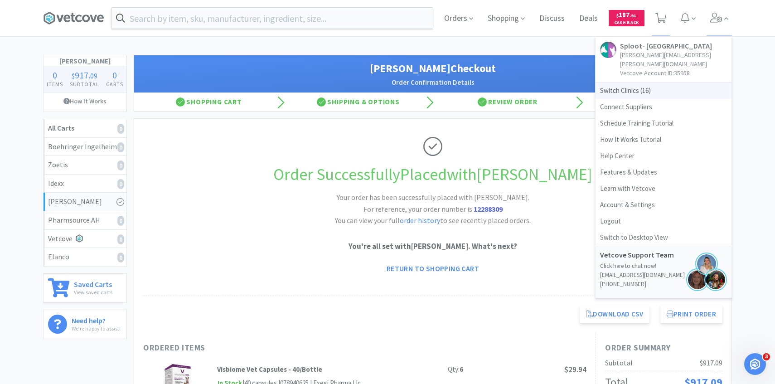
click at [667, 83] on span "Switch Clinics ( 16 )" at bounding box center [664, 91] width 136 height 16
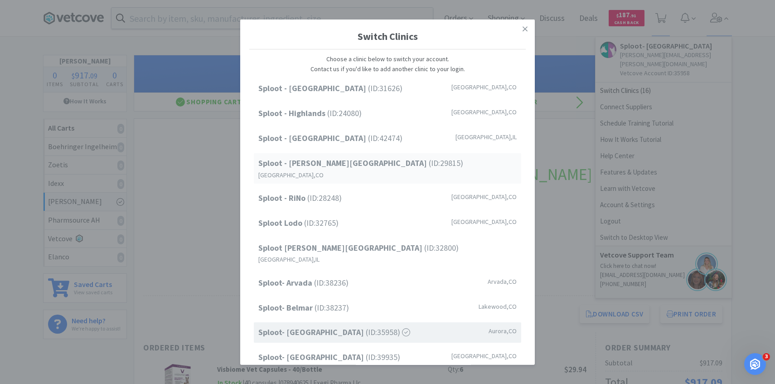
scroll to position [116, 0]
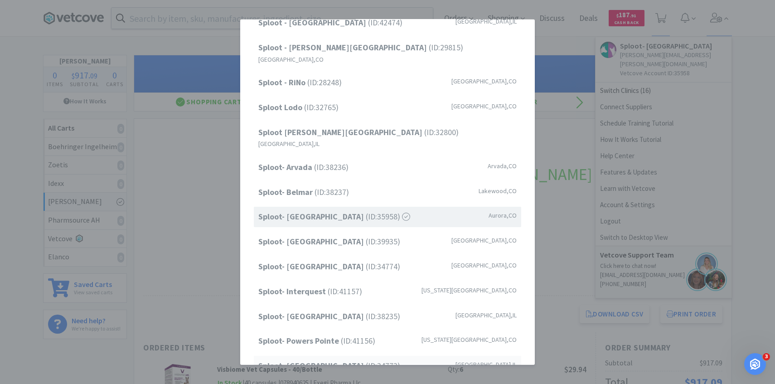
click at [309, 360] on strong "Sploot- [GEOGRAPHIC_DATA]" at bounding box center [311, 365] width 107 height 10
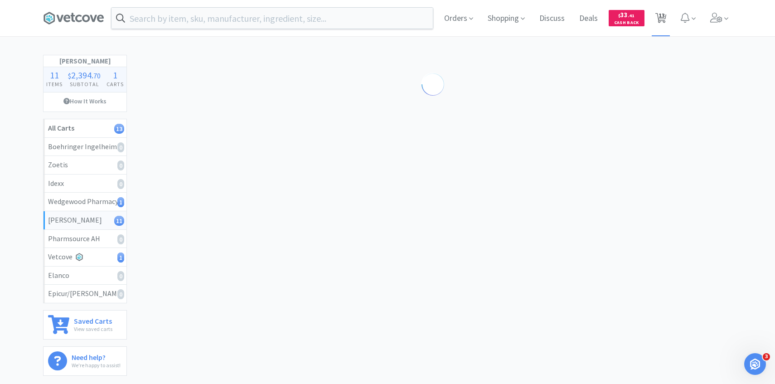
click at [659, 18] on span "13" at bounding box center [662, 15] width 6 height 36
select select "1"
select select "6"
select select "1"
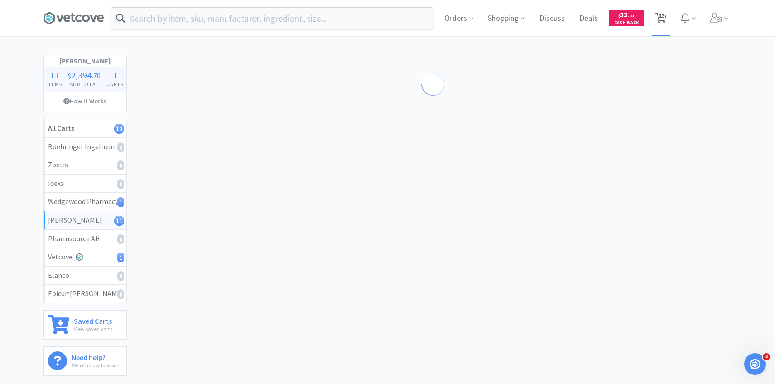
select select "1"
select select "5"
select select "1"
select select "3"
select select "4"
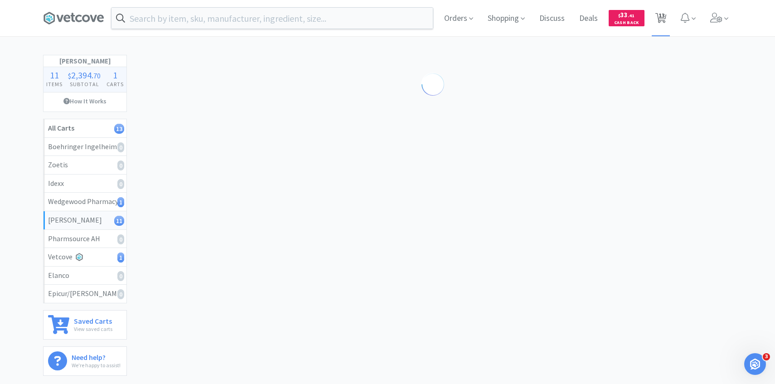
select select "5"
select select "1"
select select "4"
select select "2"
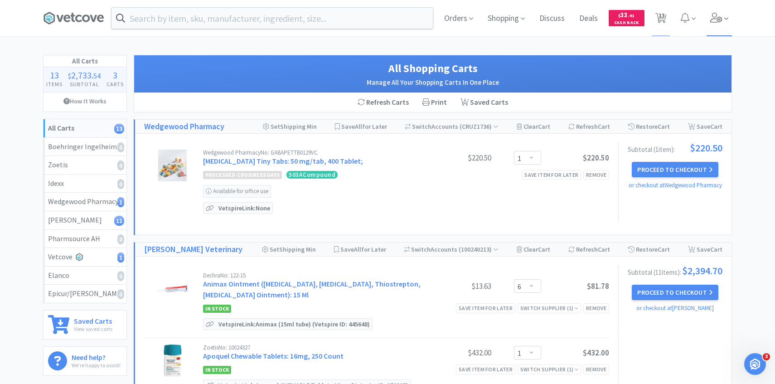
click at [731, 17] on span at bounding box center [720, 18] width 26 height 36
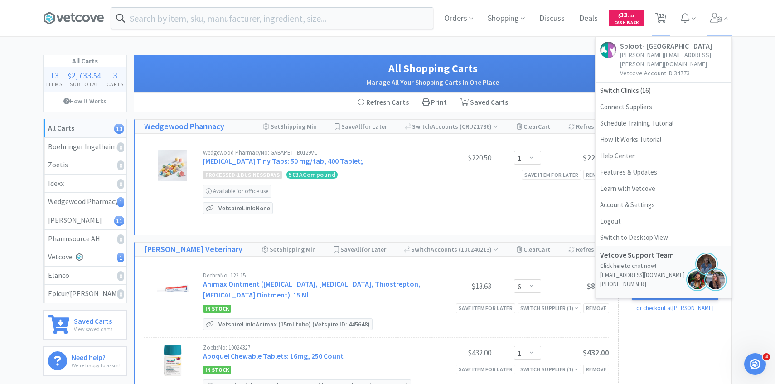
click at [335, 63] on h1 "All Shopping Carts" at bounding box center [432, 68] width 579 height 17
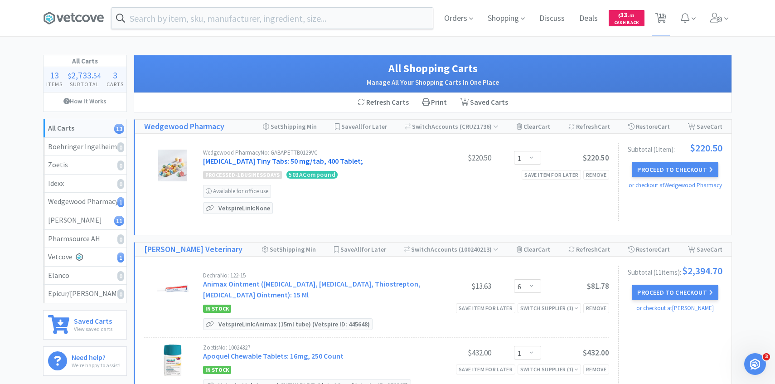
click at [285, 159] on link "Gabapentin Tiny Tabs: 50 mg/tab, 400 Tablet;" at bounding box center [283, 160] width 160 height 9
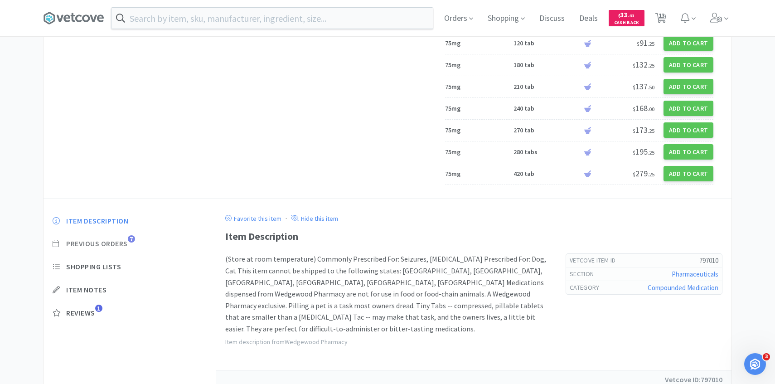
click at [122, 248] on span "Previous Orders" at bounding box center [97, 244] width 62 height 10
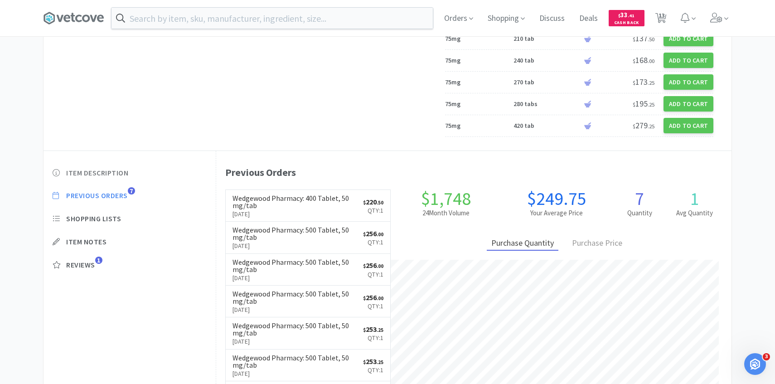
scroll to position [249, 516]
click at [264, 219] on p "Aug 19th, 2025" at bounding box center [298, 214] width 131 height 10
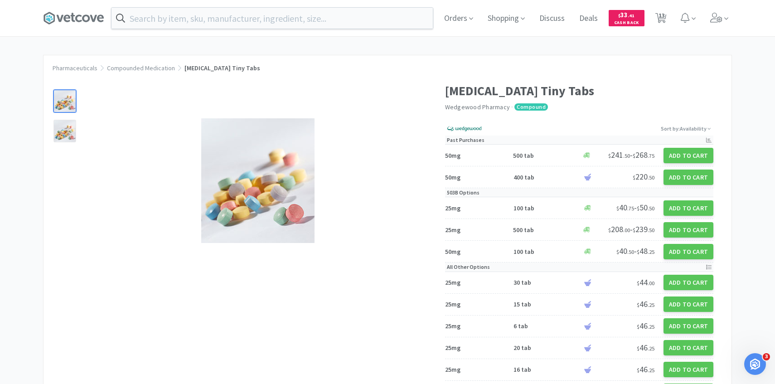
scroll to position [2453, 0]
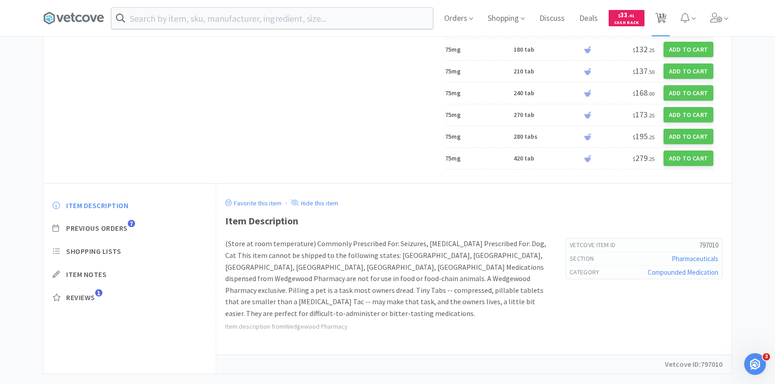
click at [667, 11] on span "13" at bounding box center [661, 18] width 19 height 36
select select "1"
select select "6"
select select "1"
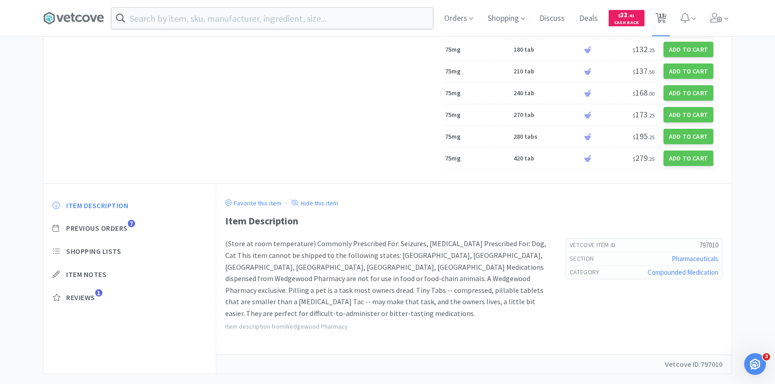
select select "1"
select select "5"
select select "1"
select select "3"
select select "4"
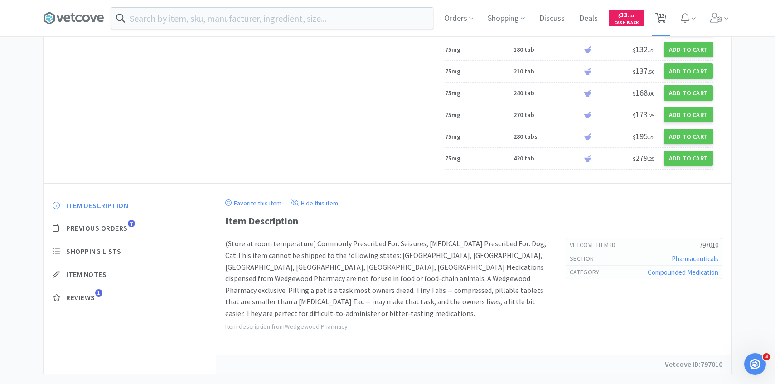
select select "5"
select select "1"
select select "4"
select select "2"
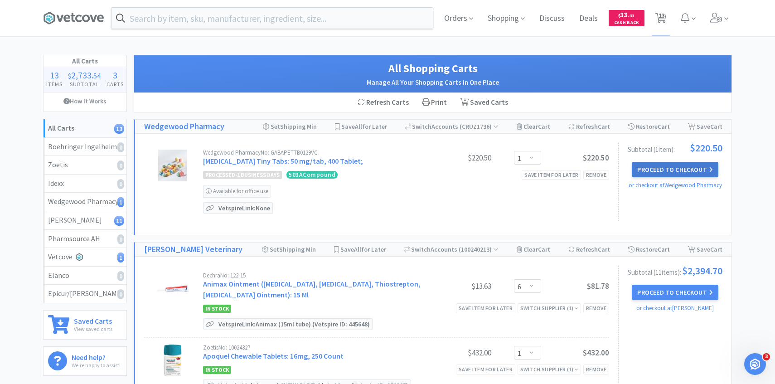
click at [675, 166] on button "Proceed to Checkout" at bounding box center [675, 169] width 86 height 15
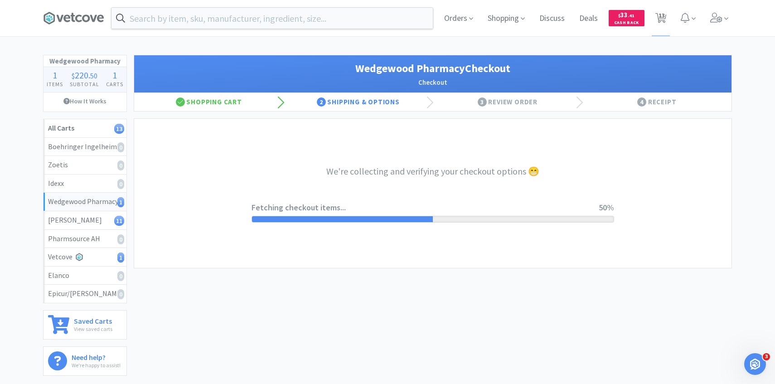
select select "30"
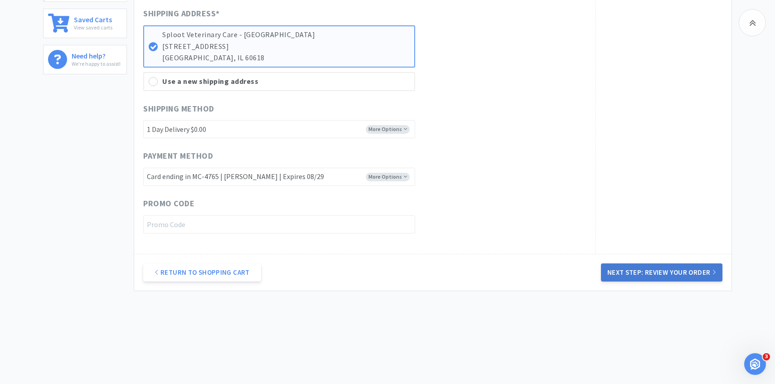
click at [629, 270] on button "Next Step: Review Your Order" at bounding box center [662, 272] width 122 height 18
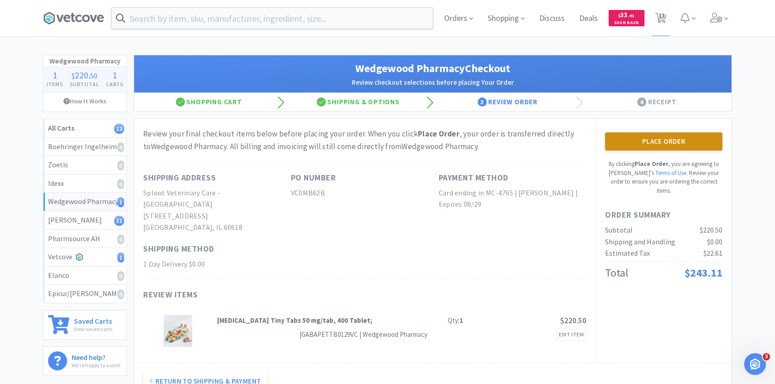
click at [644, 139] on button "Place Order" at bounding box center [663, 141] width 117 height 18
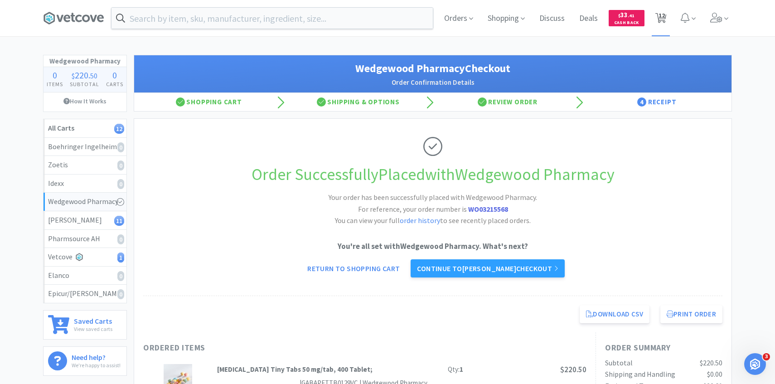
click at [656, 12] on span "12" at bounding box center [661, 18] width 11 height 13
select select "6"
select select "1"
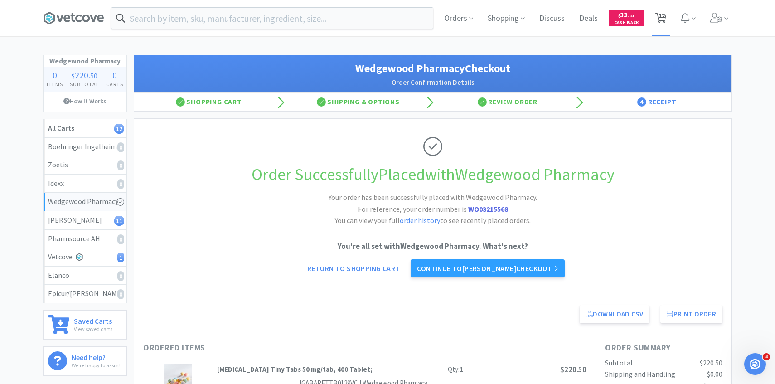
select select "5"
select select "1"
select select "3"
select select "4"
select select "5"
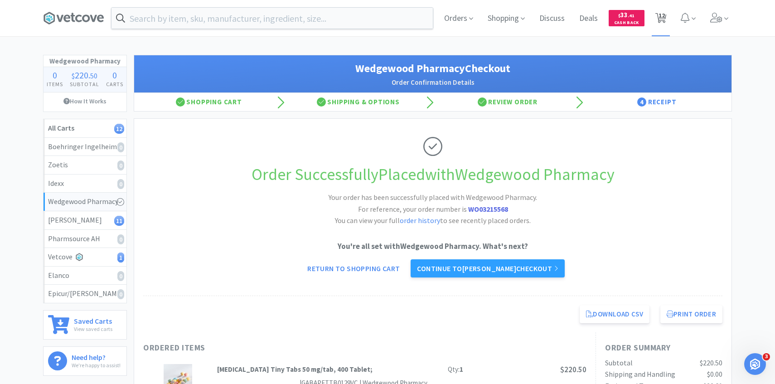
select select "1"
select select "4"
select select "2"
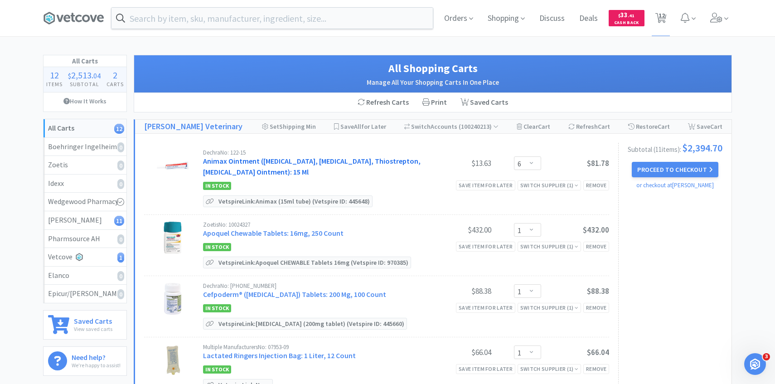
click at [258, 159] on link "Animax Ointment (Nystatin, Neomycin Sulfate, Thiostrepton, Triamcinolone Aceton…" at bounding box center [312, 166] width 218 height 20
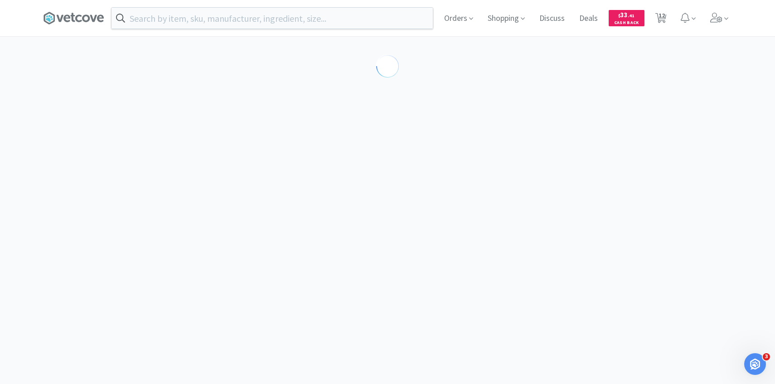
select select "143513"
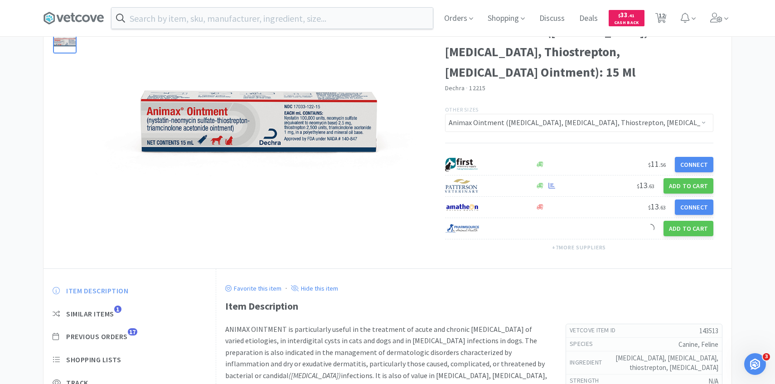
scroll to position [86, 0]
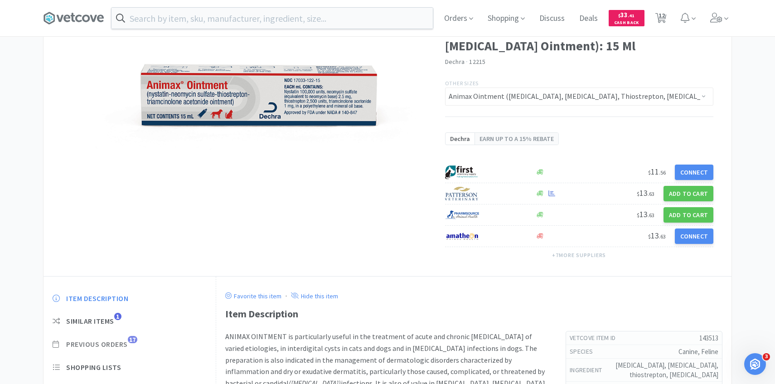
click at [124, 342] on span "Previous Orders" at bounding box center [97, 345] width 62 height 10
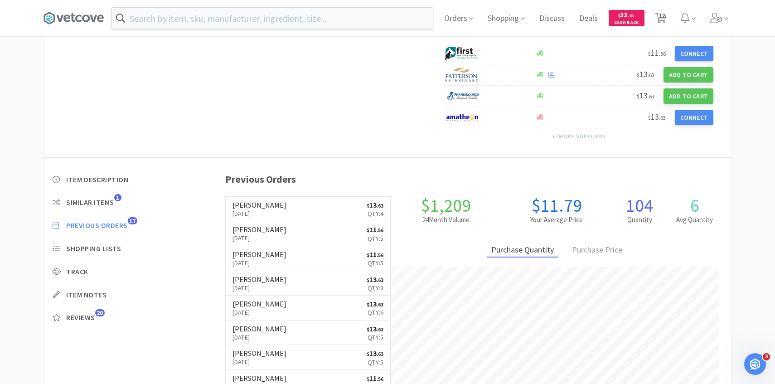
scroll to position [206, 0]
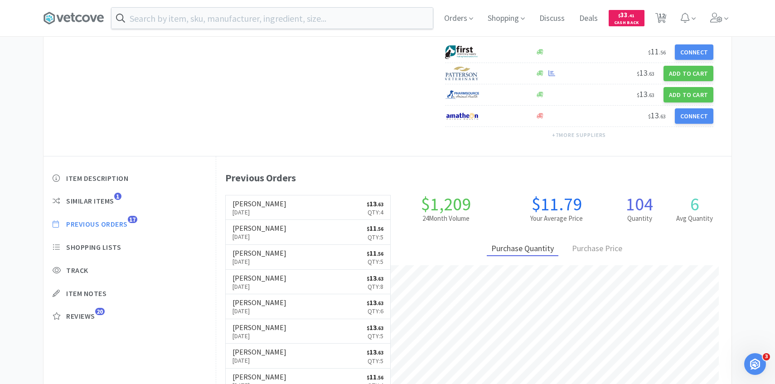
select select "6"
select select "1"
select select "5"
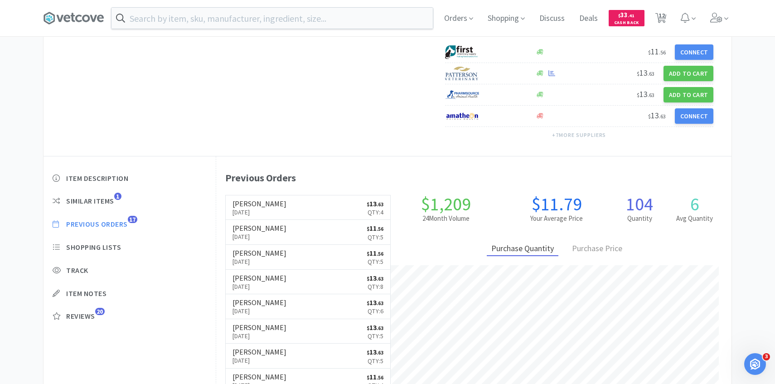
select select "1"
select select "3"
select select "4"
select select "5"
select select "1"
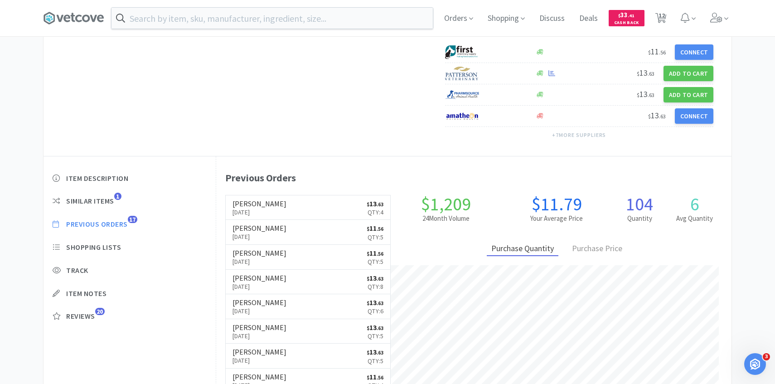
select select "4"
select select "2"
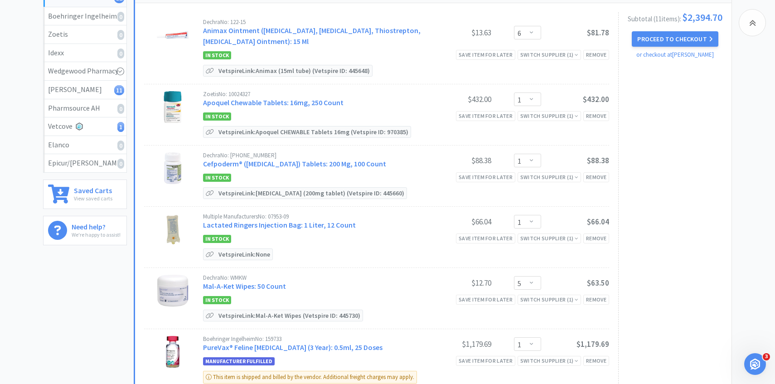
scroll to position [132, 0]
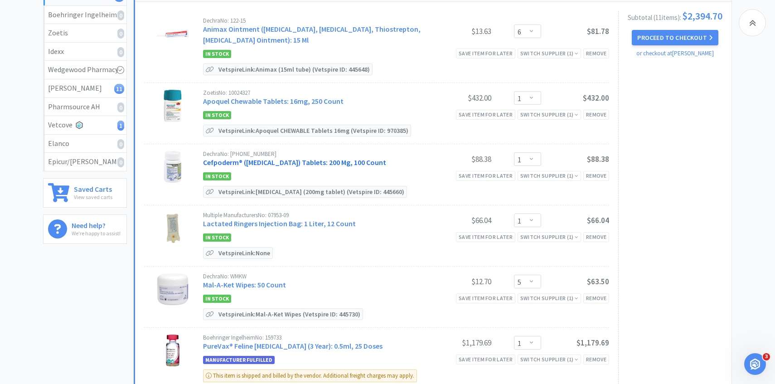
click at [277, 161] on link "Cefpoderm® (Cefpodoxime Proxetil) Tablets: 200 Mg, 100 Count" at bounding box center [294, 162] width 183 height 9
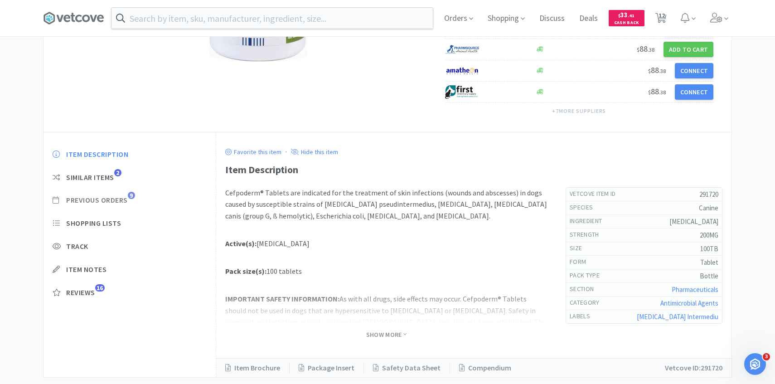
click at [120, 200] on span "Previous Orders" at bounding box center [97, 200] width 62 height 10
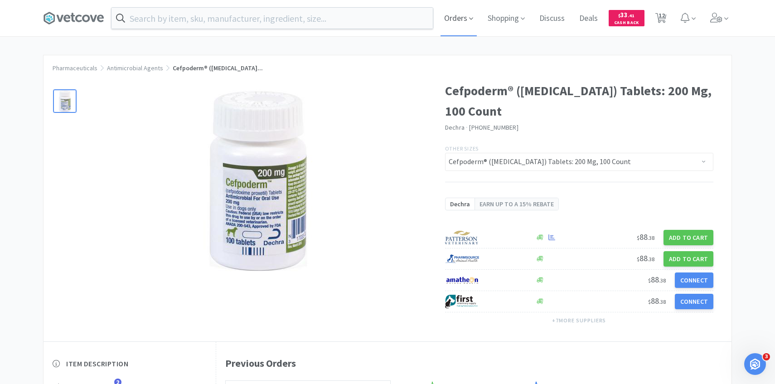
click at [451, 19] on span "Orders" at bounding box center [459, 18] width 36 height 36
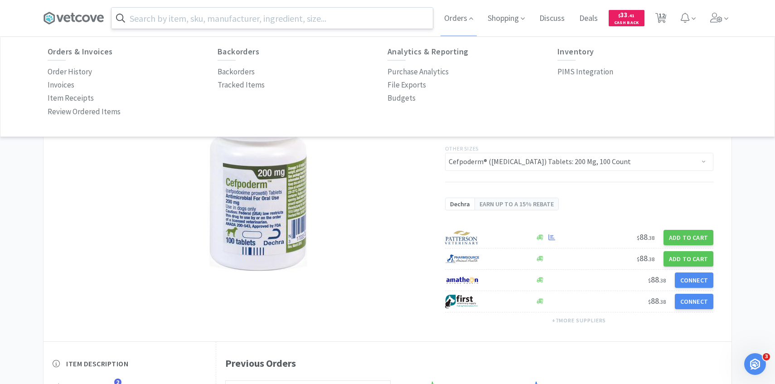
click at [255, 19] on input "text" at bounding box center [272, 18] width 321 height 21
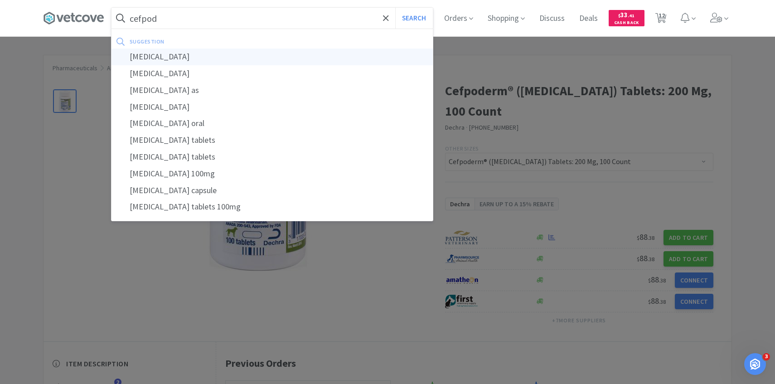
click at [223, 55] on div "cefpodoxime" at bounding box center [272, 57] width 321 height 17
type input "cefpodoxime"
select select "6"
select select "1"
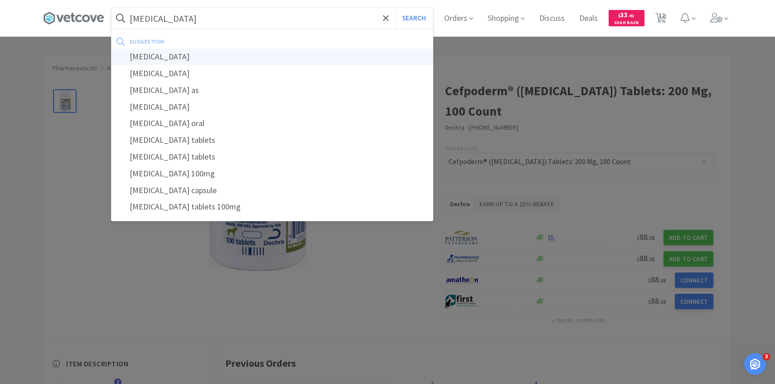
select select "1"
select select "5"
select select "1"
select select "3"
select select "4"
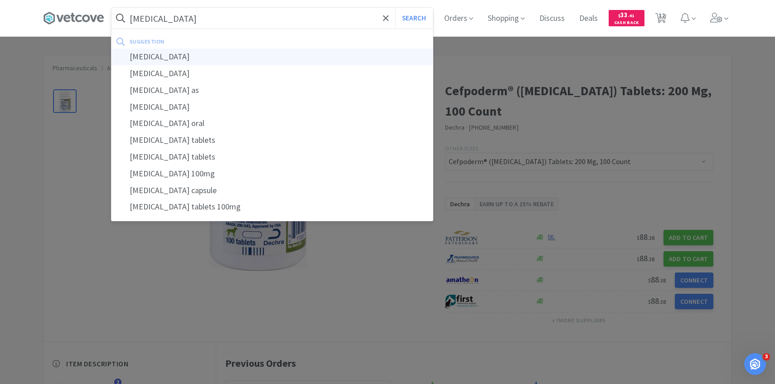
select select "5"
select select "1"
select select "4"
select select "2"
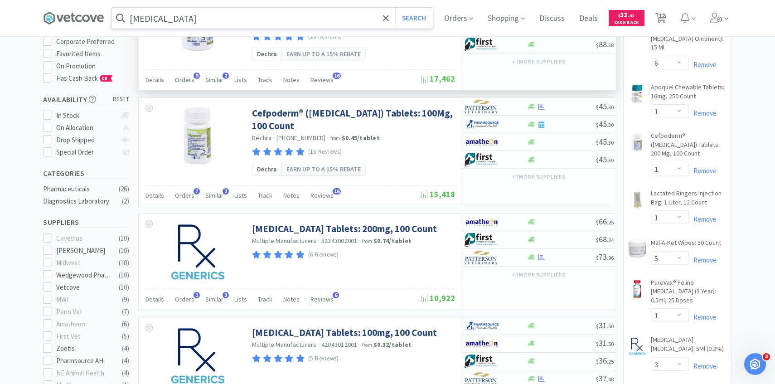
scroll to position [117, 0]
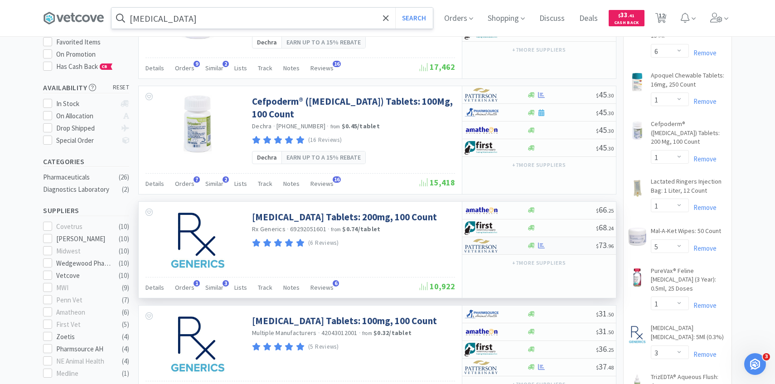
click at [491, 247] on img at bounding box center [482, 246] width 34 height 14
select select "1"
click at [194, 289] on div "Details Orders 1 Similar 3 Lists Track Notes Reviews 6" at bounding box center [283, 288] width 274 height 17
click at [193, 289] on div "Details Orders 1 Similar 3 Lists Track Notes Reviews 6" at bounding box center [283, 288] width 274 height 17
click at [484, 246] on img at bounding box center [482, 246] width 34 height 14
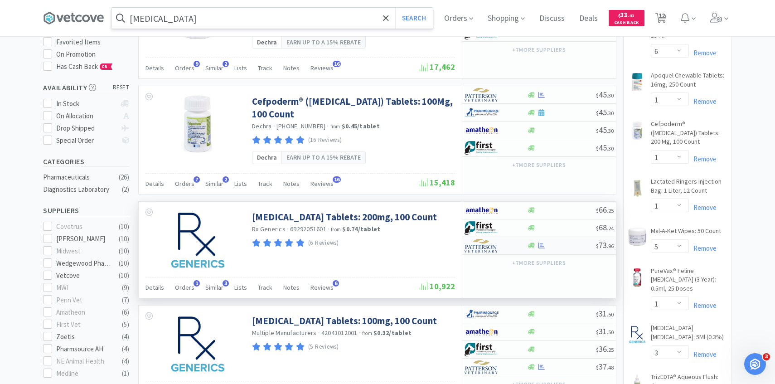
select select "1"
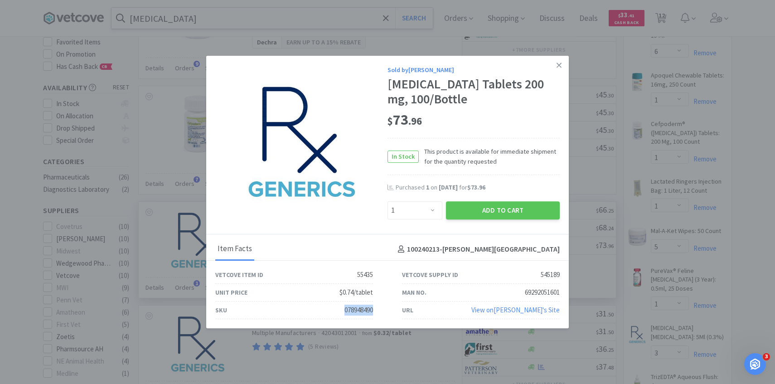
drag, startPoint x: 375, startPoint y: 313, endPoint x: 310, endPoint y: 313, distance: 64.8
click at [310, 313] on div "SKU 078948490" at bounding box center [294, 311] width 187 height 18
copy div "078948490"
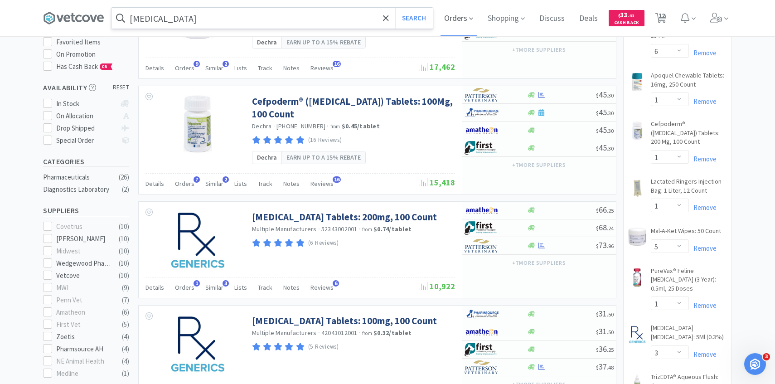
click at [464, 23] on span "Orders" at bounding box center [459, 18] width 36 height 36
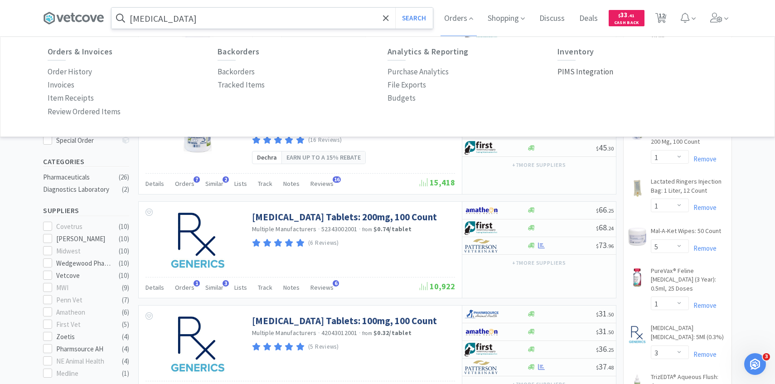
click at [575, 70] on p "PIMS Integration" at bounding box center [586, 72] width 56 height 12
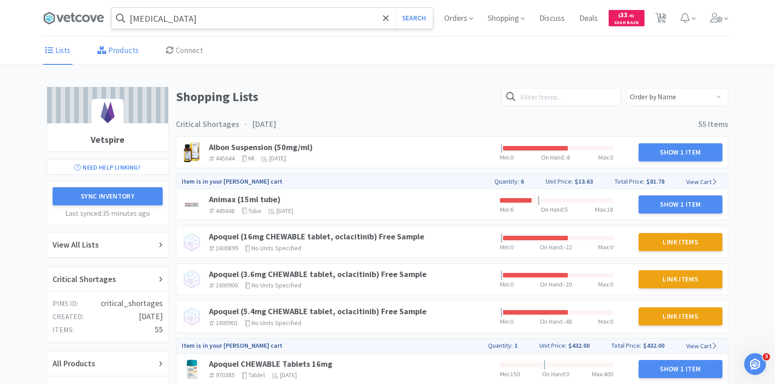
click at [125, 58] on link "Products" at bounding box center [118, 51] width 46 height 28
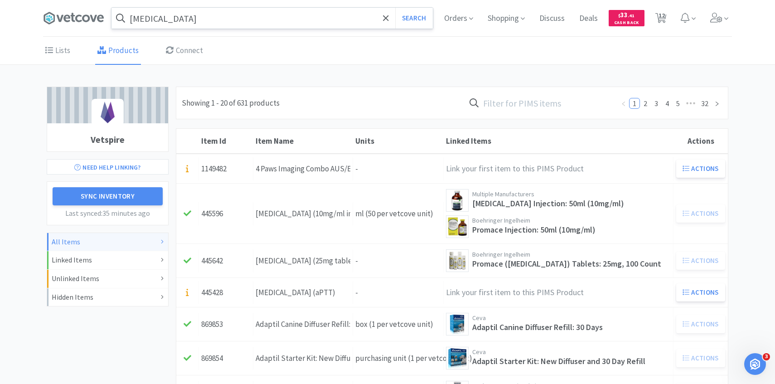
click at [550, 104] on input "text" at bounding box center [540, 102] width 150 height 21
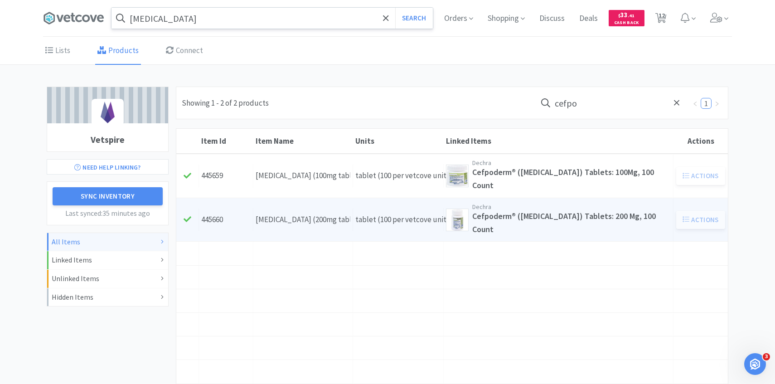
type input "cefpo"
click at [333, 226] on div "Item Name Cefpodoxime (200mg tablet)" at bounding box center [303, 219] width 100 height 23
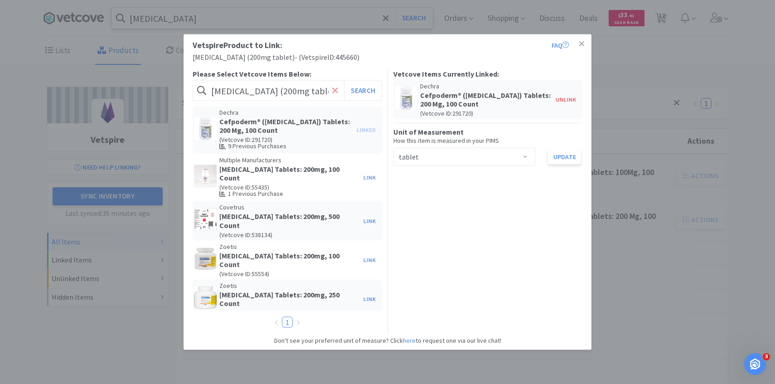
click at [337, 89] on icon at bounding box center [335, 90] width 6 height 9
paste input "078948490"
type input "078948490"
click at [363, 92] on button "Search" at bounding box center [363, 90] width 38 height 21
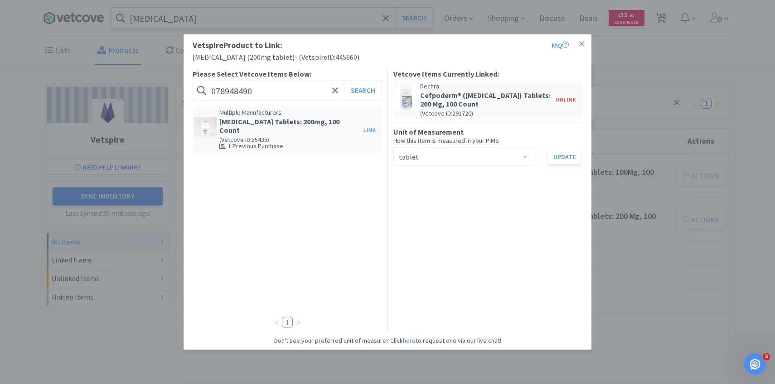
click at [119, 120] on div "Vetspire Product to Link: FAQ Cefpodoxime (200mg tablet) - ( Vetspire ID: 44566…" at bounding box center [387, 192] width 775 height 384
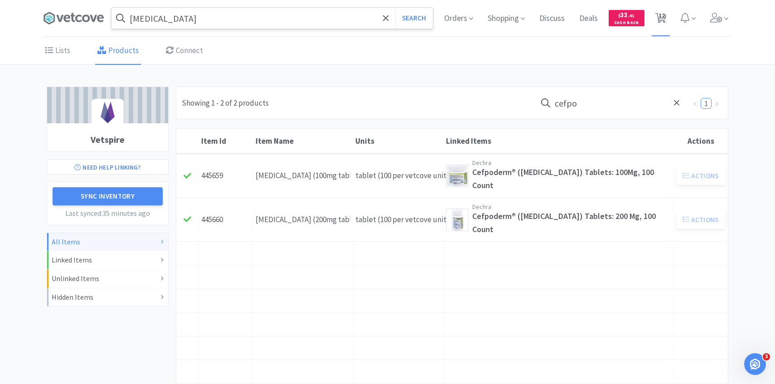
click at [656, 25] on span "12" at bounding box center [661, 18] width 19 height 36
select select "6"
select select "1"
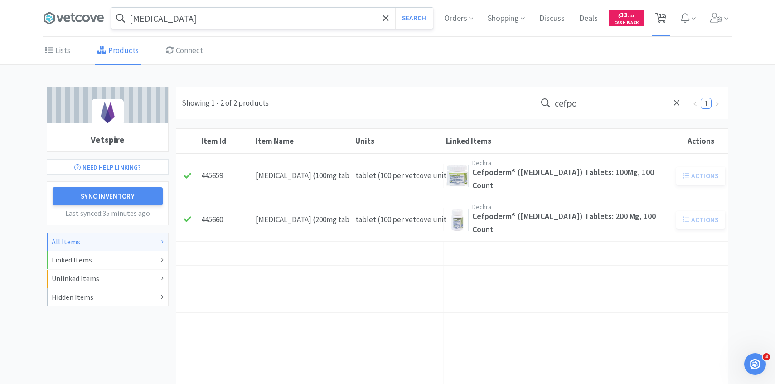
select select "5"
select select "1"
select select "3"
select select "4"
select select "5"
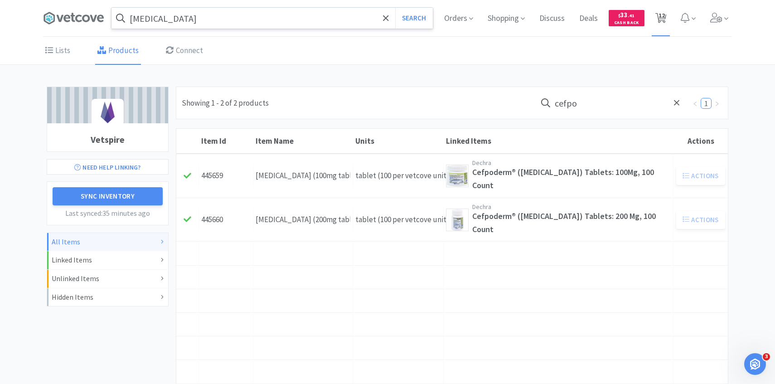
select select "1"
select select "4"
select select "2"
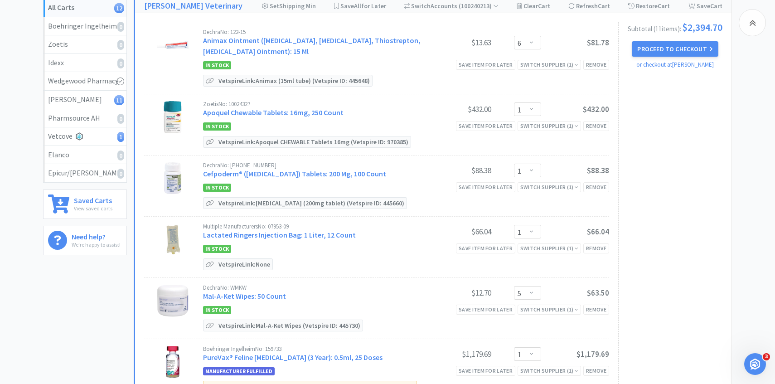
scroll to position [134, 0]
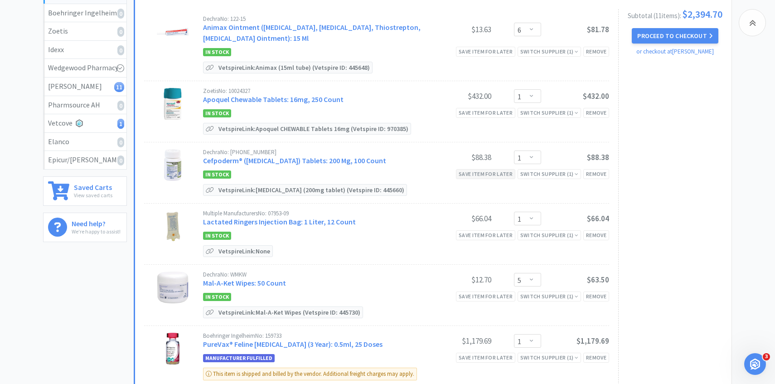
click at [497, 170] on div "Save item for later" at bounding box center [485, 174] width 59 height 10
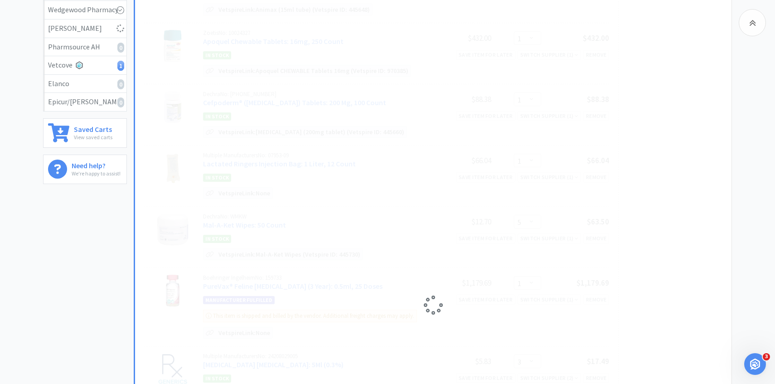
select select "5"
select select "1"
select select "3"
select select "4"
select select "5"
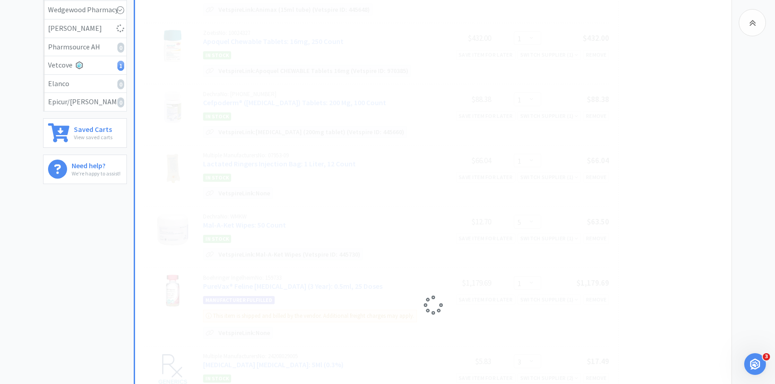
select select "1"
select select "4"
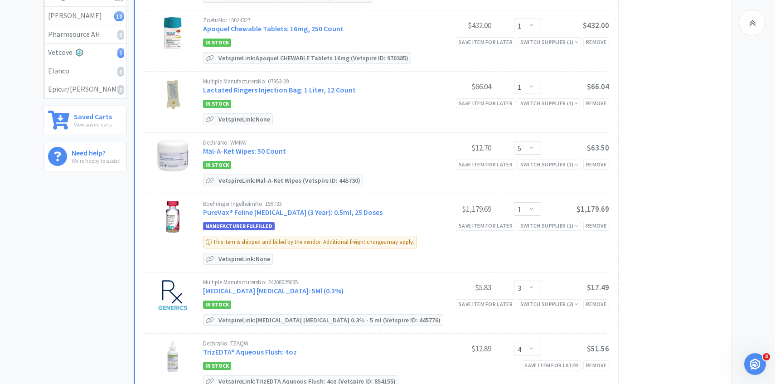
scroll to position [205, 0]
click at [253, 151] on link "Mal-A-Ket Wipes: 50 Count" at bounding box center [244, 150] width 83 height 9
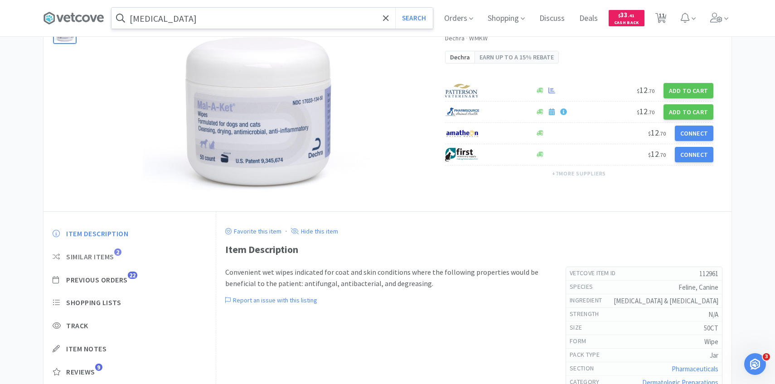
scroll to position [101, 0]
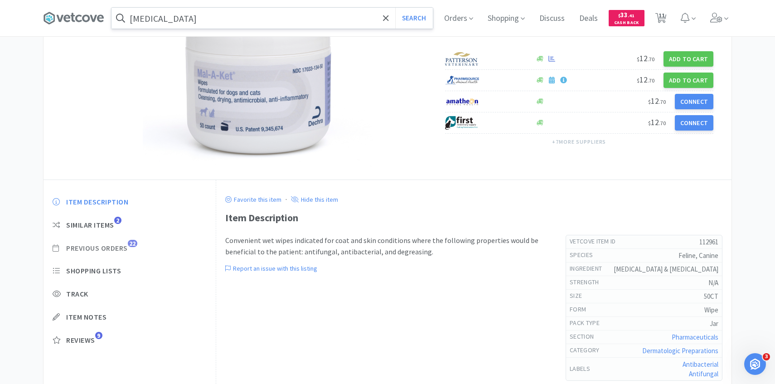
click at [124, 243] on span "Previous Orders" at bounding box center [97, 248] width 62 height 10
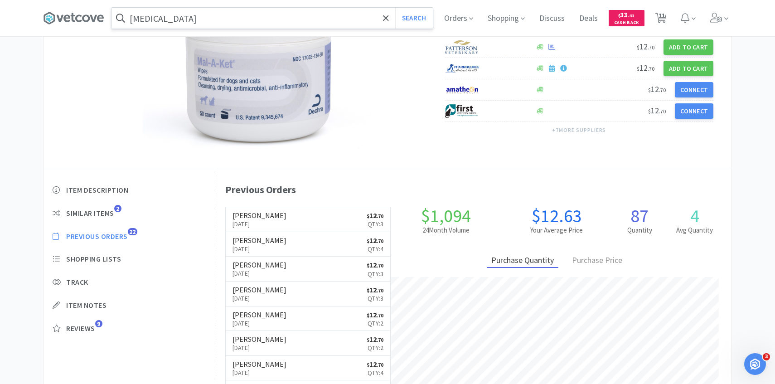
scroll to position [249, 516]
select select "6"
select select "1"
select select "5"
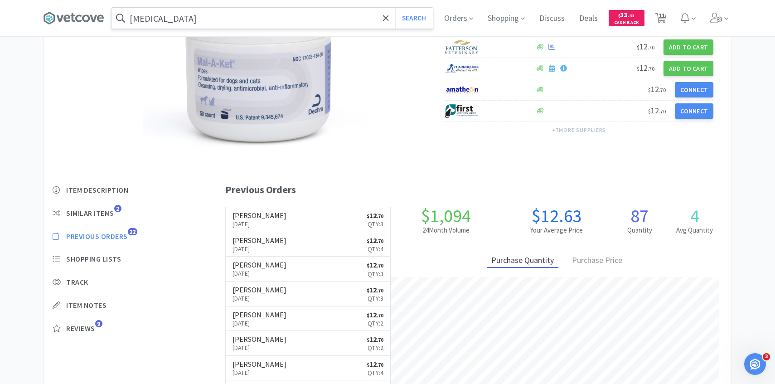
select select "1"
select select "3"
select select "4"
select select "5"
select select "1"
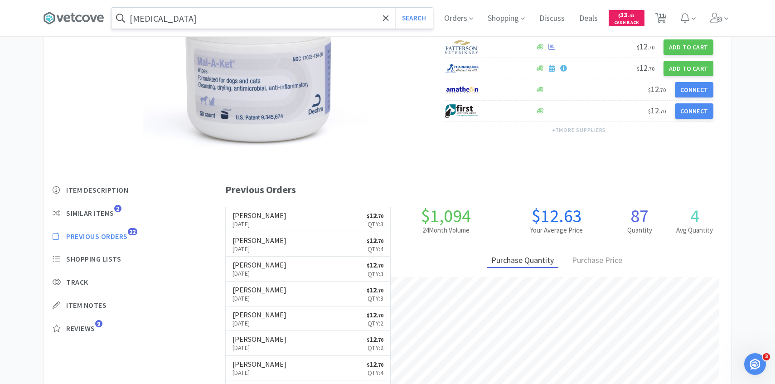
select select "4"
select select "2"
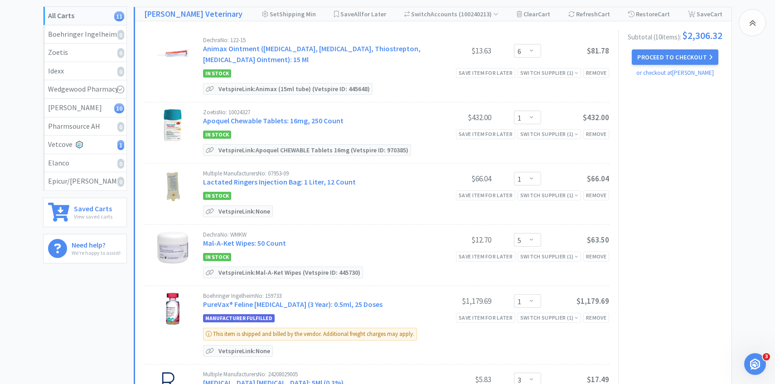
scroll to position [205, 0]
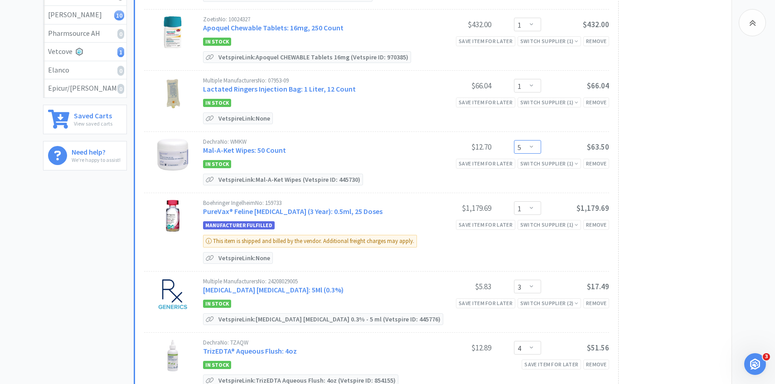
click at [528, 149] on select "Enter Quantity 1 2 3 4 5 6 7 8 9 10 11 12 13 14 15 16 17 18 19 20 Enter Quantity" at bounding box center [527, 147] width 27 height 14
click at [514, 140] on select "Enter Quantity 1 2 3 4 5 6 7 8 9 10 11 12 13 14 15 16 17 18 19 20 Enter Quantity" at bounding box center [527, 147] width 27 height 14
select select "4"
click at [598, 226] on div "Remove" at bounding box center [597, 225] width 26 height 10
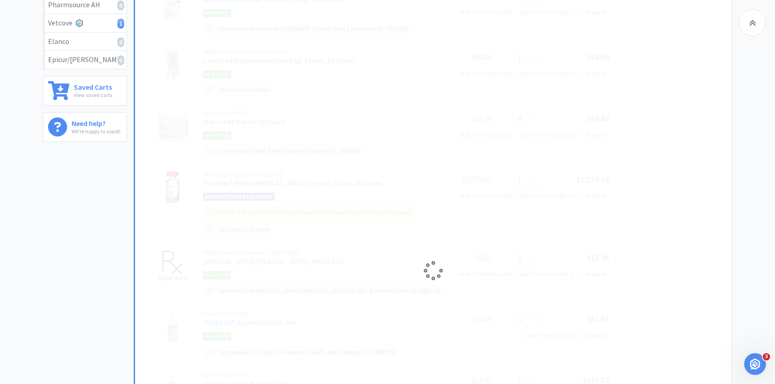
scroll to position [257, 0]
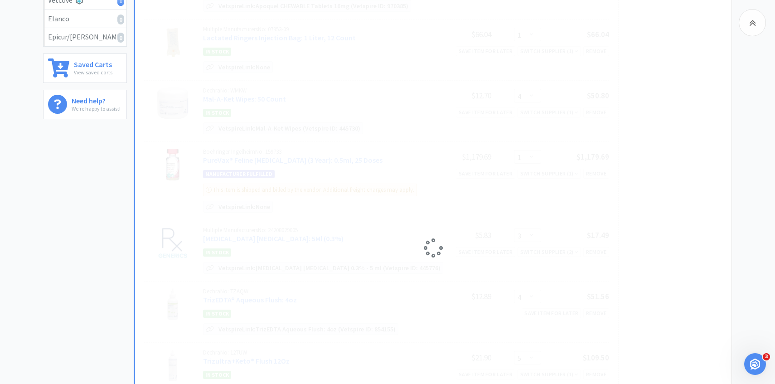
select select "3"
select select "4"
select select "5"
select select "1"
select select "4"
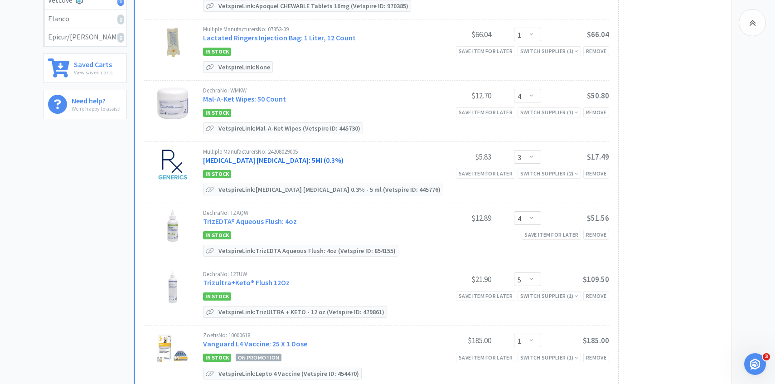
click at [280, 161] on link "Tobramycin Ophthalmic Solution: 5Ml (0.3%)" at bounding box center [273, 160] width 141 height 9
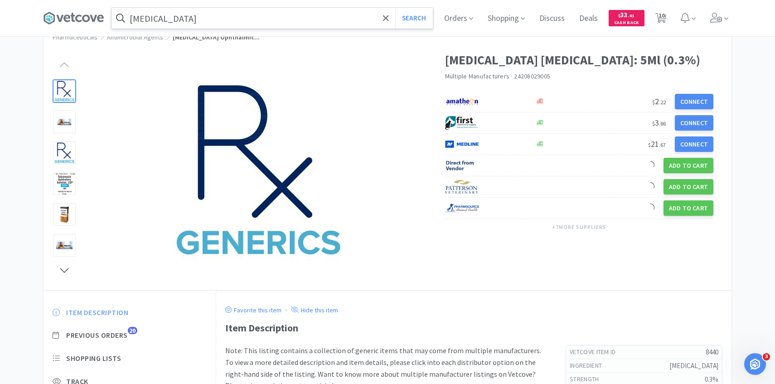
scroll to position [95, 0]
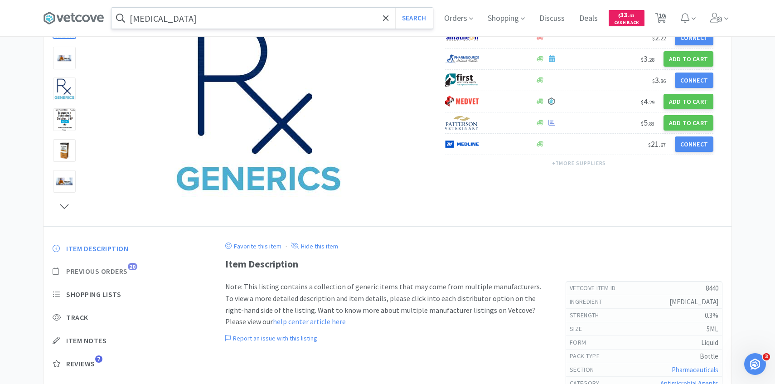
click at [124, 271] on span "Previous Orders" at bounding box center [97, 272] width 62 height 10
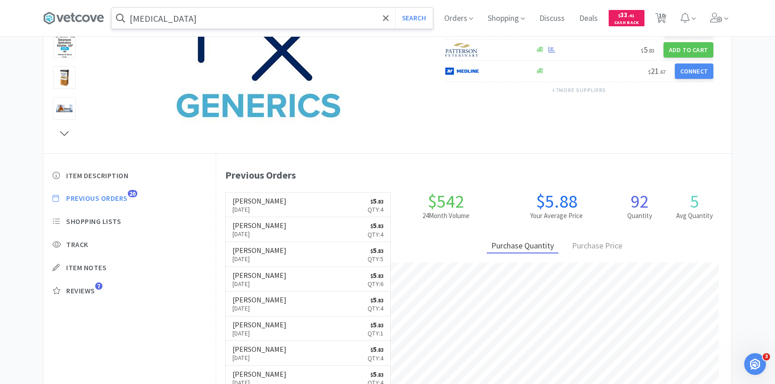
scroll to position [170, 0]
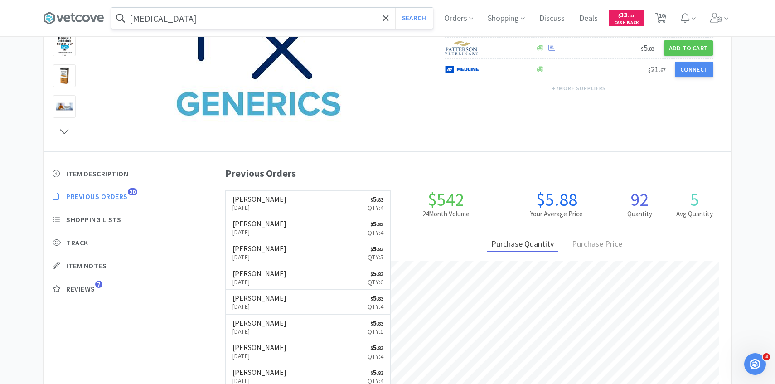
select select "6"
select select "1"
select select "4"
select select "3"
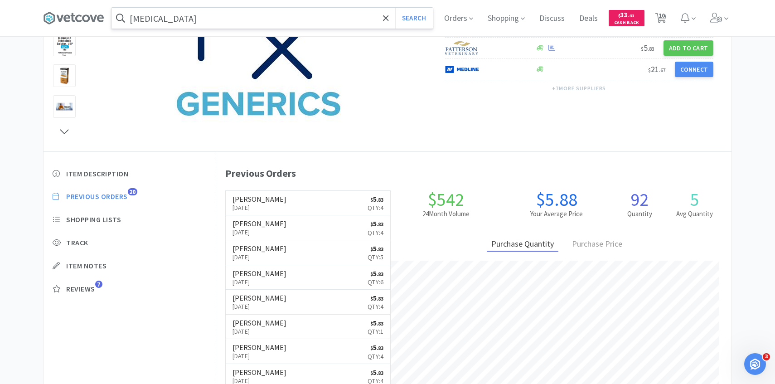
select select "4"
select select "5"
select select "1"
select select "4"
select select "2"
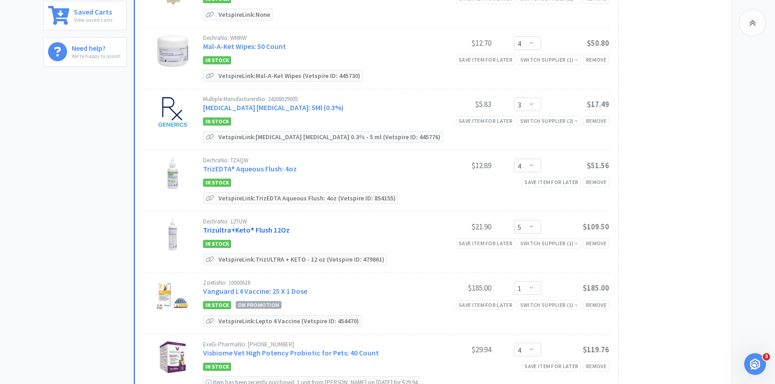
scroll to position [310, 0]
click at [264, 230] on link "Trizultra+Keto® Flush 12Oz" at bounding box center [246, 229] width 87 height 9
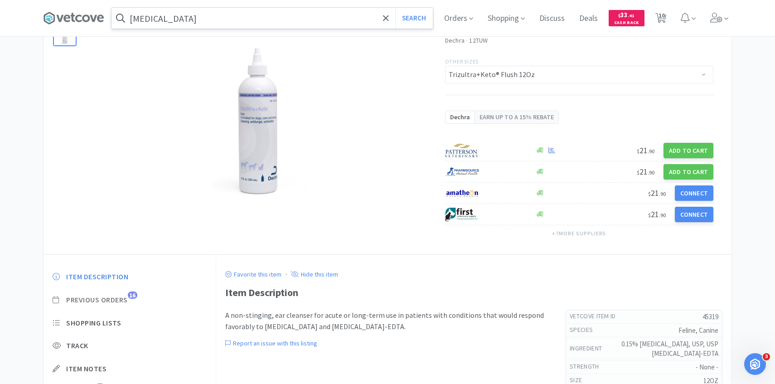
click at [118, 302] on span "Previous Orders" at bounding box center [97, 300] width 62 height 10
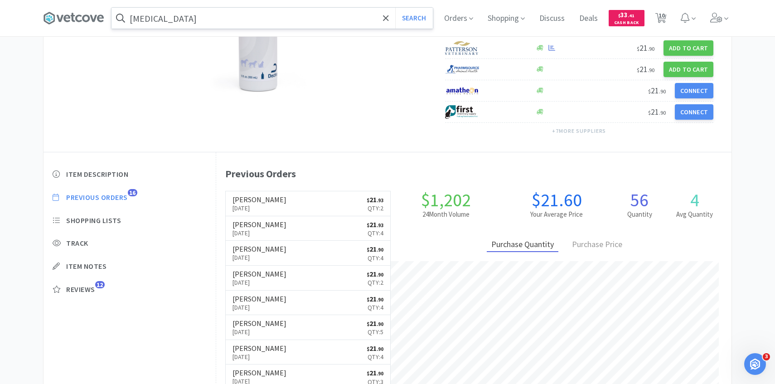
scroll to position [249, 516]
select select "6"
select select "1"
select select "4"
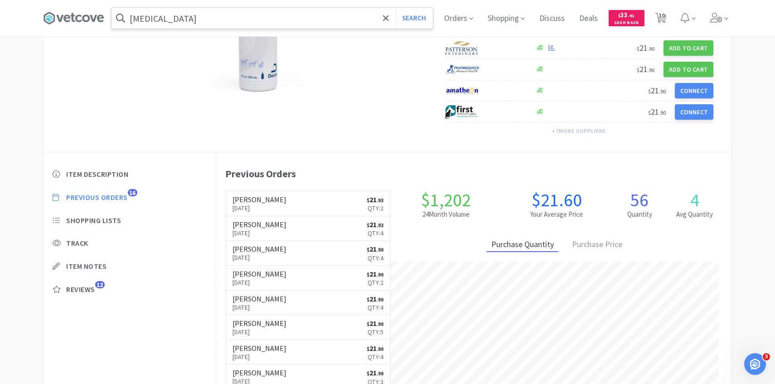
select select "3"
select select "4"
select select "5"
select select "1"
select select "4"
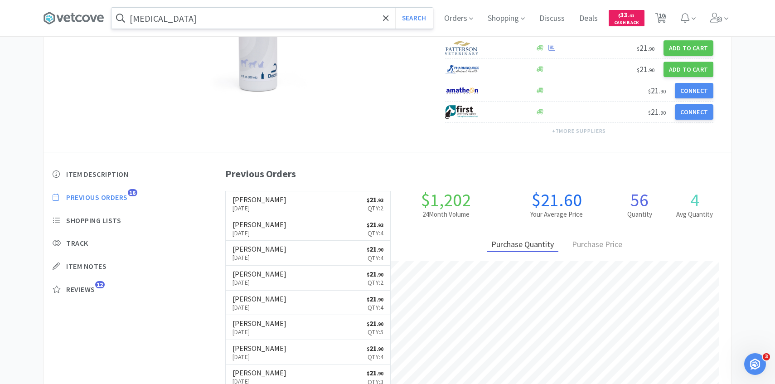
select select "2"
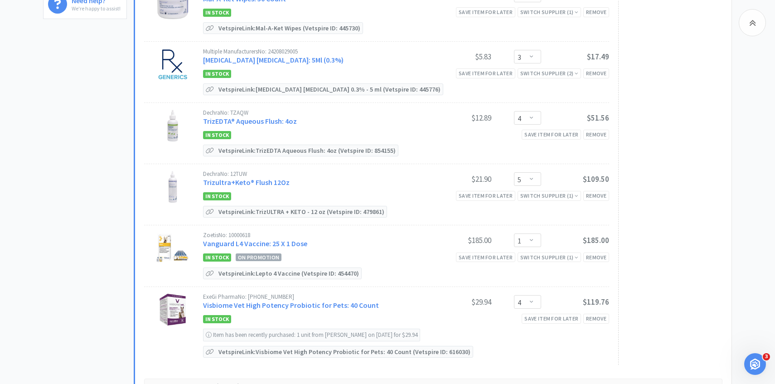
scroll to position [360, 0]
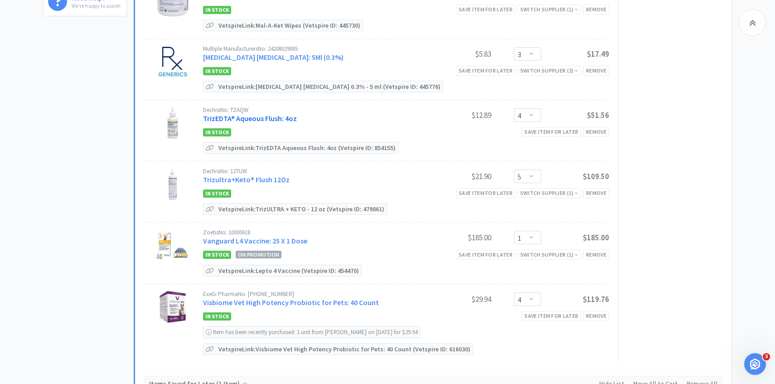
click at [278, 114] on link "TrizEDTA® Aqueous Flush: 4oz" at bounding box center [250, 118] width 94 height 9
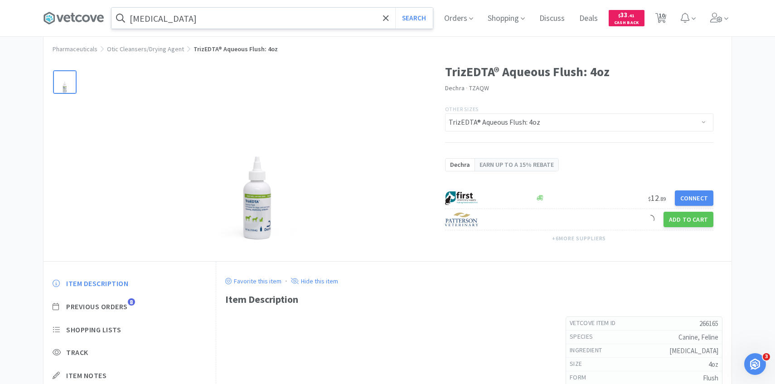
scroll to position [68, 0]
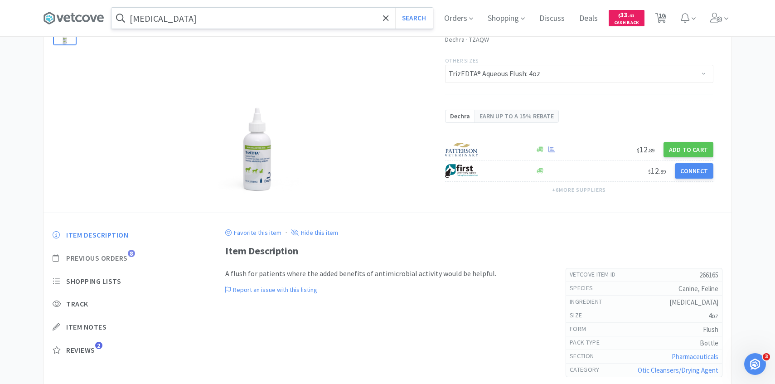
click at [125, 260] on span "Previous Orders" at bounding box center [97, 258] width 62 height 10
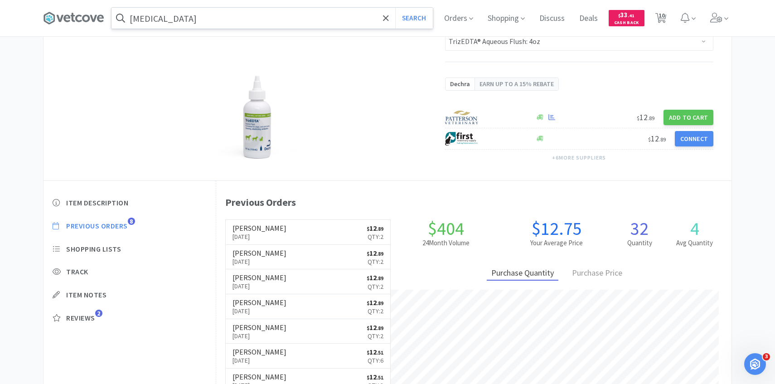
scroll to position [249, 516]
select select "6"
select select "1"
select select "4"
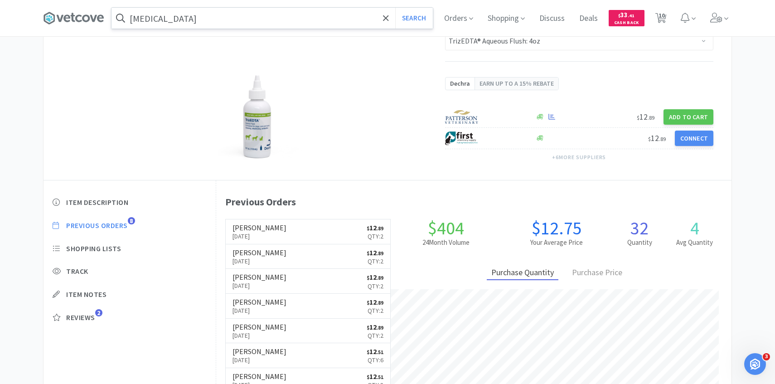
select select "3"
select select "4"
select select "5"
select select "1"
select select "4"
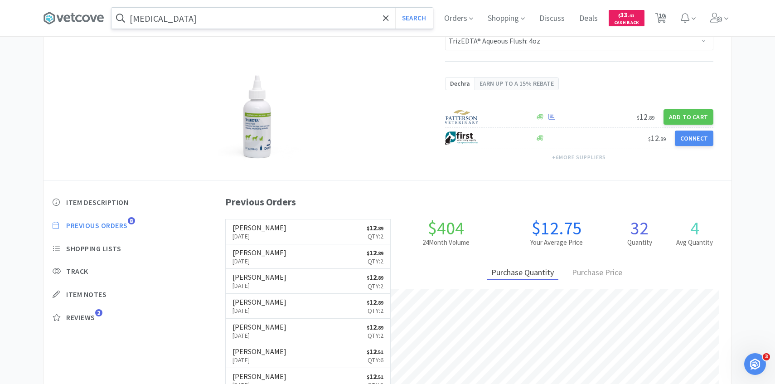
select select "2"
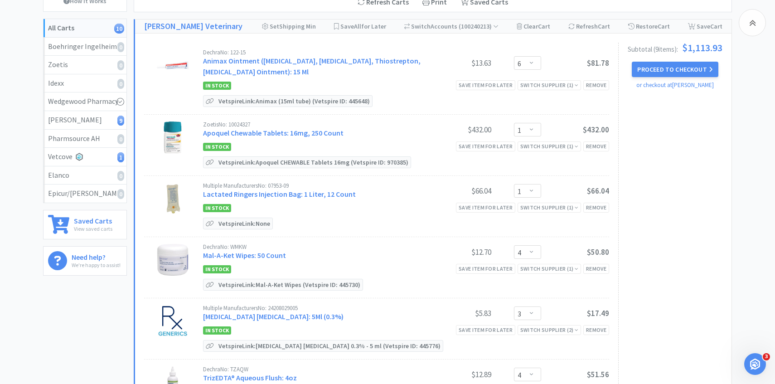
scroll to position [360, 0]
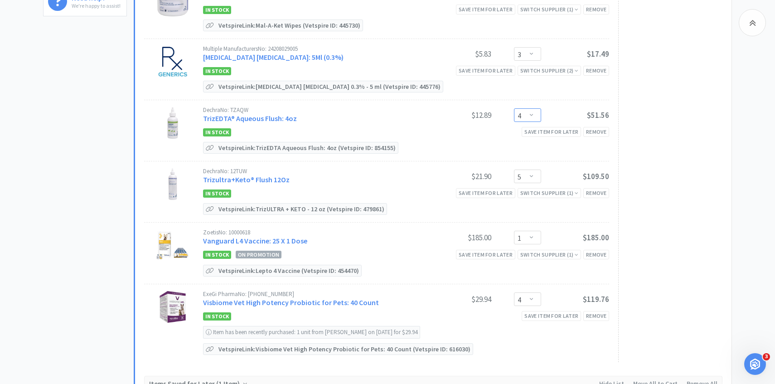
click at [533, 116] on select "Enter Quantity 1 2 3 4 5 6 7 8 9 10 11 12 13 14 15 16 17 18 19 20 Enter Quantity" at bounding box center [527, 115] width 27 height 14
click at [514, 108] on select "Enter Quantity 1 2 3 4 5 6 7 8 9 10 11 12 13 14 15 16 17 18 19 20 Enter Quantity" at bounding box center [527, 115] width 27 height 14
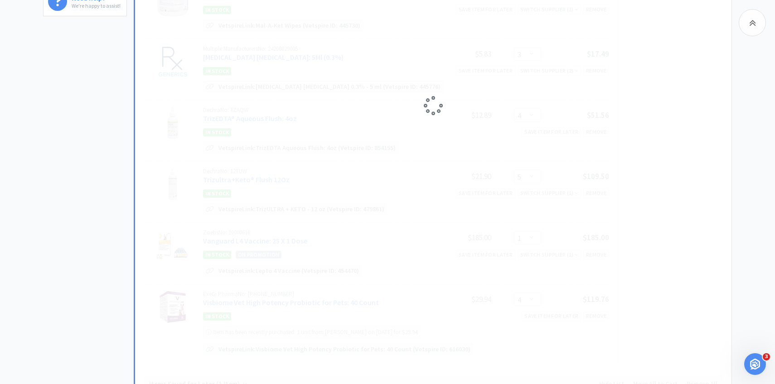
select select "2"
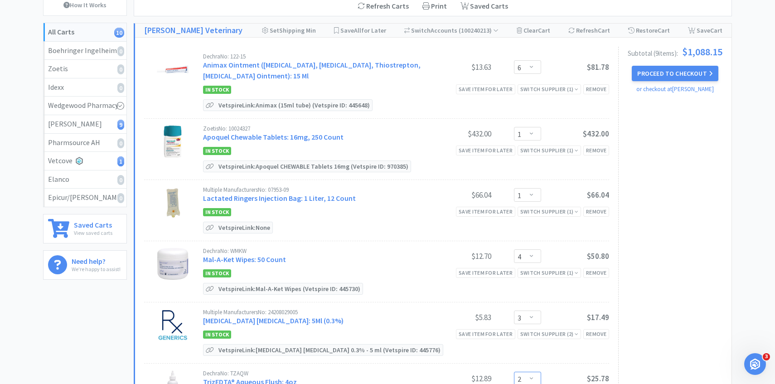
scroll to position [0, 0]
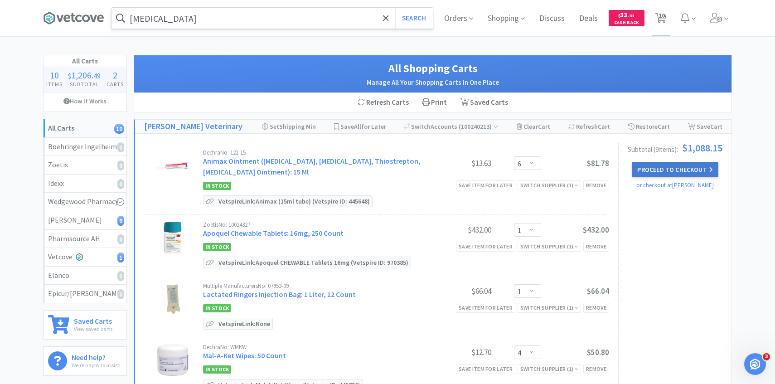
click at [667, 165] on button "Proceed to Checkout" at bounding box center [675, 169] width 86 height 15
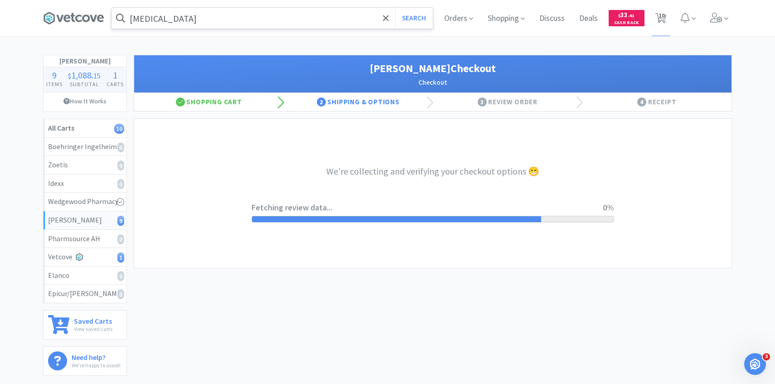
select select "1"
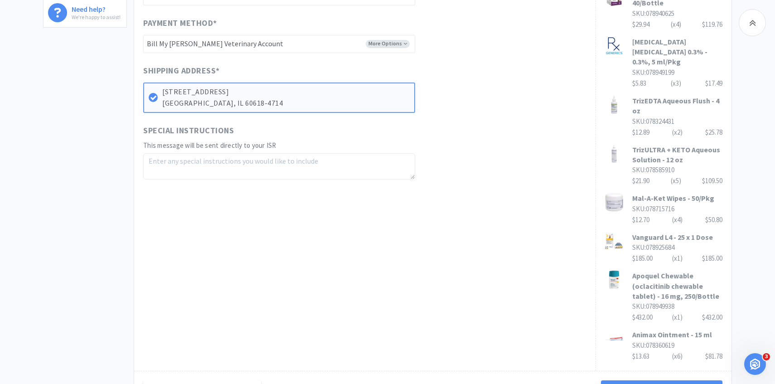
scroll to position [383, 0]
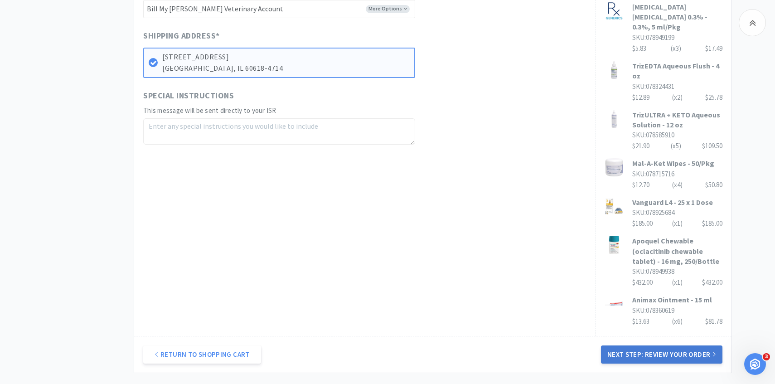
click at [628, 350] on button "Next Step: Review Your Order" at bounding box center [662, 354] width 122 height 18
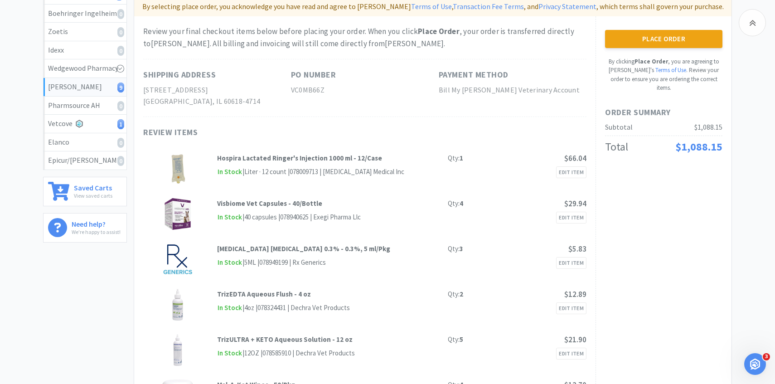
scroll to position [0, 0]
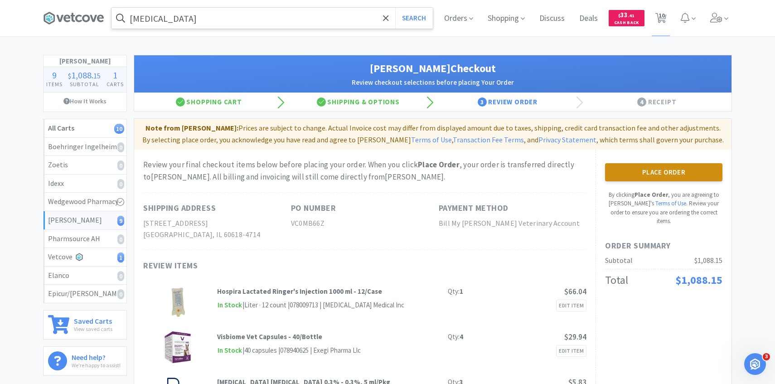
click at [678, 170] on button "Place Order" at bounding box center [663, 172] width 117 height 18
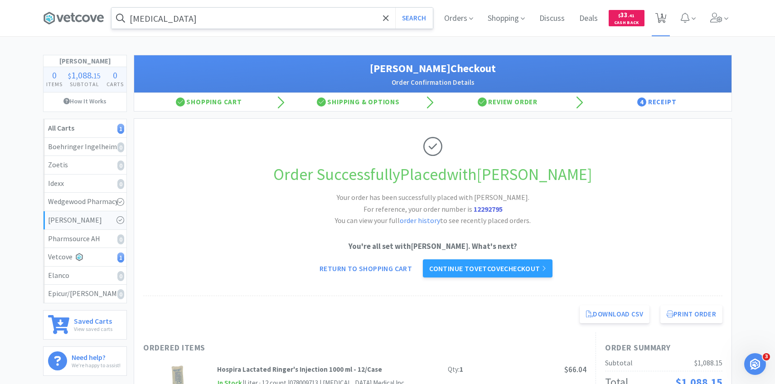
click at [665, 16] on icon at bounding box center [661, 18] width 11 height 10
select select "2"
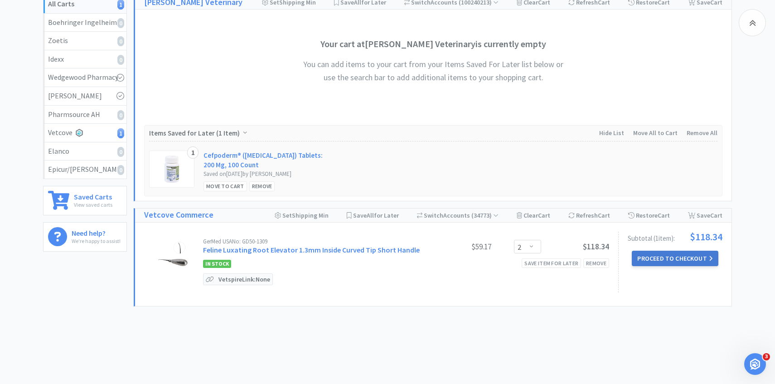
click at [662, 261] on button "Proceed to Checkout" at bounding box center [675, 258] width 86 height 15
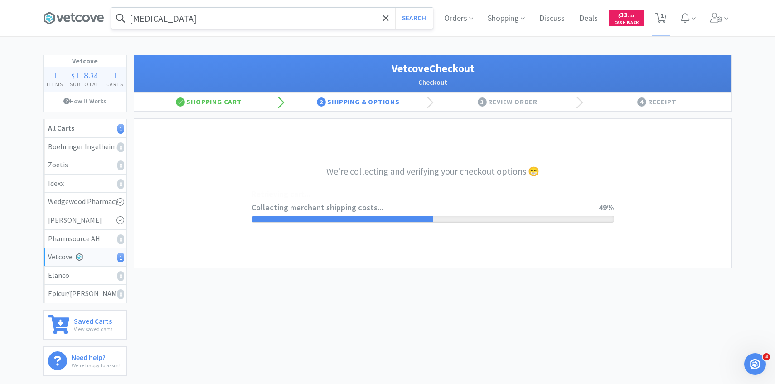
select select "256"
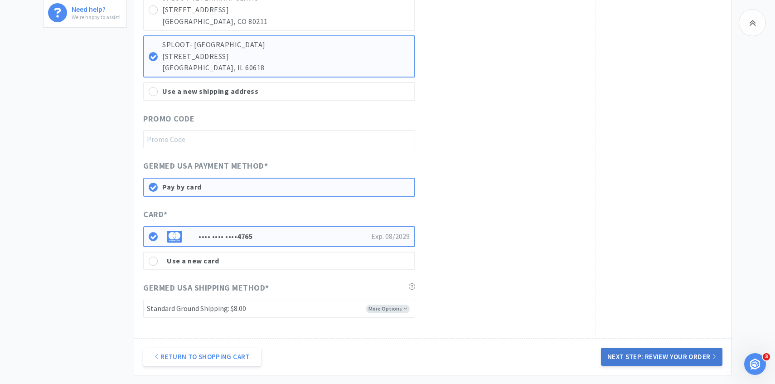
click at [615, 354] on button "Next Step: Review Your Order" at bounding box center [662, 357] width 122 height 18
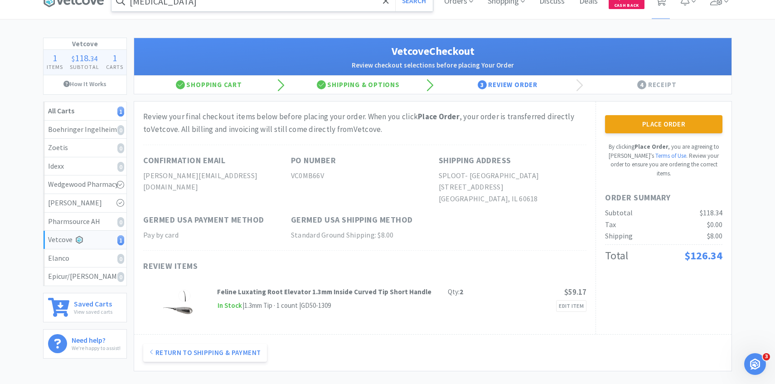
scroll to position [20, 0]
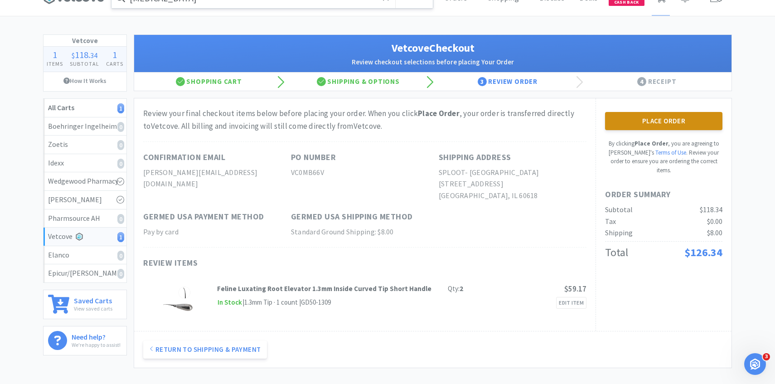
click at [618, 125] on button "Place Order" at bounding box center [663, 121] width 117 height 18
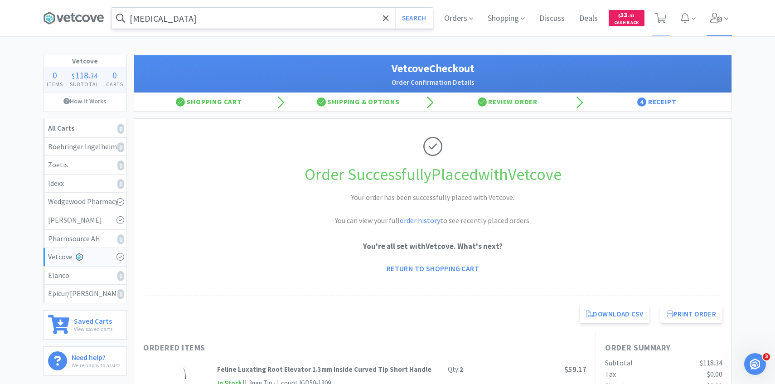
click at [726, 17] on icon at bounding box center [727, 19] width 4 height 8
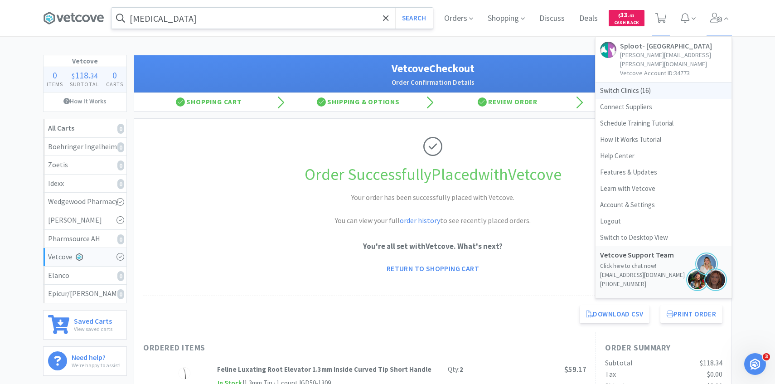
click at [687, 83] on span "Switch Clinics ( 16 )" at bounding box center [664, 91] width 136 height 16
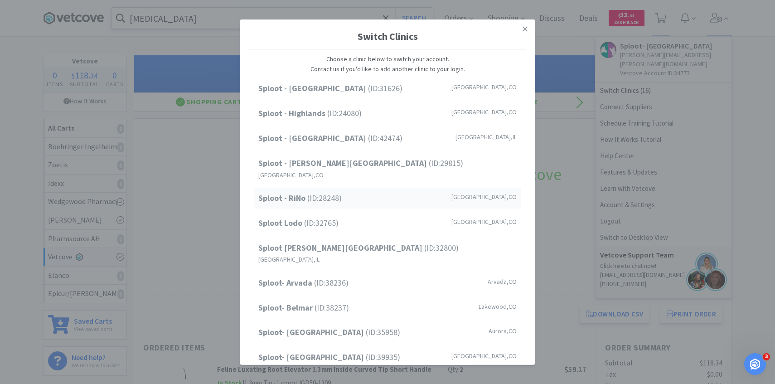
scroll to position [93, 0]
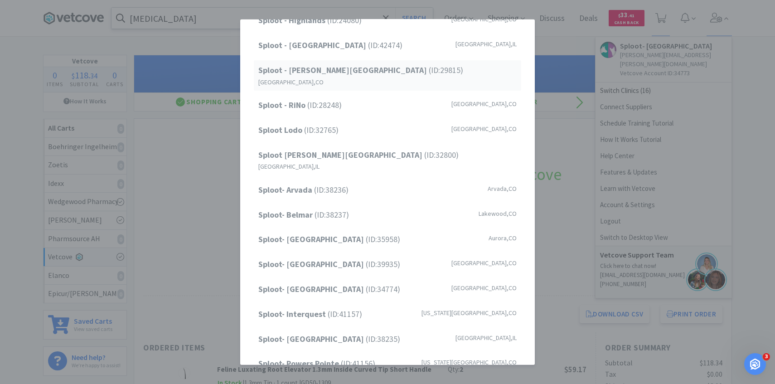
click at [373, 69] on div "Sploot - Platt Park (ID: 29815 ) Denver , CO" at bounding box center [388, 75] width 268 height 30
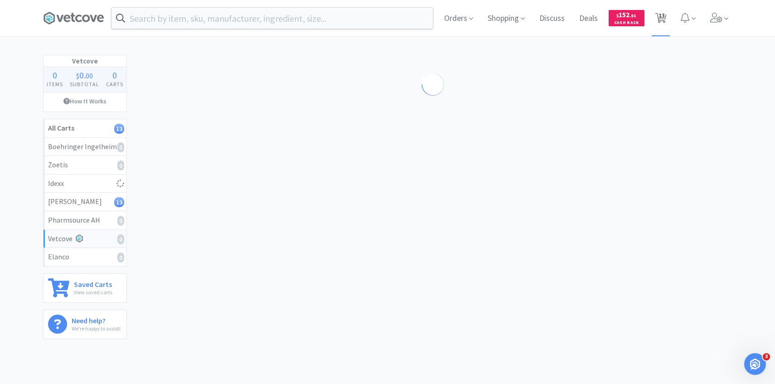
click at [661, 30] on span "13" at bounding box center [662, 15] width 6 height 36
select select "1"
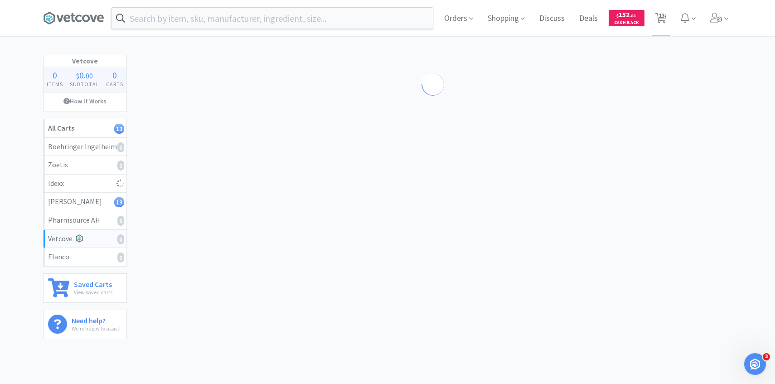
select select "3"
select select "1"
select select "4"
select select "2"
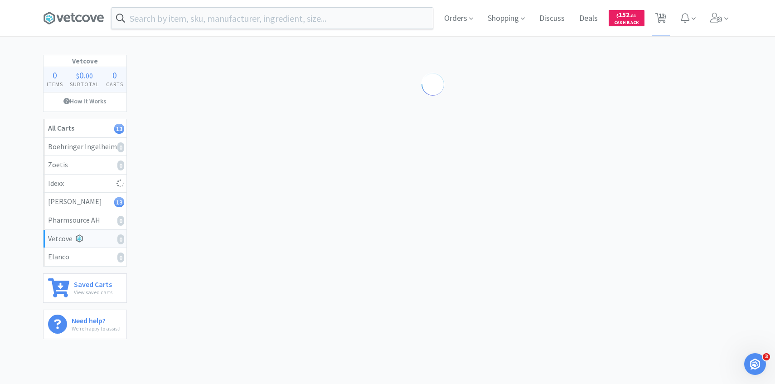
select select "1"
select select "3"
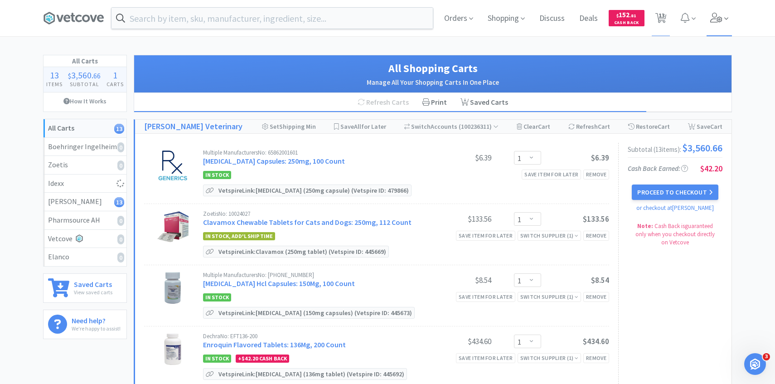
click at [712, 21] on icon at bounding box center [716, 18] width 13 height 10
